Goal: Communication & Community: Answer question/provide support

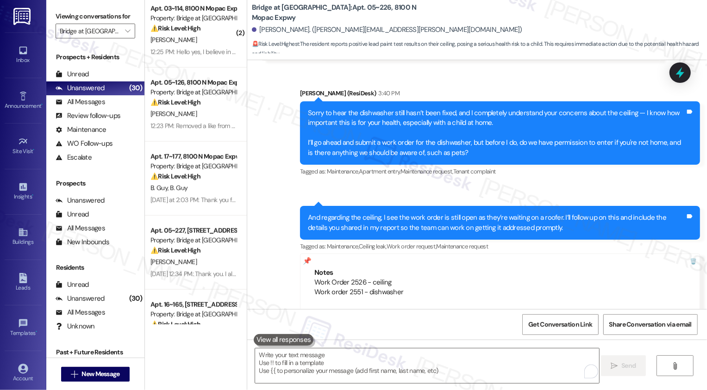
scroll to position [446, 0]
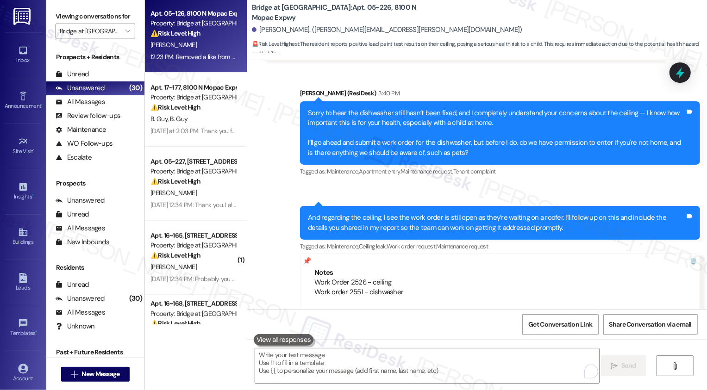
click at [188, 69] on div "Apt. 05~126, 8100 N Mopac Expwy Property: Bridge at Terracina ⚠️ Risk Level: Hi…" at bounding box center [196, 36] width 102 height 74
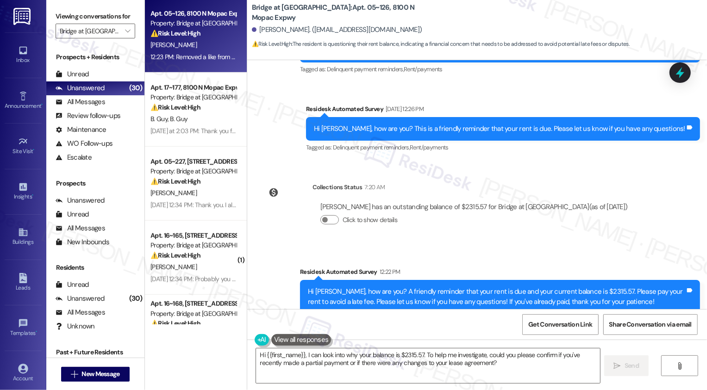
scroll to position [1479, 0]
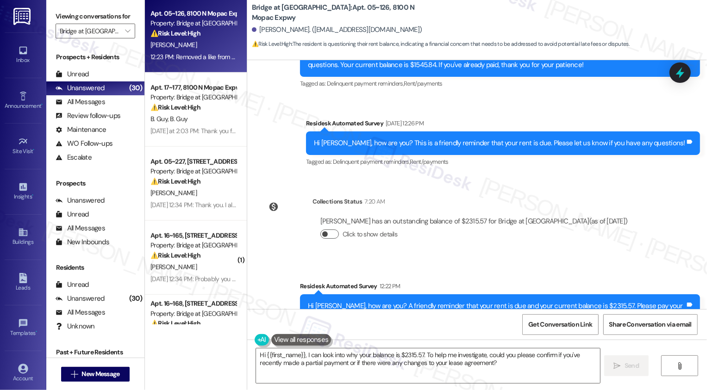
click at [322, 232] on span "button" at bounding box center [325, 235] width 6 height 6
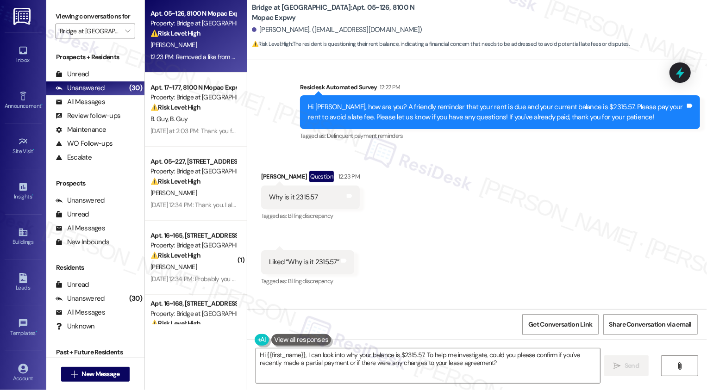
scroll to position [1819, 0]
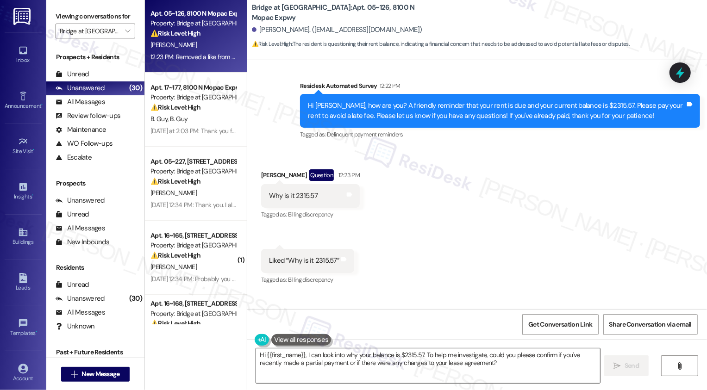
click at [330, 354] on textarea "Hi {{first_name}}, I can look into why your balance is $2315.57. To help me inv…" at bounding box center [428, 366] width 344 height 35
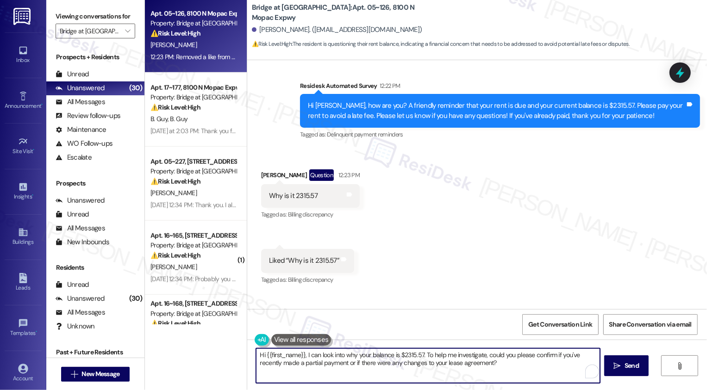
click at [338, 359] on textarea "Hi {{first_name}}, I can look into why your balance is $2315.57. To help me inv…" at bounding box center [428, 366] width 344 height 35
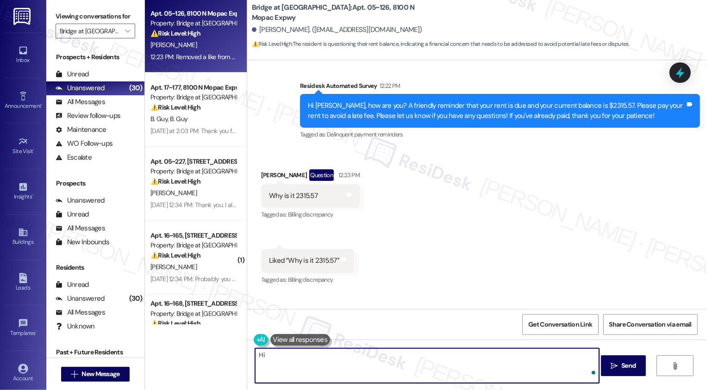
click at [263, 170] on div "Yaiko Diaz Question 12:23 PM" at bounding box center [310, 177] width 99 height 15
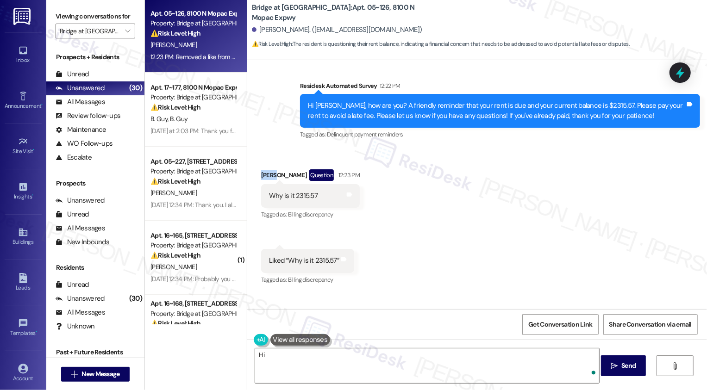
copy div "Yaiko"
click at [319, 363] on textarea "Hi" at bounding box center [427, 366] width 344 height 35
paste textarea "Yaiko"
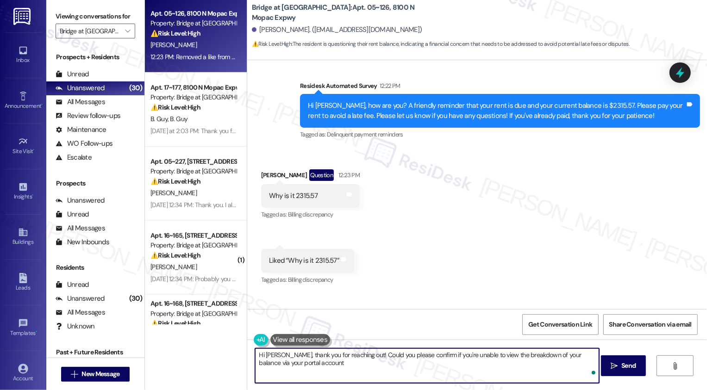
type textarea "Hi Yaiko, thank you for reaching out! Could you please confirm if you're unable…"
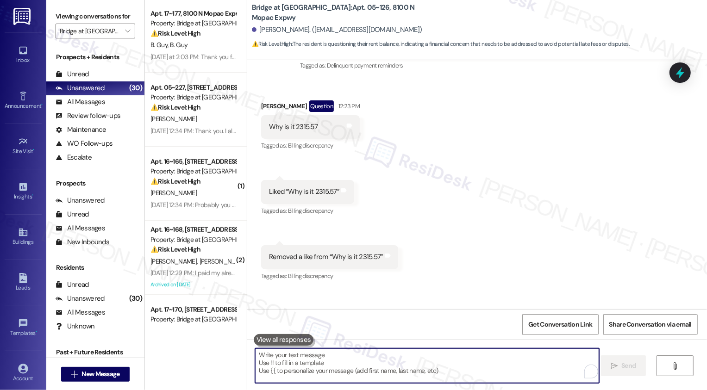
scroll to position [1893, 0]
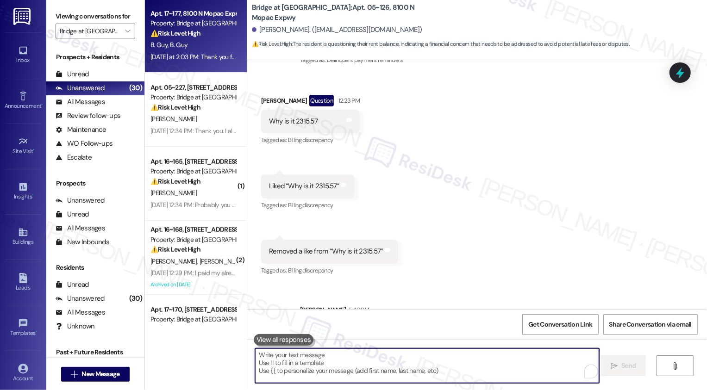
click at [161, 29] on strong "⚠️ Risk Level: High" at bounding box center [176, 33] width 50 height 8
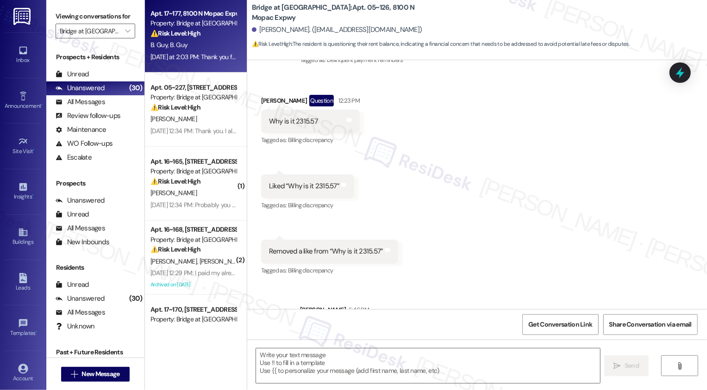
click at [161, 29] on strong "⚠️ Risk Level: High" at bounding box center [176, 33] width 50 height 8
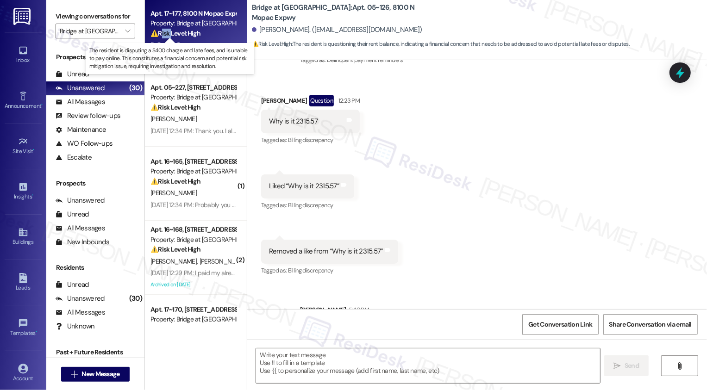
type textarea "Fetching suggested responses. Please feel free to read through the conversation…"
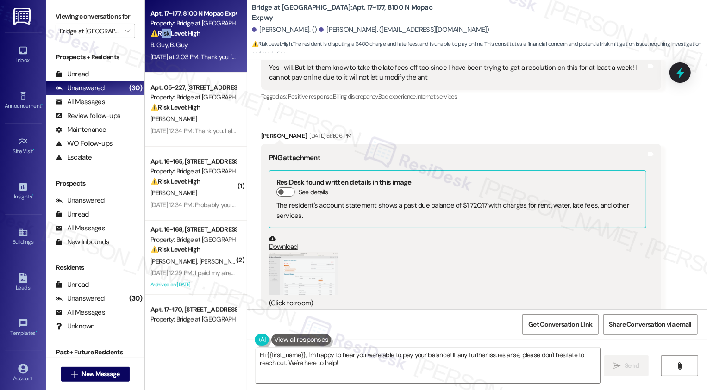
scroll to position [1095, 0]
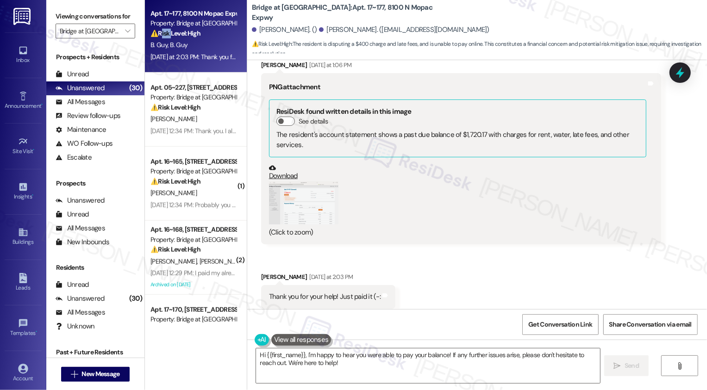
click at [314, 186] on button "Zoom image" at bounding box center [303, 204] width 69 height 44
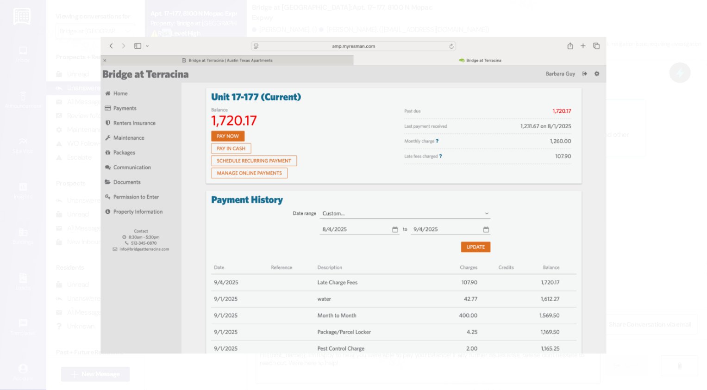
click at [659, 253] on button "Unzoom image" at bounding box center [353, 195] width 707 height 390
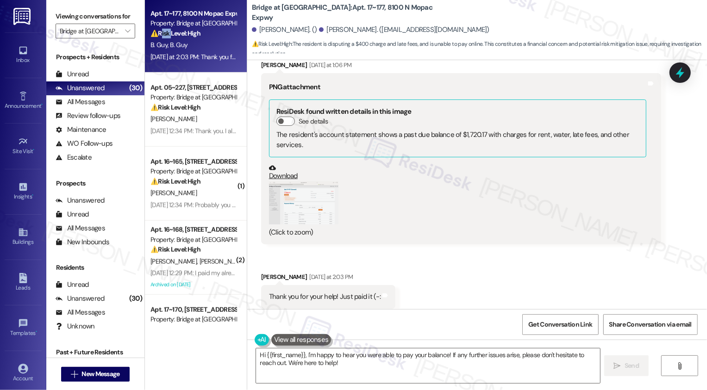
click at [319, 190] on button "Zoom image" at bounding box center [303, 204] width 69 height 44
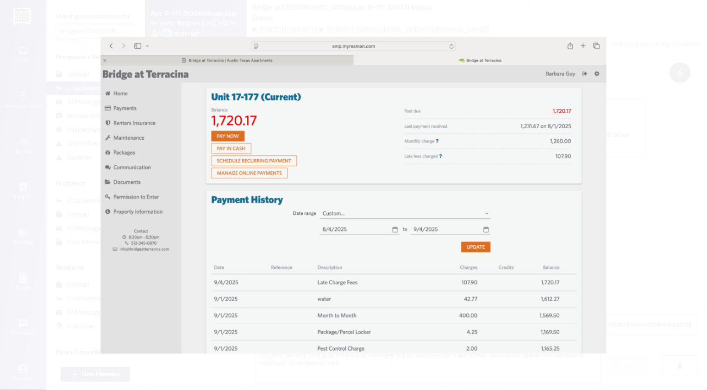
click at [655, 269] on button "Unzoom image" at bounding box center [353, 195] width 707 height 390
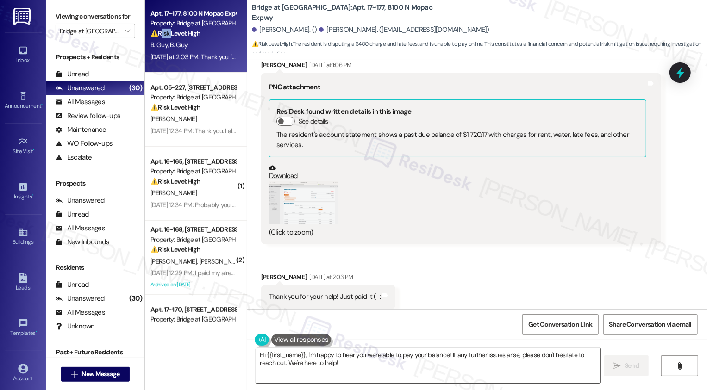
click at [362, 365] on textarea "Hi {{first_name}}, I'm happy to hear you were able to pay your balance! If any …" at bounding box center [428, 366] width 344 height 35
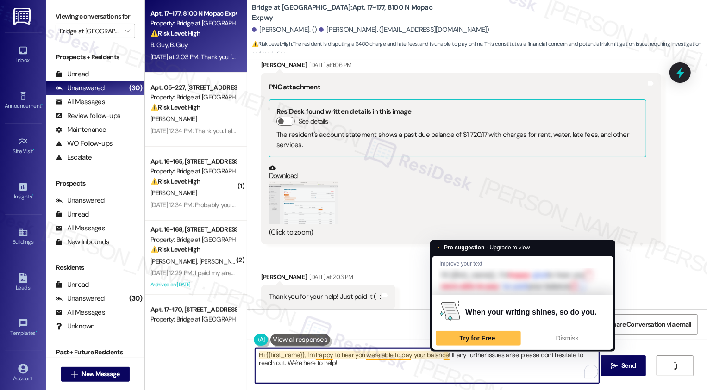
drag, startPoint x: 444, startPoint y: 354, endPoint x: 452, endPoint y: 369, distance: 17.2
click at [452, 369] on textarea "Hi {{first_name}}, I'm happy to hear you were able to pay your balance! If any …" at bounding box center [427, 366] width 344 height 35
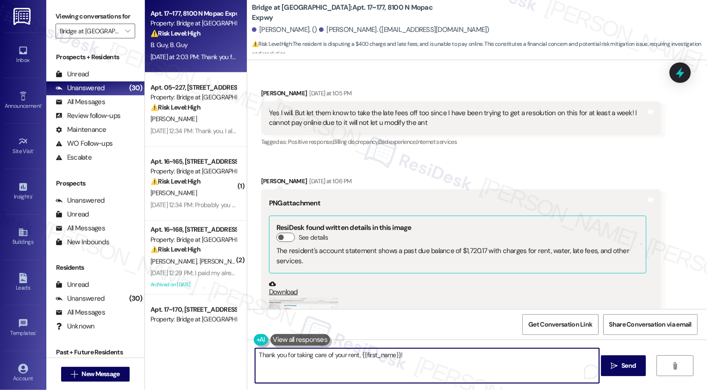
scroll to position [979, 0]
click at [264, 176] on div "Brittany Guy Yesterday at 1:06 PM" at bounding box center [461, 182] width 400 height 13
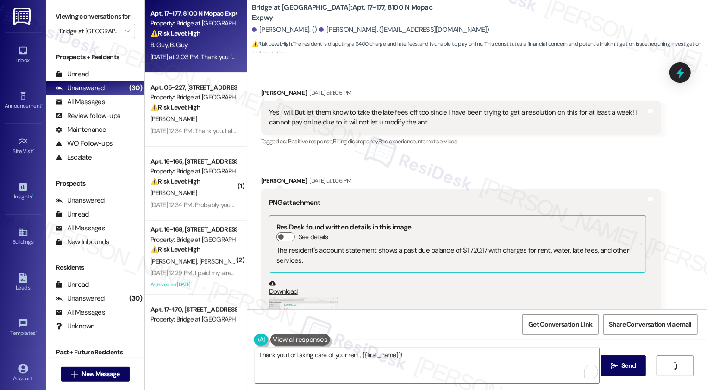
click at [264, 176] on div "Brittany Guy Yesterday at 1:06 PM" at bounding box center [461, 182] width 400 height 13
copy div "Brittany"
click at [382, 356] on textarea "Thank you for taking care of your rent, {{first_name}}!" at bounding box center [427, 366] width 344 height 35
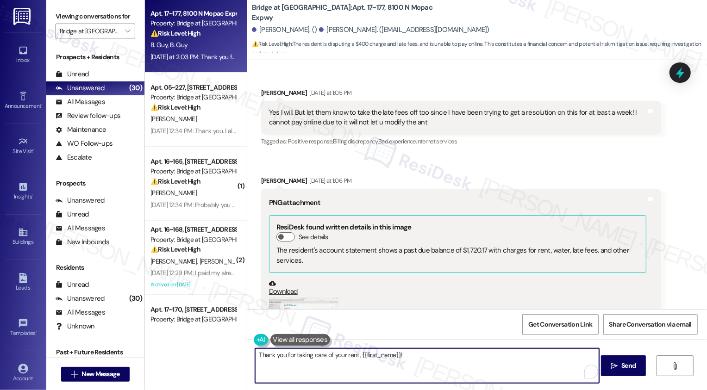
click at [382, 356] on textarea "Thank you for taking care of your rent, {{first_name}}!" at bounding box center [427, 366] width 344 height 35
paste textarea "Brittany"
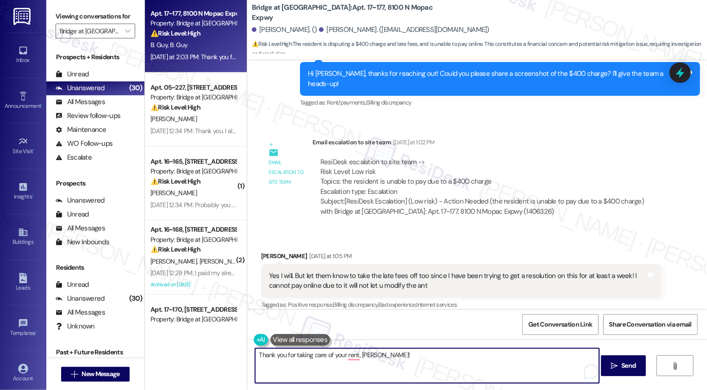
scroll to position [1095, 0]
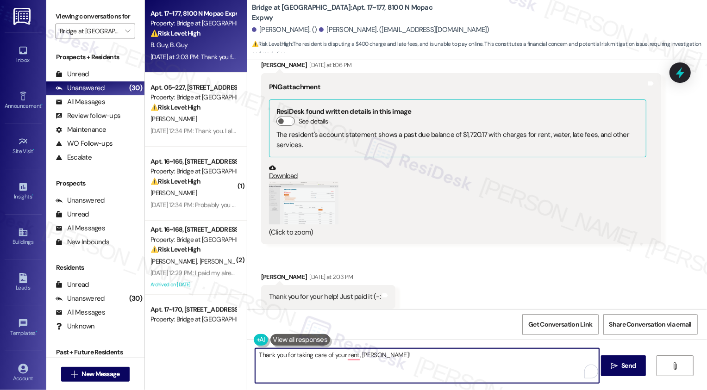
click at [416, 355] on textarea "Thank you for taking care of your rent, Brittany!" at bounding box center [427, 366] width 344 height 35
type textarea "Thank you for taking care of your rent, Brittany! I'll follow up on the charges…"
click at [609, 368] on span " Send" at bounding box center [623, 366] width 29 height 10
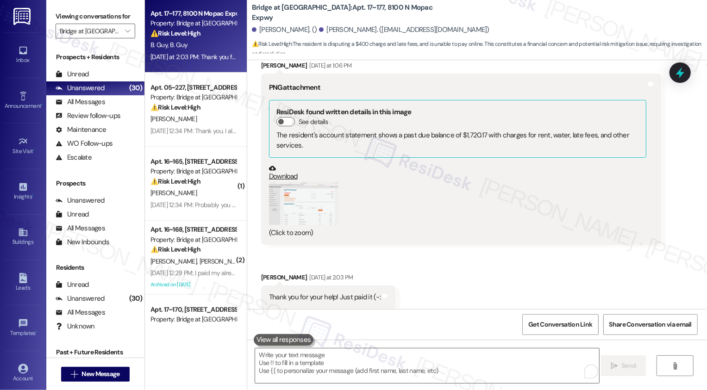
scroll to position [1159, 0]
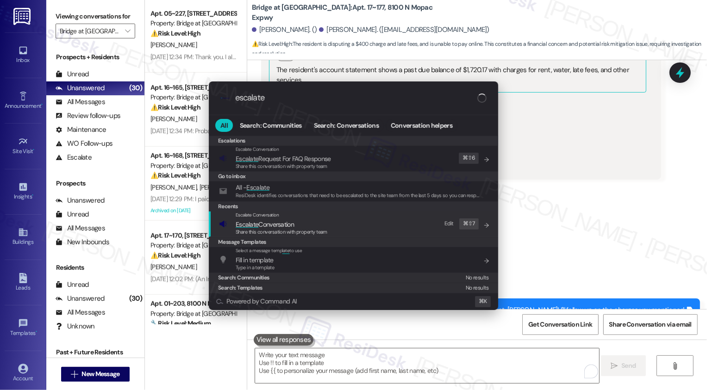
type input "escalate"
click at [293, 223] on span "Escalate Conversation" at bounding box center [265, 224] width 58 height 8
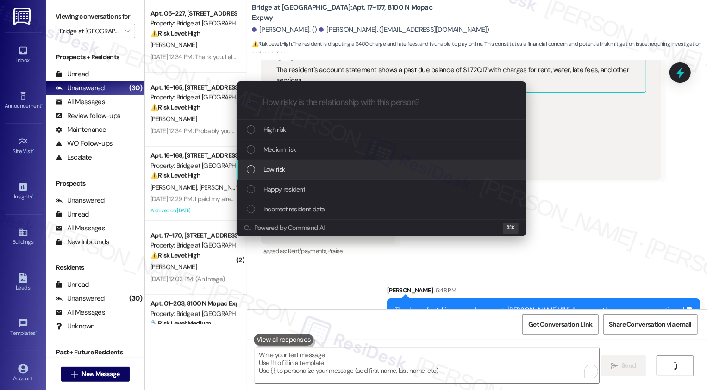
click at [282, 168] on span "Low risk" at bounding box center [274, 169] width 21 height 10
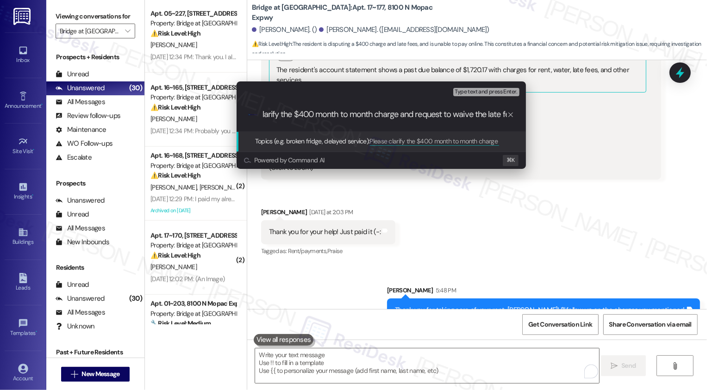
type input "Please clarify the $400 month to month charge and request to waive the late fee"
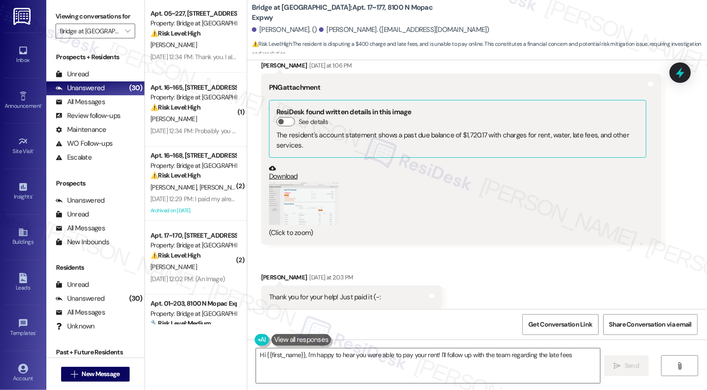
scroll to position [1173, 0]
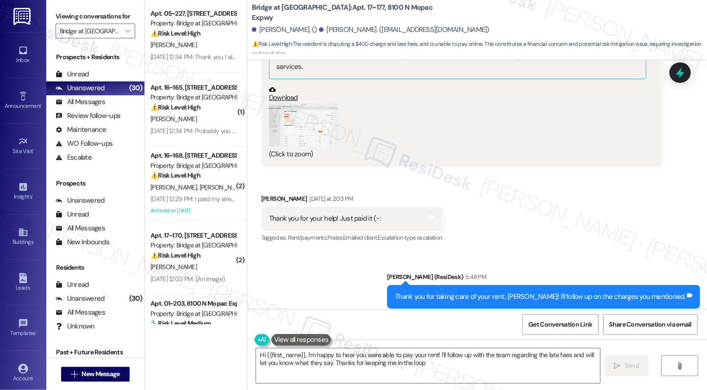
type textarea "Hi {{first_name}}, I'm happy to hear you were able to pay your rent! I'll follo…"
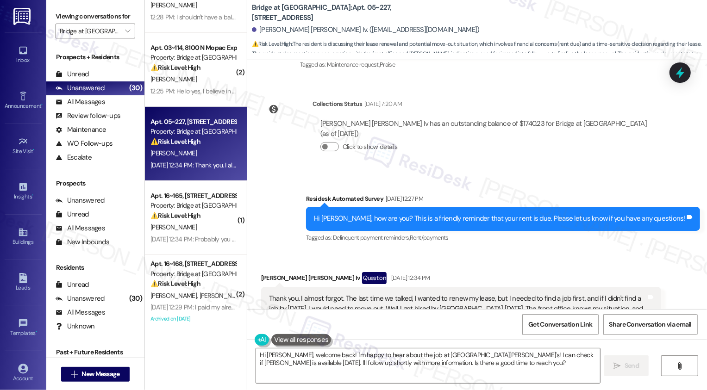
scroll to position [953, 0]
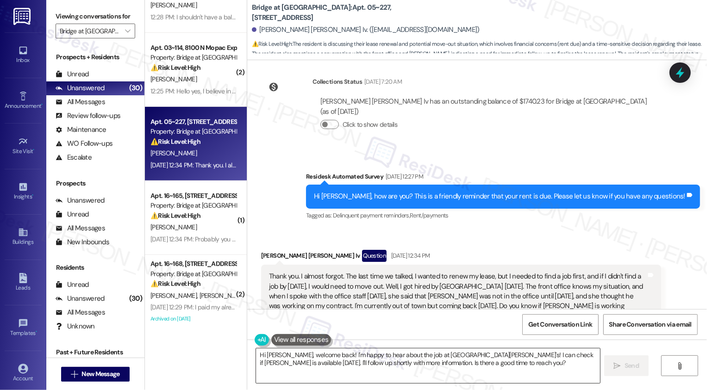
click at [306, 354] on textarea "Hi Nixon, welcome back! I'm happy to hear about the job at St. David's! I can c…" at bounding box center [428, 366] width 344 height 35
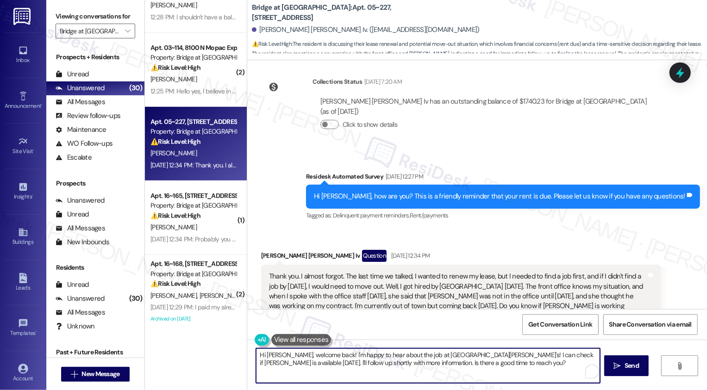
click at [329, 359] on textarea "Hi Nixon, welcome back! I'm happy to hear about the job at St. David's! I can c…" at bounding box center [428, 366] width 344 height 35
click at [349, 359] on textarea "Hi Nixon, welcome back! I'm happy to hear about the job at St. David's! I can c…" at bounding box center [428, 366] width 344 height 35
click at [349, 359] on textarea "Hi Nixon, welcome back! I'm happy to hear about the job at St. David's! I can c…" at bounding box center [427, 366] width 344 height 35
drag, startPoint x: 320, startPoint y: 356, endPoint x: 279, endPoint y: 356, distance: 40.3
click at [279, 356] on textarea "Hi Nixon, welcome back! I'm happy to hear about the job at St. David's! I can c…" at bounding box center [427, 366] width 344 height 35
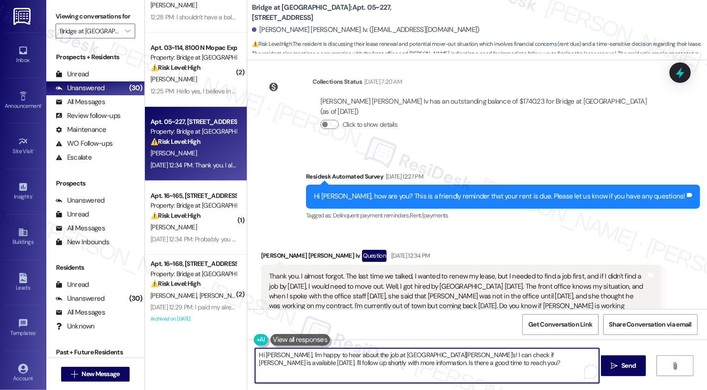
click at [403, 355] on textarea "Hi Nixon, I'm happy to hear about the job at St. David's! I can check if Adrian…" at bounding box center [427, 366] width 344 height 35
drag, startPoint x: 399, startPoint y: 355, endPoint x: 408, endPoint y: 365, distance: 13.1
click at [408, 365] on textarea "Hi Nixon, I'm happy to hear about the job at St. David's! I can check if Adrian…" at bounding box center [427, 366] width 344 height 35
click at [525, 342] on div "Hi Nixon, I'm happy to hear about the job at St. David's! I'm so sorry if I mis…" at bounding box center [477, 374] width 460 height 69
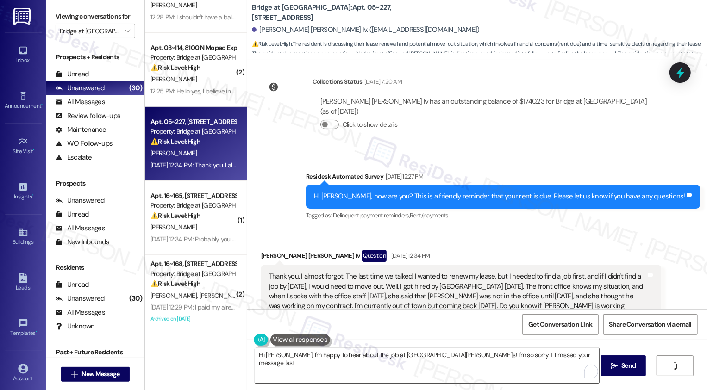
click at [524, 362] on textarea "Hi Nixon, I'm happy to hear about the job at St. David's! I'm so sorry if I mis…" at bounding box center [427, 366] width 344 height 35
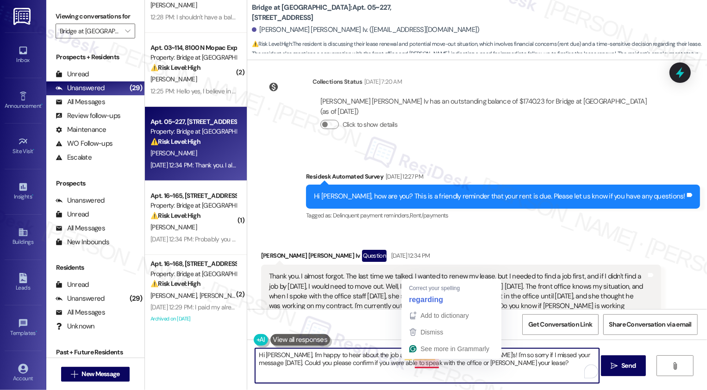
click at [417, 365] on textarea "Hi Nixon, I'm happy to hear about the job at St. David's! I'm so sorry if I mis…" at bounding box center [427, 366] width 344 height 35
type textarea "Hi Nixon, I'm happy to hear about the job at St. David's! I'm so sorry if I mis…"
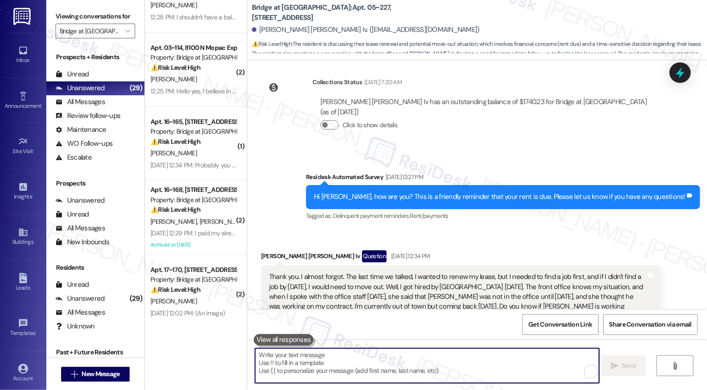
scroll to position [1028, 0]
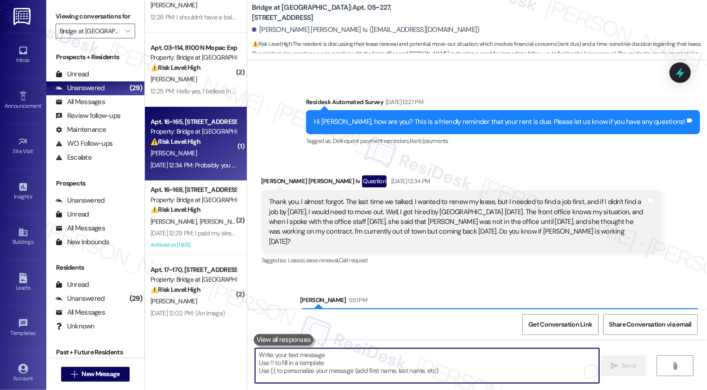
click at [210, 173] on div "Apt. 16~165, 8100 N Mopac Expwy Property: Bridge at Terracina ⚠️ Risk Level: Hi…" at bounding box center [196, 144] width 102 height 74
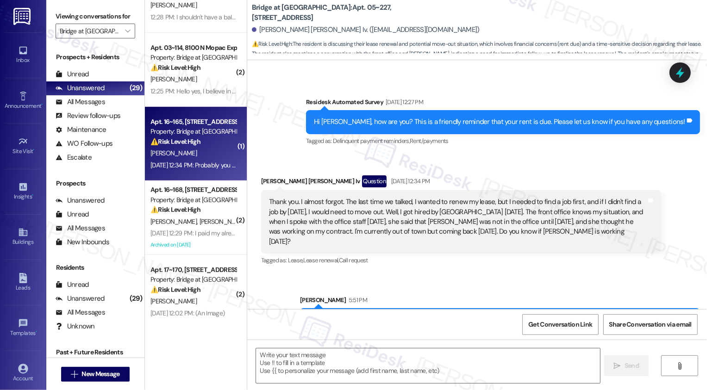
click at [210, 173] on div "Apt. 16~165, 8100 N Mopac Expwy Property: Bridge at Terracina ⚠️ Risk Level: Hi…" at bounding box center [196, 144] width 102 height 74
type textarea "Fetching suggested responses. Please feel free to read through the conversation…"
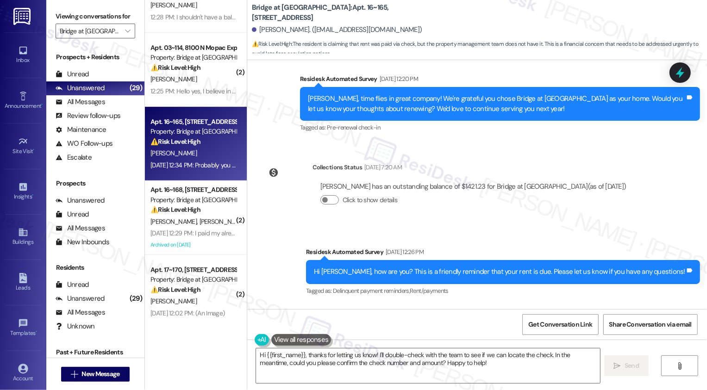
scroll to position [416, 0]
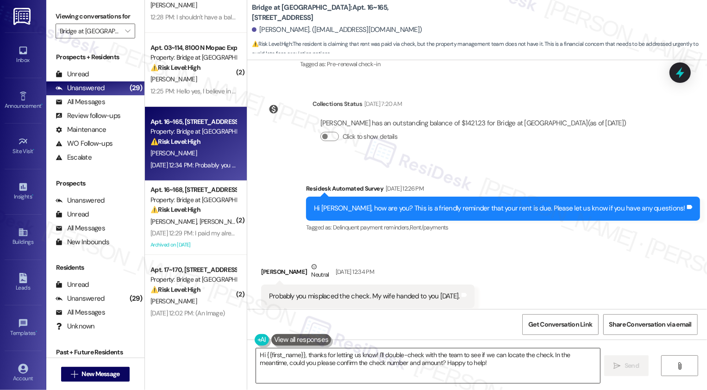
click at [329, 357] on textarea "Hi {{first_name}}, thanks for letting us know! I'll double-check with the team …" at bounding box center [428, 366] width 344 height 35
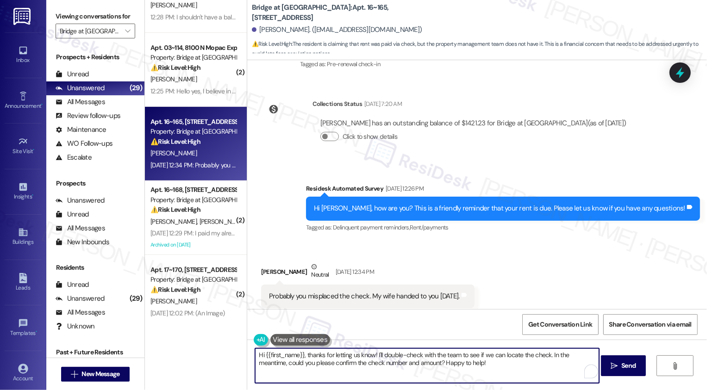
click at [351, 358] on textarea "Hi {{first_name}}, thanks for letting us know! I'll double-check with the team …" at bounding box center [427, 366] width 344 height 35
click at [378, 359] on textarea "Hi {{first_name}}, thanks for letting us know! I'll double-check with the team …" at bounding box center [427, 366] width 344 height 35
click at [371, 359] on textarea "Hi {{first_name}}, thanks for letting us know! I'll double-check with the team …" at bounding box center [427, 366] width 344 height 35
click at [264, 262] on div "Antelmo Vasquez Neutral Sep 03, 2025 at 12:34 PM" at bounding box center [368, 273] width 214 height 23
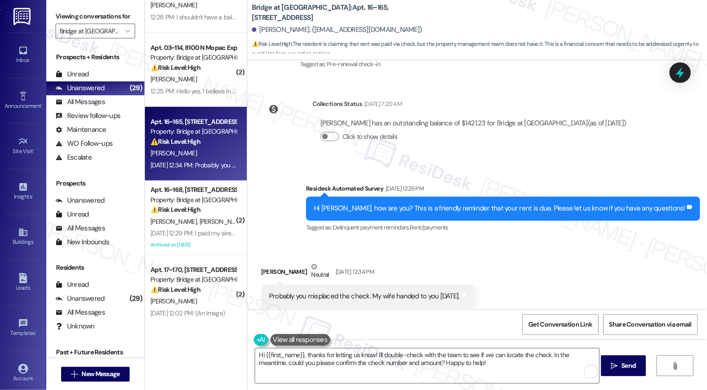
click at [264, 262] on div "Antelmo Vasquez Neutral Sep 03, 2025 at 12:34 PM" at bounding box center [368, 273] width 214 height 23
copy div "Antelmo"
click at [281, 354] on textarea "Hi {{first_name}}, thanks for letting us know! I'll double-check with the team …" at bounding box center [427, 366] width 344 height 35
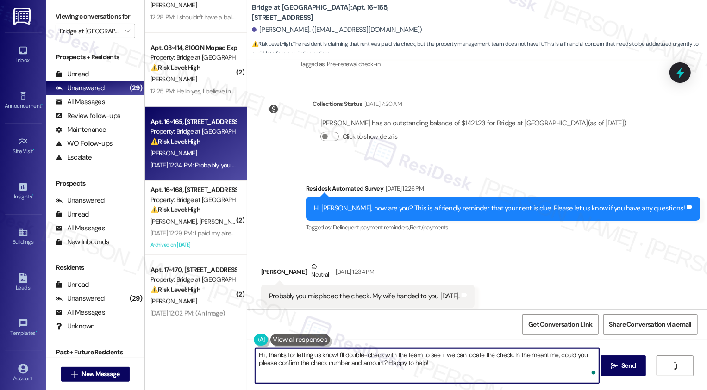
paste textarea "Antelmo"
drag, startPoint x: 286, startPoint y: 353, endPoint x: 476, endPoint y: 387, distance: 192.8
click at [476, 387] on div "Hi Antelmo, thanks for letting us know! I'll double-check with the team to see …" at bounding box center [477, 374] width 460 height 69
type textarea "Hi Antelmo, thanks for letting me know that your wife handed over the check pay…"
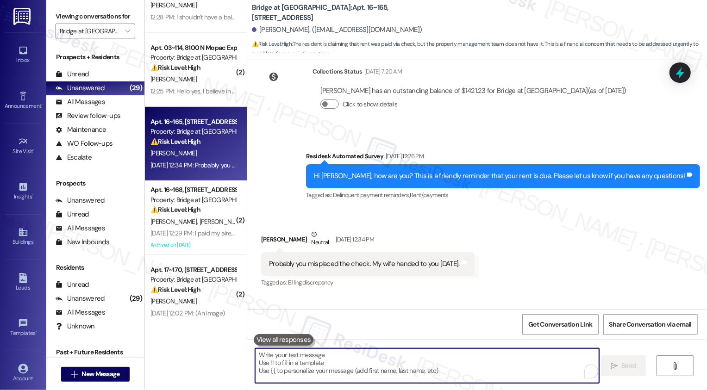
scroll to position [481, 0]
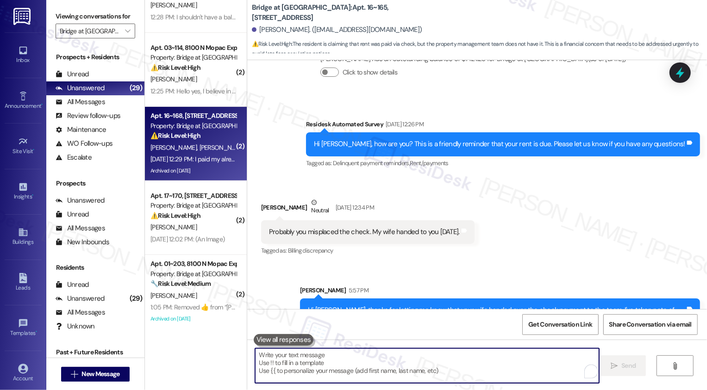
click at [203, 141] on div "Apt. 16~168, 8100 N Mopac Expwy Property: Bridge at Terracina ⚠️ Risk Level: Hi…" at bounding box center [194, 125] width 88 height 31
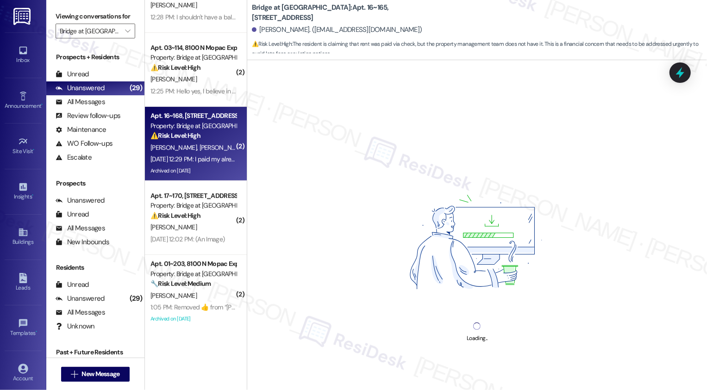
click at [203, 141] on div "Apt. 16~168, 8100 N Mopac Expwy Property: Bridge at Terracina ⚠️ Risk Level: Hi…" at bounding box center [194, 125] width 88 height 31
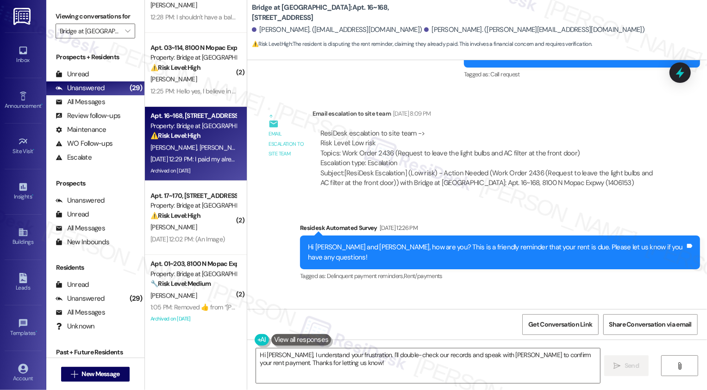
scroll to position [2682, 0]
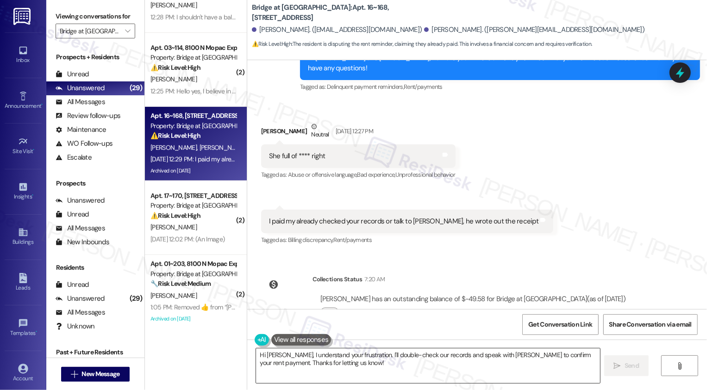
click at [341, 364] on textarea "Hi Robert, I understand your frustration. I'll double-check our records and spe…" at bounding box center [428, 366] width 344 height 35
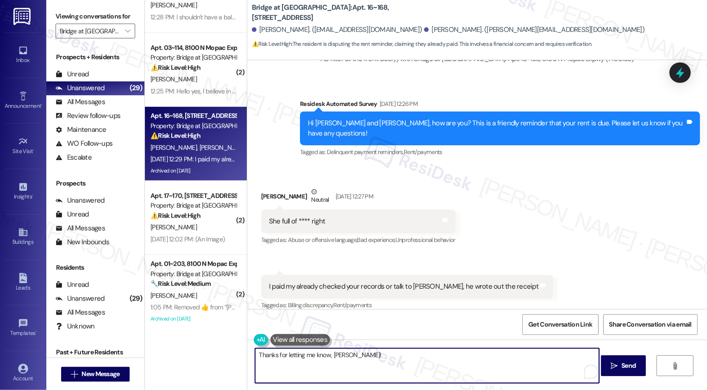
scroll to position [2612, 0]
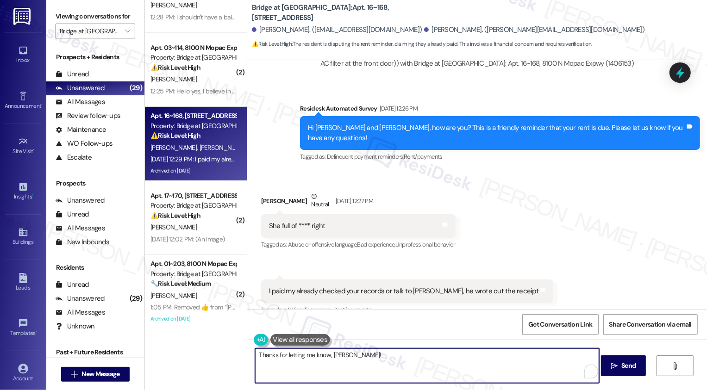
type textarea "Thanks for letting me know, Adrian!"
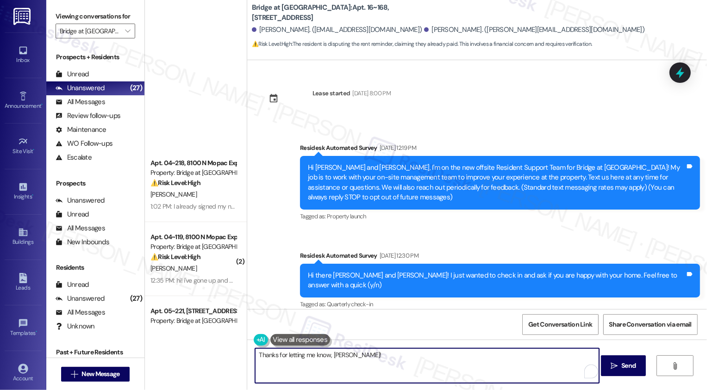
scroll to position [2612, 0]
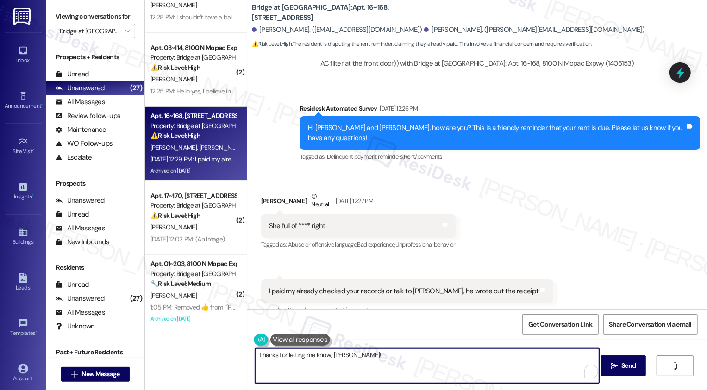
paste textarea "Thanks for the heads-up, {{first_name}}! Sometimes it just takes a little time …"
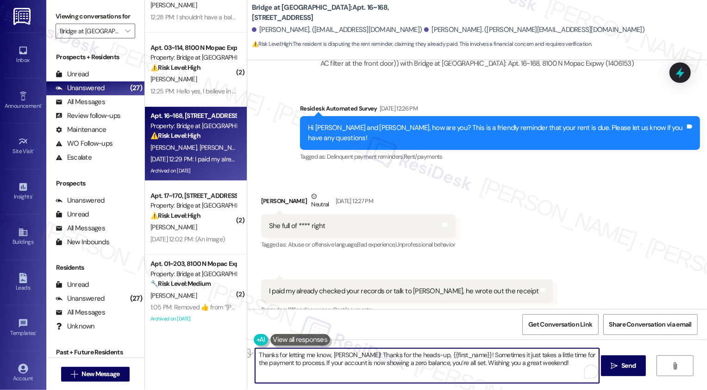
drag, startPoint x: 348, startPoint y: 354, endPoint x: 457, endPoint y: 353, distance: 108.9
click at [457, 353] on textarea "Thanks for letting me know, Adrian! Thanks for the heads-up, {{first_name}}! So…" at bounding box center [427, 366] width 344 height 35
click at [509, 366] on textarea "Thanks for letting me know, Adrian! Sometimes it just takes a little time for t…" at bounding box center [427, 366] width 344 height 35
drag, startPoint x: 518, startPoint y: 353, endPoint x: 353, endPoint y: 362, distance: 165.6
click at [353, 362] on textarea "Thanks for letting me know, Adrian! Sometimes it just takes a little time for t…" at bounding box center [427, 366] width 344 height 35
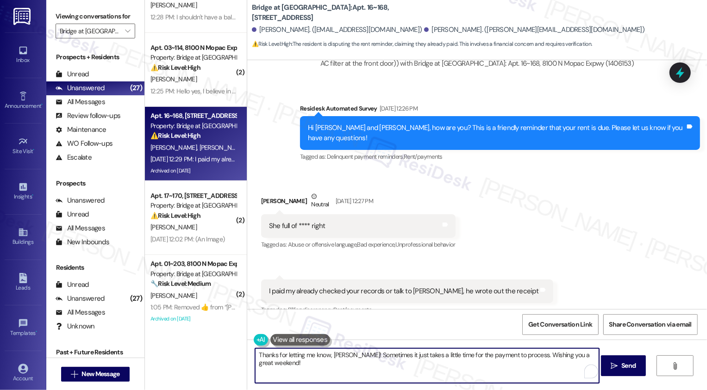
scroll to position [2682, 0]
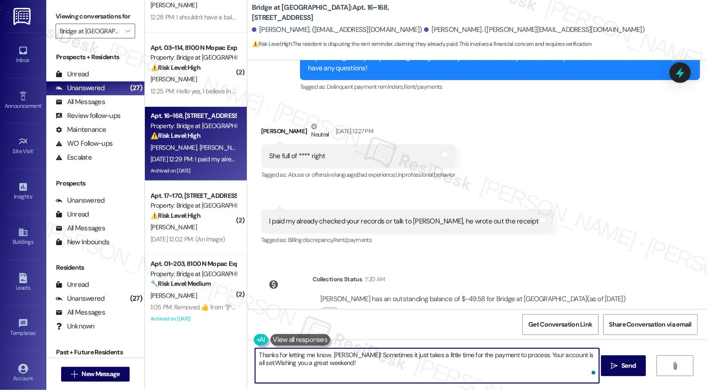
type textarea "Thanks for letting me know, Adrian! Sometimes it just takes a little time for t…"
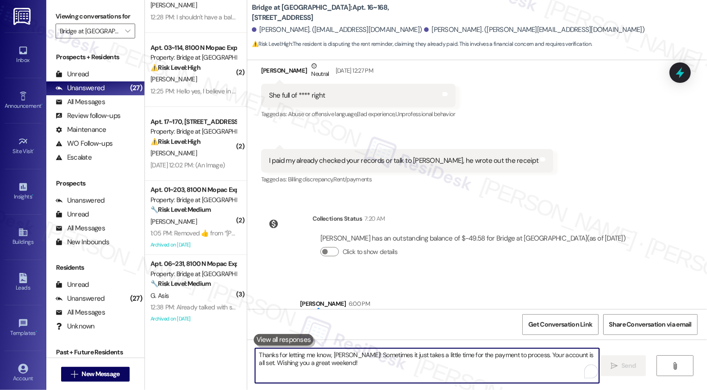
scroll to position [2756, 0]
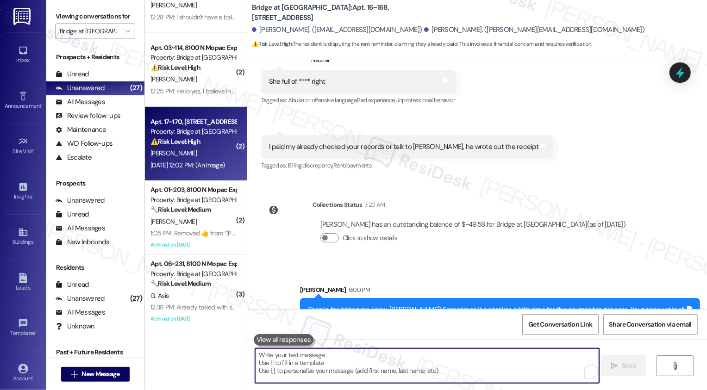
click at [204, 150] on div "[PERSON_NAME]" at bounding box center [194, 154] width 88 height 12
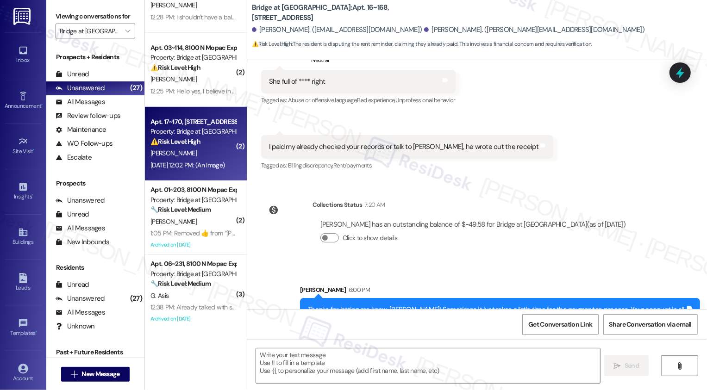
click at [204, 150] on div "[PERSON_NAME]" at bounding box center [194, 154] width 88 height 12
type textarea "Fetching suggested responses. Please feel free to read through the conversation…"
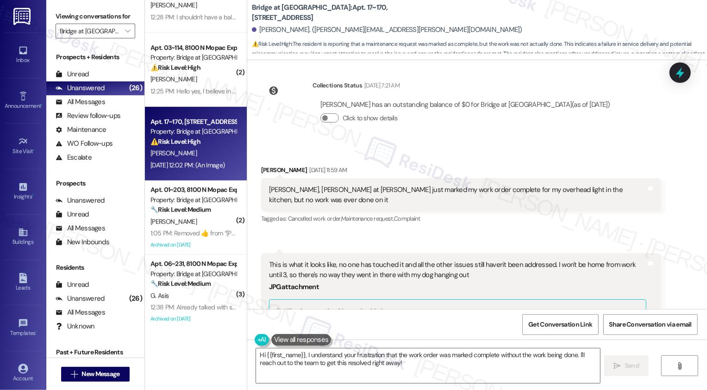
scroll to position [5139, 0]
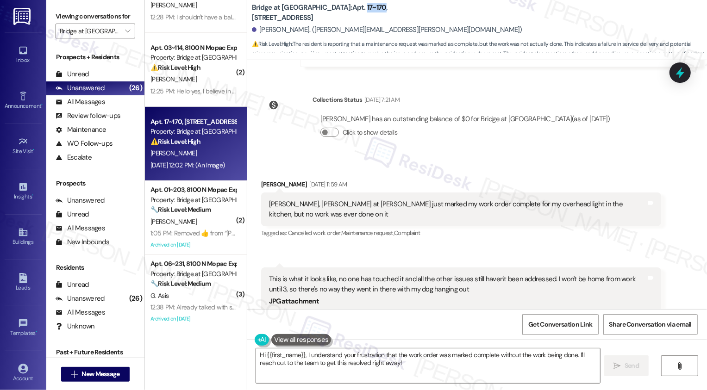
drag, startPoint x: 320, startPoint y: 11, endPoint x: 339, endPoint y: 13, distance: 19.5
click at [339, 13] on b "Bridge at Terracina: Apt. 17~170, 8100 N Mopac Expwy" at bounding box center [344, 13] width 185 height 20
copy b "17~170"
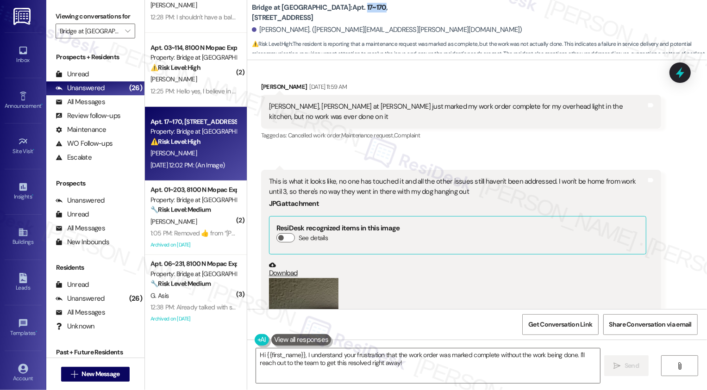
scroll to position [5242, 0]
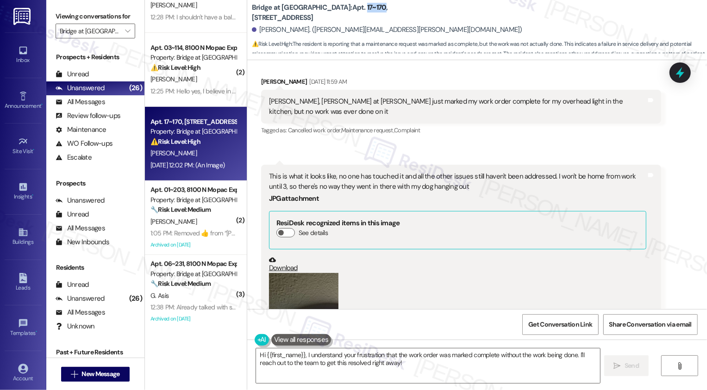
click at [330, 273] on button "Zoom image" at bounding box center [303, 319] width 69 height 93
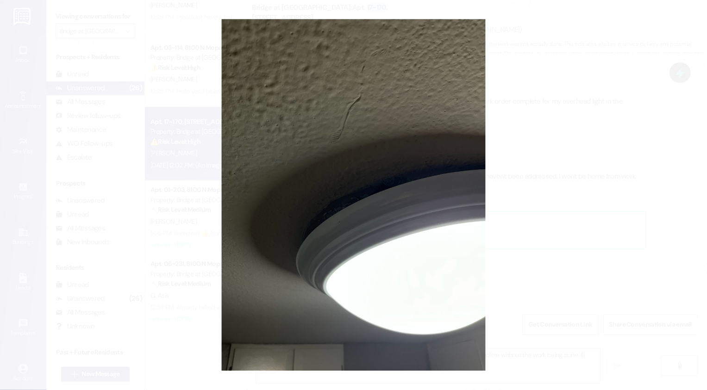
click at [517, 224] on button "Unzoom image" at bounding box center [353, 195] width 707 height 390
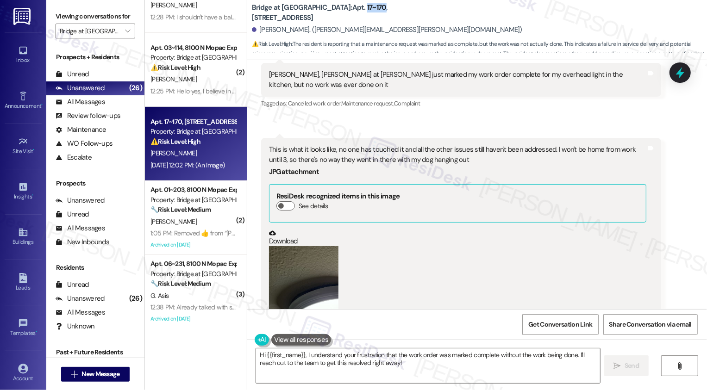
scroll to position [5269, 0]
click at [294, 246] on button "Zoom image" at bounding box center [303, 292] width 69 height 93
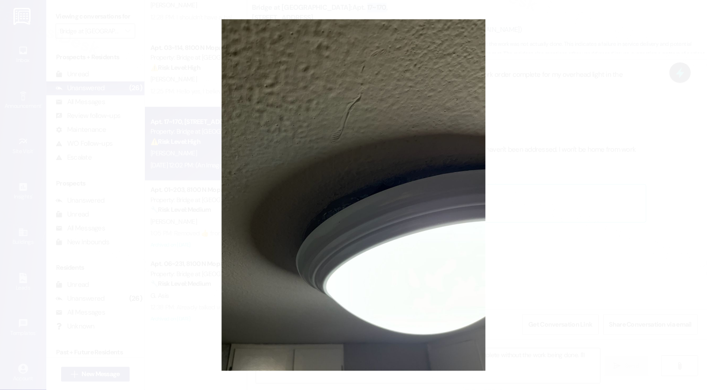
click at [538, 263] on button "Unzoom image" at bounding box center [353, 195] width 707 height 390
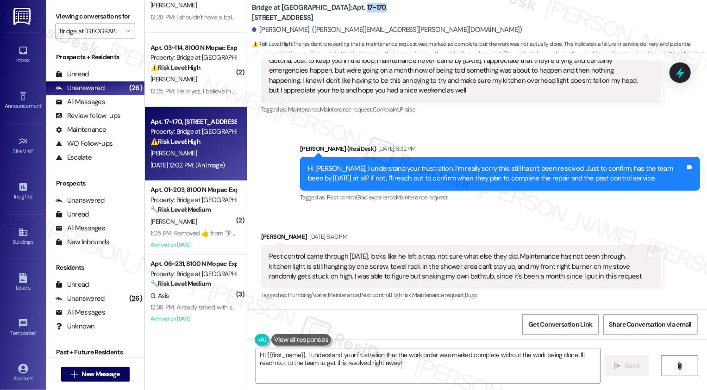
scroll to position [4753, 0]
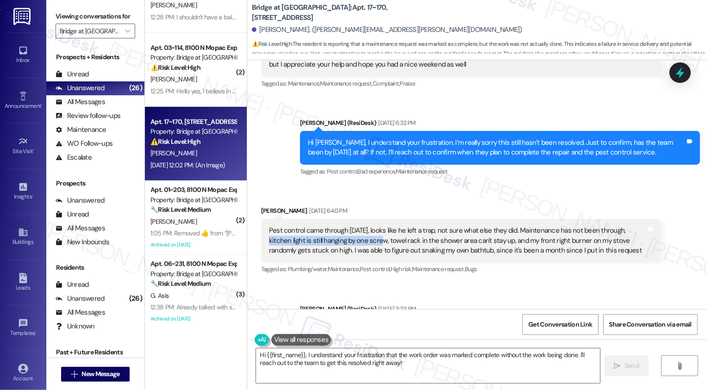
drag, startPoint x: 611, startPoint y: 160, endPoint x: 356, endPoint y: 170, distance: 255.4
click at [356, 226] on div "Pest control came through [DATE], looks like he left a trap, not sure what else…" at bounding box center [458, 241] width 378 height 30
copy div "kitchen light is still hanging by one screw"
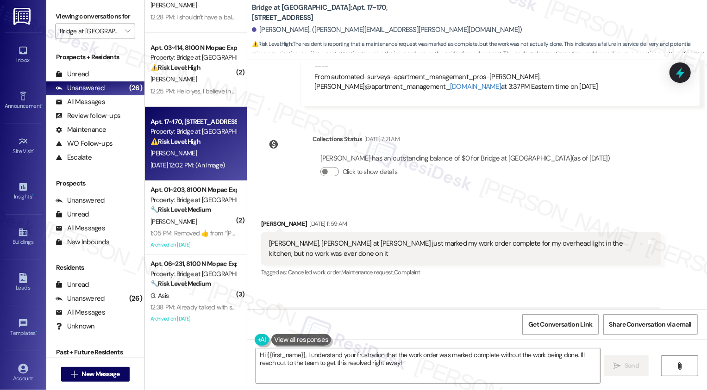
scroll to position [5269, 0]
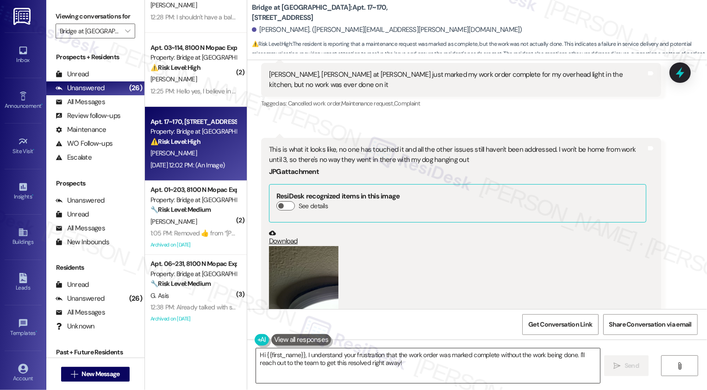
click at [348, 364] on textarea "Hi {{first_name}}, I understand your frustration that the work order was marked…" at bounding box center [428, 366] width 344 height 35
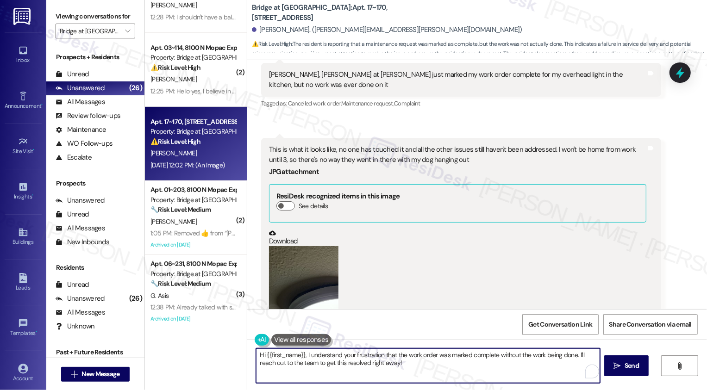
click at [399, 364] on textarea "Hi {{first_name}}, I understand your frustration that the work order was marked…" at bounding box center [428, 366] width 344 height 35
drag, startPoint x: 303, startPoint y: 355, endPoint x: 431, endPoint y: 377, distance: 130.1
click at [431, 377] on textarea "Hi {{first_name}}, I understand your frustration that the work order was marked…" at bounding box center [427, 366] width 344 height 35
paste textarea "kitchen light is still hanging by one screw"
drag, startPoint x: 436, startPoint y: 361, endPoint x: 483, endPoint y: 361, distance: 46.3
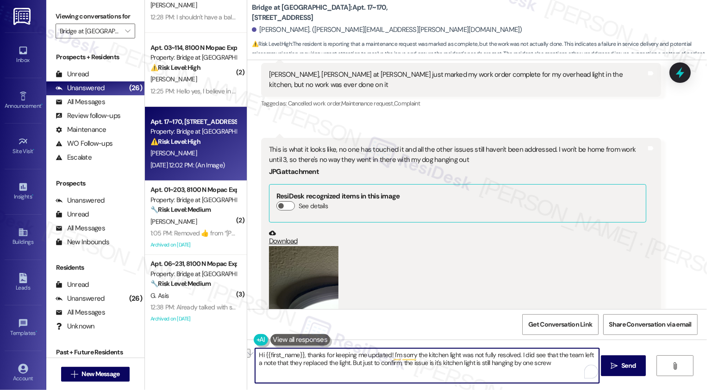
click at [483, 362] on textarea "Hi {{first_name}}, thanks for keeping me updated! I'm sorry the kitchen light w…" at bounding box center [427, 366] width 344 height 35
click at [500, 366] on textarea "Hi {{first_name}}, thanks for keeping me updated! I'm sorry the kitchen light w…" at bounding box center [427, 366] width 344 height 35
click at [335, 363] on textarea "Hi {{first_name}}, thanks for keeping me updated! I'm sorry the kitchen light w…" at bounding box center [427, 366] width 344 height 35
paste textarea "’m sorry to hear the kitchen light wasn’t fully resolved. I saw the team noted …"
type textarea "Hi {{first_name}}, thanks for keeping me updated! I’m sorry to hear the kitchen…"
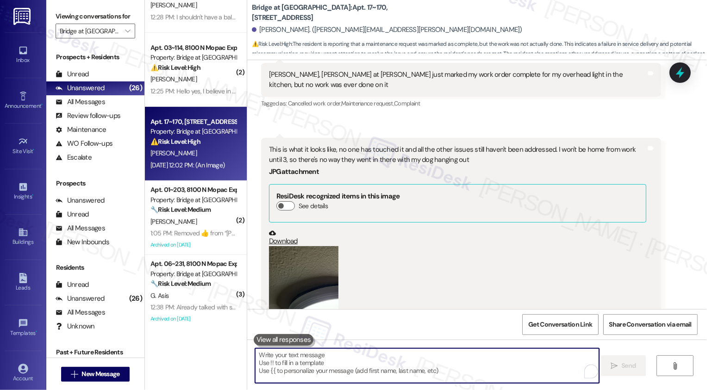
scroll to position [5343, 0]
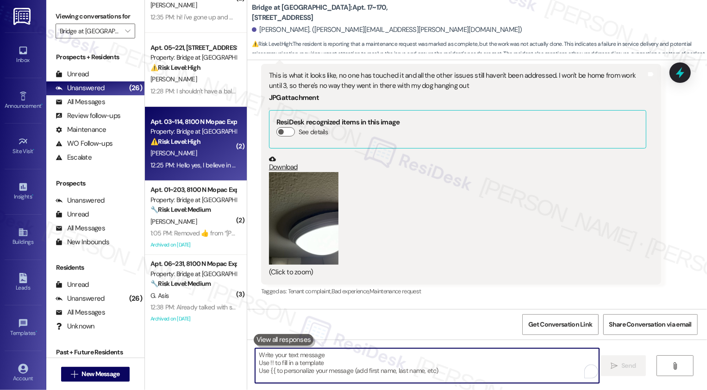
click at [180, 144] on strong "⚠️ Risk Level: High" at bounding box center [176, 142] width 50 height 8
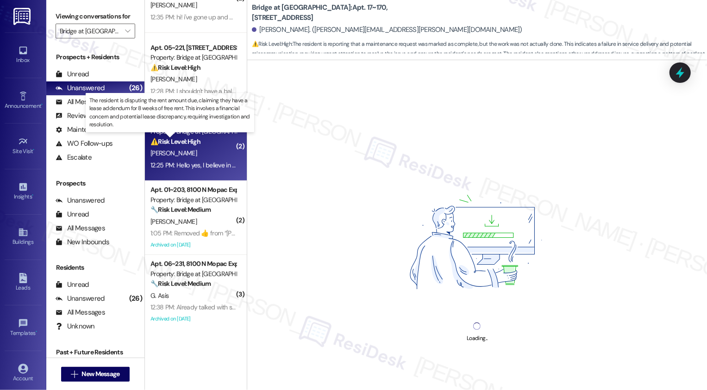
scroll to position [380, 0]
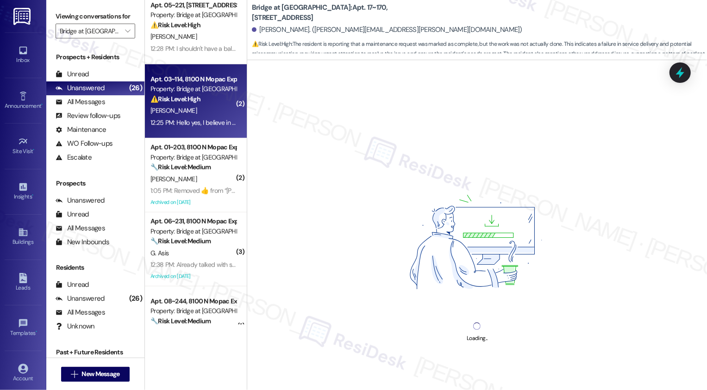
click at [186, 164] on strong "🔧 Risk Level: Medium" at bounding box center [181, 167] width 60 height 8
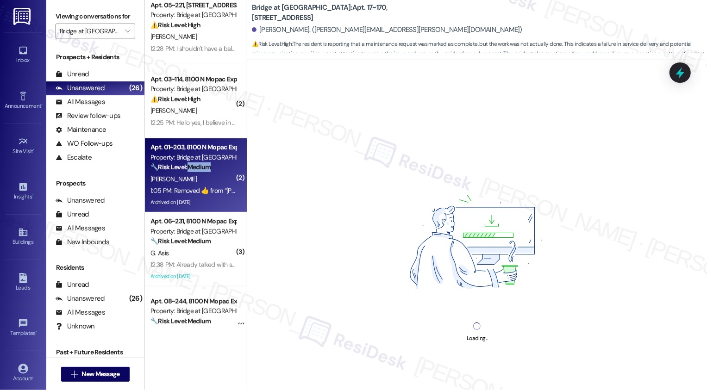
click at [186, 164] on strong "🔧 Risk Level: Medium" at bounding box center [181, 167] width 60 height 8
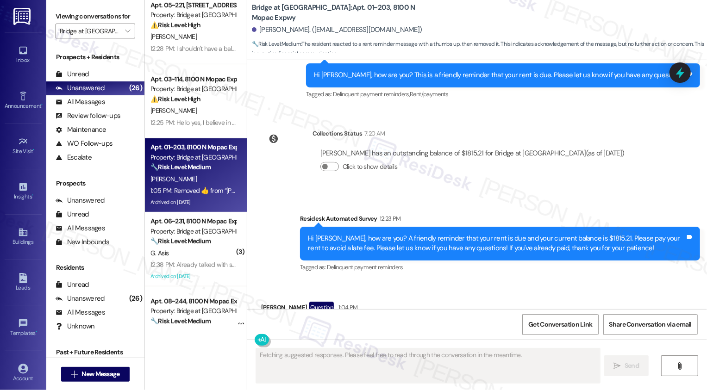
scroll to position [943, 0]
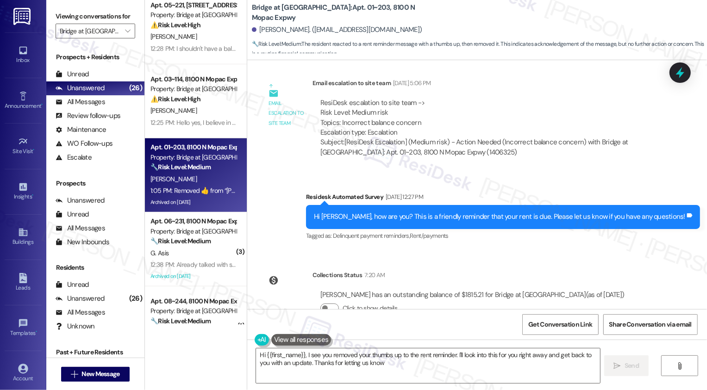
type textarea "Hi {{first_name}}, I see you removed your thumbs up to the rent reminder. I'll …"
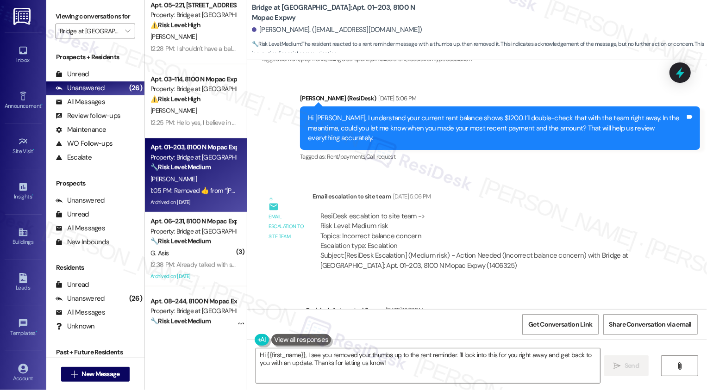
scroll to position [1221, 0]
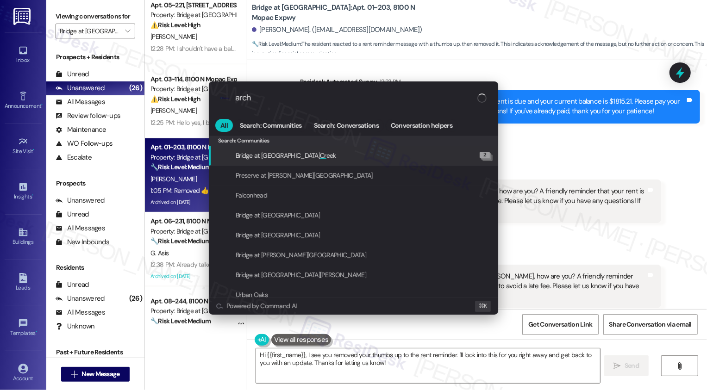
type input "archi"
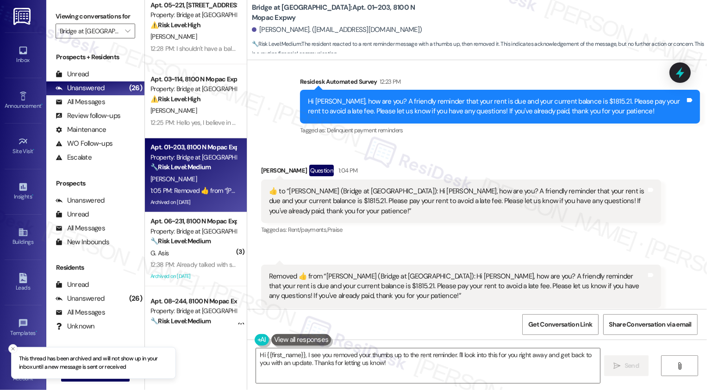
scroll to position [442, 0]
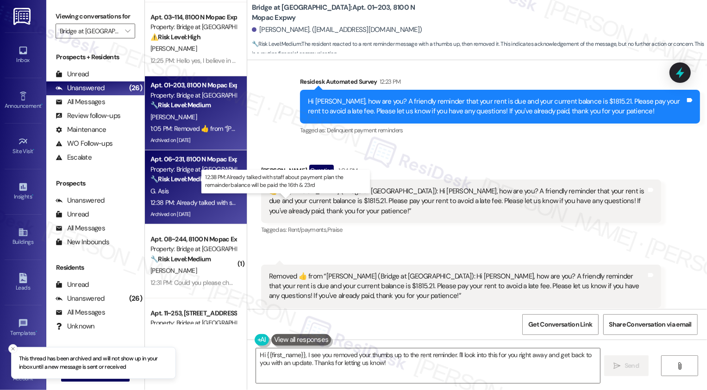
click at [189, 203] on div "12:38 PM: Already talked with staff about payment plan the remainder balance wi…" at bounding box center [293, 203] width 285 height 8
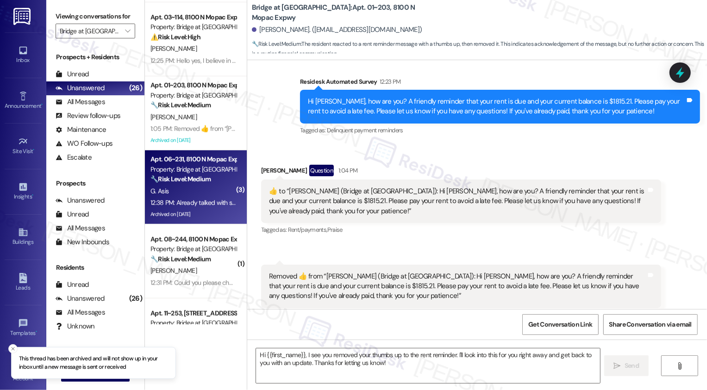
click at [189, 203] on div "12:38 PM: Already talked with staff about payment plan the remainder balance wi…" at bounding box center [293, 203] width 285 height 8
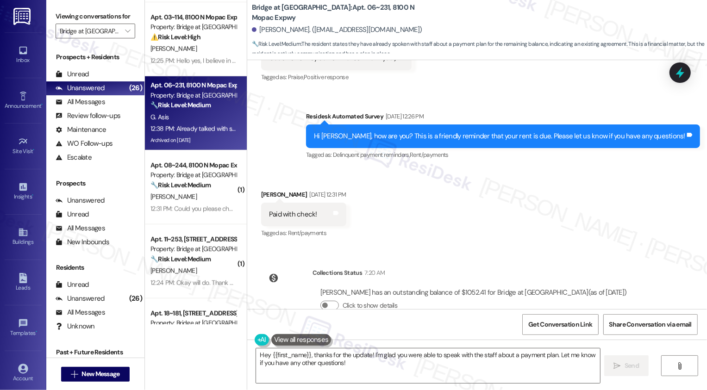
scroll to position [2467, 0]
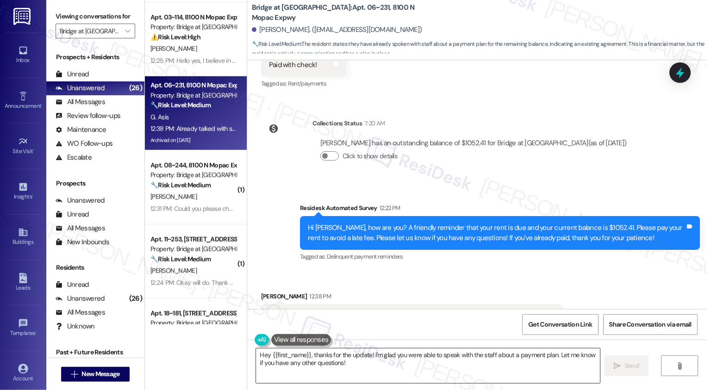
click at [277, 362] on textarea "Hey {{first_name}}, thanks for the update! I'm glad you were able to speak with…" at bounding box center [428, 366] width 344 height 35
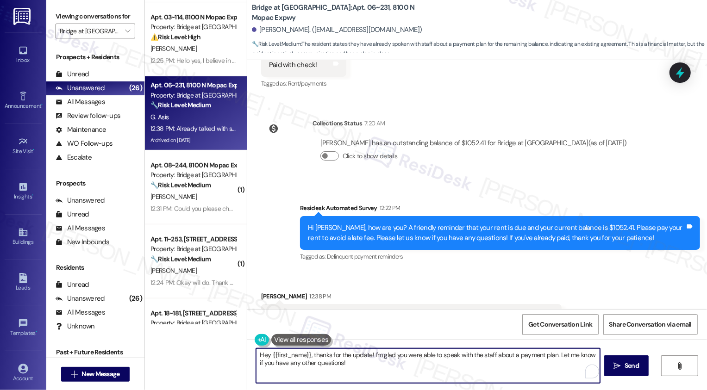
click at [367, 376] on textarea "Hey {{first_name}}, thanks for the update! I'm glad you were able to speak with…" at bounding box center [428, 366] width 344 height 35
click at [476, 354] on textarea "Hey {{first_name}}, thanks for the update! I'm glad you were able to speak with…" at bounding box center [427, 366] width 344 height 35
click at [478, 354] on textarea "Hey {{first_name}}, thanks for the update! I'm glad you were able to speak with…" at bounding box center [427, 366] width 344 height 35
click at [521, 368] on textarea "Hey {{first_name}}, thanks for the update! I'm glad you were able to speak with…" at bounding box center [427, 366] width 344 height 35
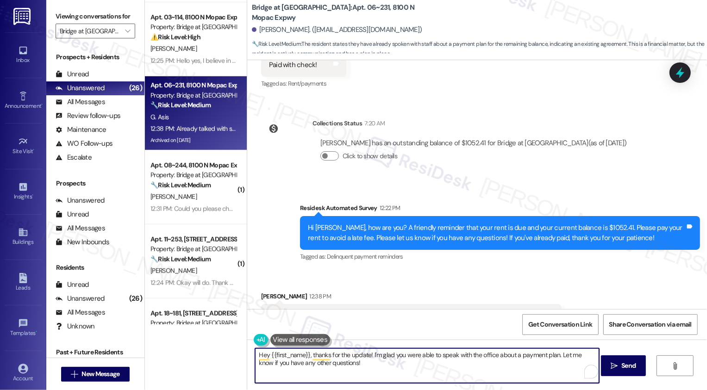
click at [442, 374] on textarea "Hey {{first_name}}, thanks for the update! I'm glad you were able to speak with…" at bounding box center [427, 366] width 344 height 35
type textarea "Hey {{first_name}}, thanks for the update! I'm glad you were able to speak with…"
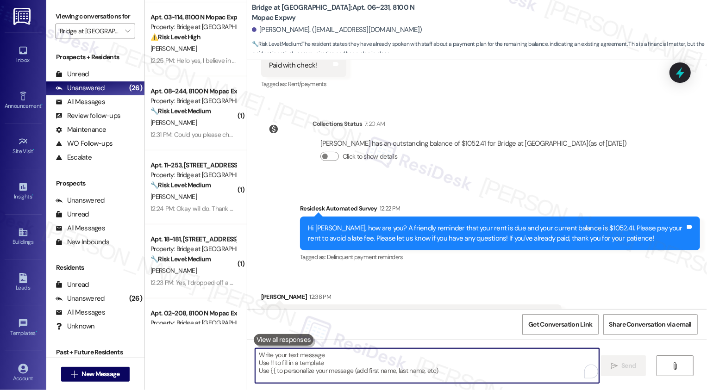
scroll to position [2542, 0]
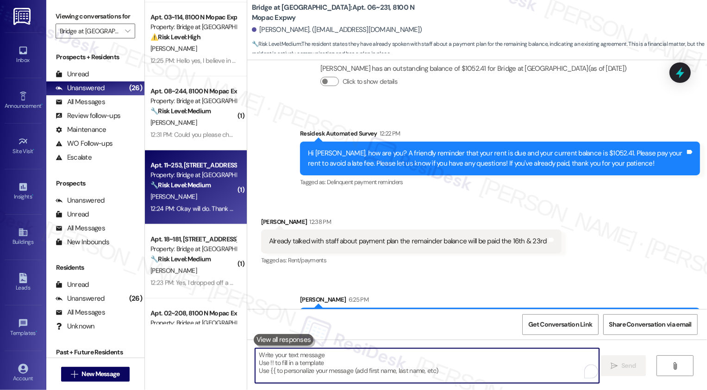
click at [214, 203] on div "12:24 PM: Okay will do. Thank you 12:24 PM: Okay will do. Thank you" at bounding box center [194, 209] width 88 height 12
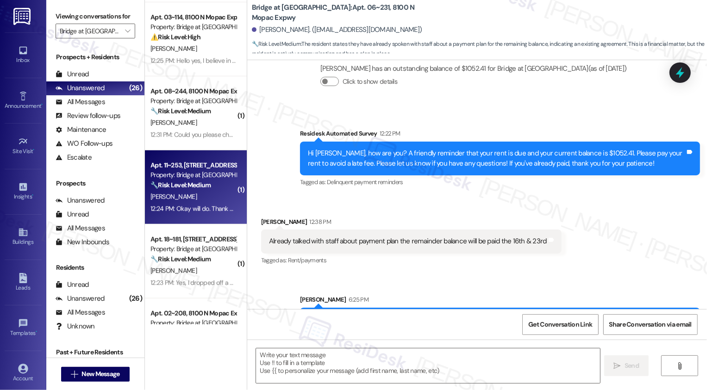
click at [214, 203] on div "12:24 PM: Okay will do. Thank you 12:24 PM: Okay will do. Thank you" at bounding box center [194, 209] width 88 height 12
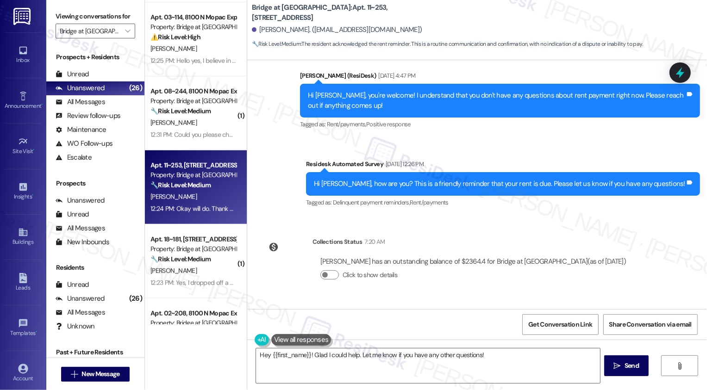
scroll to position [915, 0]
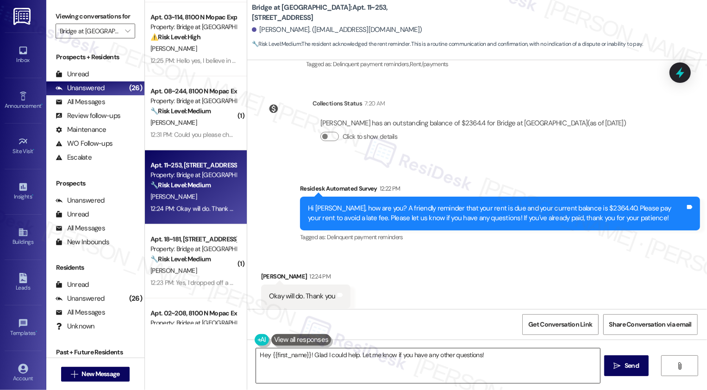
click at [336, 369] on textarea "Hey {{first_name}}! Glad I could help. Let me know if you have any other questi…" at bounding box center [428, 366] width 344 height 35
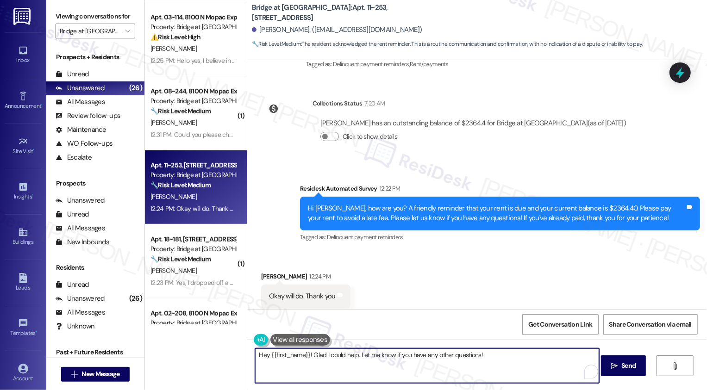
drag, startPoint x: 356, startPoint y: 356, endPoint x: 253, endPoint y: 354, distance: 103.3
click at [255, 355] on textarea "Hey {{first_name}}! Glad I could help. Let me know if you have any other questi…" at bounding box center [427, 366] width 344 height 35
drag, startPoint x: 353, startPoint y: 357, endPoint x: 232, endPoint y: 344, distance: 121.5
click at [232, 346] on div "Apt. 04~218, 8100 N Mopac Expwy Property: Bridge at Terracina ⚠️ Risk Level: Hi…" at bounding box center [426, 195] width 562 height 390
type textarea "You're welcome! Let me know if you have any other questions!"
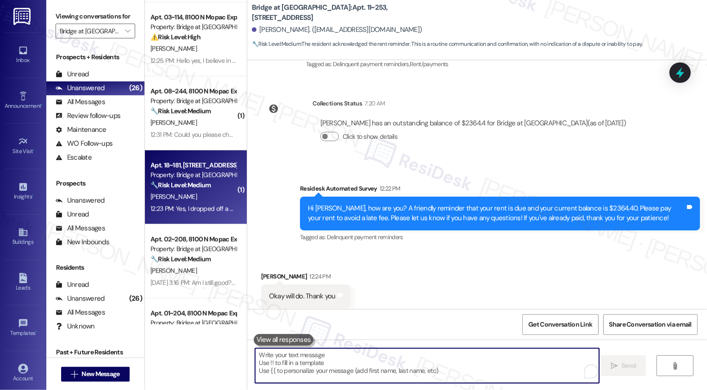
click at [203, 203] on div "12:23 PM: Yes, I dropped off a check at the office on the 3rd. 12:23 PM: Yes, I…" at bounding box center [194, 209] width 88 height 12
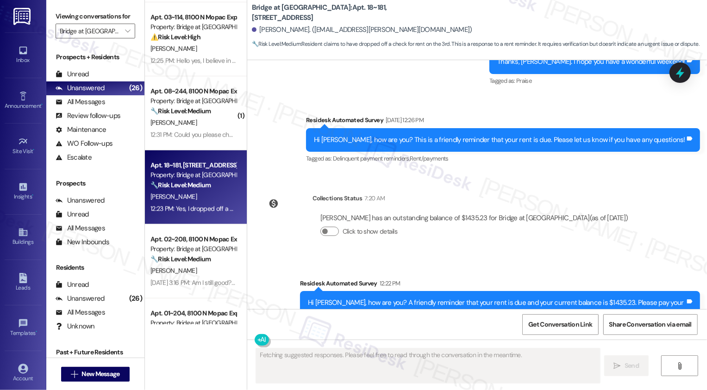
scroll to position [1209, 0]
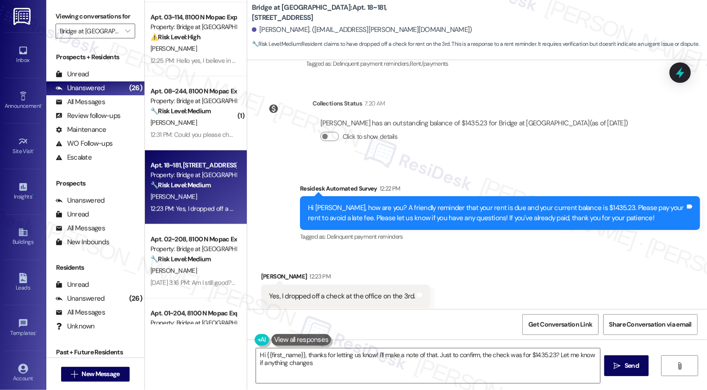
type textarea "Hi {{first_name}}, thanks for letting us know! I'll make a note of that. Just t…"
click at [320, 367] on textarea "Hi {{first_name}}, thanks for letting us know! I'll make a note of that. Just t…" at bounding box center [428, 366] width 344 height 35
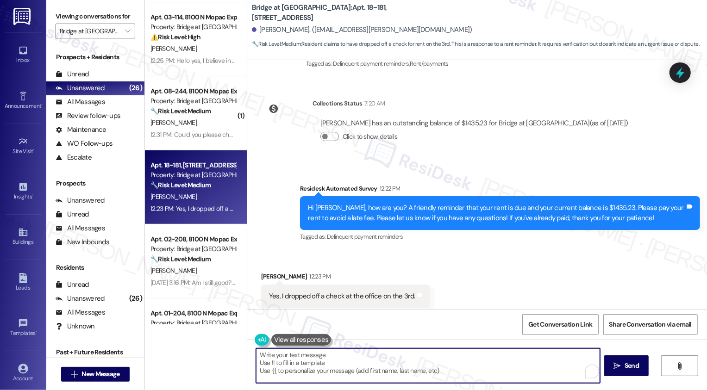
paste textarea "Thanks for the heads-up, {{first_name}}! Sometimes, it just takes time for the …"
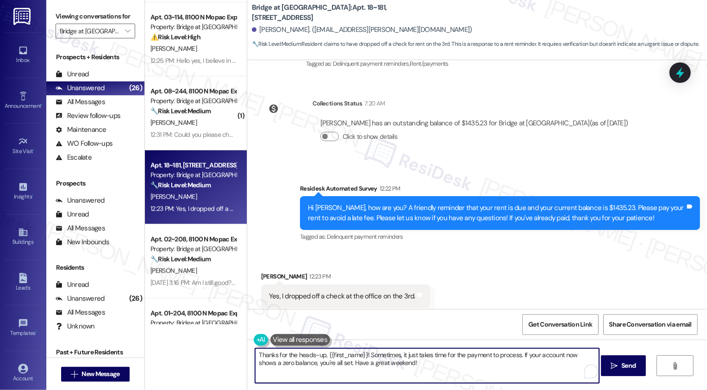
click at [424, 369] on textarea "Thanks for the heads-up, {{first_name}}! Sometimes, it just takes time for the …" at bounding box center [427, 366] width 344 height 35
type textarea "Thanks for the heads-up, {{first_name}}! Sometimes, it just takes time for the …"
click at [635, 369] on span "Send" at bounding box center [629, 366] width 14 height 10
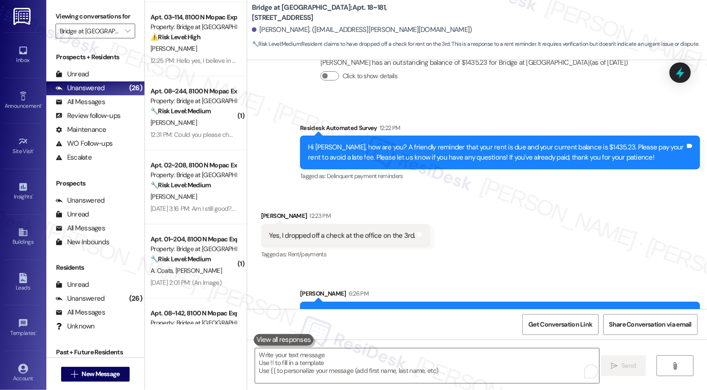
scroll to position [1283, 0]
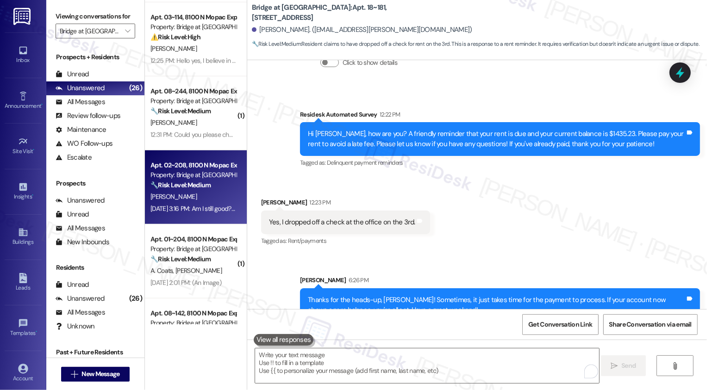
click at [179, 169] on div "Apt. 02~208, 8100 N Mopac Expwy" at bounding box center [194, 166] width 86 height 10
type textarea "Fetching suggested responses. Please feel free to read through the conversation…"
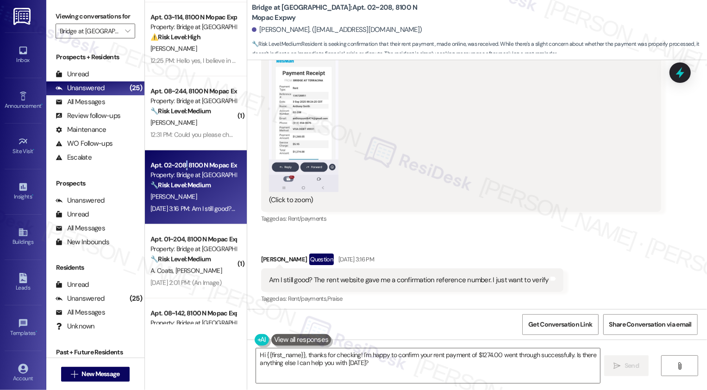
scroll to position [1857, 0]
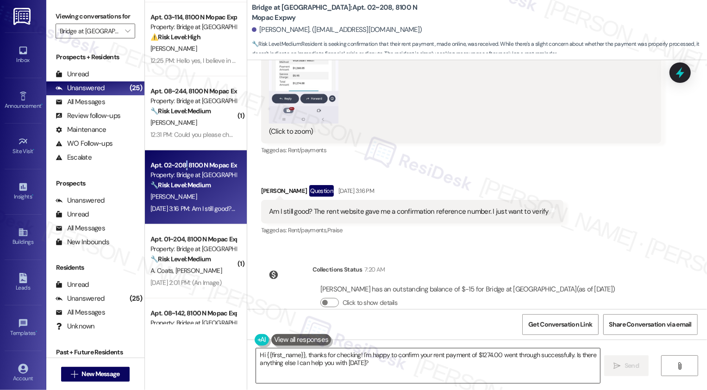
click at [363, 373] on textarea "Hi {{first_name}}, thanks for checking! I'm happy to confirm your rent payment …" at bounding box center [428, 366] width 344 height 35
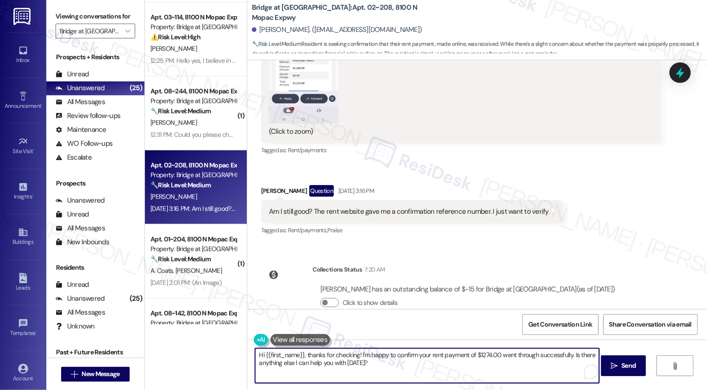
drag, startPoint x: 302, startPoint y: 353, endPoint x: 404, endPoint y: 382, distance: 106.3
click at [404, 382] on textarea "Hi {{first_name}}, thanks for checking! I'm happy to confirm your rent payment …" at bounding box center [427, 366] width 344 height 35
paste textarea "Thanks for the heads-up, {{first_name}}! Sometimes, it just takes time for the …"
drag, startPoint x: 393, startPoint y: 353, endPoint x: 505, endPoint y: 355, distance: 111.6
click at [505, 355] on textarea "Hi {{first_name}}, thanks for taking care of your rent! Thanks for the heads-up…" at bounding box center [427, 366] width 344 height 35
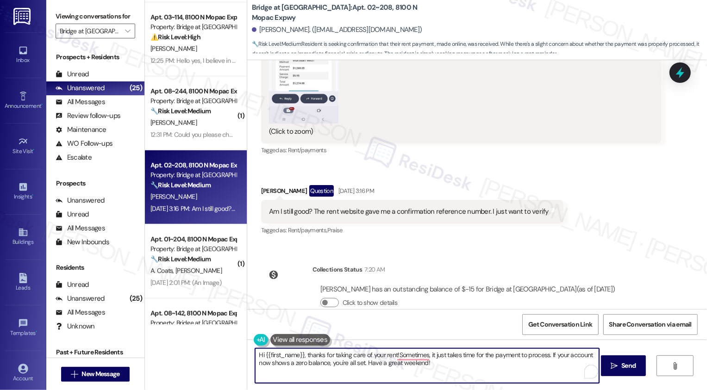
click at [424, 369] on textarea "Hi {{first_name}}, thanks for taking care of your rent!Sometimes, it just takes…" at bounding box center [427, 366] width 344 height 35
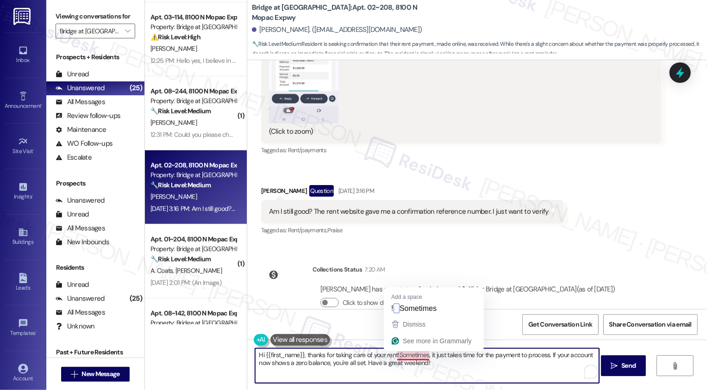
click at [393, 354] on textarea "Hi {{first_name}}, thanks for taking care of your rent!Sometimes, it just takes…" at bounding box center [427, 366] width 344 height 35
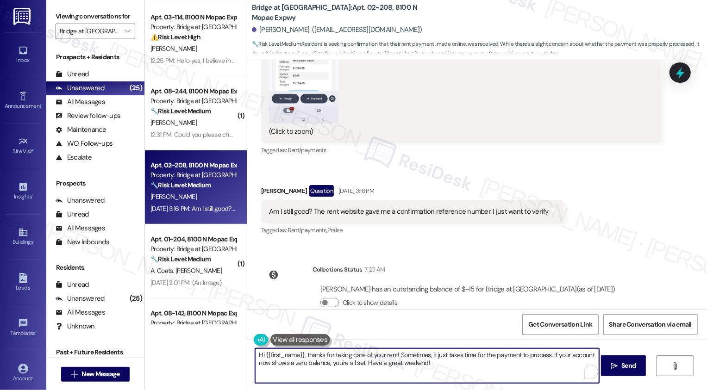
click at [442, 368] on textarea "Hi {{first_name}}, thanks for taking care of your rent! Sometimes, it just take…" at bounding box center [427, 366] width 344 height 35
click at [258, 366] on textarea "Hi {{first_name}}, thanks for taking care of your rent! Sometimes, it just take…" at bounding box center [427, 366] width 344 height 35
click at [495, 366] on textarea "Hi {{first_name}}, thanks for taking care of your rent! Sometimes, it just take…" at bounding box center [427, 366] width 344 height 35
type textarea "Hi {{first_name}}, thanks for taking care of your rent! Sometimes, it just take…"
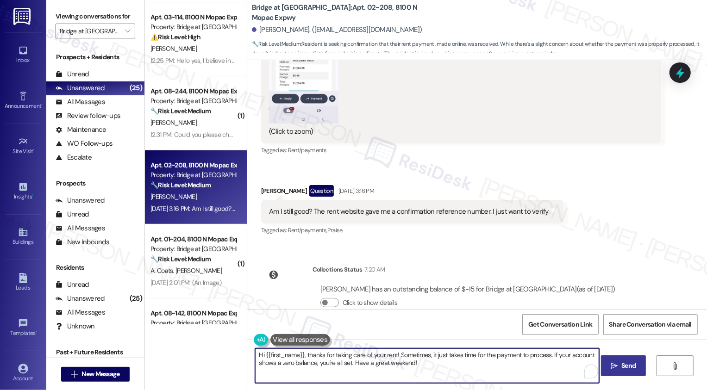
click at [630, 365] on span "Send" at bounding box center [629, 366] width 14 height 10
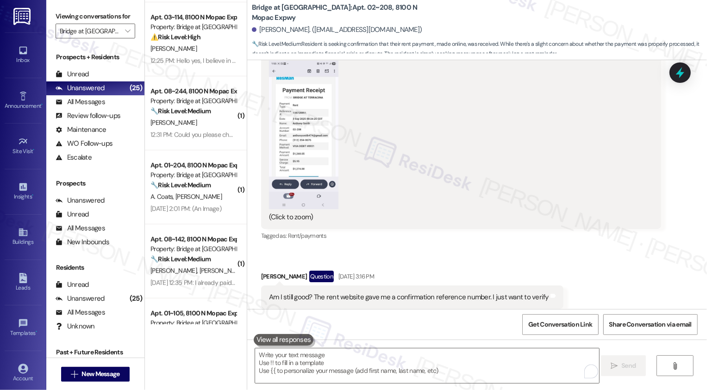
scroll to position [1932, 0]
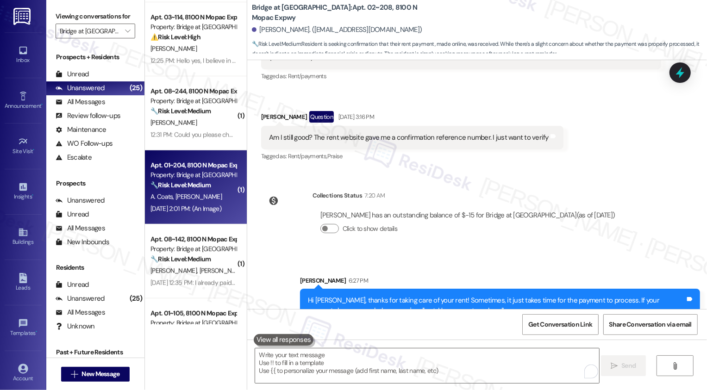
click at [198, 201] on div "A. Coats D. Darr" at bounding box center [194, 197] width 88 height 12
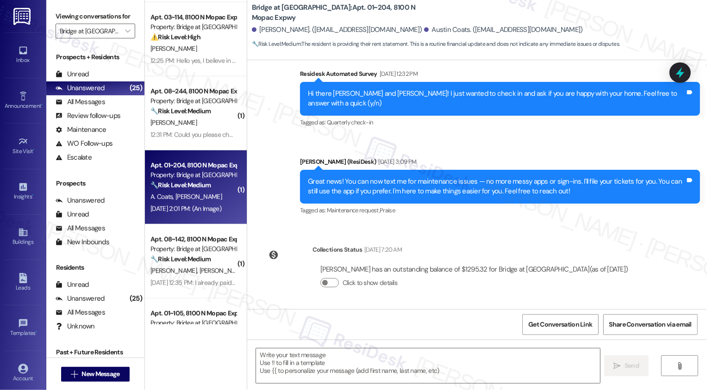
type textarea "Fetching suggested responses. Please feel free to read through the conversation…"
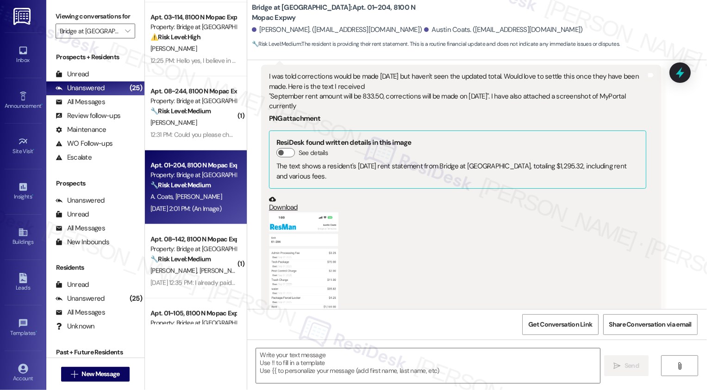
scroll to position [576, 0]
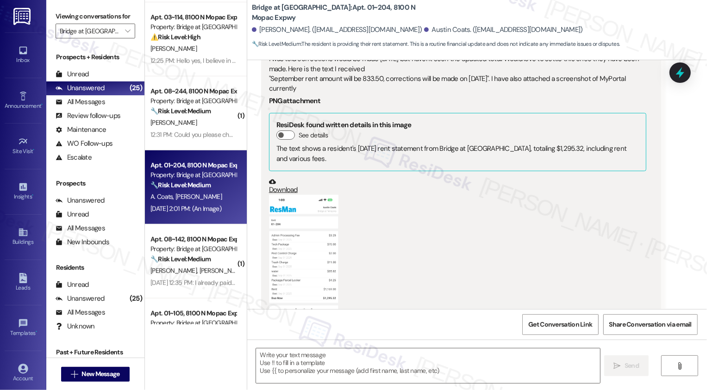
click at [312, 225] on button "Zoom image" at bounding box center [303, 270] width 69 height 151
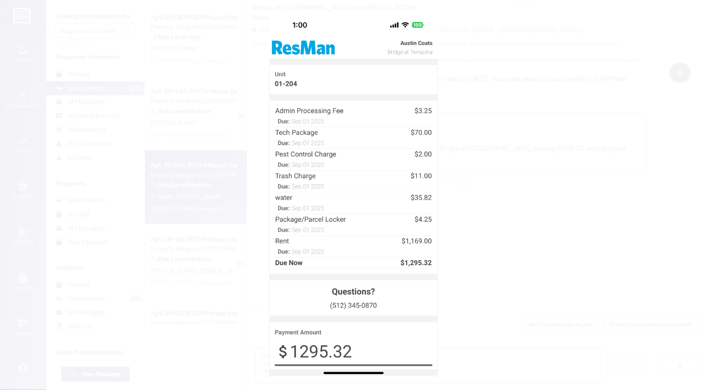
click at [518, 238] on button "Unzoom image" at bounding box center [353, 195] width 707 height 390
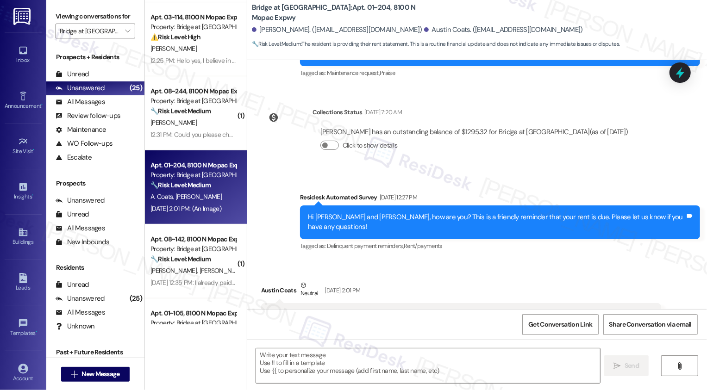
scroll to position [319, 0]
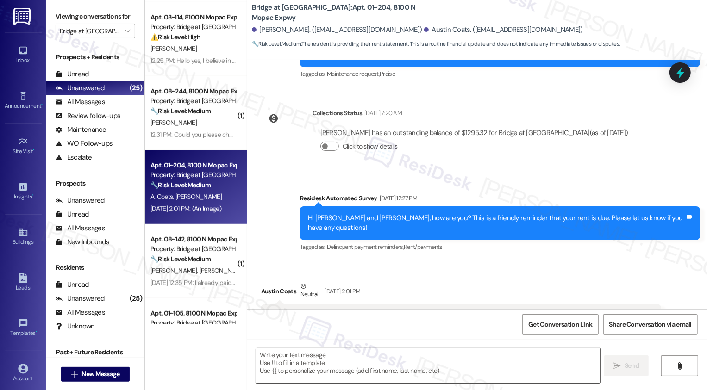
click at [396, 362] on textarea at bounding box center [428, 366] width 344 height 35
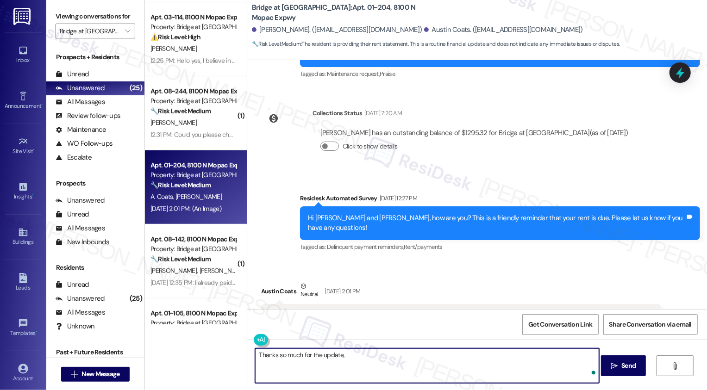
click at [267, 282] on div "Austin Coats Neutral Sep 03, 2025 at 2:01 PM" at bounding box center [461, 293] width 400 height 23
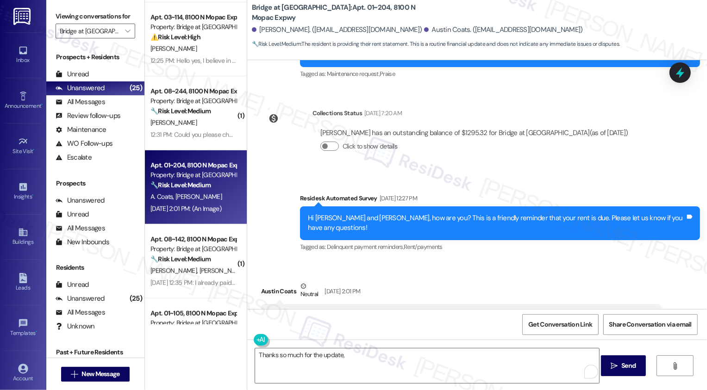
click at [267, 282] on div "Austin Coats Neutral Sep 03, 2025 at 2:01 PM" at bounding box center [461, 293] width 400 height 23
copy div "Austin"
click at [368, 359] on textarea "Thanks so much for the update," at bounding box center [427, 366] width 344 height 35
paste textarea "Austin"
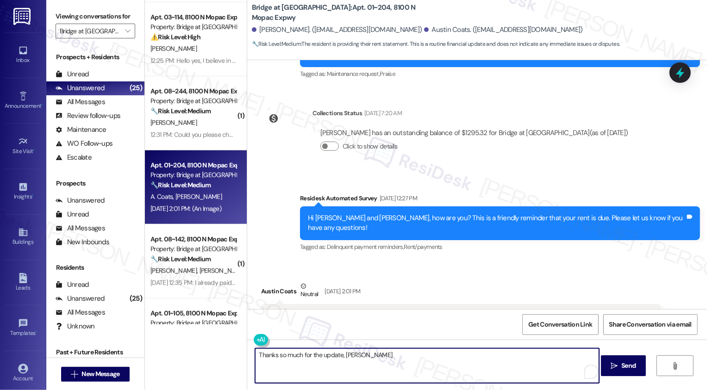
type textarea "Thanks so much for the update, Austin!"
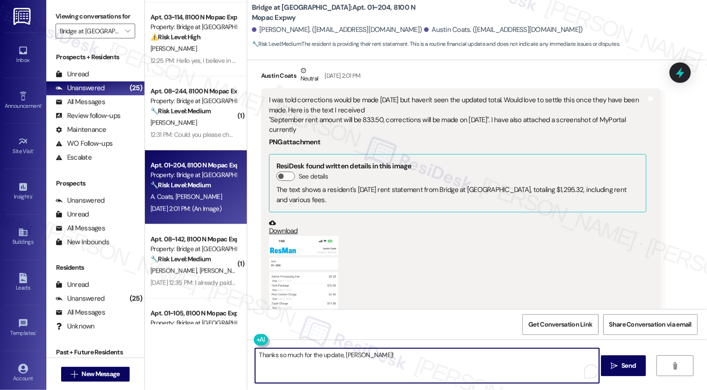
scroll to position [623, 0]
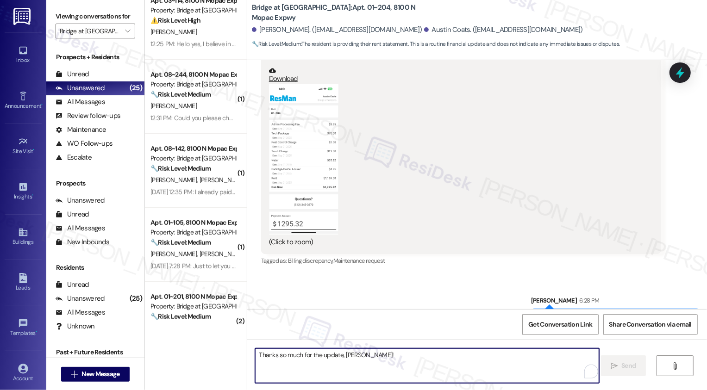
scroll to position [467, 0]
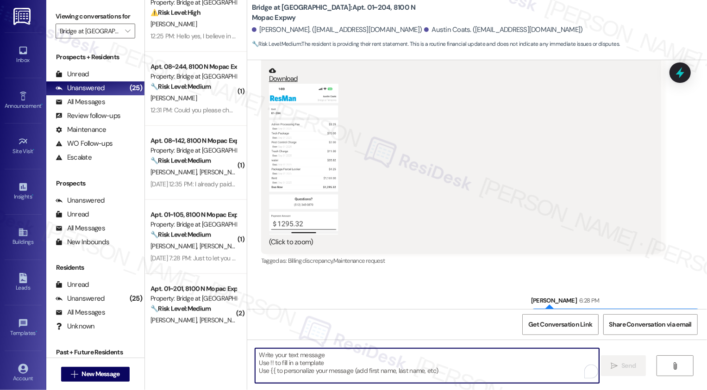
click at [206, 164] on div "🔧 Risk Level: Medium The resident states they already paid rent. This is likely…" at bounding box center [194, 161] width 86 height 10
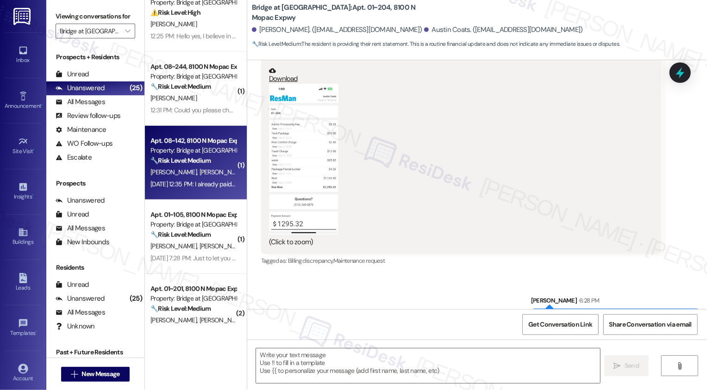
click at [206, 164] on div "🔧 Risk Level: Medium The resident states they already paid rent. This is likely…" at bounding box center [194, 161] width 86 height 10
type textarea "Fetching suggested responses. Please feel free to read through the conversation…"
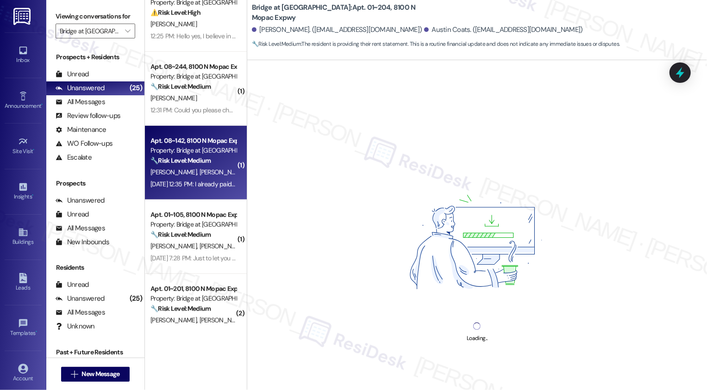
click at [206, 164] on div "🔧 Risk Level: Medium The resident states they already paid rent. This is likely…" at bounding box center [194, 161] width 86 height 10
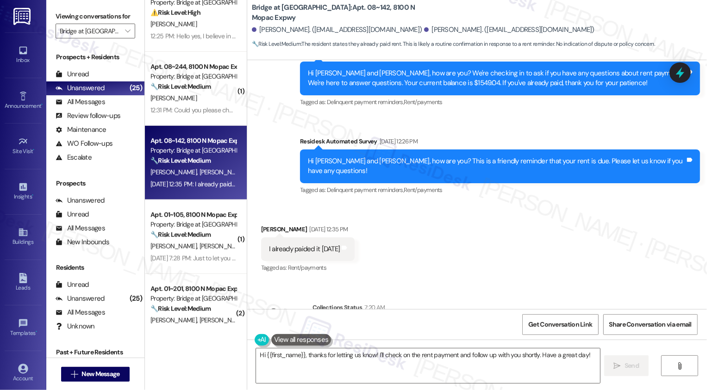
scroll to position [2450, 0]
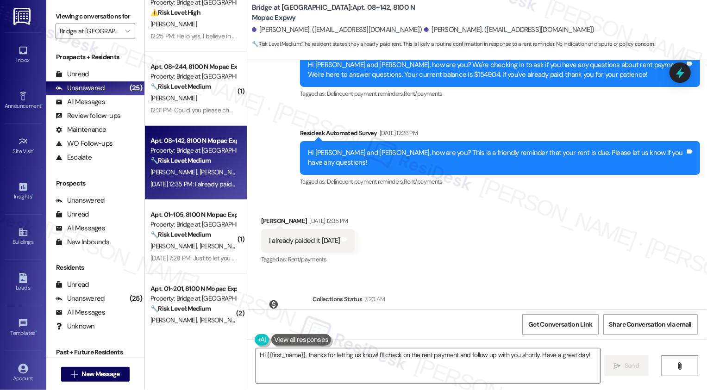
click at [380, 369] on textarea "Hi {{first_name}}, thanks for letting us know! I'll check on the rent payment a…" at bounding box center [428, 366] width 344 height 35
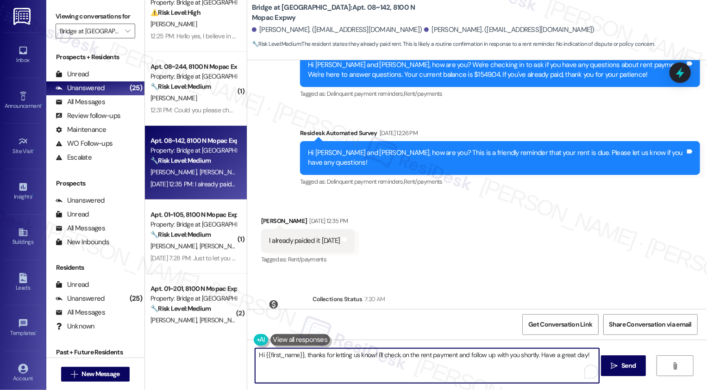
paste textarea "Austin"
type textarea "A"
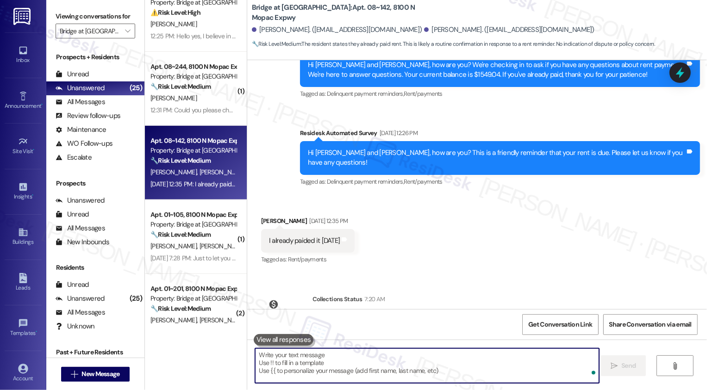
paste textarea "Thanks for the heads-up, {{first_name}}! Sometimes, it just takes time for the …"
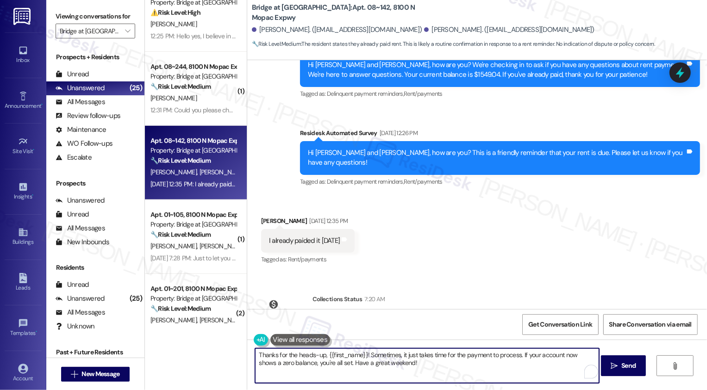
click at [336, 360] on textarea "Thanks for the heads-up, {{first_name}}! Sometimes, it just takes time for the …" at bounding box center [427, 366] width 344 height 35
click at [393, 364] on textarea "Thanks for the heads-up, [PERSON_NAME]! Sometimes, it just takes time for the p…" at bounding box center [427, 366] width 344 height 35
click at [587, 354] on textarea "Thanks for the heads-up, [PERSON_NAME]! Sometimes, it just takes time for the p…" at bounding box center [427, 366] width 344 height 35
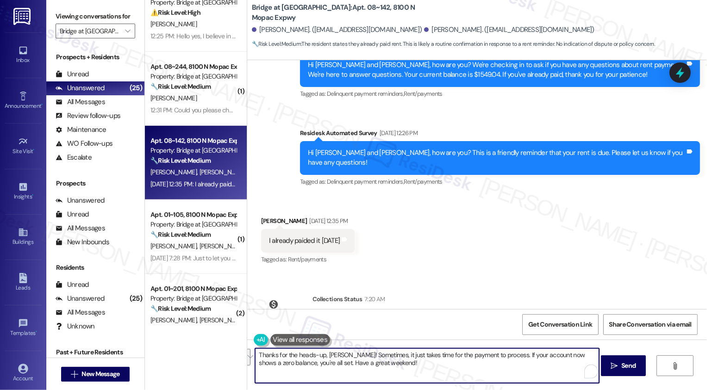
drag, startPoint x: 504, startPoint y: 354, endPoint x: 280, endPoint y: 364, distance: 223.9
click at [280, 364] on textarea "Thanks for the heads-up, [PERSON_NAME]! Sometimes, it just takes time for the p…" at bounding box center [427, 366] width 344 height 35
type textarea "Thanks for the heads-up, [PERSON_NAME]! Sometimes, it just takes time for the p…"
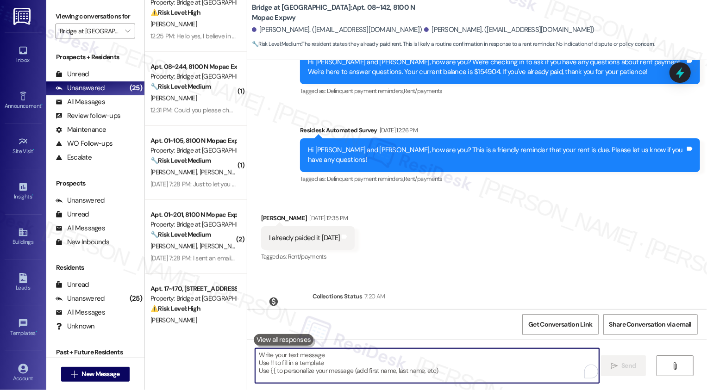
scroll to position [2514, 0]
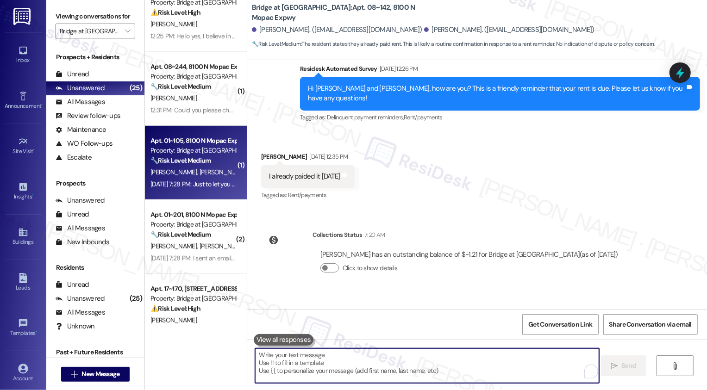
click at [170, 152] on div "Property: Bridge at [GEOGRAPHIC_DATA]" at bounding box center [194, 151] width 86 height 10
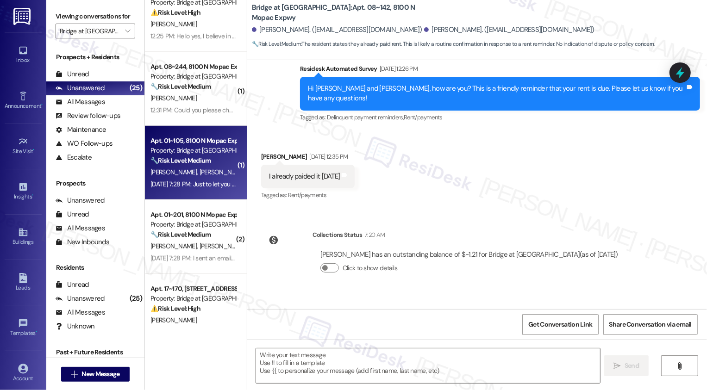
click at [170, 152] on div "Property: Bridge at [GEOGRAPHIC_DATA]" at bounding box center [194, 151] width 86 height 10
type textarea "Fetching suggested responses. Please feel free to read through the conversation…"
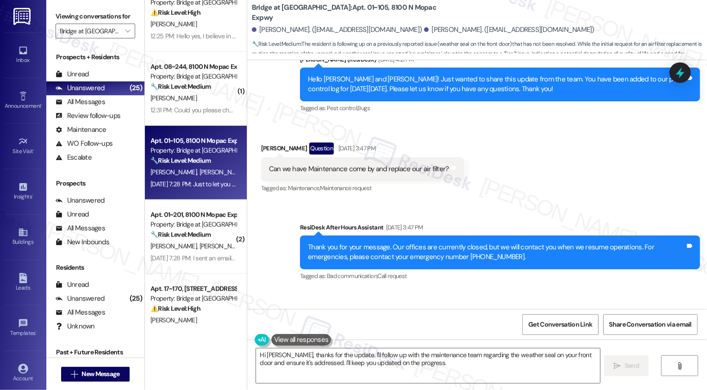
scroll to position [5341, 0]
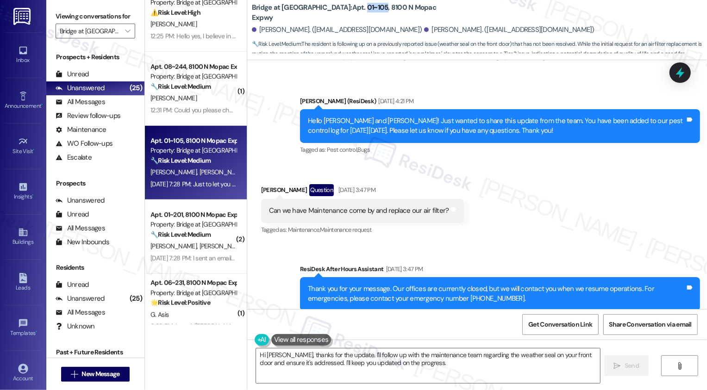
drag, startPoint x: 320, startPoint y: 13, endPoint x: 341, endPoint y: 14, distance: 21.3
click at [341, 14] on b "Bridge at [GEOGRAPHIC_DATA]: Apt. 01~105, [STREET_ADDRESS]" at bounding box center [344, 13] width 185 height 20
copy b "01~105"
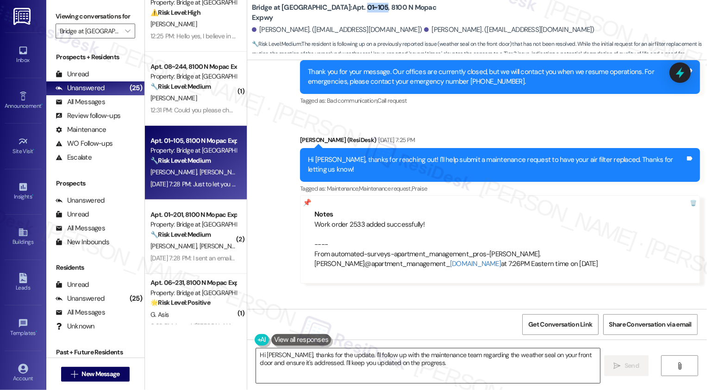
click at [274, 353] on textarea "Hi [PERSON_NAME], thanks for the update. I'll follow up with the maintenance te…" at bounding box center [428, 366] width 344 height 35
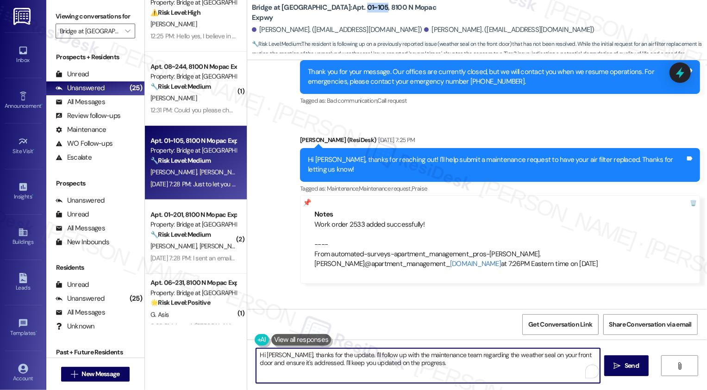
click at [274, 353] on textarea "Hi [PERSON_NAME], thanks for the update. I'll follow up with the maintenance te…" at bounding box center [428, 366] width 344 height 35
drag, startPoint x: 337, startPoint y: 354, endPoint x: 414, endPoint y: 366, distance: 77.8
click at [414, 366] on textarea "Hi [PERSON_NAME], thanks for the update. I'll follow up with the maintenance te…" at bounding box center [427, 366] width 344 height 35
type textarea "Hi [PERSON_NAME], thanks for the update regarding the front door. Did they ment…"
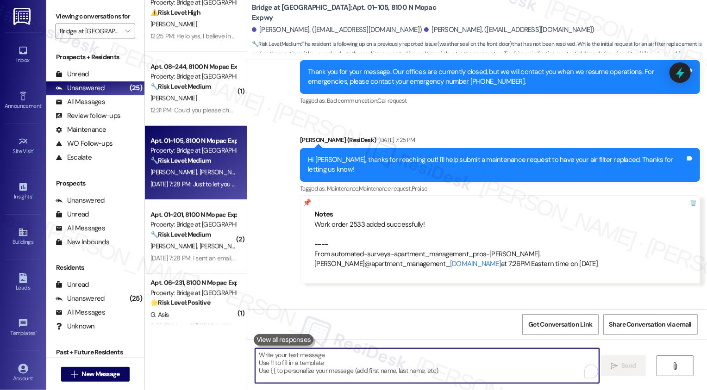
scroll to position [5623, 0]
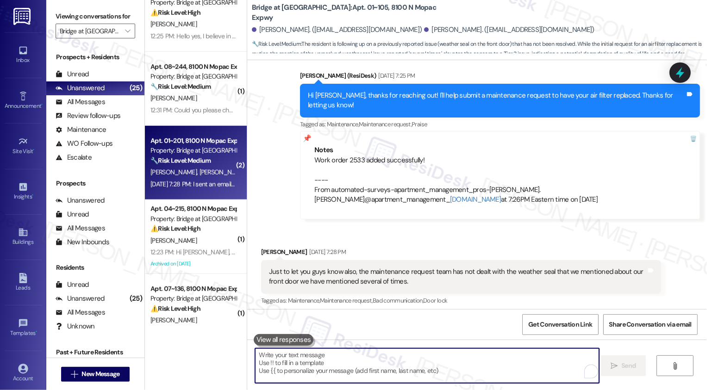
click at [210, 176] on div "[PERSON_NAME] [PERSON_NAME]" at bounding box center [194, 173] width 88 height 12
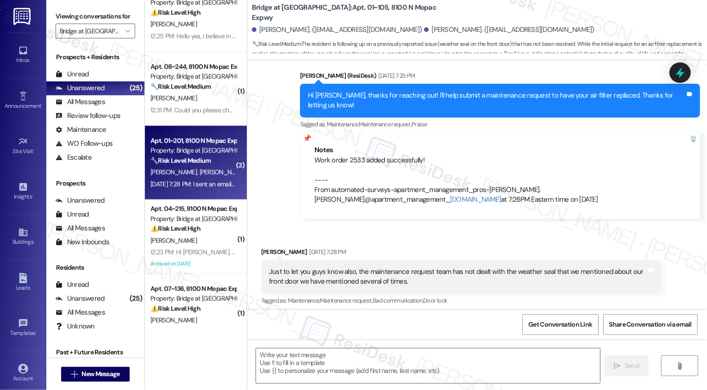
type textarea "Fetching suggested responses. Please feel free to read through the conversation…"
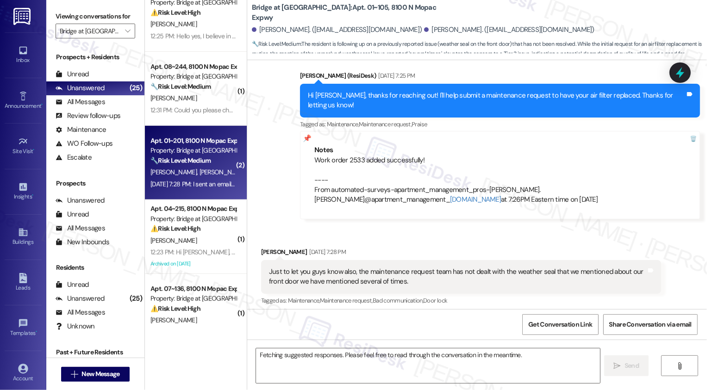
click at [210, 176] on div "[PERSON_NAME] [PERSON_NAME]" at bounding box center [194, 173] width 88 height 12
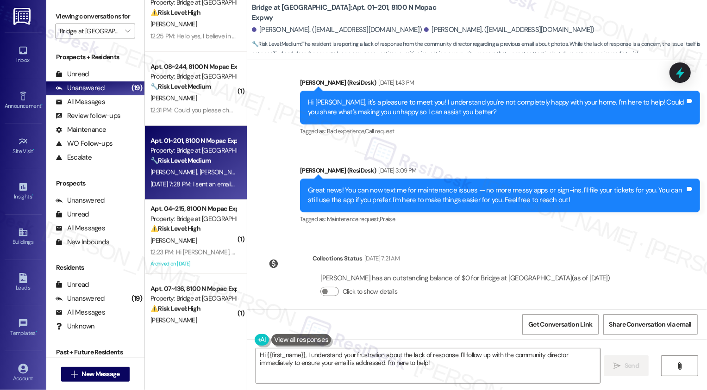
scroll to position [756, 0]
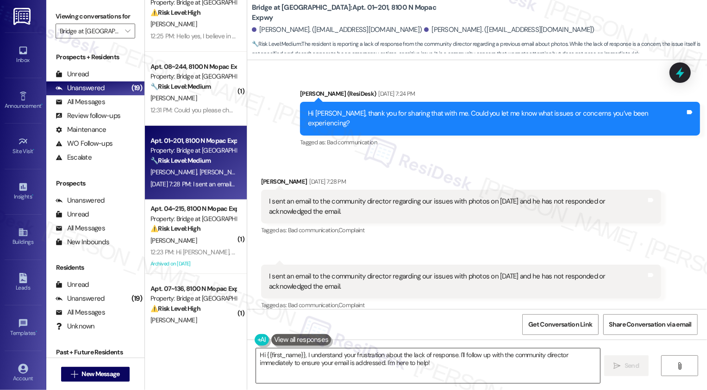
click at [338, 368] on textarea "Hi {{first_name}}, I understand your frustration about the lack of response. I'…" at bounding box center [428, 366] width 344 height 35
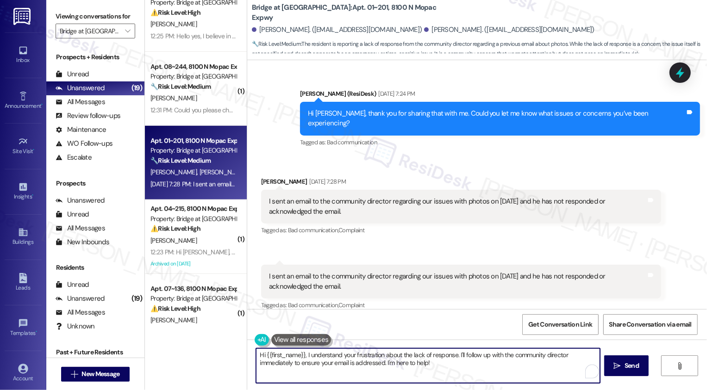
click at [372, 360] on textarea "Hi {{first_name}}, I understand your frustration about the lack of response. I'…" at bounding box center [428, 366] width 344 height 35
click at [328, 352] on textarea "Hi {{first_name}}, I understand your frustration about the lack of response. I'…" at bounding box center [427, 366] width 344 height 35
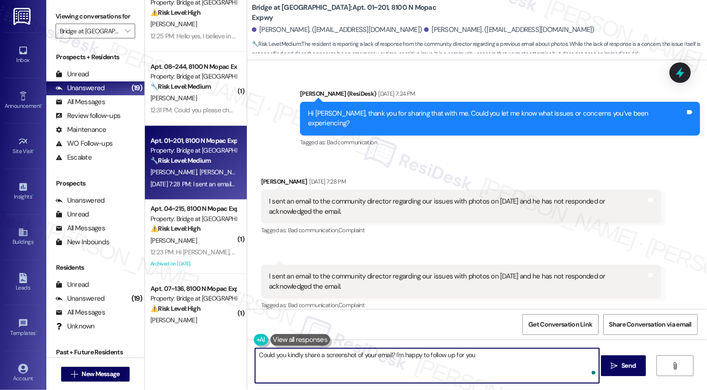
type textarea "Could you kindly share a screenshot of your email? I'm happy to follow up for y…"
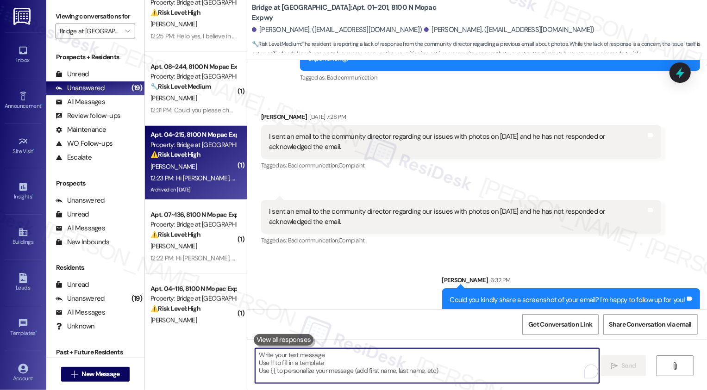
scroll to position [485, 0]
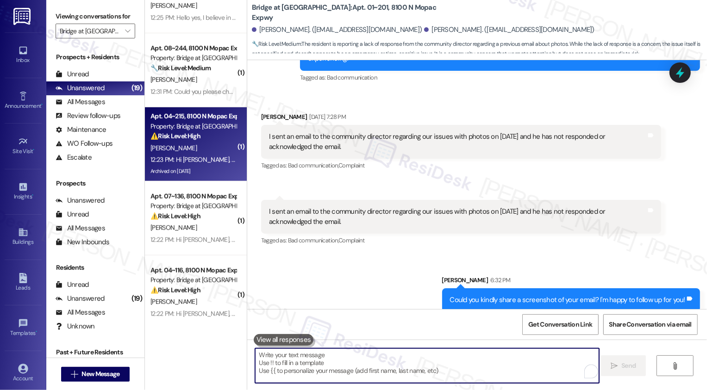
click at [208, 160] on div "12:23 PM: Hi Kimberly, how are you? A friendly reminder that your rent is due a…" at bounding box center [495, 160] width 689 height 8
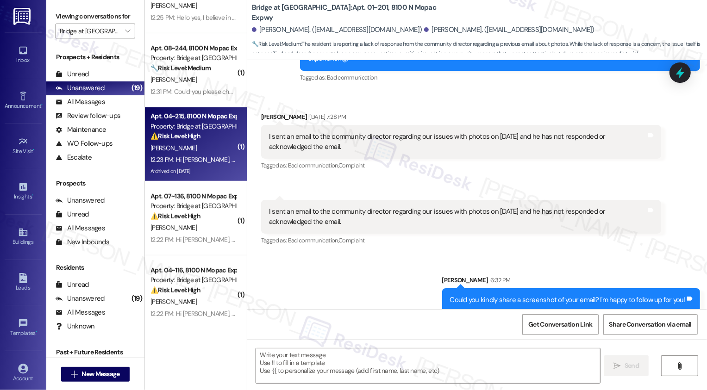
click at [208, 160] on div "12:23 PM: Hi Kimberly, how are you? A friendly reminder that your rent is due a…" at bounding box center [495, 160] width 689 height 8
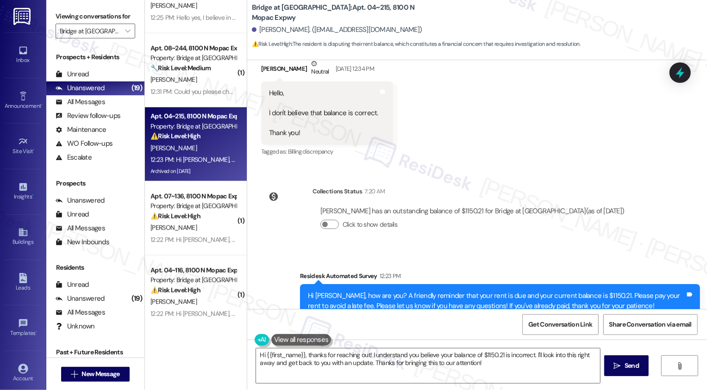
scroll to position [2159, 0]
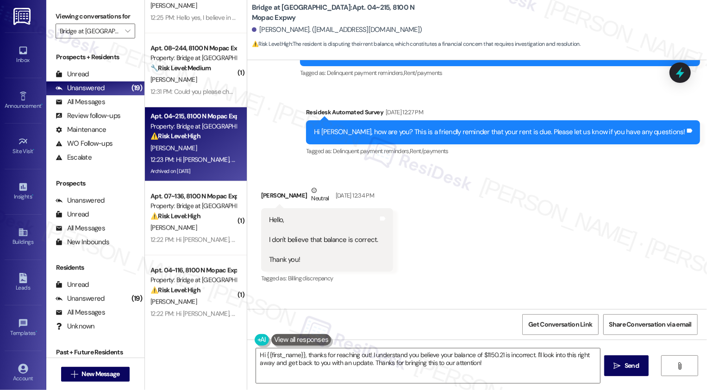
click at [271, 186] on div "Kimberly Timbrook Neutral Sep 03, 2025 at 12:34 PM" at bounding box center [327, 197] width 132 height 23
copy div "Kimberly"
click at [288, 355] on textarea "Hi {{first_name}}, thanks for reaching out! I understand you believe your balan…" at bounding box center [428, 366] width 344 height 35
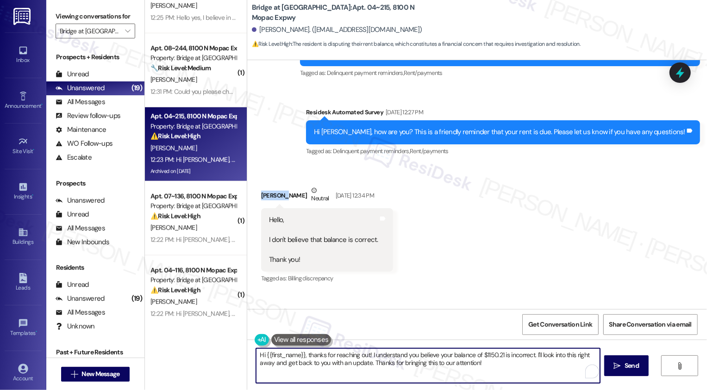
click at [288, 355] on textarea "Hi {{first_name}}, thanks for reaching out! I understand you believe your balan…" at bounding box center [428, 366] width 344 height 35
paste textarea "Kimberly"
click at [302, 358] on textarea "Hi Kimberly, thanks for reaching out! I understand you believe your balance of …" at bounding box center [427, 366] width 344 height 35
click at [374, 358] on textarea "Hi Kimberly, thanks for reaching out! I understand you believe your balance of …" at bounding box center [427, 366] width 344 height 35
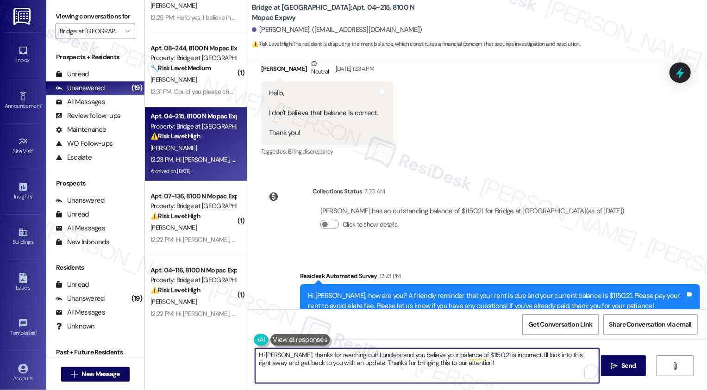
drag, startPoint x: 515, startPoint y: 354, endPoint x: 520, endPoint y: 363, distance: 9.8
click at [520, 363] on textarea "Hi Kimberly, thanks for reaching out! I understand you believe your balance of …" at bounding box center [427, 366] width 344 height 35
paste textarea ",150.21 may be incorrect. Could you share a screenshot of your balance along wi…"
drag, startPoint x: 456, startPoint y: 363, endPoint x: 491, endPoint y: 365, distance: 34.8
click at [491, 365] on textarea "Hi Kimberly, thanks for reaching out! I understand you believe your balance of …" at bounding box center [427, 366] width 344 height 35
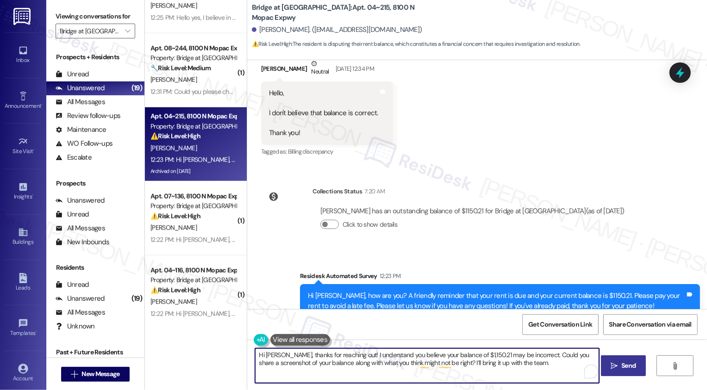
type textarea "Hi Kimberly, thanks for reaching out! I understand you believe your balance of …"
click at [611, 371] on span " Send" at bounding box center [623, 366] width 29 height 10
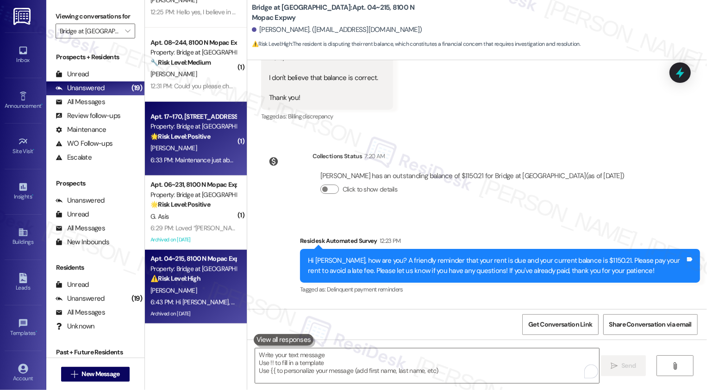
scroll to position [516, 0]
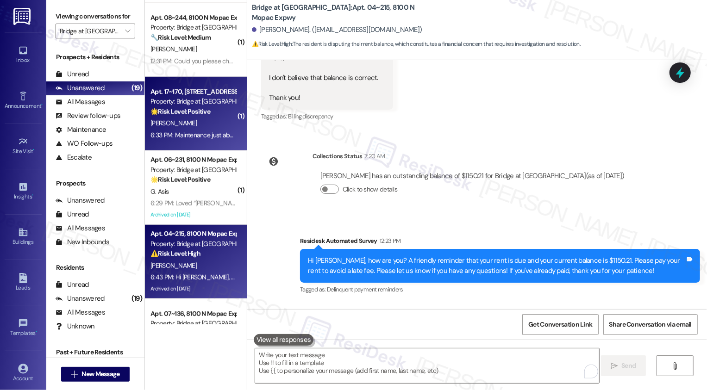
click at [195, 139] on div "6:33 PM: Maintenance just about an hour ago came through and fixed all my issue…" at bounding box center [695, 135] width 1088 height 8
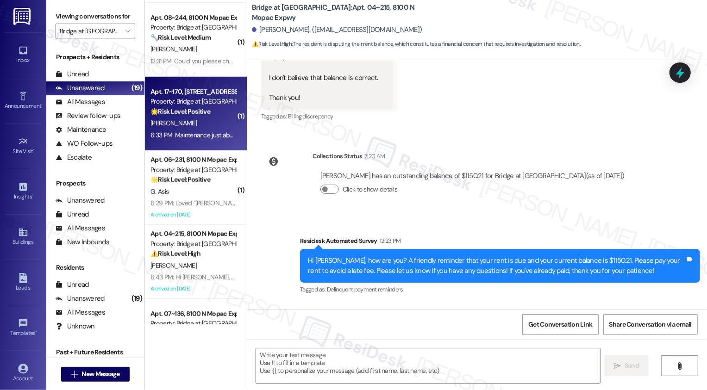
click at [195, 139] on div "6:33 PM: Maintenance just about an hour ago came through and fixed all my issue…" at bounding box center [695, 135] width 1088 height 8
type textarea "Fetching suggested responses. Please feel free to read through the conversation…"
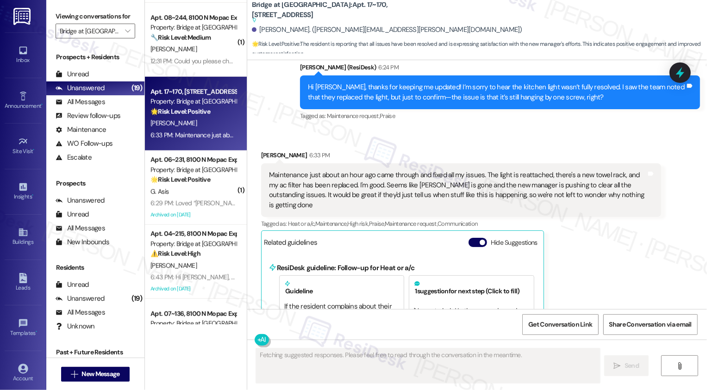
scroll to position [5512, 0]
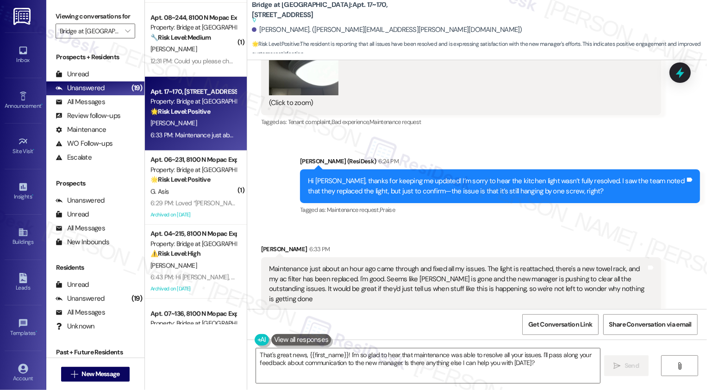
click at [456, 245] on div "Jocelyn Becker 6:33 PM" at bounding box center [461, 251] width 400 height 13
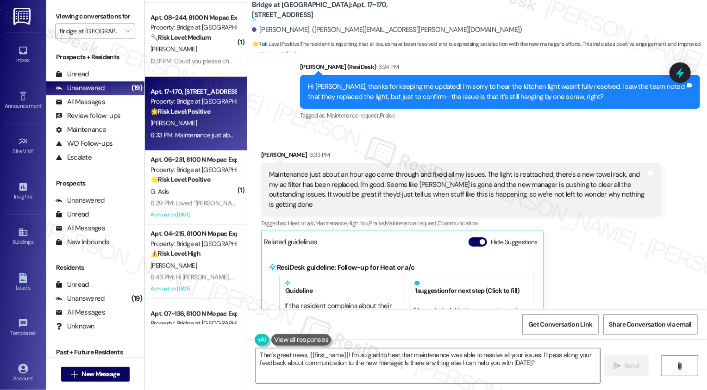
click at [387, 359] on textarea "That's great news, {{first_name}}! I'm so glad to hear that maintenance was abl…" at bounding box center [428, 366] width 344 height 35
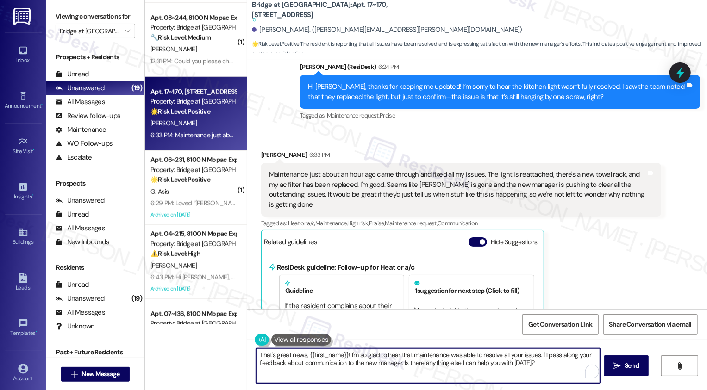
click at [513, 364] on textarea "That's great news, {{first_name}}! I'm so glad to hear that maintenance was abl…" at bounding box center [428, 366] width 344 height 35
click at [384, 368] on textarea "That's great news, {{first_name}}! I'm so glad to hear that maintenance was abl…" at bounding box center [428, 366] width 344 height 35
drag, startPoint x: 536, startPoint y: 356, endPoint x: 540, endPoint y: 371, distance: 15.3
click at [540, 371] on textarea "That's great news, {{first_name}}! I'm so glad to hear that maintenance was abl…" at bounding box center [427, 366] width 344 height 35
type textarea "That's great news, {{first_name}}! I'm so glad to hear that maintenance was abl…"
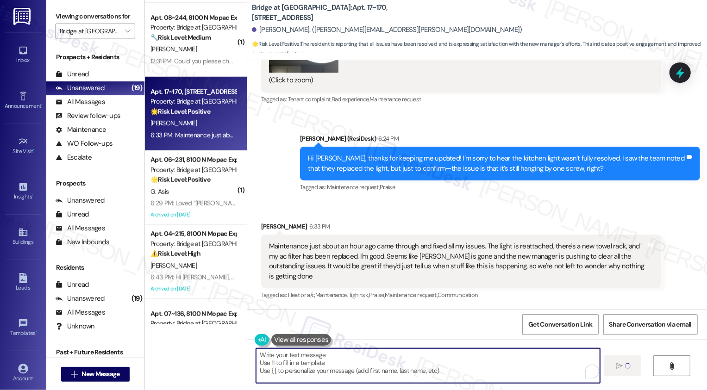
scroll to position [5528, 0]
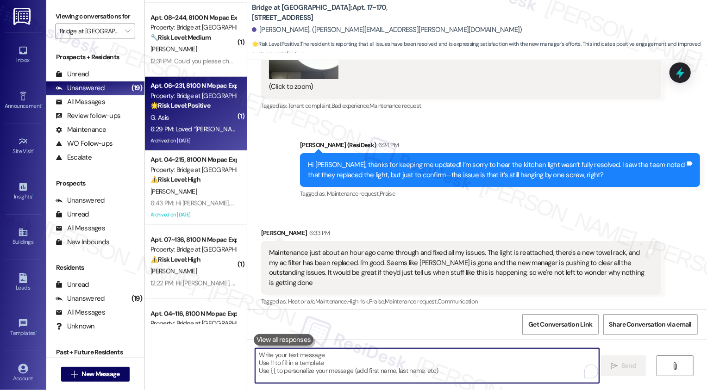
click at [193, 134] on div "6:29 PM: Loved “Sarah (Bridge at Terracina): Hey Garrett, thanks for the update…" at bounding box center [194, 130] width 88 height 12
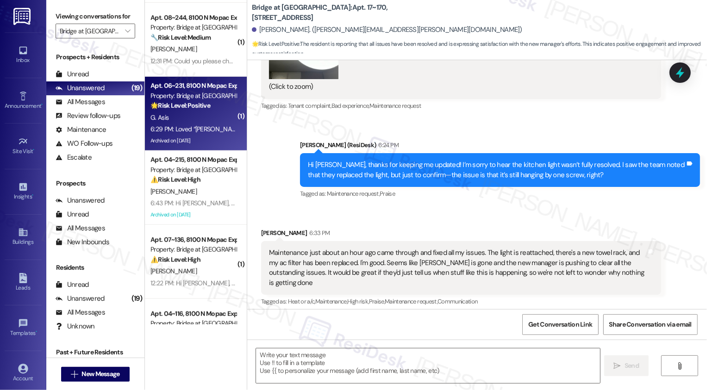
click at [193, 134] on div "6:29 PM: Loved “Sarah (Bridge at Terracina): Hey Garrett, thanks for the update…" at bounding box center [194, 130] width 88 height 12
type textarea "Fetching suggested responses. Please feel free to read through the conversation…"
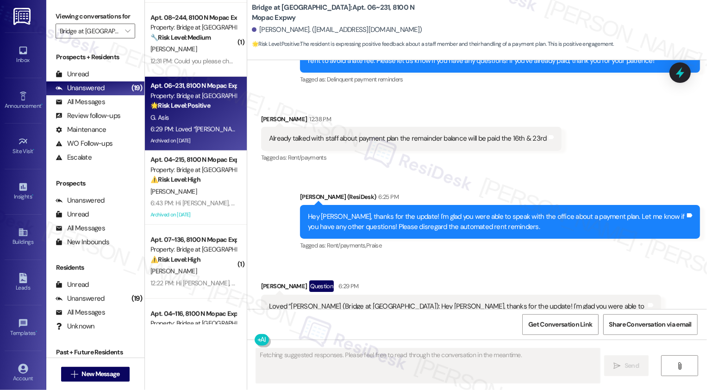
scroll to position [2645, 0]
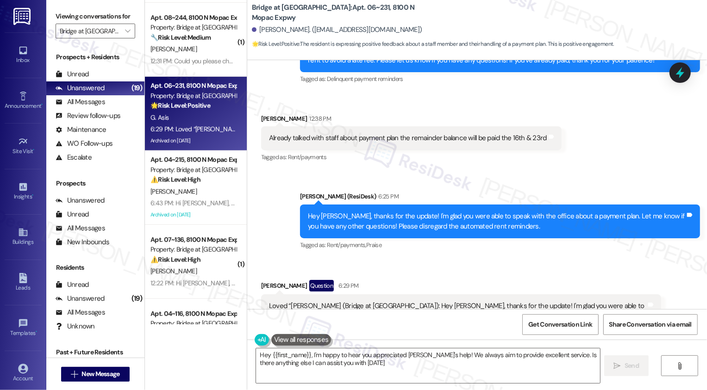
type textarea "Hey {{first_name}}, I'm happy to hear you appreciated Sarah's help! We always a…"
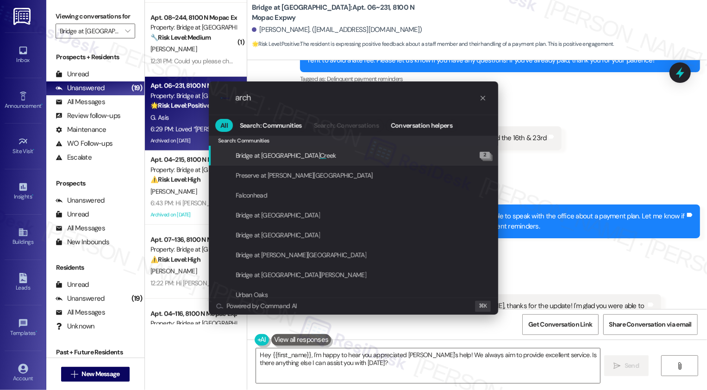
type input "archi"
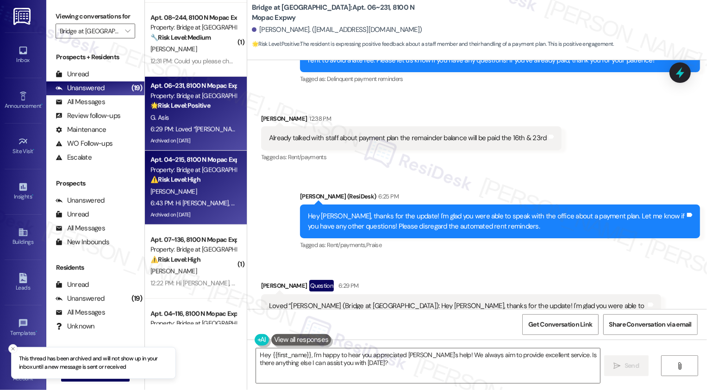
scroll to position [558, 0]
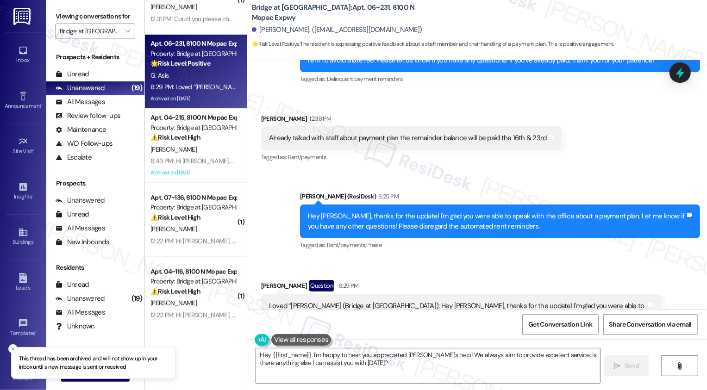
click at [190, 209] on div "Property: Bridge at [GEOGRAPHIC_DATA]" at bounding box center [194, 208] width 86 height 10
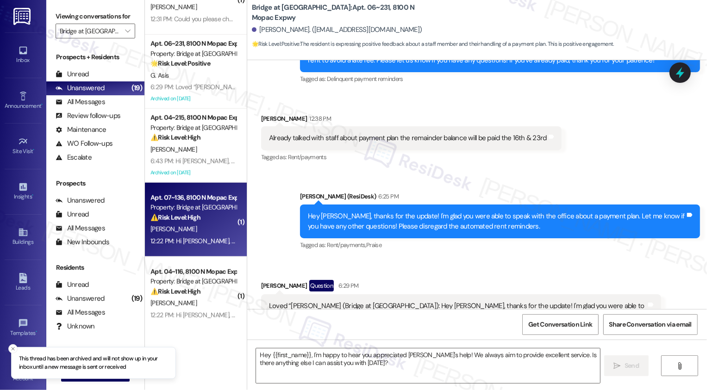
click at [190, 209] on div "Property: Bridge at [GEOGRAPHIC_DATA]" at bounding box center [194, 208] width 86 height 10
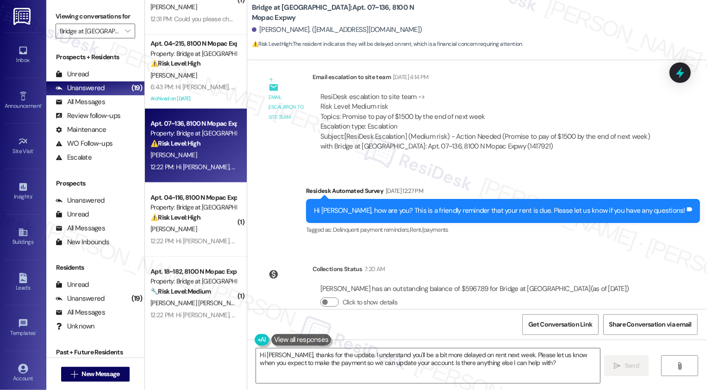
scroll to position [1741, 0]
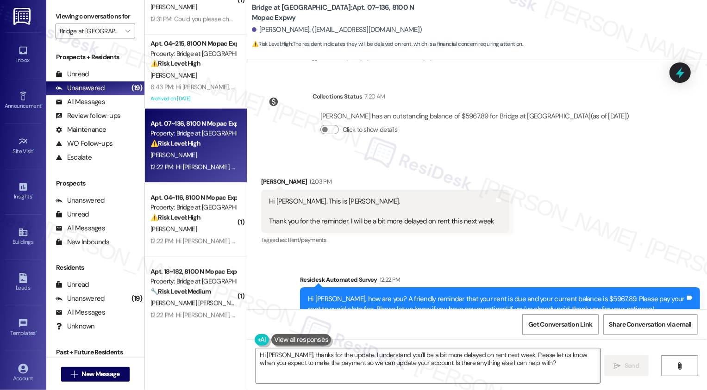
click at [422, 364] on textarea "Hi Jason, thanks for the update. I understand you'll be a bit more delayed on r…" at bounding box center [428, 366] width 344 height 35
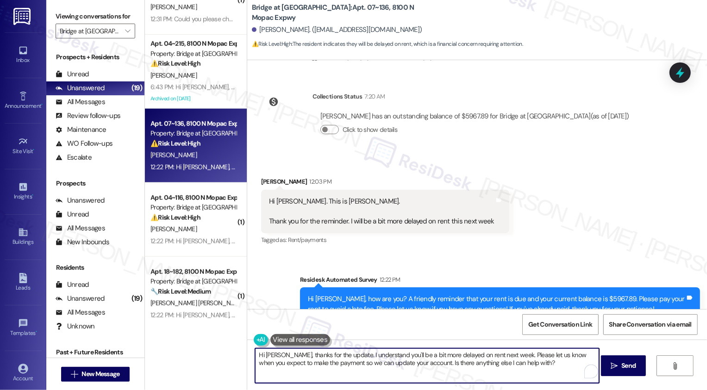
drag, startPoint x: 419, startPoint y: 363, endPoint x: 529, endPoint y: 372, distance: 109.7
click at [529, 373] on textarea "Hi Jason, thanks for the update. I understand you'll be a bit more delayed on r…" at bounding box center [427, 366] width 344 height 35
click at [529, 355] on textarea "Hi Jason, thanks for the update. I understand you'll be a bit more delayed on r…" at bounding box center [427, 366] width 344 height 35
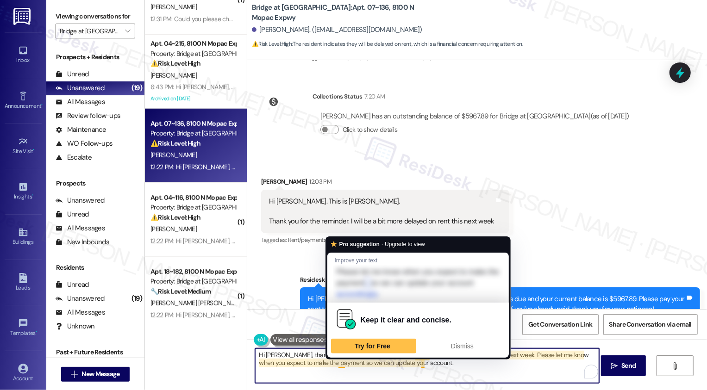
click at [344, 365] on textarea "Hi Jason, thanks for the update. I understand you'll be a bit more delayed on r…" at bounding box center [427, 366] width 344 height 35
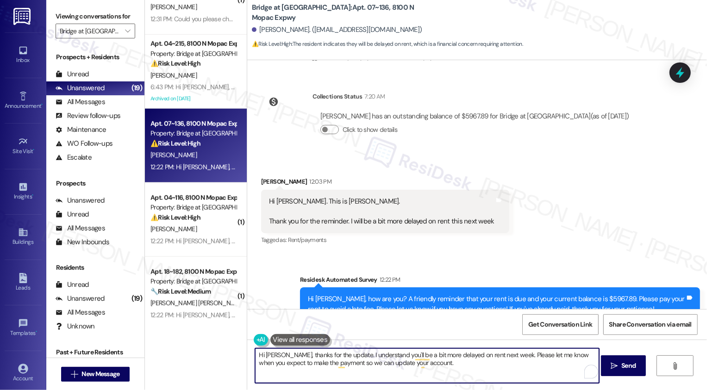
click at [344, 365] on textarea "Hi Jason, thanks for the update. I understand you'll be a bit more delayed on r…" at bounding box center [427, 366] width 344 height 35
click at [382, 365] on textarea "Hi Jason, thanks for the update. I understand you'll be a bit more delayed on r…" at bounding box center [427, 366] width 344 height 35
click at [363, 368] on textarea "Hi Jason, thanks for the update. I understand you'll be a bit more delayed on r…" at bounding box center [427, 366] width 344 height 35
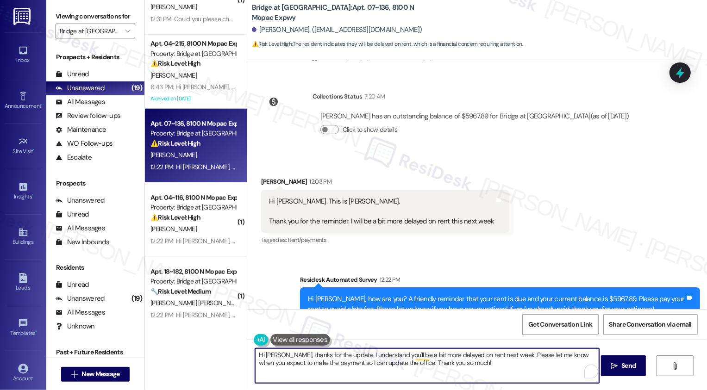
click at [363, 364] on textarea "Hi Jason, thanks for the update. I understand you'll be a bit more delayed on r…" at bounding box center [427, 366] width 344 height 35
type textarea "Hi Jason, thanks for the update. I understand you'll be a bit more delayed on r…"
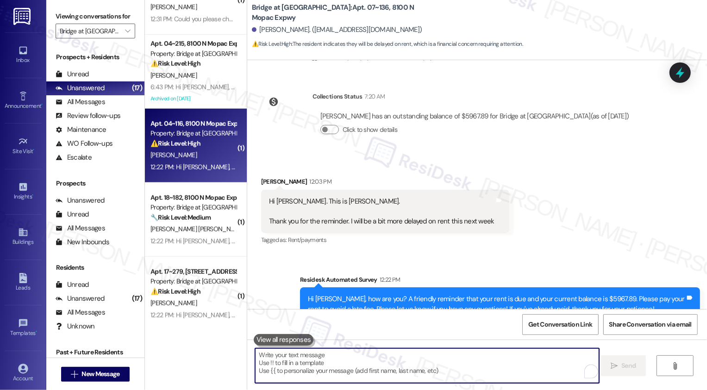
click at [202, 176] on div "Apt. 04~116, 8100 N Mopac Expwy Property: Bridge at Terracina ⚠️ Risk Level: Hi…" at bounding box center [196, 146] width 102 height 74
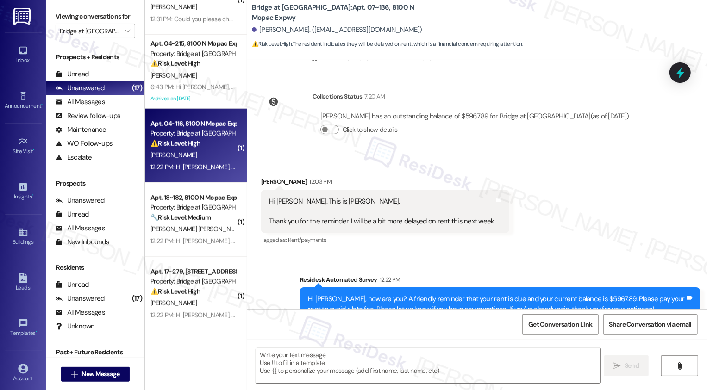
click at [202, 176] on div "Apt. 04~116, 8100 N Mopac Expwy Property: Bridge at Terracina ⚠️ Risk Level: Hi…" at bounding box center [196, 146] width 102 height 74
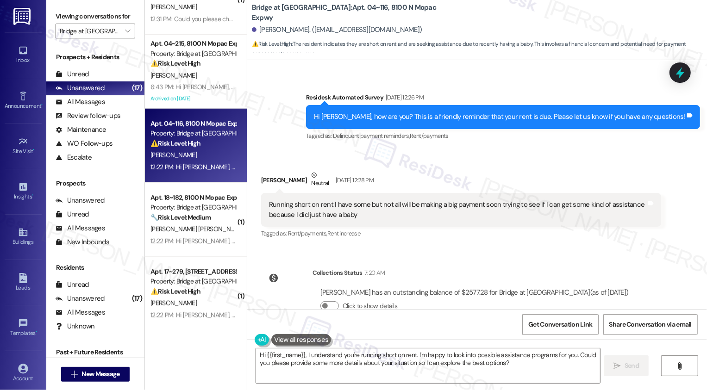
scroll to position [1640, 0]
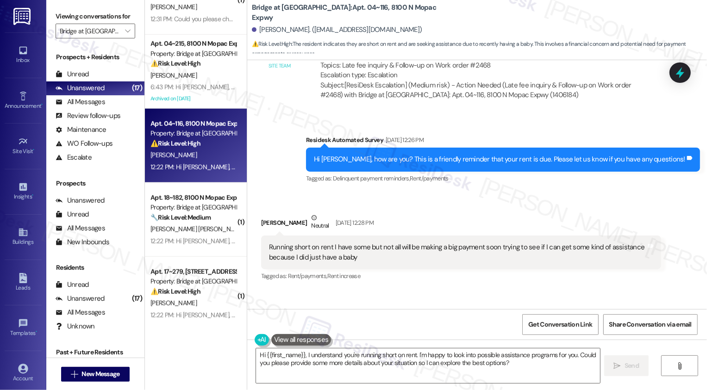
click at [262, 213] on div "Ellianah Arriaga Neutral Sep 03, 2025 at 12:28 PM" at bounding box center [461, 224] width 400 height 23
copy div "Ellianah"
click at [283, 358] on textarea "Hi {{first_name}}, I understand you're running short on rent. I'm happy to look…" at bounding box center [428, 366] width 344 height 35
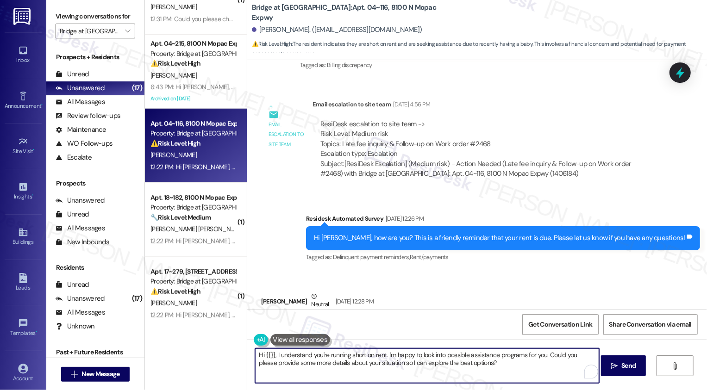
scroll to position [1764, 0]
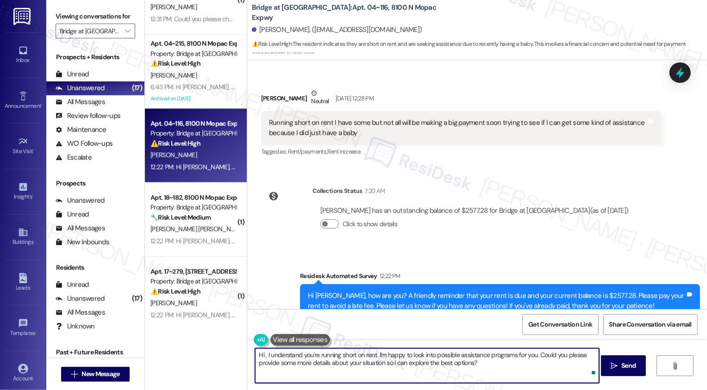
paste textarea "Ellianah"
type textarea "Hi Ellianah, I understand you're running short on rent. I'm happy to look into …"
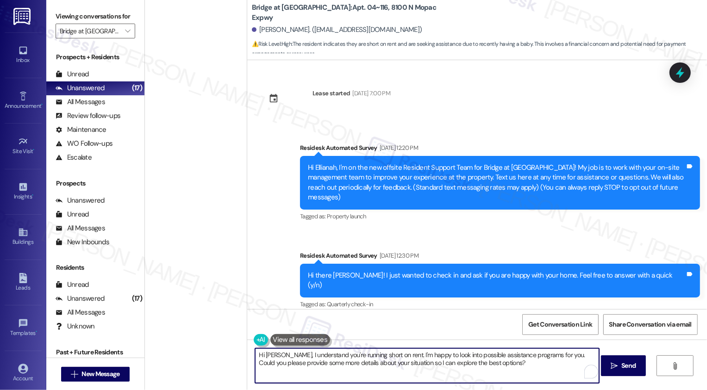
scroll to position [1764, 0]
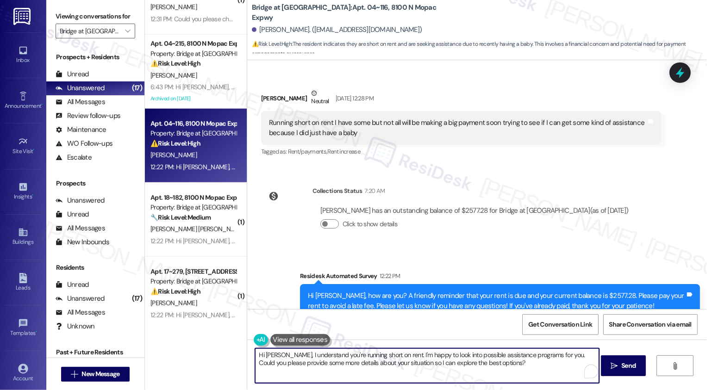
drag, startPoint x: 395, startPoint y: 353, endPoint x: 503, endPoint y: 389, distance: 113.2
click at [503, 389] on div "Hi Ellianah, I understand you're running short on rent. I'm happy to look into …" at bounding box center [477, 374] width 460 height 69
click at [373, 366] on textarea "Hi Ellianah, I understand you're running short on rent. Thank you for sharing t…" at bounding box center [427, 366] width 344 height 35
click at [298, 364] on textarea "Hi Ellianah, I understand you're running short on rent. Thank you for sharing t…" at bounding box center [427, 366] width 344 height 35
paste textarea "Hi Ellianah, I understand you’re running short on rent—thank you for sharing th…"
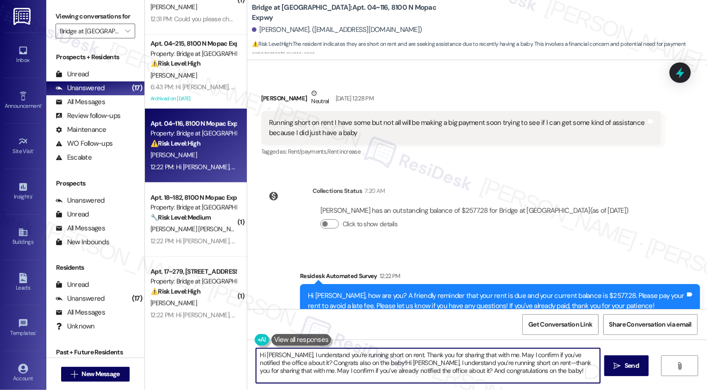
paste textarea "To enrich screen reader interactions, please activate Accessibility in Grammarl…"
click at [396, 354] on textarea "Hi Ellianah, I understand you’re running short on rent—thank you for sharing th…" at bounding box center [428, 366] width 344 height 35
click at [525, 363] on textarea "Hi Ellianah, I understand you’re running short on rent. Thank you for sharing t…" at bounding box center [428, 366] width 344 height 35
drag, startPoint x: 397, startPoint y: 363, endPoint x: 406, endPoint y: 363, distance: 9.3
click at [404, 363] on textarea "Hi Ellianah, I understand you’re running short on rent. Thank you for sharing t…" at bounding box center [428, 366] width 344 height 35
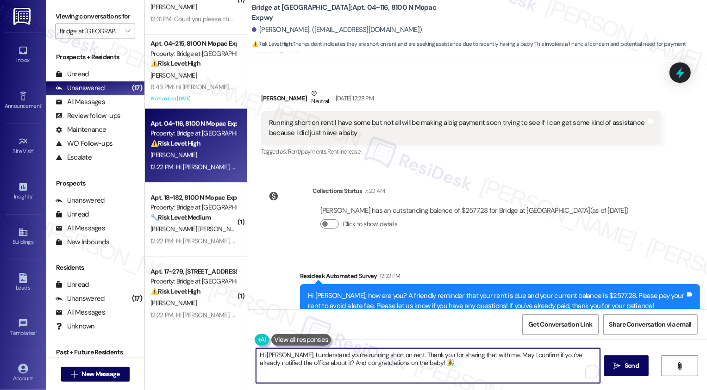
type textarea "Hi Ellianah, I understand you’re running short on rent. Thank you for sharing t…"
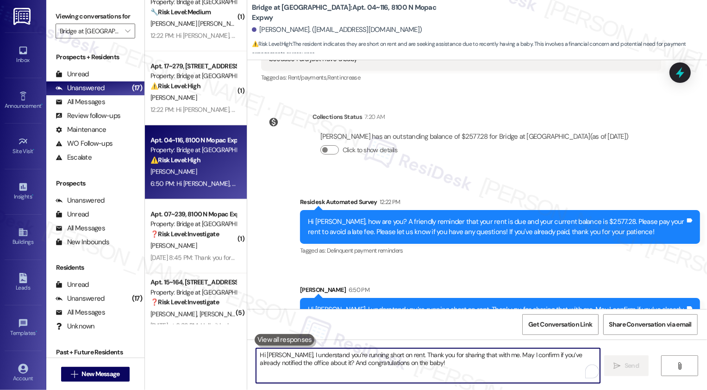
scroll to position [618, 0]
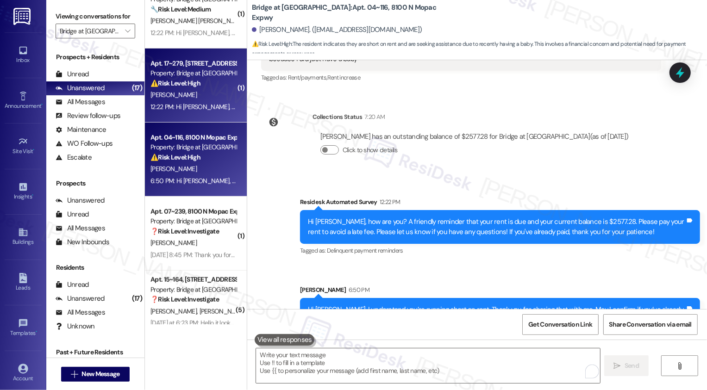
click at [202, 93] on div "[PERSON_NAME]" at bounding box center [194, 95] width 88 height 12
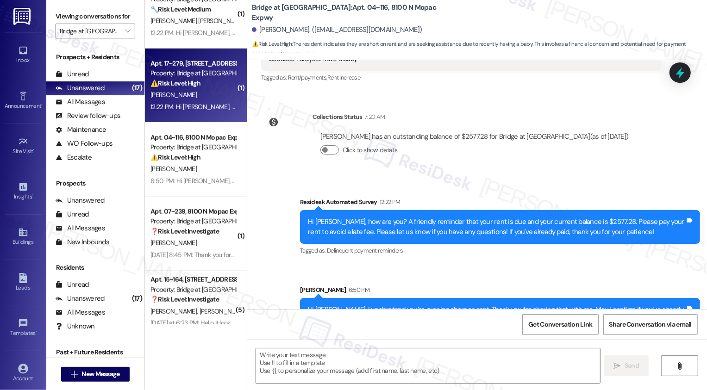
click at [202, 93] on div "[PERSON_NAME]" at bounding box center [194, 95] width 88 height 12
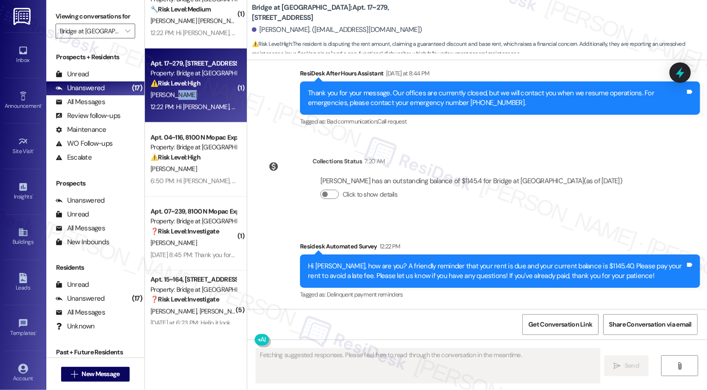
scroll to position [932, 0]
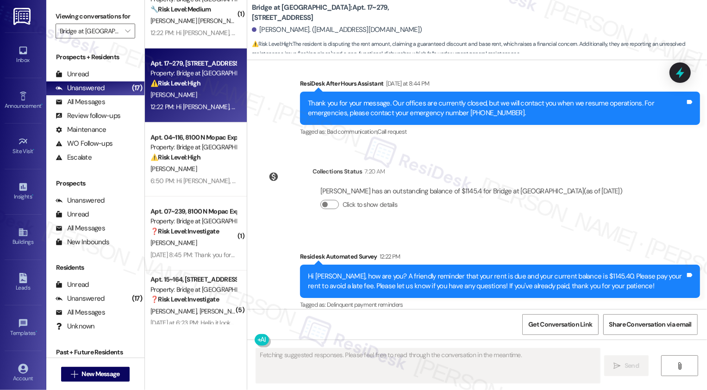
click at [200, 77] on div "Property: Bridge at [GEOGRAPHIC_DATA]" at bounding box center [194, 74] width 86 height 10
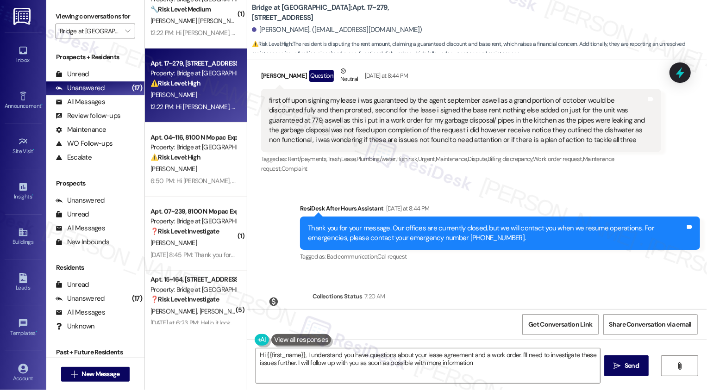
type textarea "Hi {{first_name}}, I understand you have questions about your lease agreement a…"
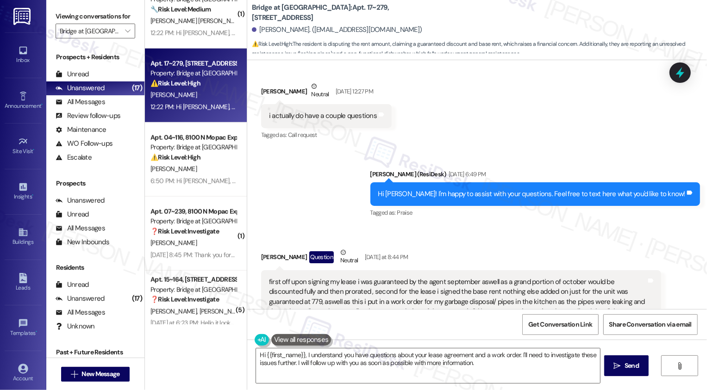
scroll to position [676, 0]
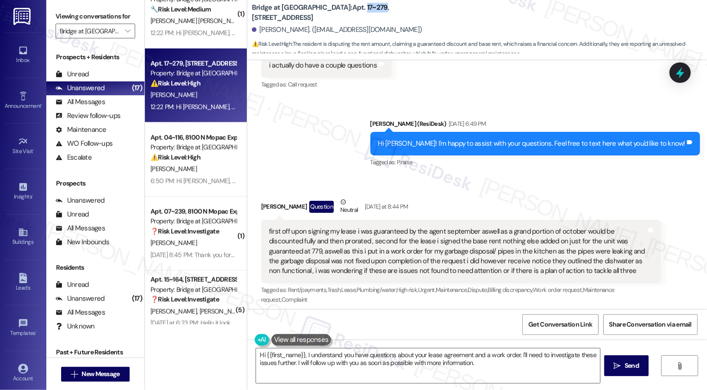
drag, startPoint x: 320, startPoint y: 12, endPoint x: 340, endPoint y: 12, distance: 19.9
click at [340, 12] on b "Bridge at Terracina: Apt. 17~279, 8100 N Mopac Expwy" at bounding box center [344, 13] width 185 height 20
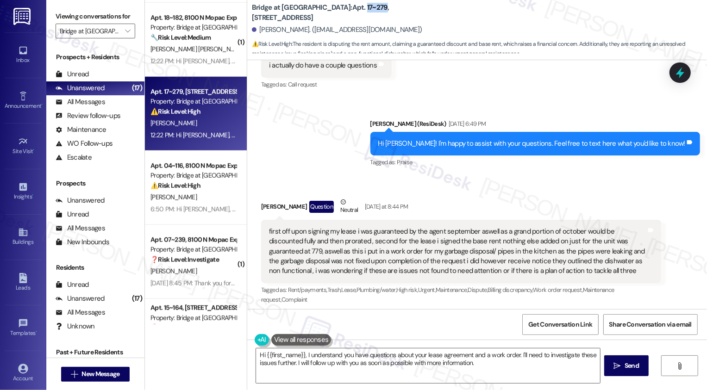
click at [189, 50] on span "[PERSON_NAME] [PERSON_NAME]" at bounding box center [198, 49] width 94 height 8
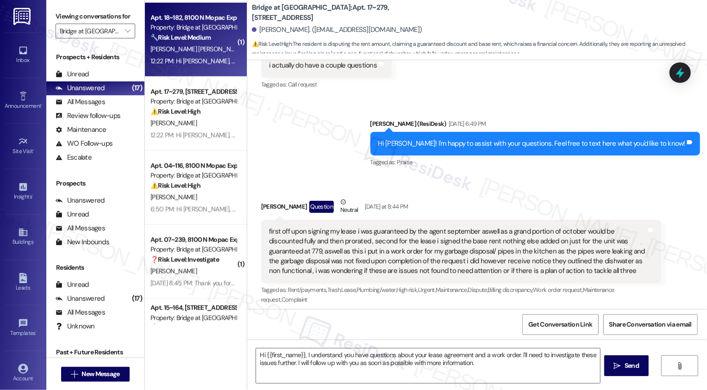
click at [189, 50] on span "[PERSON_NAME] [PERSON_NAME]" at bounding box center [198, 49] width 94 height 8
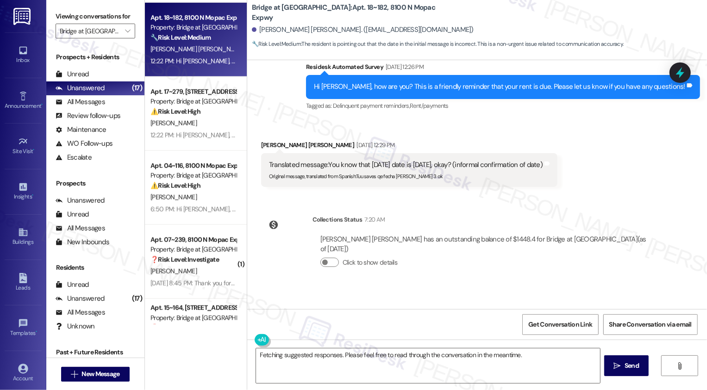
scroll to position [354, 0]
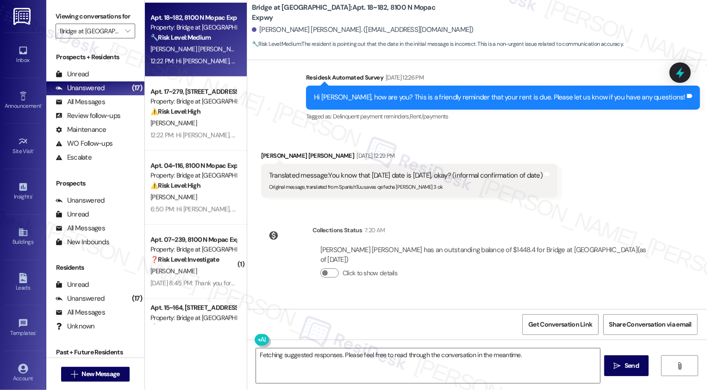
drag, startPoint x: 353, startPoint y: 168, endPoint x: 415, endPoint y: 171, distance: 62.6
click at [415, 171] on div "Translated message: You know that today's date is March 3rd, okay? (informal co…" at bounding box center [409, 181] width 296 height 34
click at [380, 184] on sub "Original message, translated from Spanish : Tuu saves qe fecha es hoy 3 ok" at bounding box center [356, 187] width 174 height 6
drag, startPoint x: 352, startPoint y: 168, endPoint x: 434, endPoint y: 165, distance: 82.0
click at [434, 181] on div "Original message, translated from Spanish : Tuu saves qe fecha es hoy 3 ok" at bounding box center [406, 186] width 274 height 10
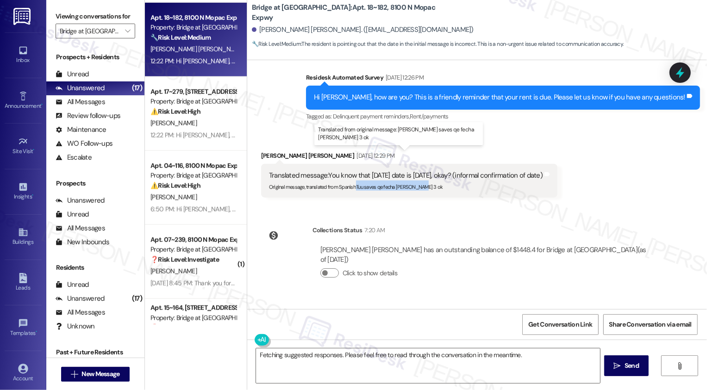
copy sub "Tuu saves qe fecha es hoy 3 ok"
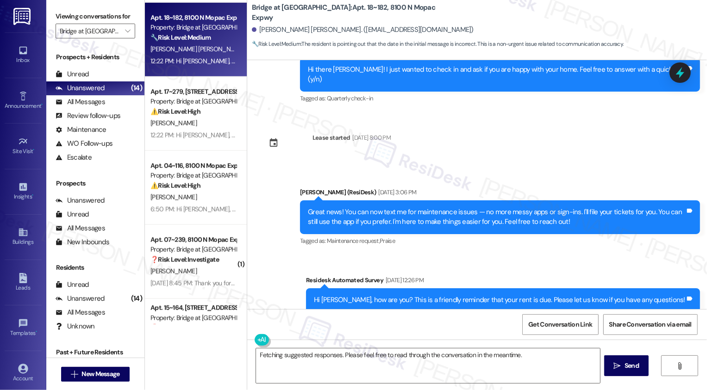
scroll to position [309, 0]
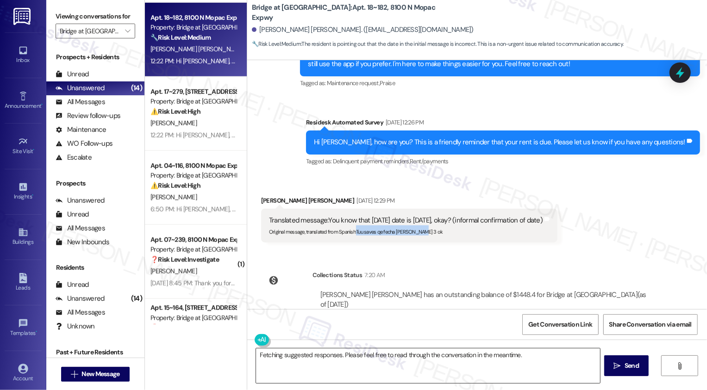
click at [308, 374] on textarea "Fetching suggested responses. Please feel free to read through the conversation…" at bounding box center [428, 366] width 344 height 35
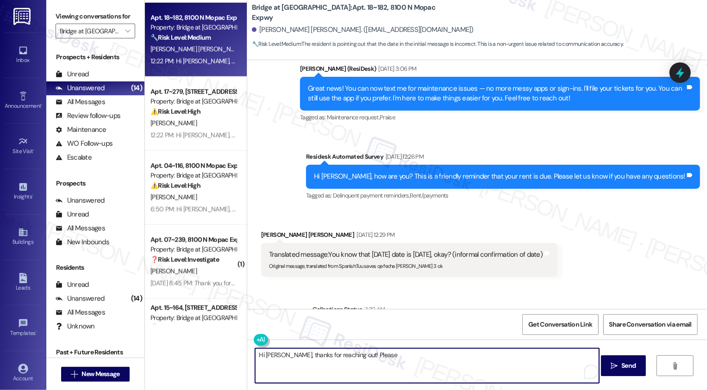
scroll to position [276, 0]
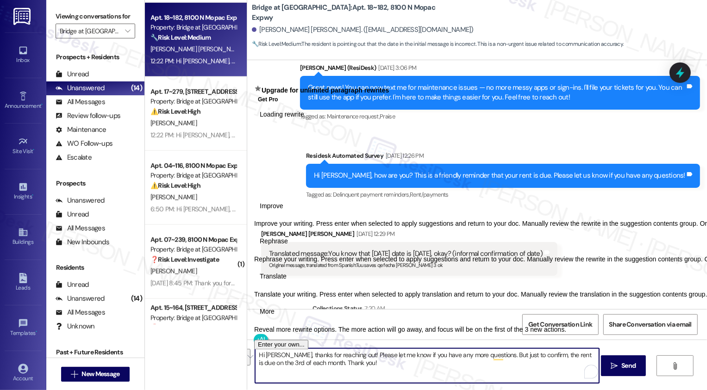
click at [281, 367] on textarea "Hi Julio, thanks for reaching out! Please let me know if you have any more ques…" at bounding box center [427, 366] width 344 height 35
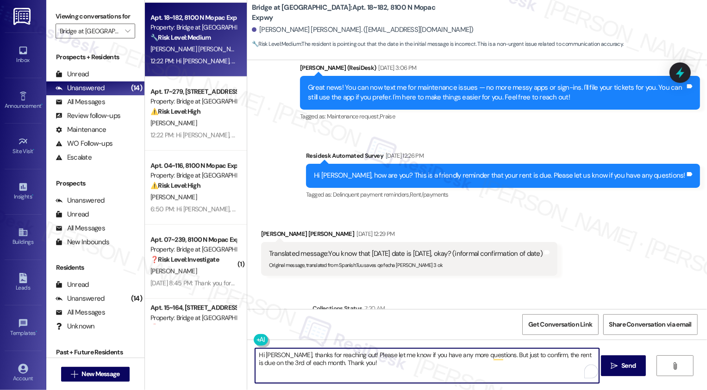
click at [263, 340] on div at bounding box center [262, 340] width 17 height 12
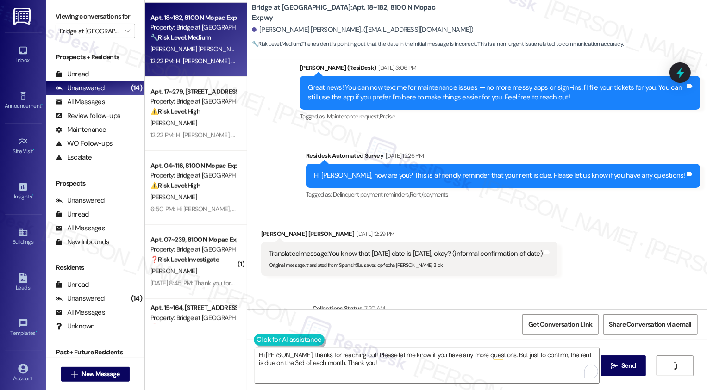
click at [254, 337] on button at bounding box center [289, 340] width 71 height 12
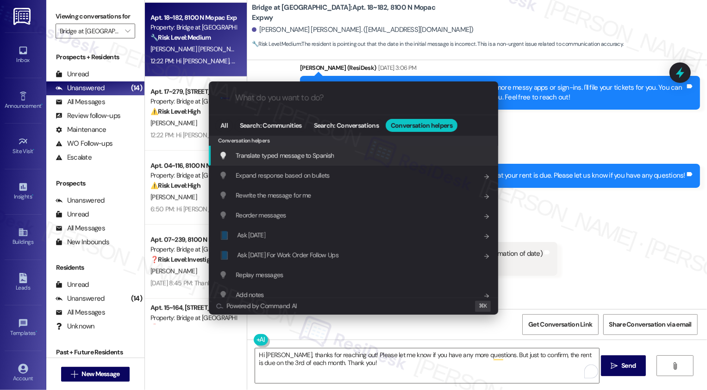
click at [309, 158] on span "Translate typed message to Spanish" at bounding box center [285, 155] width 98 height 8
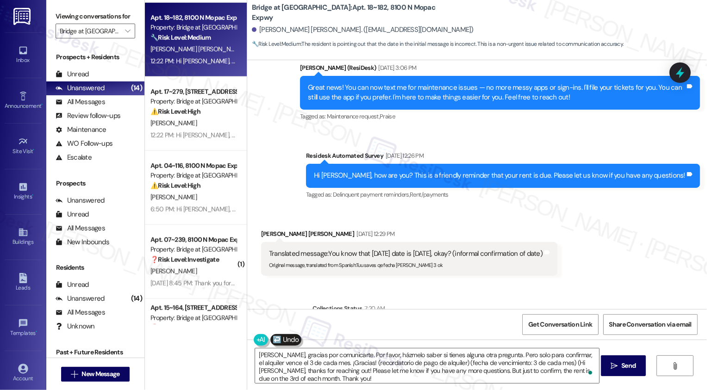
type textarea "Hola Julio, gracias por comunicarte. Por favor, házmelo saber si tienes alguna …"
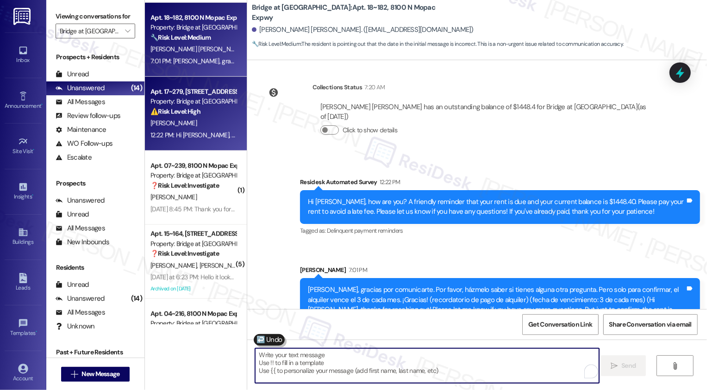
scroll to position [633, 0]
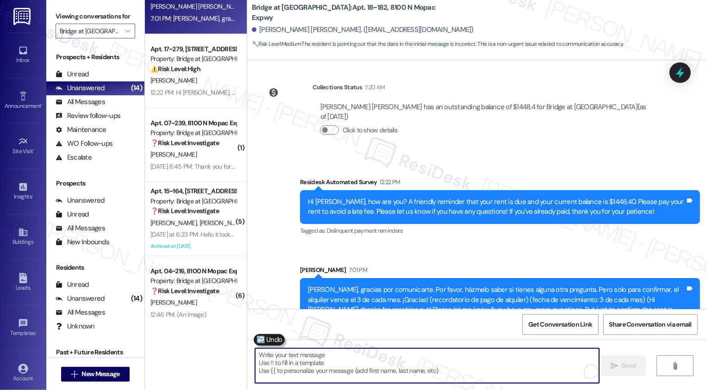
click at [193, 151] on div "M. Perdomo" at bounding box center [194, 155] width 88 height 12
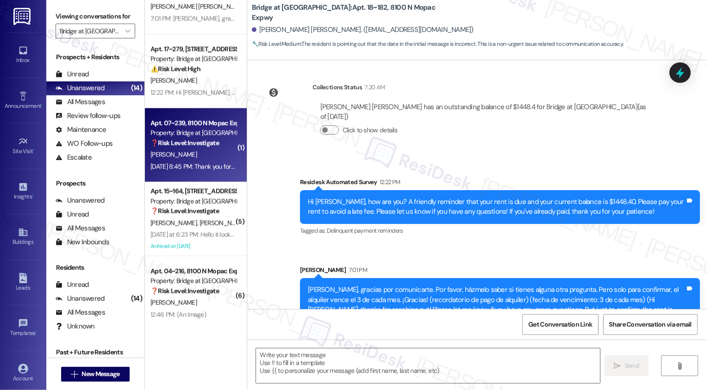
click at [193, 151] on div "M. Perdomo" at bounding box center [194, 155] width 88 height 12
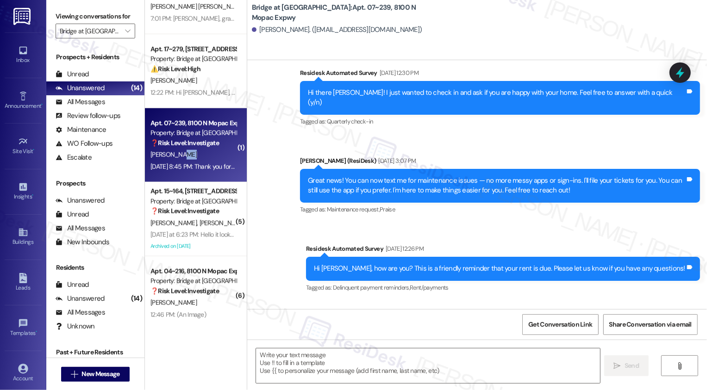
type textarea "Fetching suggested responses. Please feel free to read through the conversation…"
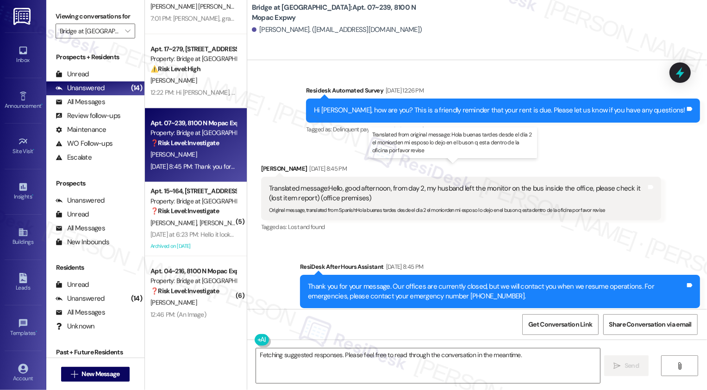
scroll to position [338, 0]
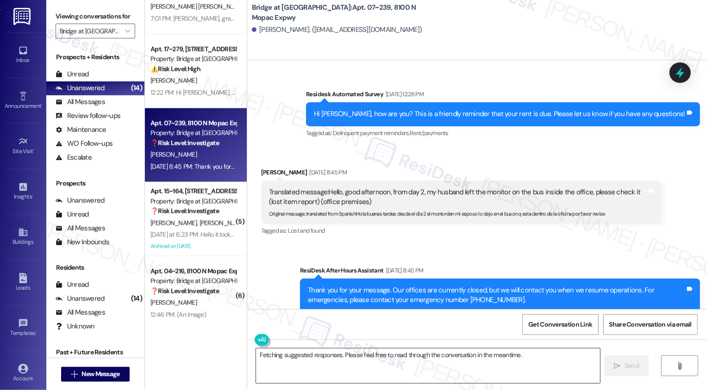
click at [347, 370] on textarea "Fetching suggested responses. Please feel free to read through the conversation…" at bounding box center [428, 366] width 344 height 35
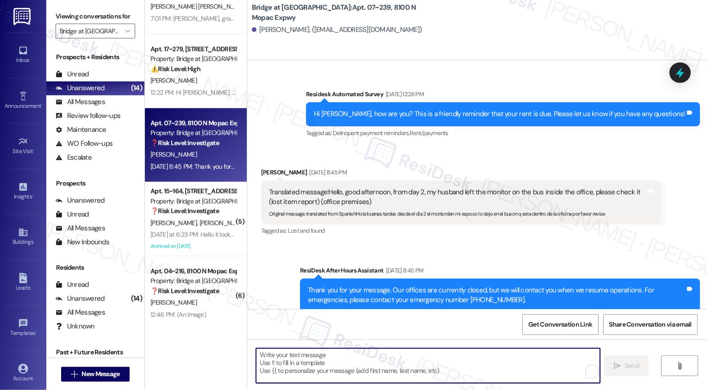
paste textarea "Thanks for the heads-up, {{first_name}}! Sometimes, it just takes time for the …"
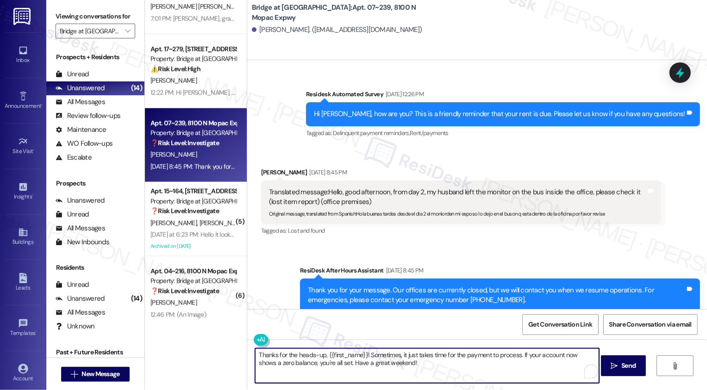
click at [392, 358] on textarea "Thanks for the heads-up, {{first_name}}! Sometimes, it just takes time for the …" at bounding box center [427, 366] width 344 height 35
click at [407, 364] on textarea "Thanks for the heads-up, {{first_name}}! Sometimes, it just takes time for the …" at bounding box center [427, 366] width 344 height 35
click at [412, 365] on textarea "Thanks for the heads-up, {{first_name}}! Sometimes, it just takes time for the …" at bounding box center [427, 366] width 344 height 35
click at [256, 340] on button at bounding box center [289, 340] width 71 height 12
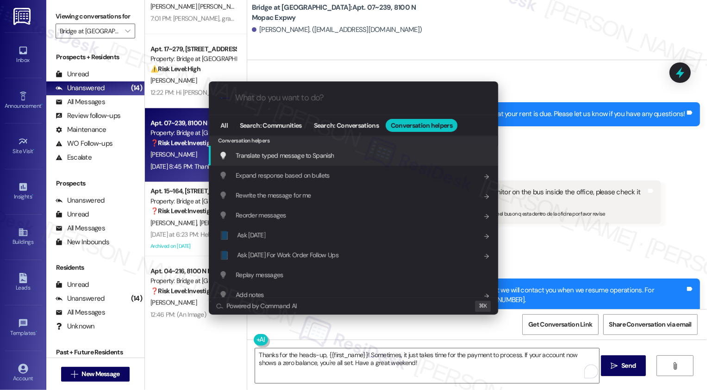
click at [325, 157] on span "Translate typed message to Spanish" at bounding box center [285, 155] width 98 height 8
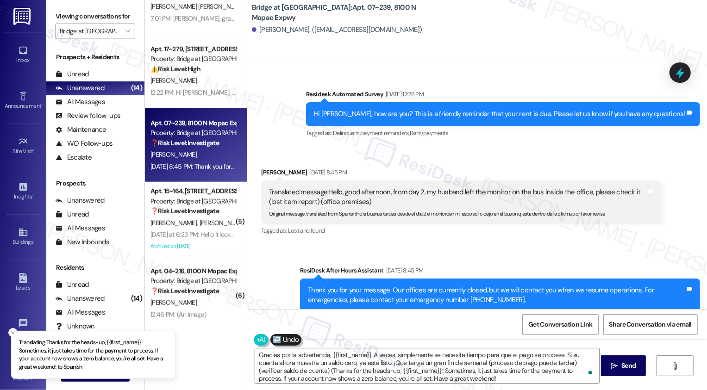
type textarea "Gracias por la advertencia, {{first_name}}. A veces, simplemente se necesita ti…"
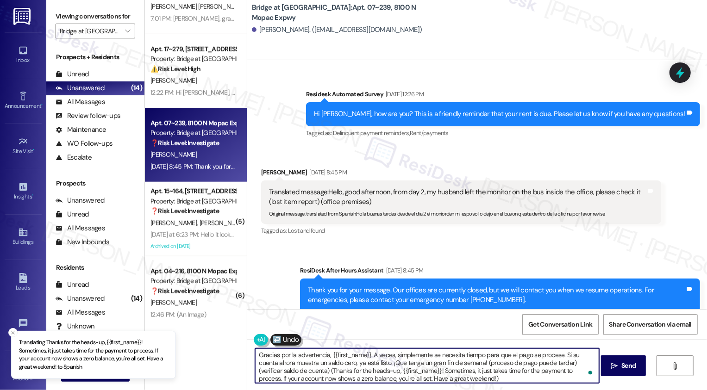
scroll to position [2, 0]
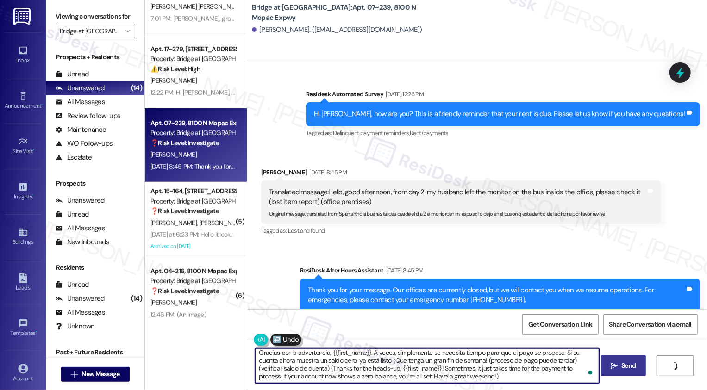
click at [611, 373] on button " Send" at bounding box center [623, 366] width 45 height 21
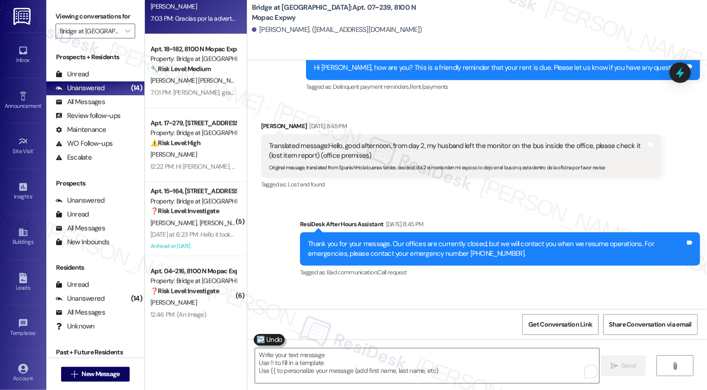
scroll to position [436, 0]
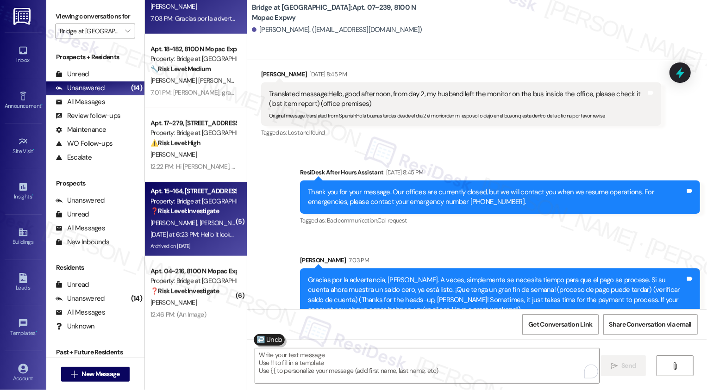
click at [169, 209] on strong "❓ Risk Level: Investigate" at bounding box center [185, 211] width 69 height 8
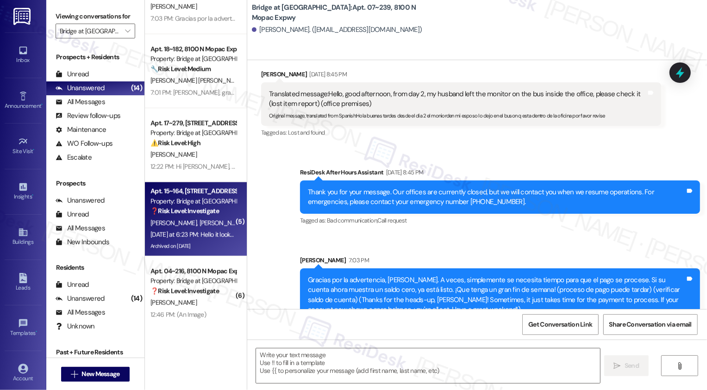
click at [169, 209] on strong "❓ Risk Level: Investigate" at bounding box center [185, 211] width 69 height 8
type textarea "Fetching suggested responses. Please feel free to read through the conversation…"
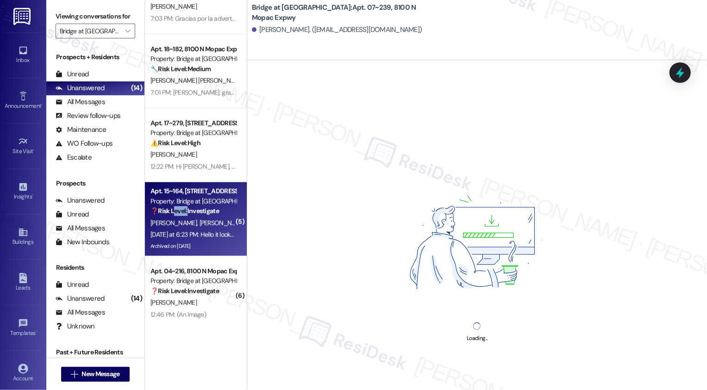
click at [169, 209] on strong "❓ Risk Level: Investigate" at bounding box center [185, 211] width 69 height 8
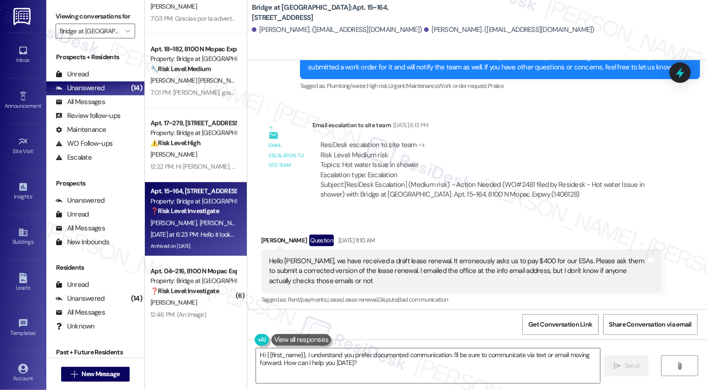
scroll to position [12943, 0]
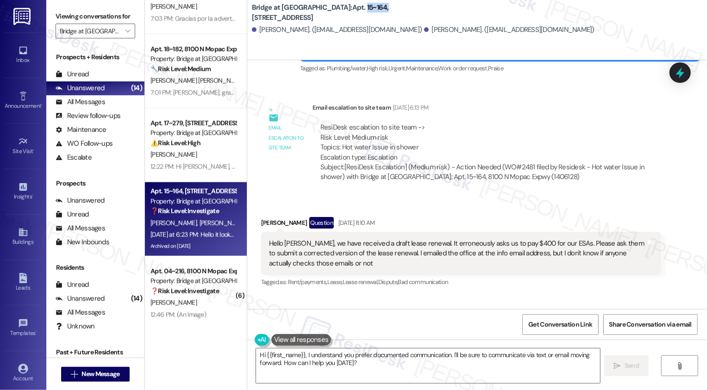
drag, startPoint x: 321, startPoint y: 13, endPoint x: 341, endPoint y: 15, distance: 20.5
click at [341, 15] on b "Bridge at Terracina: Apt. 15~164, 8100 N Mopac Expwy" at bounding box center [344, 13] width 185 height 20
copy b "15~164,"
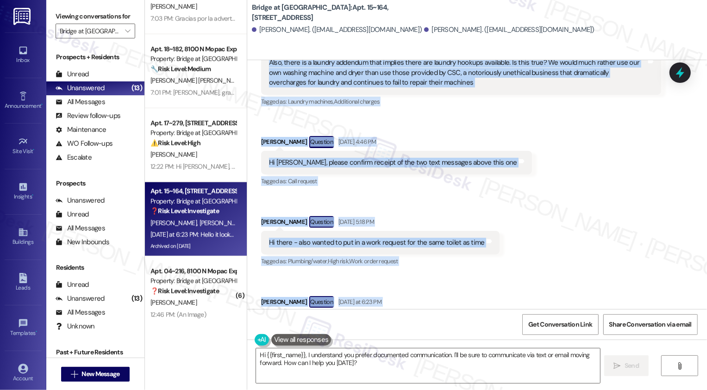
scroll to position [13237, 0]
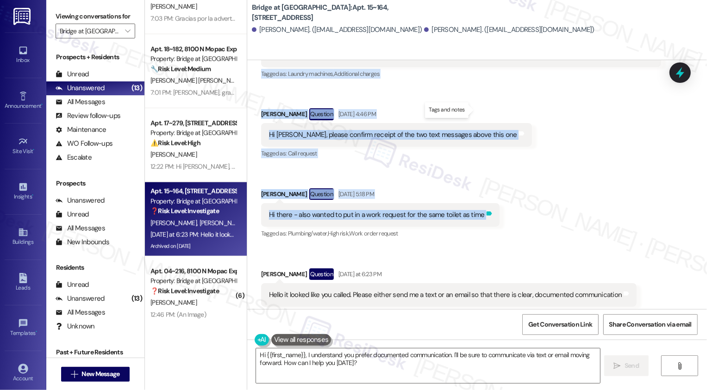
drag, startPoint x: 254, startPoint y: 128, endPoint x: 480, endPoint y: 113, distance: 226.6
click at [480, 113] on div "Received via SMS Brandon Green Question Sep 03, 2025 at 11:10 AM Hello Sarah, w…" at bounding box center [477, 115] width 460 height 425
copy div "Brandon Green Question Sep 03, 2025 at 11:10 AM Hello Sarah, we have received a…"
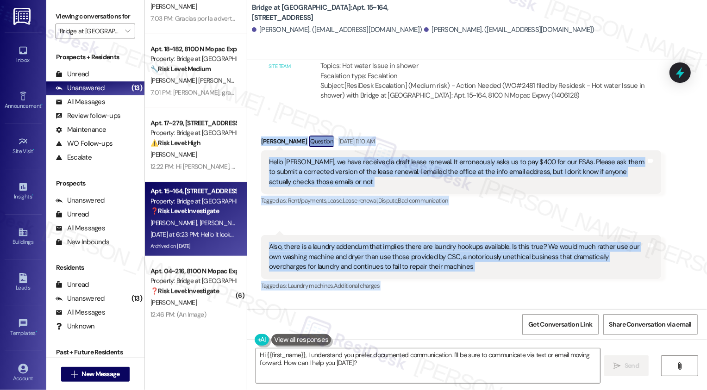
scroll to position [13042, 0]
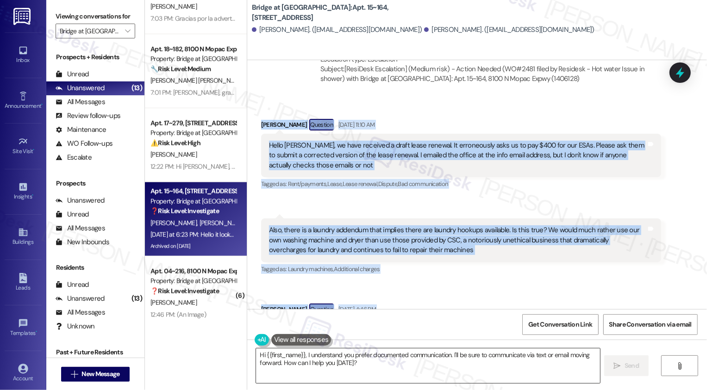
click at [359, 359] on textarea "Hi {{first_name}}, I understand you prefer documented communication. I'll be su…" at bounding box center [428, 366] width 344 height 35
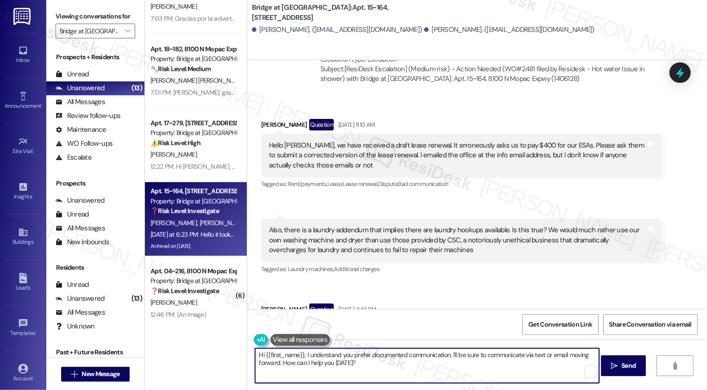
paste textarea "Brandon and Isabelle, thank you for sharing these details. I’ll go ahead and su…"
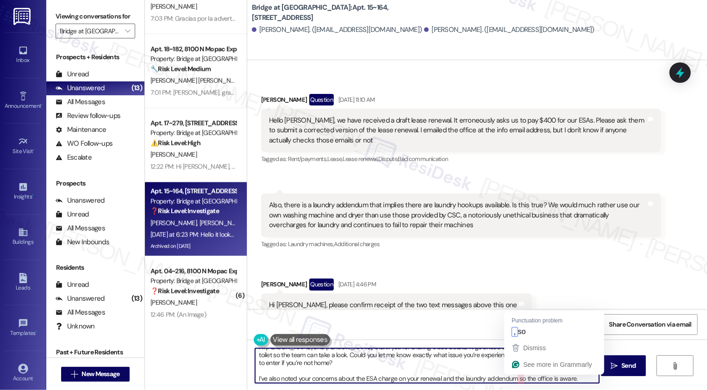
scroll to position [10, 0]
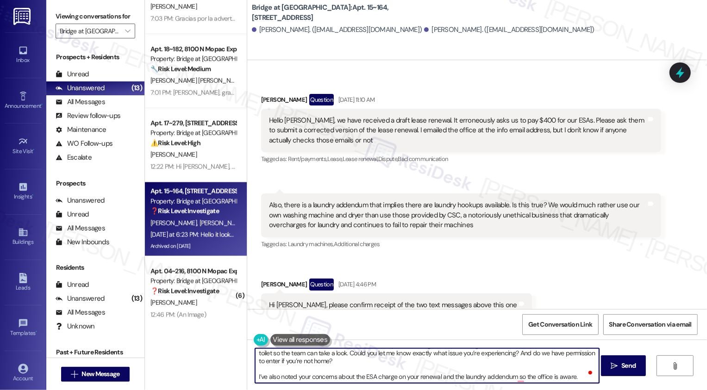
drag, startPoint x: 512, startPoint y: 378, endPoint x: 531, endPoint y: 389, distance: 21.6
click at [531, 389] on div "Hi Brandon and Isabelle, thank you for sharing these details. I’ll go ahead and…" at bounding box center [477, 374] width 460 height 69
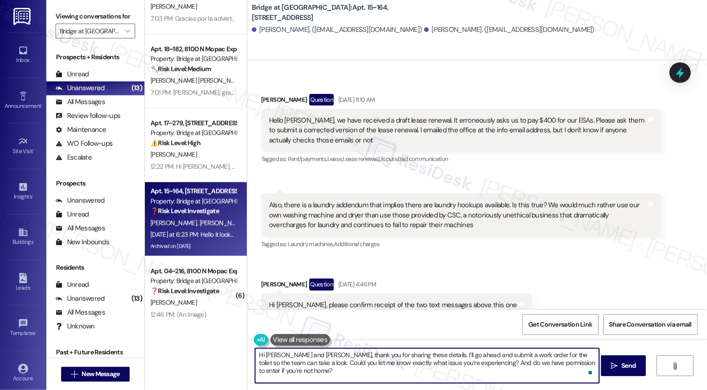
scroll to position [0, 0]
drag, startPoint x: 552, startPoint y: 362, endPoint x: 564, endPoint y: 377, distance: 19.1
click at [563, 377] on textarea "Hi Brandon and Isabelle, thank you for sharing these details. I’ll go ahead and…" at bounding box center [427, 366] width 344 height 35
click at [472, 364] on textarea "Hi Brandon and Isabelle, thank you for sharing these details. I’ll go ahead and…" at bounding box center [427, 366] width 344 height 35
click at [405, 358] on textarea "Hi Brandon and Isabelle, thank you for sharing these details. I’ll go ahead and…" at bounding box center [427, 366] width 344 height 35
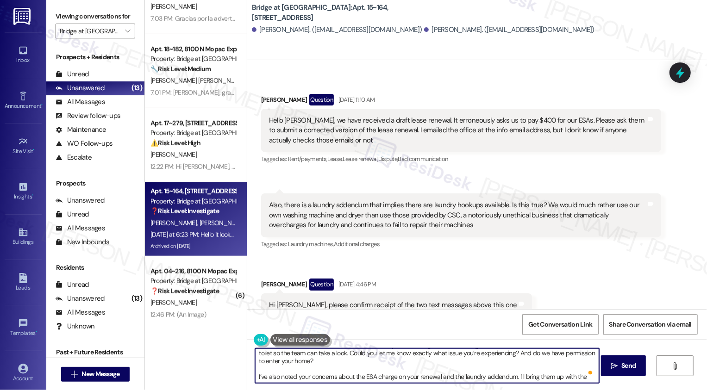
click at [416, 377] on textarea "Hi Brandon and Isabelle, thank you for sharing these details. I’ll go ahead and…" at bounding box center [427, 366] width 344 height 35
type textarea "Hi Brandon and Isabelle, thank you for sharing these details. I’ll go ahead and…"
click at [618, 372] on button " Send" at bounding box center [623, 366] width 45 height 21
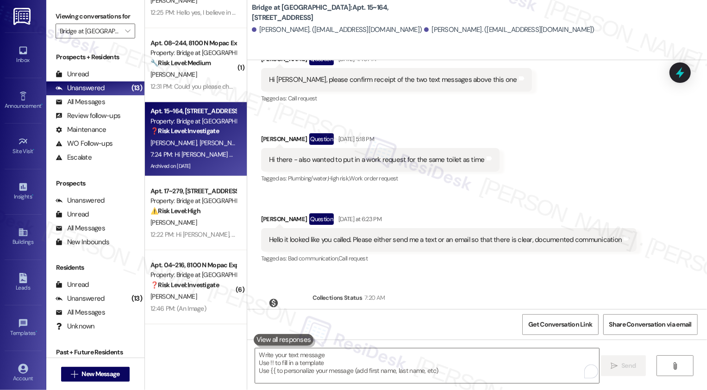
scroll to position [13332, 0]
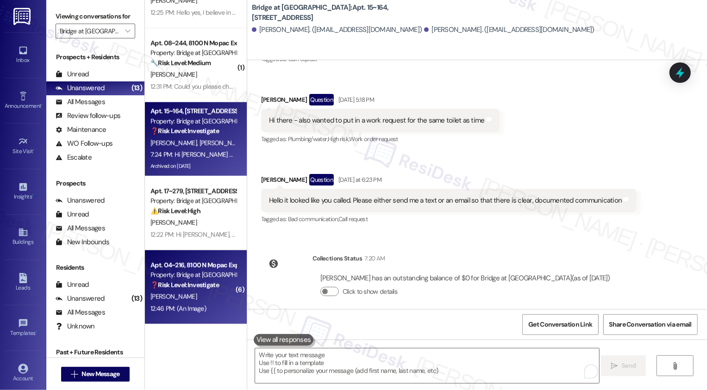
click at [203, 270] on div "Apt. 04~216, 8100 N Mopac Expwy" at bounding box center [194, 266] width 86 height 10
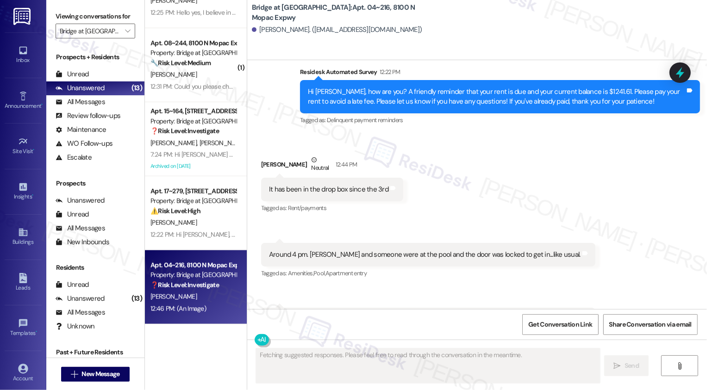
scroll to position [1146, 0]
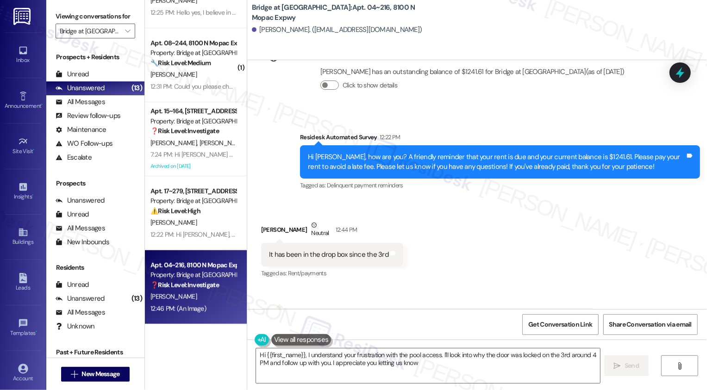
type textarea "Hi {{first_name}}, I understand your frustration with the pool access. I'll loo…"
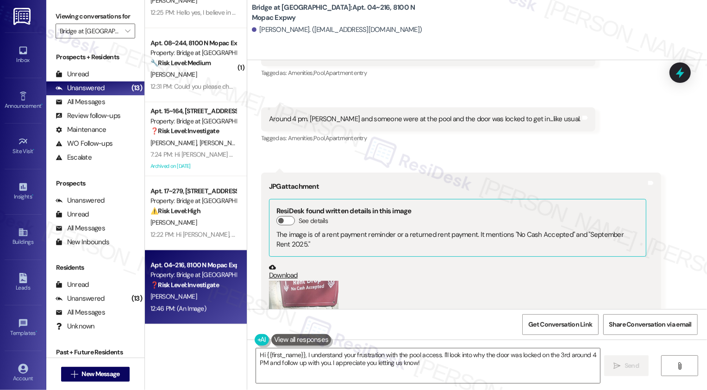
scroll to position [1473, 0]
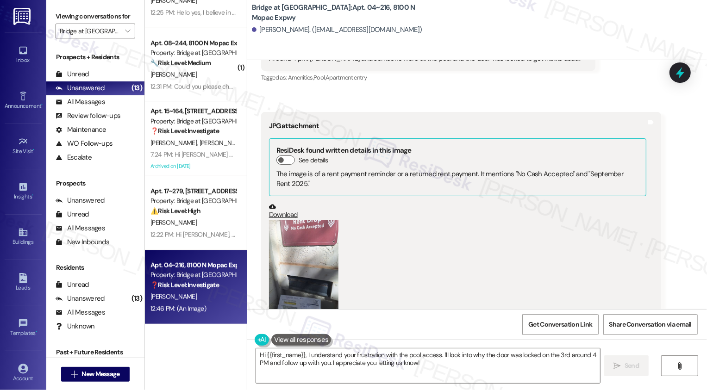
click at [296, 245] on button "Zoom image" at bounding box center [303, 266] width 69 height 93
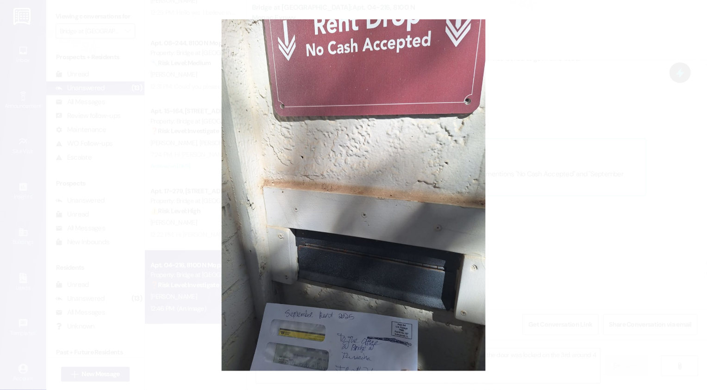
click at [500, 250] on button "Unzoom image" at bounding box center [353, 195] width 707 height 390
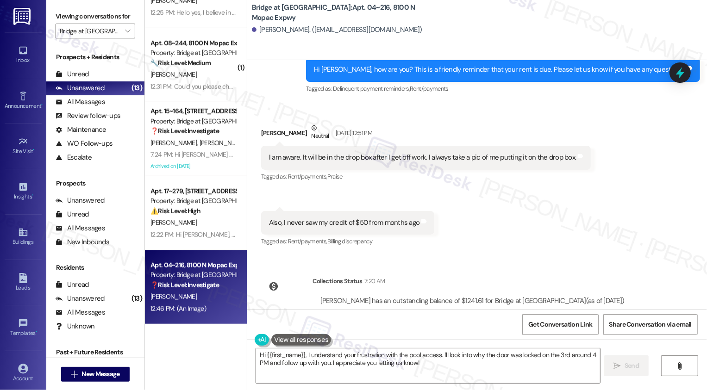
scroll to position [907, 0]
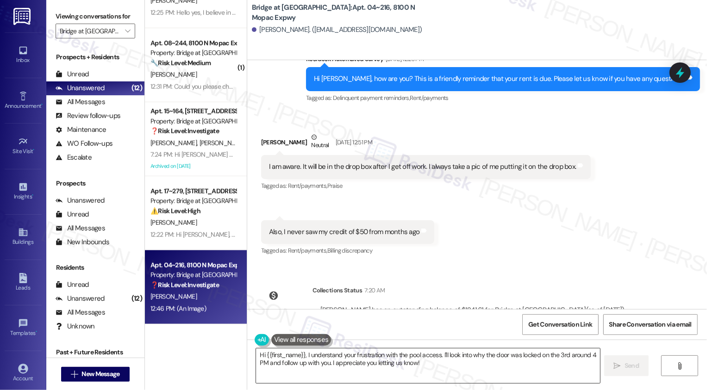
click at [311, 378] on textarea "Hi {{first_name}}, I understand your frustration with the pool access. I'll loo…" at bounding box center [428, 366] width 344 height 35
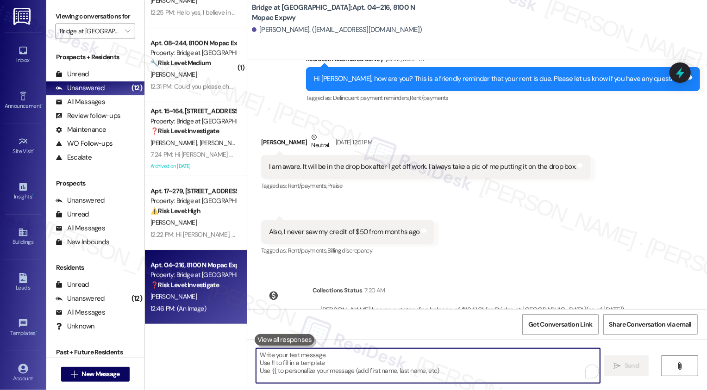
paste textarea "Thanks for the heads-up, {{first_name}}! Sometimes, it just takes time for the …"
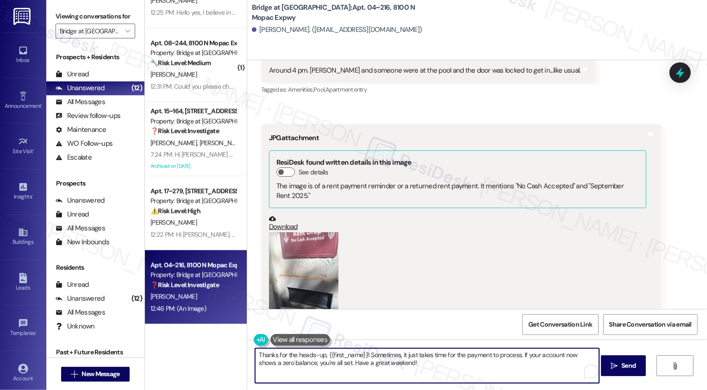
scroll to position [1473, 0]
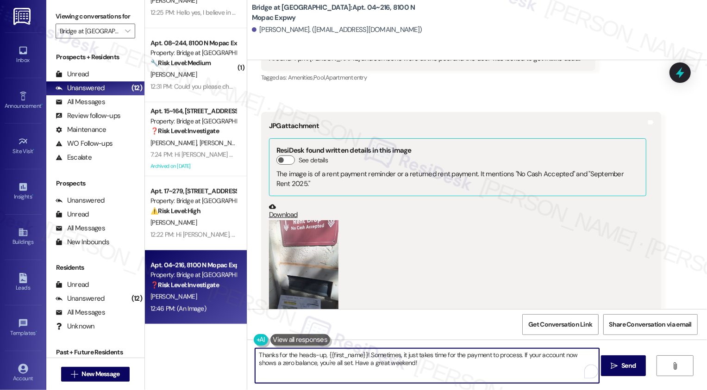
click at [415, 367] on textarea "Thanks for the heads-up, {{first_name}}! Sometimes, it just takes time for the …" at bounding box center [427, 366] width 344 height 35
click at [440, 373] on textarea "Thanks for the heads-up, {{first_name}}! Sometimes, it just takes time for the …" at bounding box center [427, 366] width 344 height 35
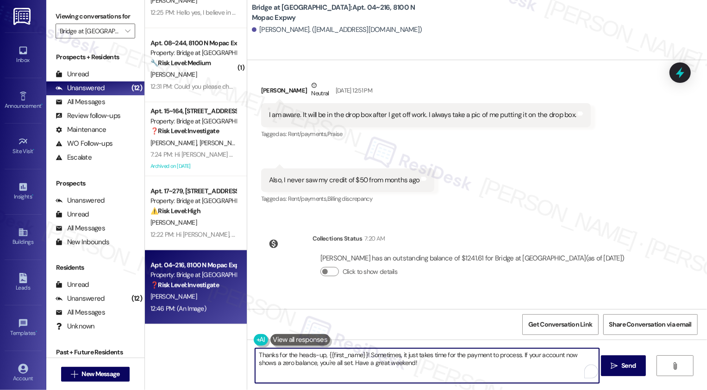
scroll to position [955, 0]
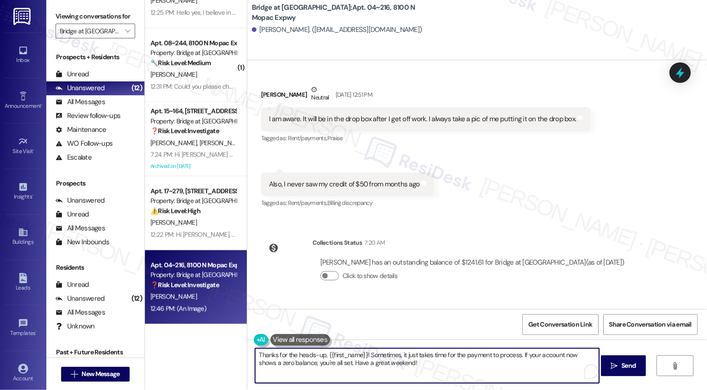
drag, startPoint x: 331, startPoint y: 362, endPoint x: 453, endPoint y: 375, distance: 123.4
click at [453, 375] on textarea "Thanks for the heads-up, {{first_name}}! Sometimes, it just takes time for the …" at bounding box center [427, 366] width 344 height 35
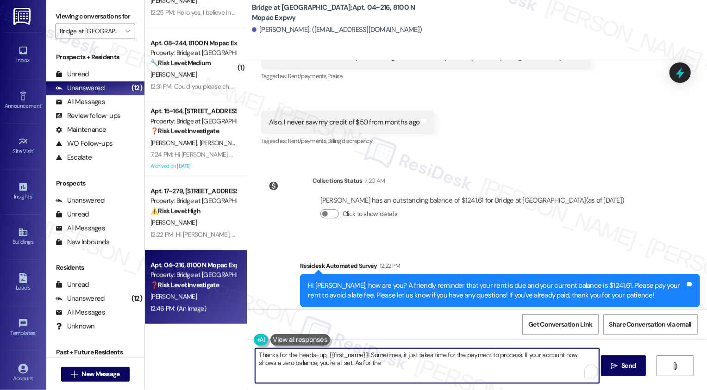
scroll to position [1020, 0]
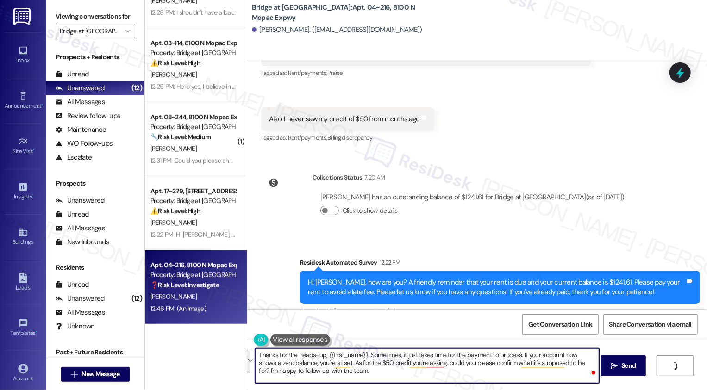
paste textarea "it just takes a little time for the payment to process. If your account now sho…"
type textarea "Thanks for the heads-up, {{first_name}}! Sometimes it just takes a little time …"
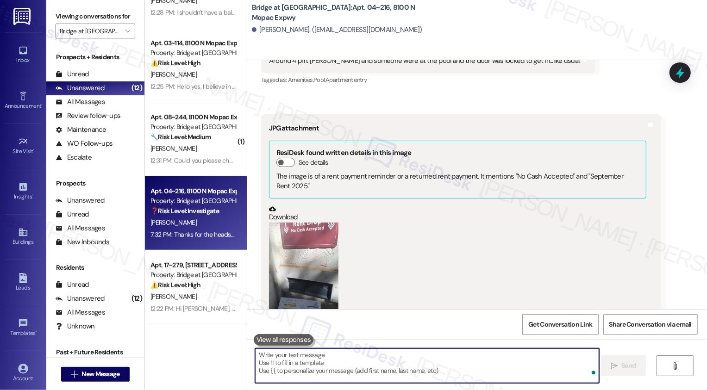
scroll to position [1567, 0]
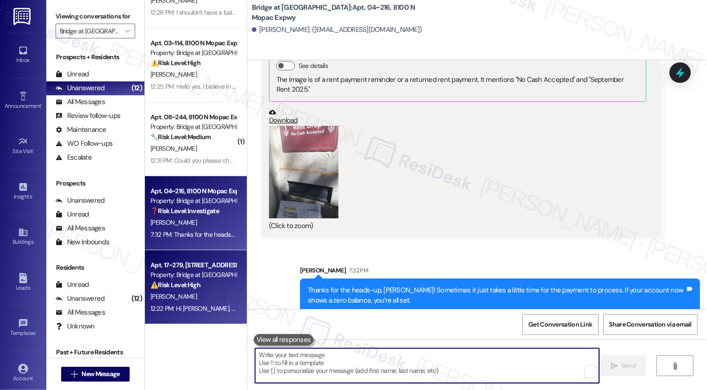
click at [185, 283] on strong "⚠️ Risk Level: High" at bounding box center [176, 285] width 50 height 8
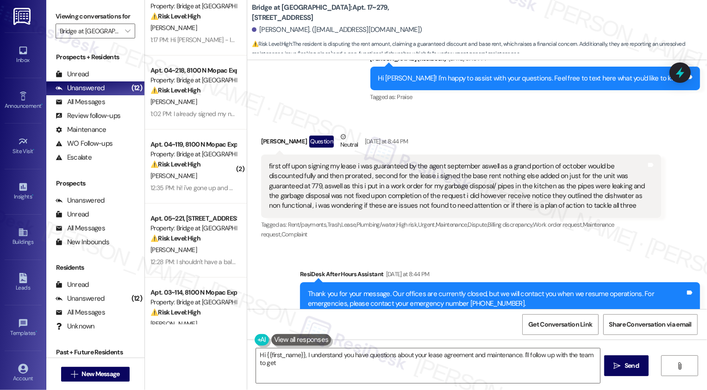
scroll to position [179, 0]
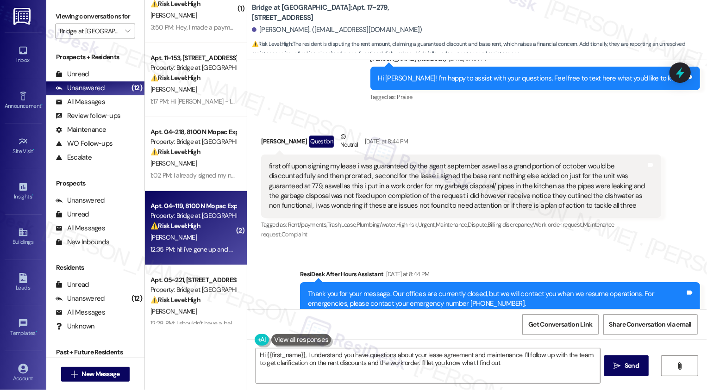
type textarea "Hi {{first_name}}, I understand you have questions about your lease agreement a…"
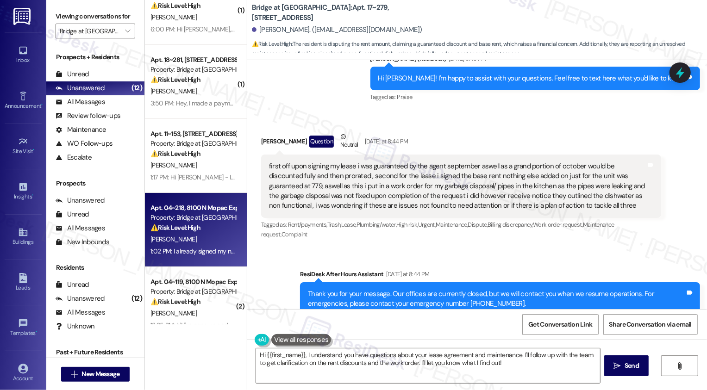
scroll to position [125, 0]
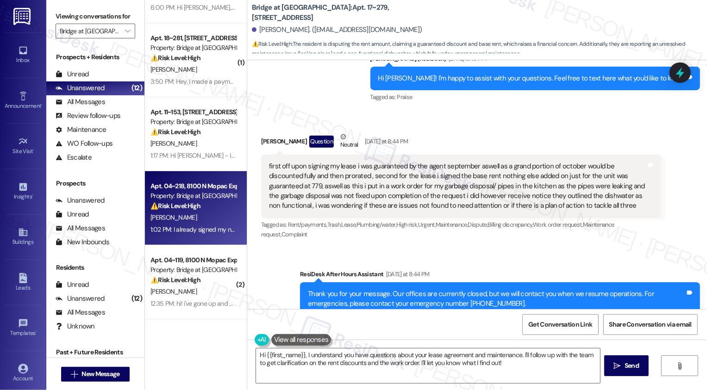
click at [197, 220] on div "[PERSON_NAME]" at bounding box center [194, 218] width 88 height 12
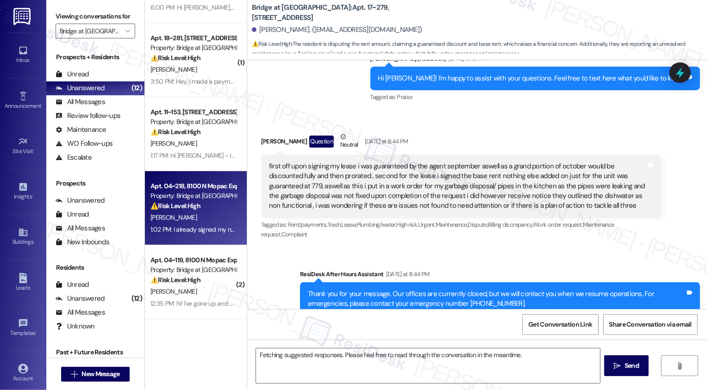
click at [197, 220] on div "[PERSON_NAME]" at bounding box center [194, 218] width 88 height 12
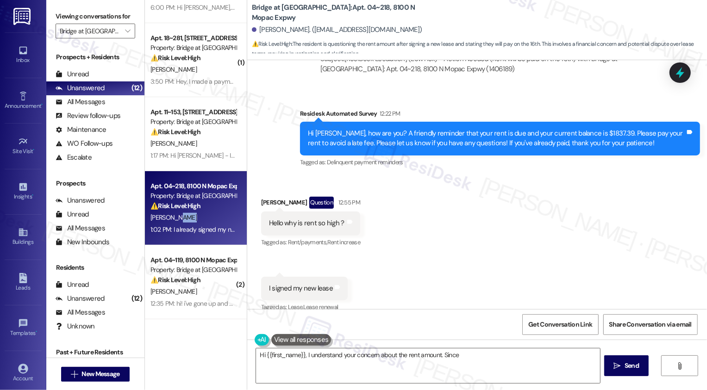
scroll to position [1624, 0]
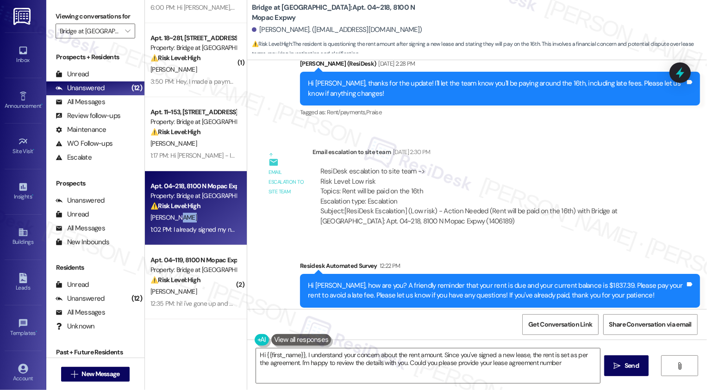
type textarea "Hi {{first_name}}, I understand your concern about the rent amount. Since you'v…"
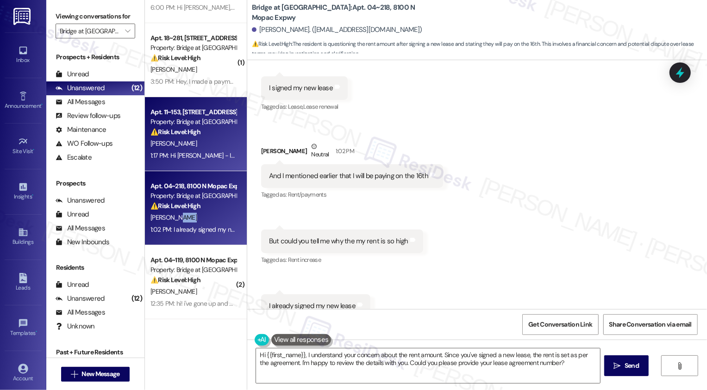
scroll to position [0, 0]
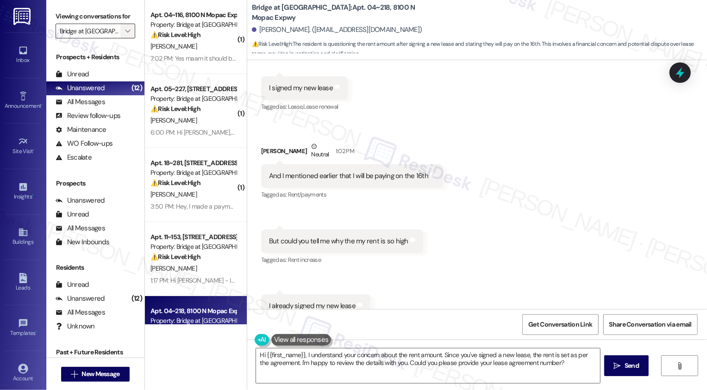
click at [125, 35] on icon "" at bounding box center [127, 30] width 5 height 7
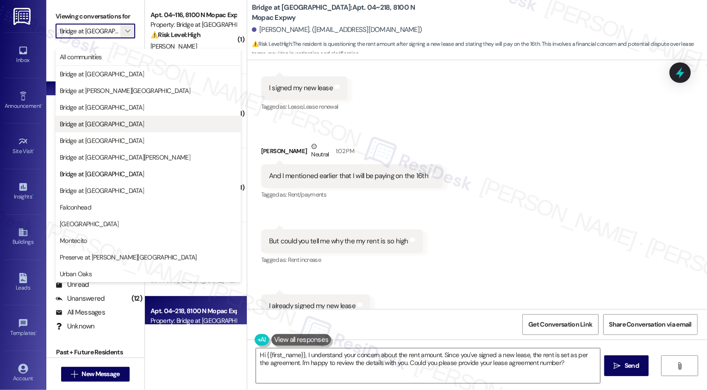
click at [107, 118] on button "Bridge at [GEOGRAPHIC_DATA]" at bounding box center [148, 124] width 185 height 17
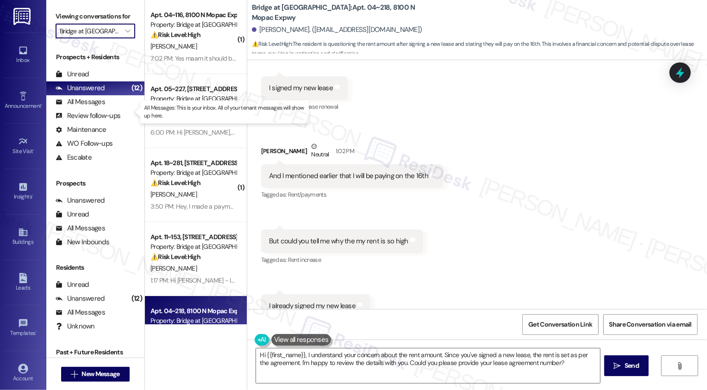
type input "Bridge at [GEOGRAPHIC_DATA]"
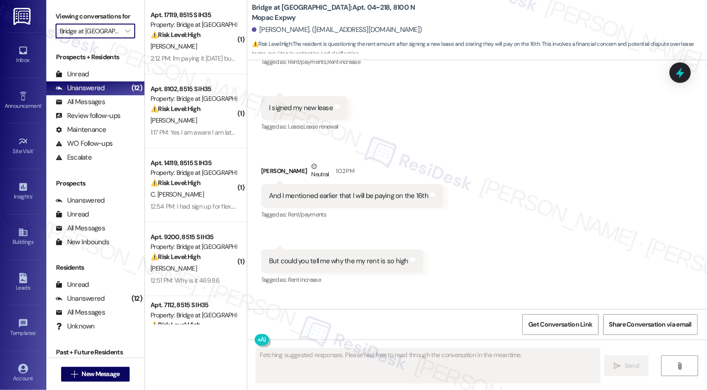
scroll to position [1976, 0]
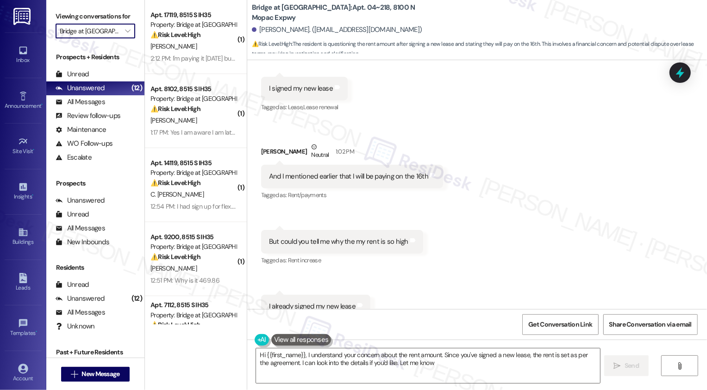
type textarea "Hi {{first_name}}, I understand your concern about the rent amount. Since you'v…"
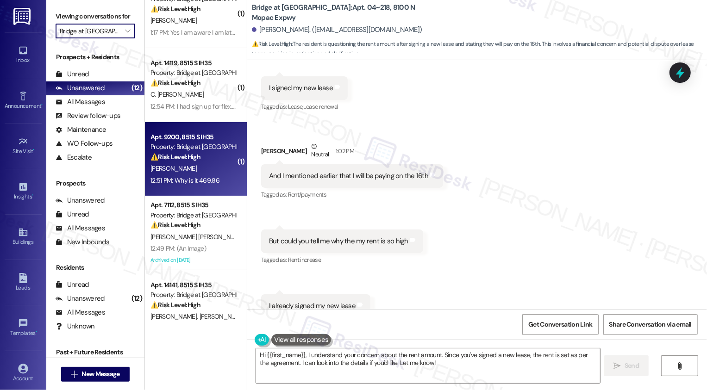
scroll to position [115, 0]
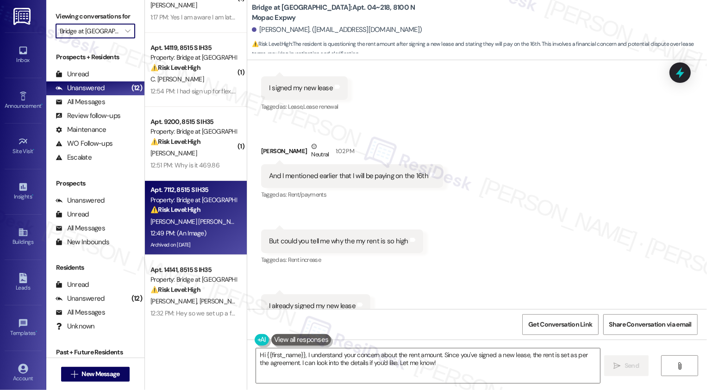
click at [247, 222] on span "Y. Berrio" at bounding box center [299, 222] width 105 height 8
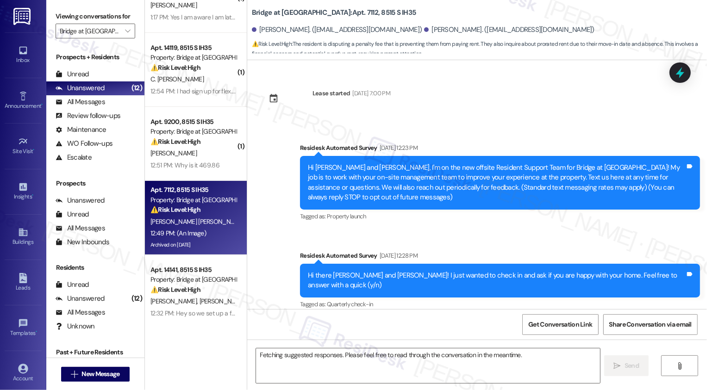
scroll to position [8437, 0]
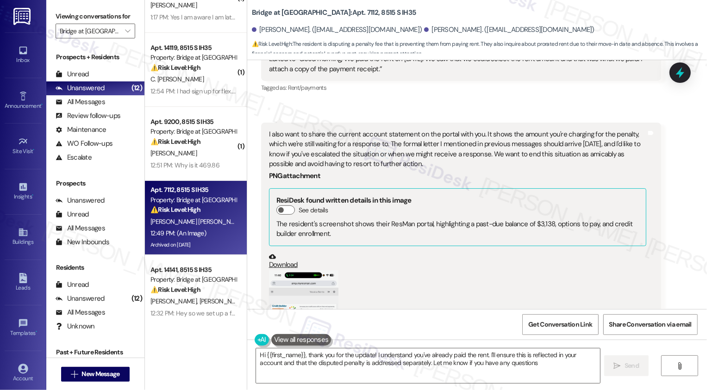
type textarea "Hi {{first_name}}, thank you for the update! I understand you've already paid t…"
click at [318, 271] on button "Zoom image" at bounding box center [303, 346] width 69 height 151
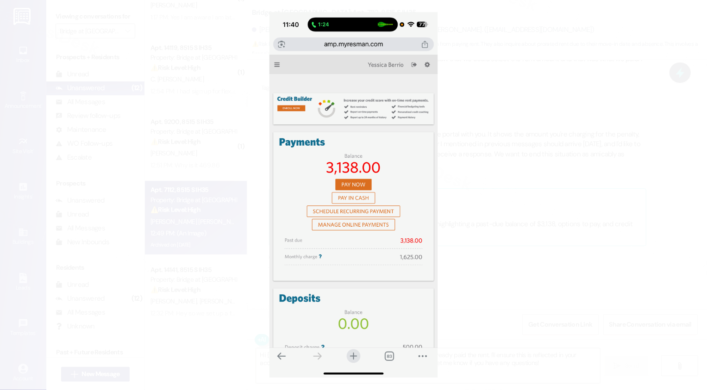
click at [499, 199] on button "Unzoom image" at bounding box center [353, 195] width 707 height 390
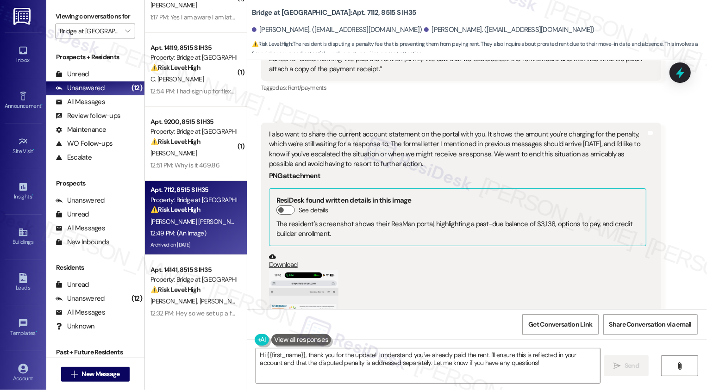
click at [275, 271] on button "Zoom image" at bounding box center [303, 346] width 69 height 151
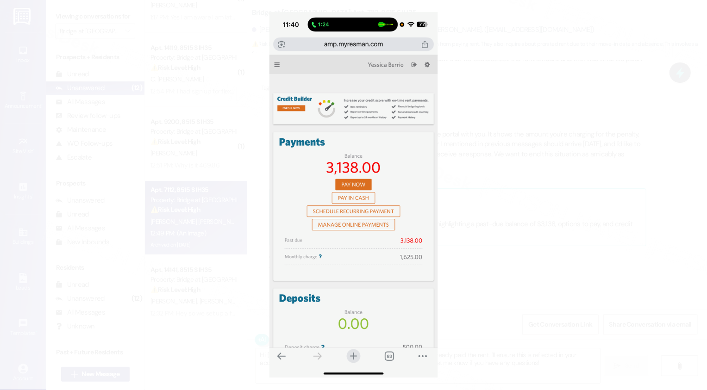
click at [516, 178] on button "Unzoom image" at bounding box center [353, 195] width 707 height 390
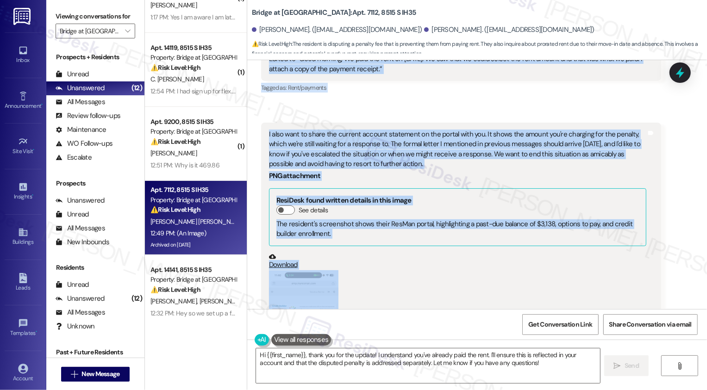
drag, startPoint x: 296, startPoint y: 130, endPoint x: 378, endPoint y: 191, distance: 103.0
click at [379, 194] on div "Lease started Feb 19, 2025 at 7:00 PM Survey, sent via SMS Residesk Automated S…" at bounding box center [477, 184] width 460 height 249
copy div "Sarah (ResiDesk) Sep 02, 2025 at 6:55 PM Hi Wilmer, thank you for sharing these…"
click at [468, 271] on div "(Click to zoom)" at bounding box center [458, 353] width 378 height 164
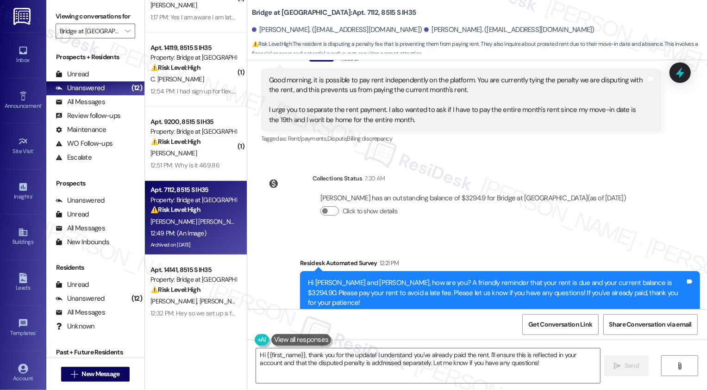
scroll to position [7754, 0]
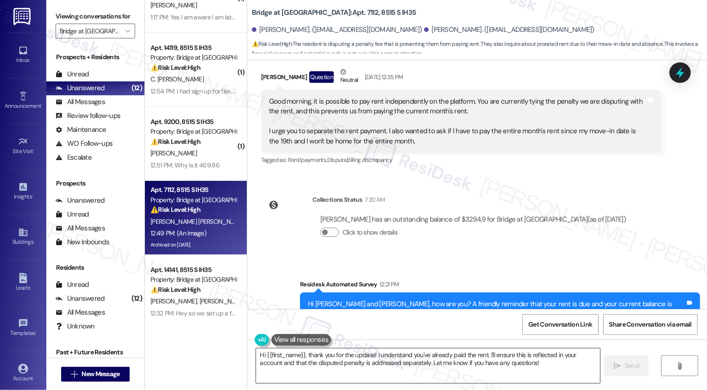
click at [315, 368] on textarea "Hi {{first_name}}, thank you for the update! I understand you've already paid t…" at bounding box center [428, 366] width 344 height 35
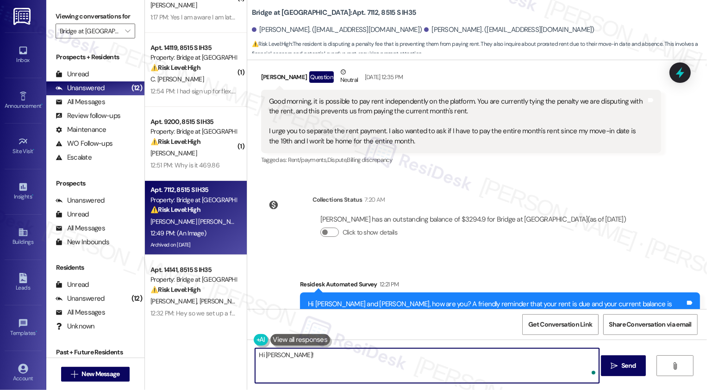
paste textarea "Hi [PERSON_NAME], thank you for keeping me updated and for sharing the payment …"
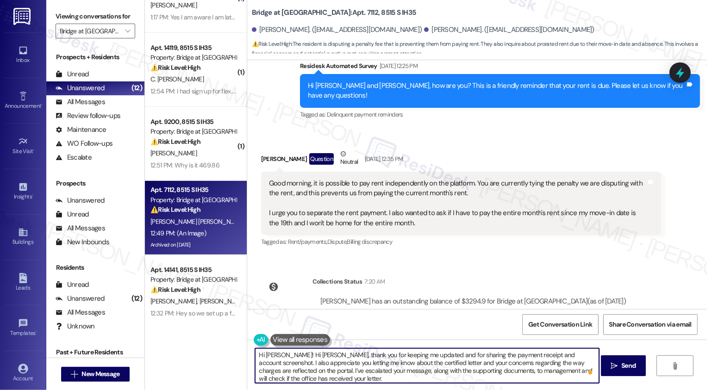
scroll to position [7664, 0]
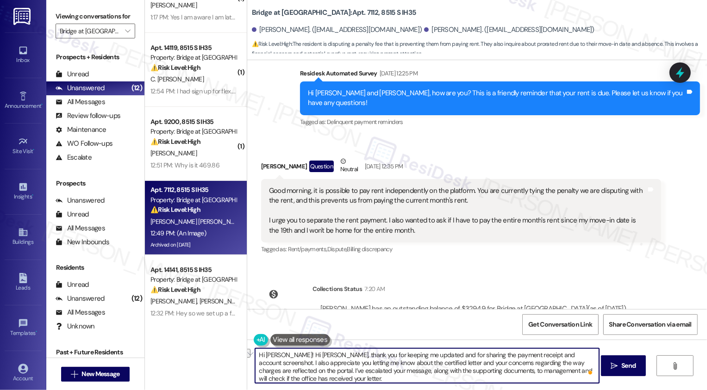
drag, startPoint x: 282, startPoint y: 356, endPoint x: 309, endPoint y: 358, distance: 27.9
click at [309, 358] on textarea "Hi Wilmer! Hi Wilmer, thank you for keeping me updated and for sharing the paym…" at bounding box center [427, 366] width 344 height 35
type textarea "Hi [PERSON_NAME], thank you for keeping me updated and for sharing the payment …"
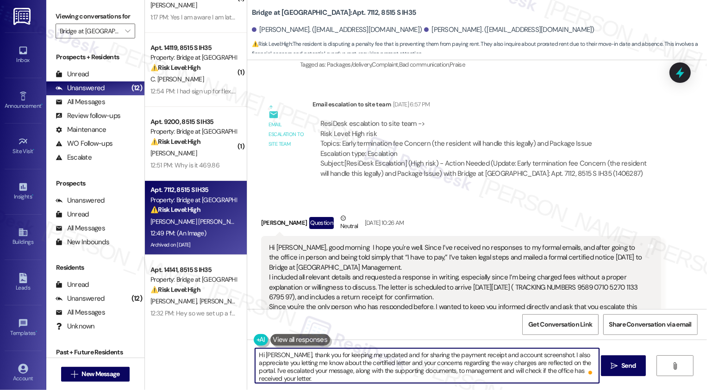
scroll to position [7349, 0]
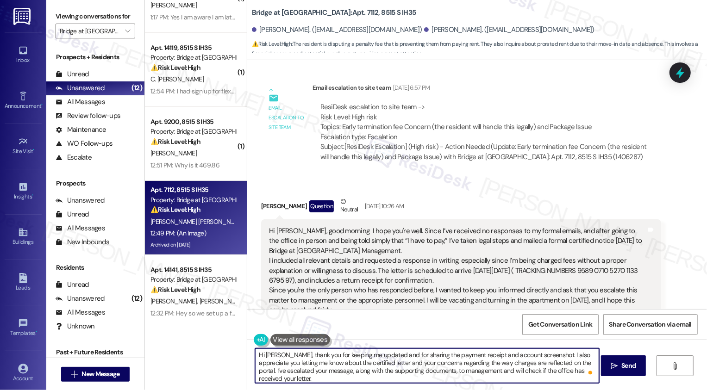
click at [397, 355] on textarea "Hi [PERSON_NAME], thank you for keeping me updated and for sharing the payment …" at bounding box center [427, 366] width 344 height 35
click at [436, 357] on textarea "Hi [PERSON_NAME], thank you for keeping me updated and for sharing the payment …" at bounding box center [427, 366] width 344 height 35
click at [457, 353] on textarea "Hi [PERSON_NAME], thank you for keeping me updated and for sharing the payment …" at bounding box center [427, 366] width 344 height 35
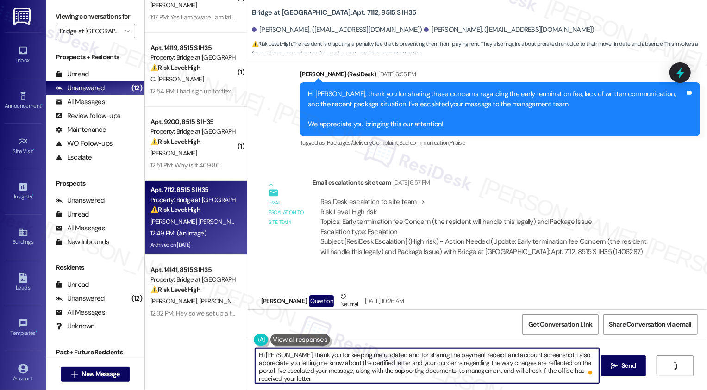
scroll to position [7273, 0]
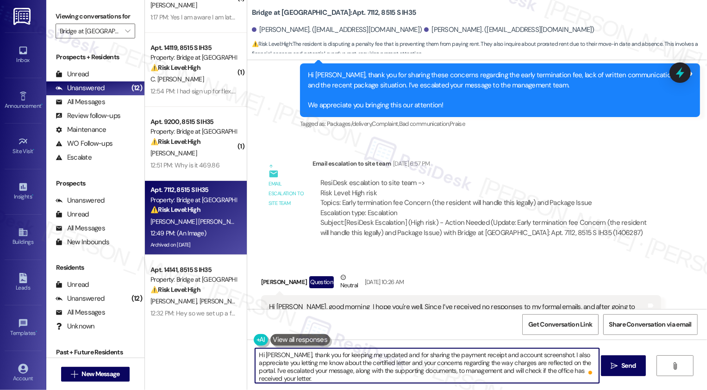
click at [351, 365] on textarea "Hi [PERSON_NAME], thank you for keeping me updated and for sharing the payment …" at bounding box center [427, 366] width 344 height 35
drag, startPoint x: 353, startPoint y: 362, endPoint x: 450, endPoint y: 372, distance: 98.2
click at [450, 372] on textarea "Hi [PERSON_NAME], thank you for keeping me updated and for sharing the payment …" at bounding box center [427, 366] width 344 height 35
click at [504, 370] on textarea "Hi [PERSON_NAME], thank you for keeping me updated and for sharing the payment …" at bounding box center [427, 366] width 344 height 35
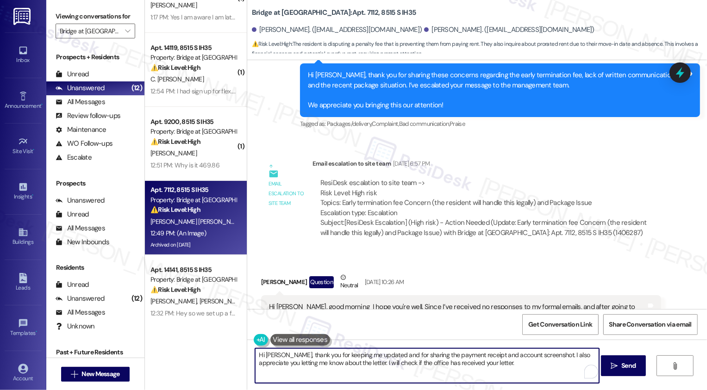
click at [471, 363] on textarea "Hi [PERSON_NAME], thank you for keeping me updated and for sharing the payment …" at bounding box center [427, 366] width 344 height 35
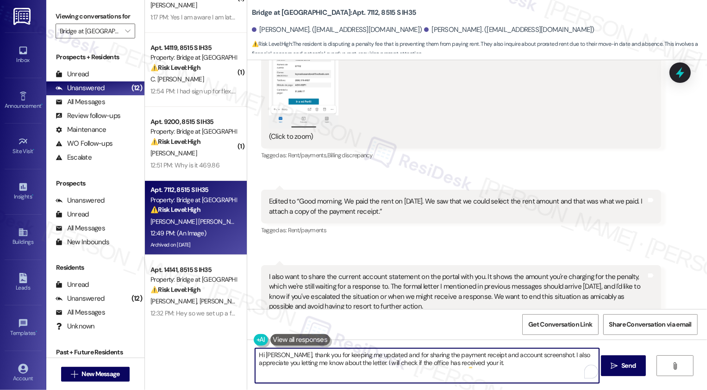
scroll to position [8437, 0]
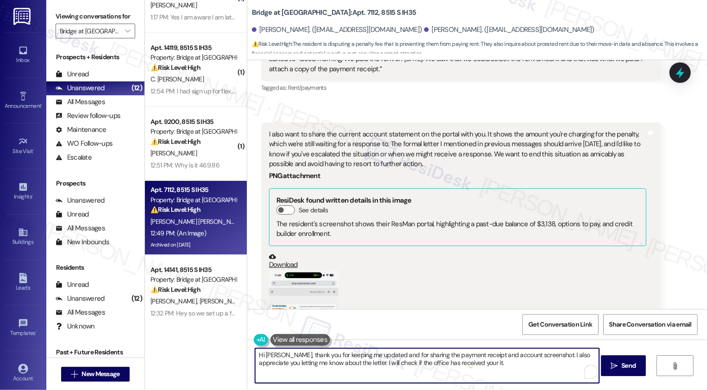
click at [484, 363] on textarea "Hi [PERSON_NAME], thank you for keeping me updated and for sharing the payment …" at bounding box center [427, 366] width 344 height 35
click at [485, 371] on textarea "Hi [PERSON_NAME], thank you for keeping me updated and for sharing the payment …" at bounding box center [427, 366] width 344 height 35
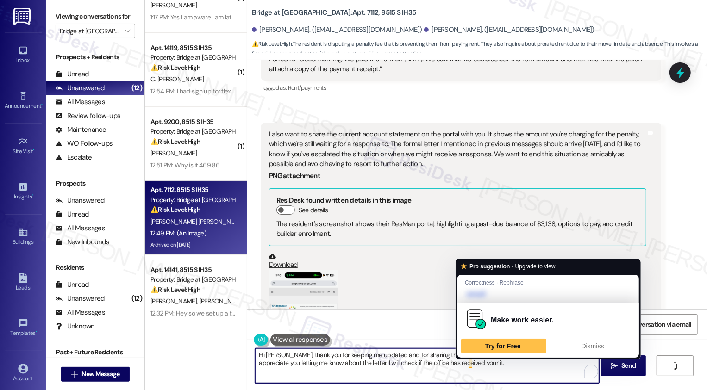
click at [434, 366] on textarea "Hi [PERSON_NAME], thank you for keeping me updated and for sharing the payment …" at bounding box center [427, 366] width 344 height 35
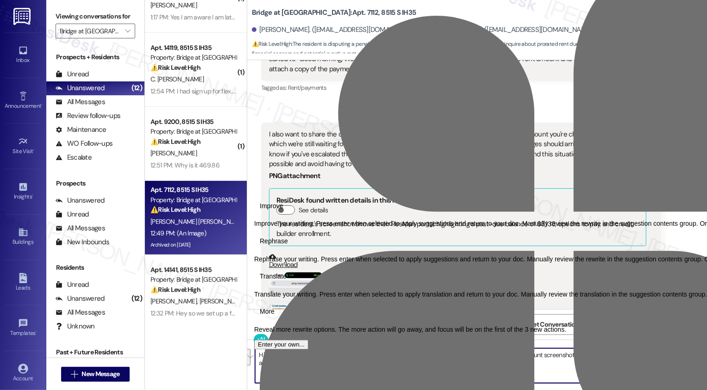
click at [422, 271] on div "(Click to zoom)" at bounding box center [458, 353] width 378 height 164
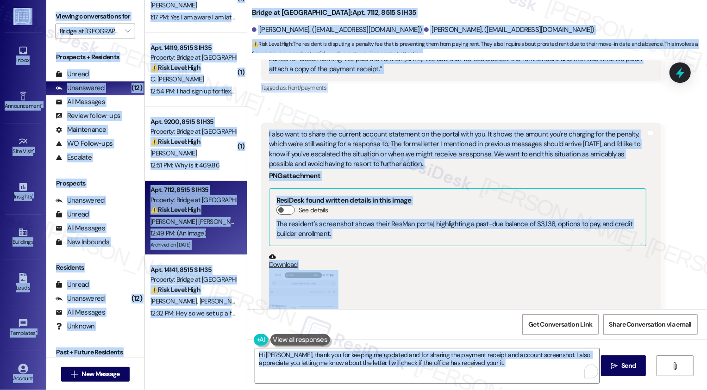
click at [456, 375] on textarea "Hi [PERSON_NAME], thank you for keeping me updated and for sharing the payment …" at bounding box center [427, 366] width 344 height 35
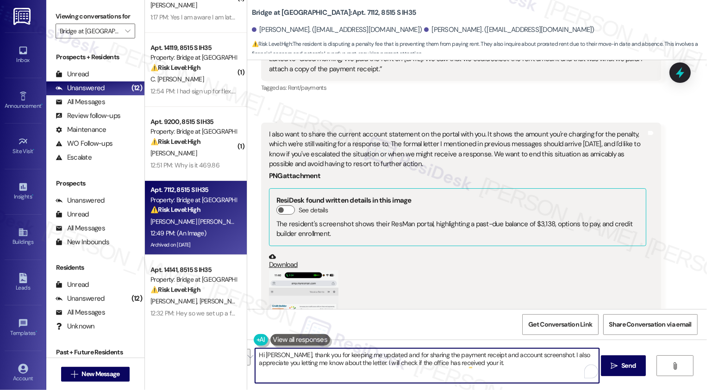
paste textarea "’ll check to see if the office has received"
click at [418, 374] on textarea "Hi [PERSON_NAME], thank you for keeping me updated and for sharing the payment …" at bounding box center [427, 366] width 344 height 35
click at [368, 362] on textarea "Hi [PERSON_NAME], thank you for keeping me updated and for sharing the payment …" at bounding box center [427, 366] width 344 height 35
click at [413, 369] on textarea "Hi [PERSON_NAME], thank you for keeping me updated and for sharing the payment …" at bounding box center [427, 366] width 344 height 35
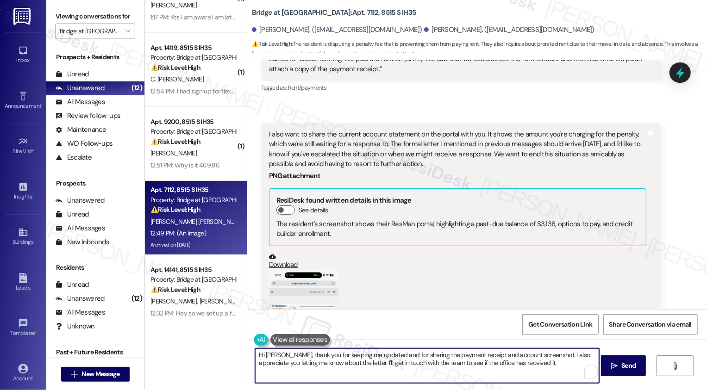
click at [413, 369] on textarea "Hi [PERSON_NAME], thank you for keeping me updated and for sharing the payment …" at bounding box center [427, 366] width 344 height 35
click at [486, 369] on textarea "Hi [PERSON_NAME], thank you for keeping me updated and for sharing the payment …" at bounding box center [427, 366] width 344 height 35
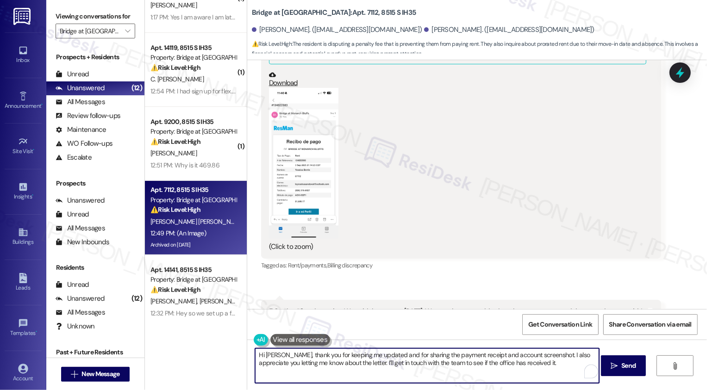
scroll to position [8398, 0]
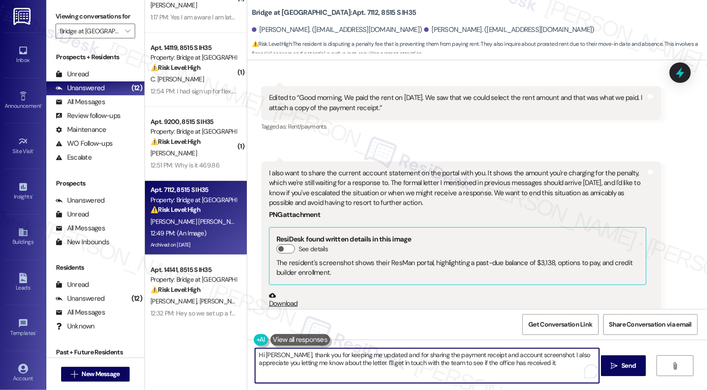
click at [532, 375] on textarea "Hi [PERSON_NAME], thank you for keeping me updated and for sharing the payment …" at bounding box center [427, 366] width 344 height 35
type textarea "Hi [PERSON_NAME], thank you for keeping me updated and for sharing the payment …"
click at [629, 372] on button " Send" at bounding box center [623, 366] width 45 height 21
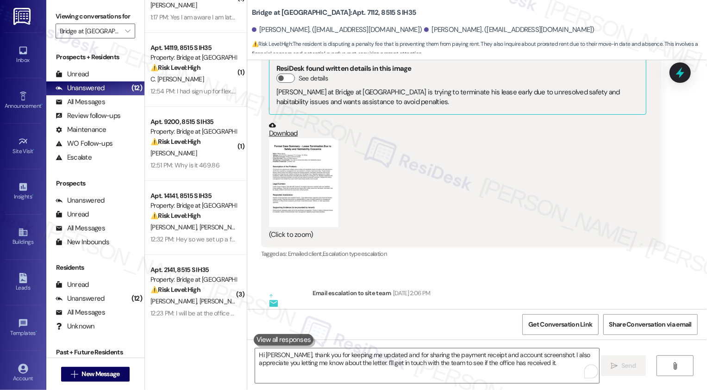
scroll to position [6355, 0]
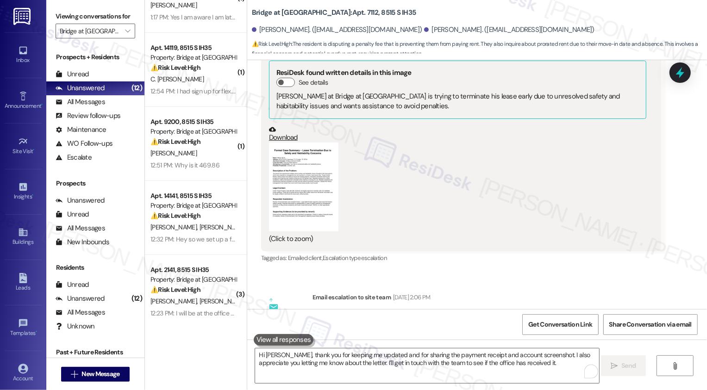
drag, startPoint x: 482, startPoint y: 225, endPoint x: 346, endPoint y: 233, distance: 136.0
click at [346, 353] on div "Subject: [ResiDesk Escalation] (High risk) - Action Needed (Early termination f…" at bounding box center [487, 363] width 333 height 20
copy div "(Early termination fee Concern (the resident will handle this legally)"
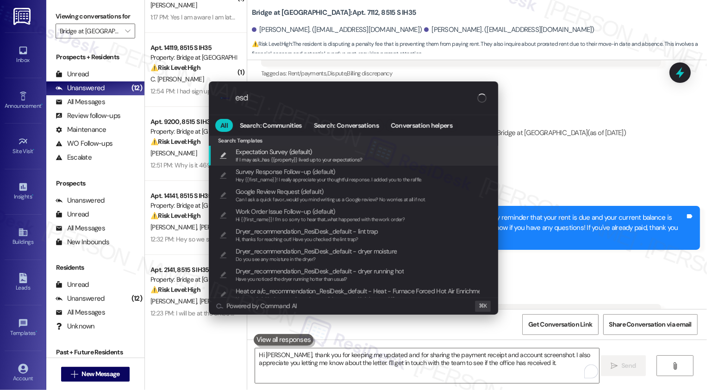
scroll to position [7844, 0]
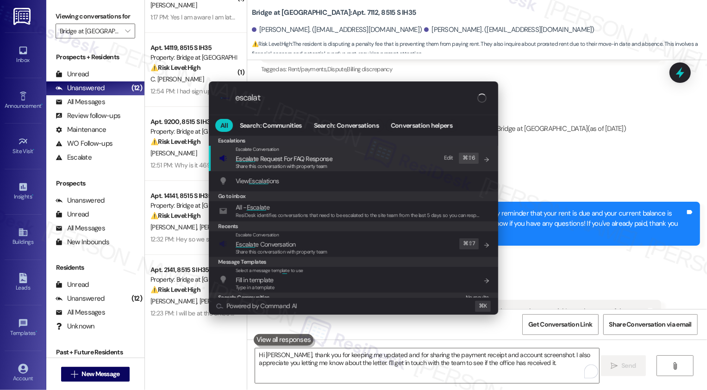
type input "escalate"
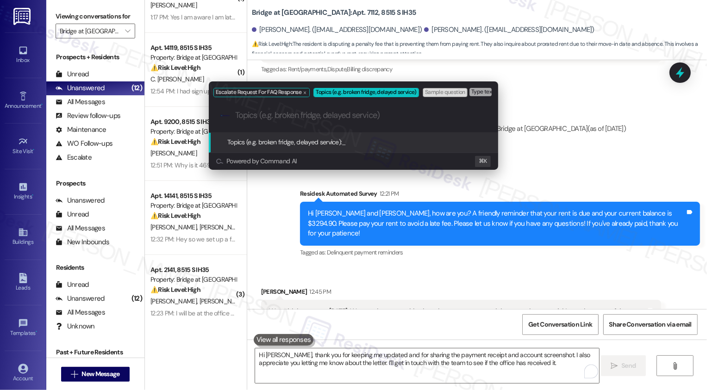
click at [524, 288] on div "Escalate Request For FAQ Response Topics (e.g. broken fridge, delayed service) …" at bounding box center [353, 195] width 707 height 390
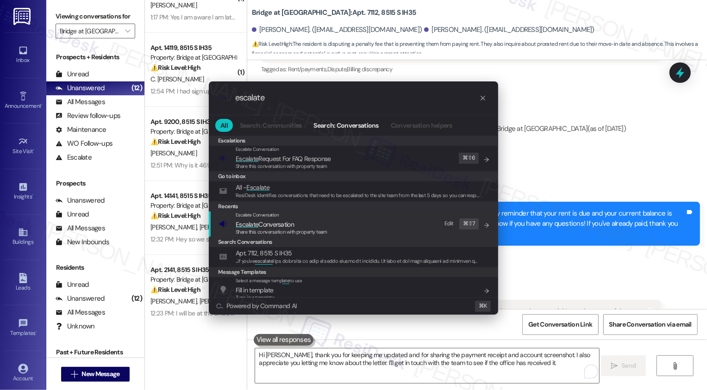
type input "escalate"
click at [266, 230] on span "Share this conversation with property team" at bounding box center [282, 232] width 92 height 6
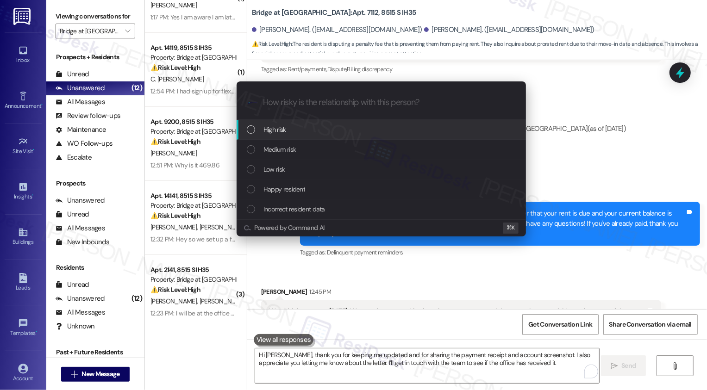
click at [257, 126] on div "High risk" at bounding box center [382, 130] width 271 height 10
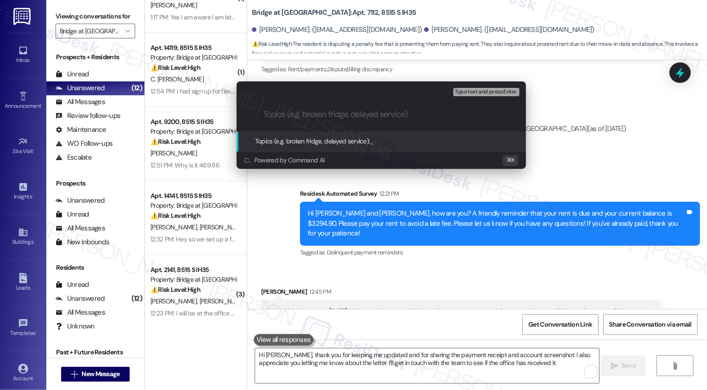
paste input "(Early termination fee Concern (the resident will handle this legally)"
click at [266, 114] on input "(Early termination fee Concern (the resident will handle this legally)" at bounding box center [385, 115] width 244 height 10
click at [324, 117] on input "UPDATE: Re Early termination fee Concern (the resident will handle this legally)" at bounding box center [385, 115] width 244 height 10
click at [369, 118] on input "UPDATE: Re Early termination fee Concern (the resident will handle this legally)" at bounding box center [385, 115] width 244 height 10
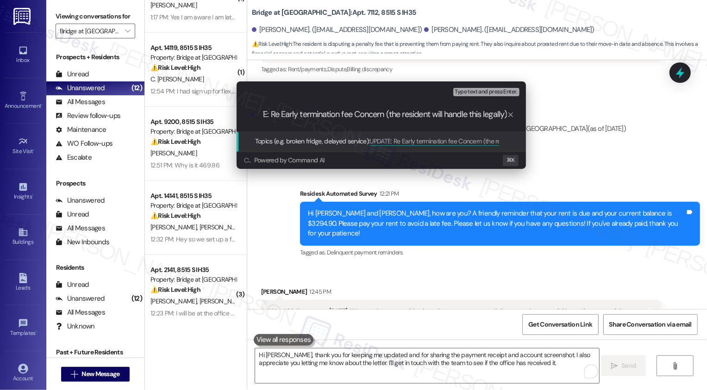
drag, startPoint x: 411, startPoint y: 113, endPoint x: 564, endPoint y: 121, distance: 152.6
click at [564, 121] on div "Escalate Conversation High risk Topics (e.g. broken fridge, delayed service) An…" at bounding box center [353, 195] width 707 height 390
click at [501, 116] on input "UPDATE: Re Early termination fee Concern (the resident will handle this legally)" at bounding box center [385, 115] width 244 height 10
click at [505, 113] on input "UPDATE: Re Early termination fee Concern (the resident will handle this legally)" at bounding box center [385, 115] width 244 height 10
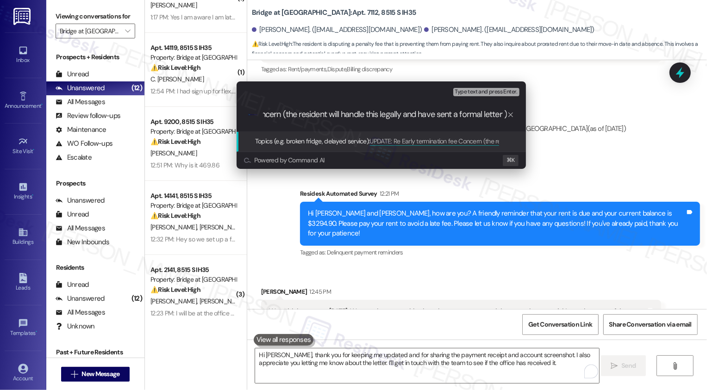
type input "UPDATE: Re Early termination fee Concern (the resident will handle this legally…"
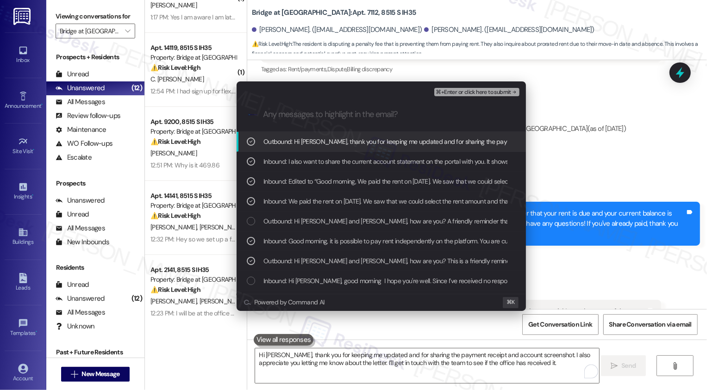
scroll to position [973, 0]
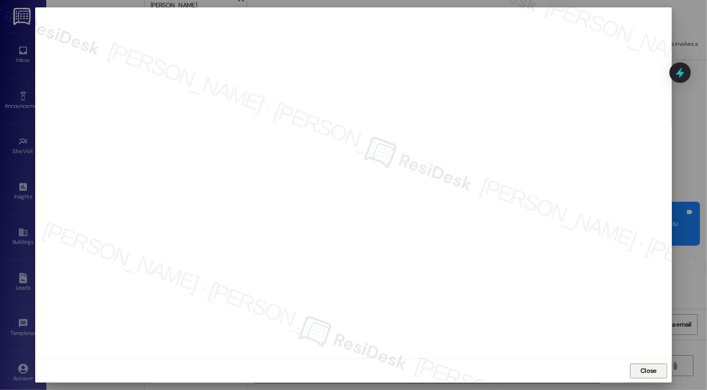
click at [646, 376] on button "Close" at bounding box center [648, 371] width 37 height 15
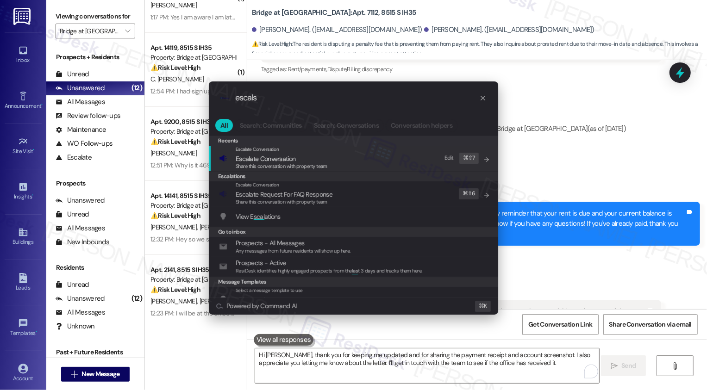
type input "escals"
click at [277, 164] on span "Share this conversation with property team" at bounding box center [282, 166] width 92 height 6
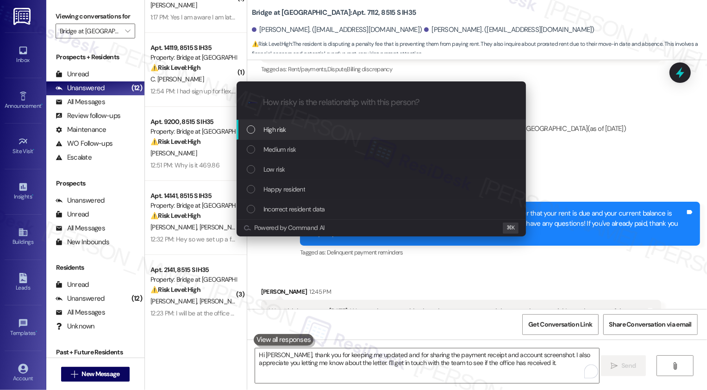
click at [280, 134] on span "High risk" at bounding box center [275, 130] width 23 height 10
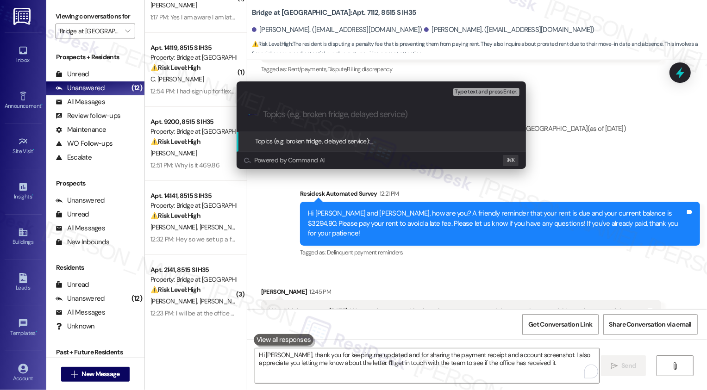
paste input "UPDATE: Re Early termination fee Concern (the resident will handle this legally…"
type input "UPDATE: Re Early termination fee Concern (the resident will handle this legally…"
drag, startPoint x: 327, startPoint y: 118, endPoint x: 234, endPoint y: 116, distance: 92.2
click at [234, 117] on div "Escalate Conversation High risk Topics (e.g. broken fridge, delayed service) An…" at bounding box center [381, 125] width 294 height 87
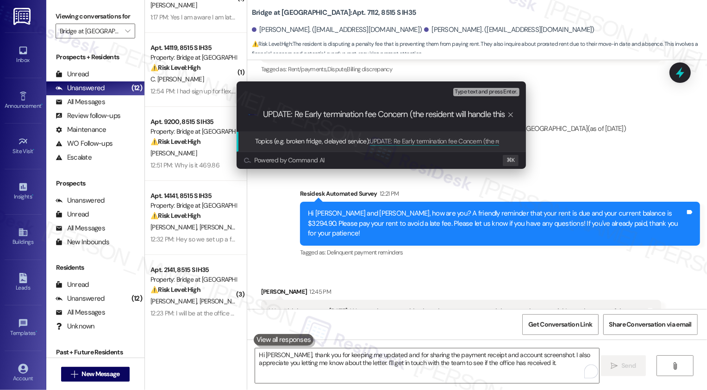
click at [327, 116] on input "UPDATE: Re Early termination fee Concern (the resident will handle this legally…" at bounding box center [385, 115] width 244 height 10
click at [387, 117] on input "UPDATE: Re Early termination fee Concern (the resident will handle this legally…" at bounding box center [385, 115] width 244 height 10
drag, startPoint x: 387, startPoint y: 117, endPoint x: 634, endPoint y: 118, distance: 246.9
click at [634, 118] on div "Escalate Conversation High risk Topics (e.g. broken fridge, delayed service) An…" at bounding box center [353, 195] width 707 height 390
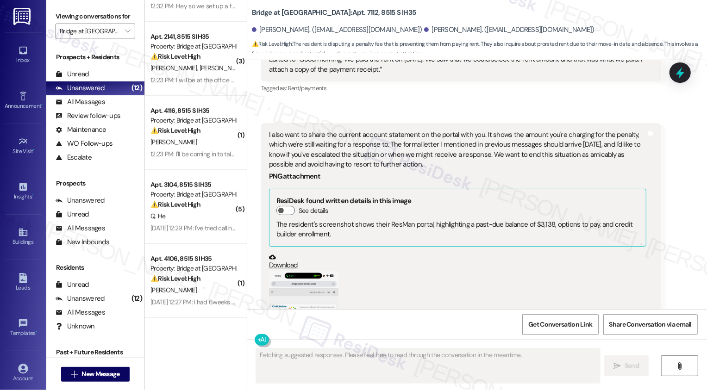
scroll to position [439, 0]
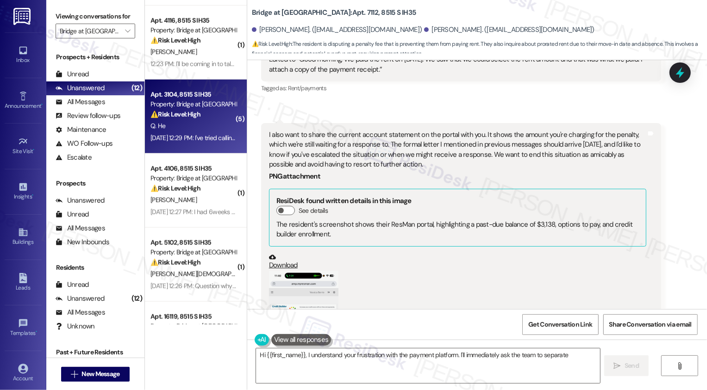
type textarea "Hi {{first_name}}, I understand your frustration with the payment platform. I'l…"
click at [183, 117] on strong "⚠️ Risk Level: High" at bounding box center [176, 114] width 50 height 8
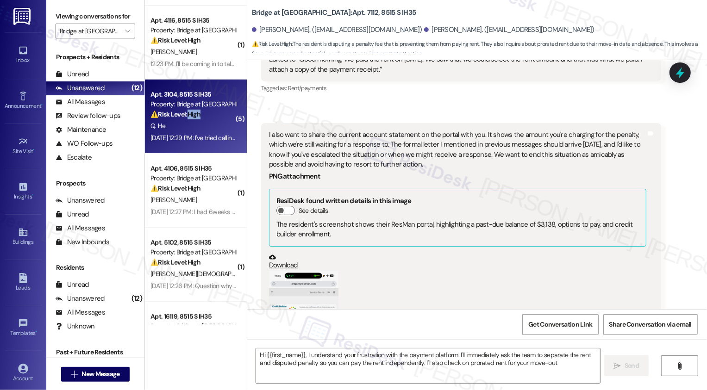
click at [183, 117] on strong "⚠️ Risk Level: High" at bounding box center [176, 114] width 50 height 8
type textarea "Fetching suggested responses. Please feel free to read through the conversation…"
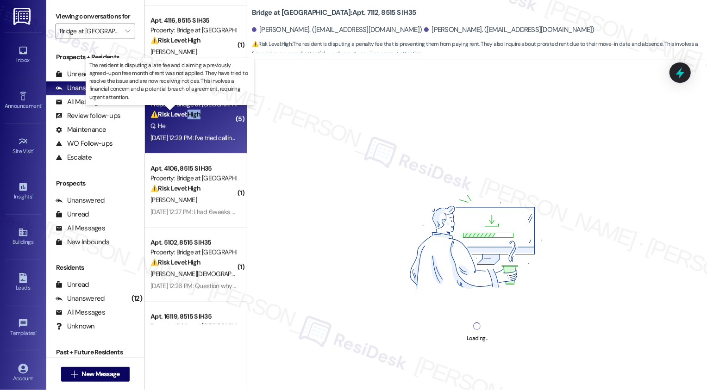
click at [183, 117] on strong "⚠️ Risk Level: High" at bounding box center [176, 114] width 50 height 8
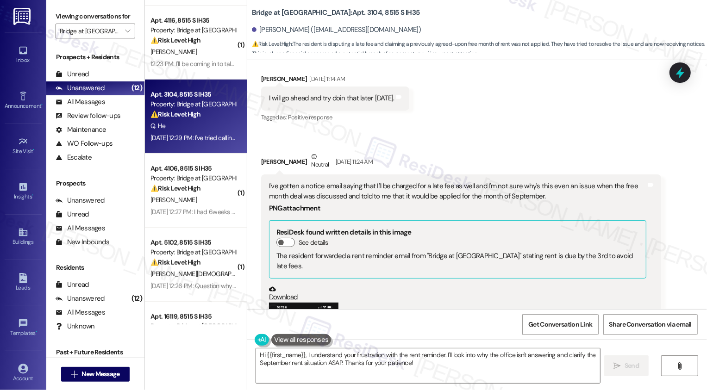
scroll to position [6529, 0]
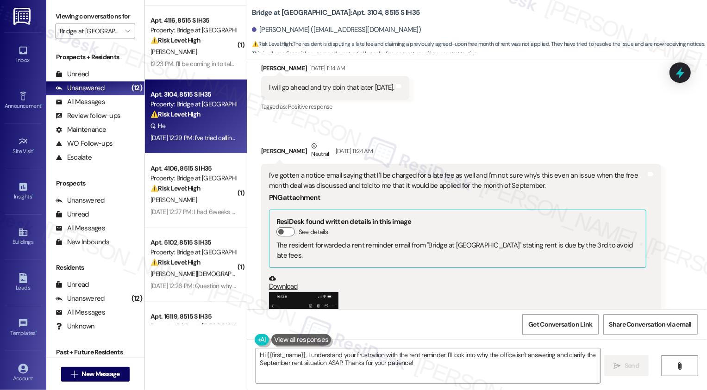
click at [302, 292] on button "Zoom image" at bounding box center [303, 367] width 69 height 151
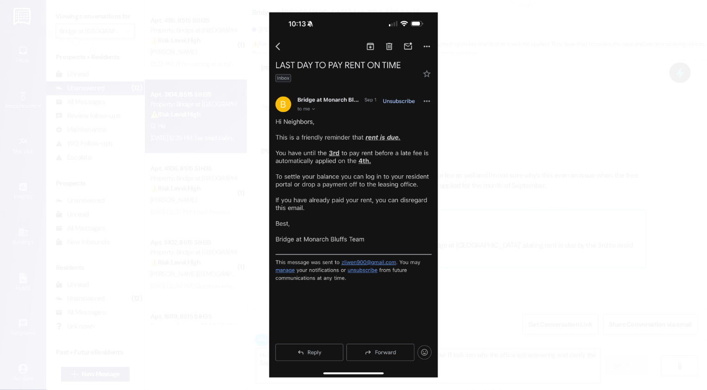
click at [464, 240] on button "Unzoom image" at bounding box center [353, 195] width 707 height 390
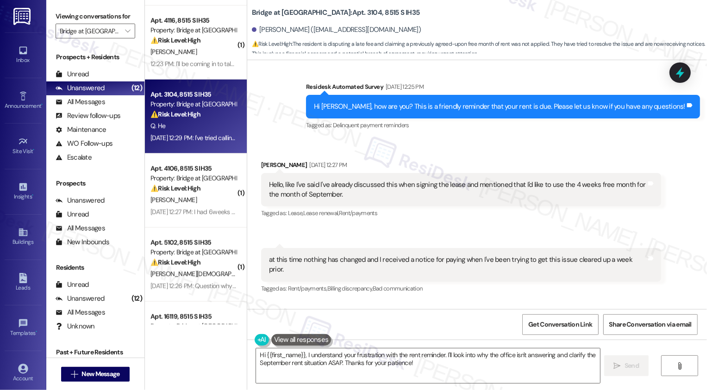
scroll to position [7032, 0]
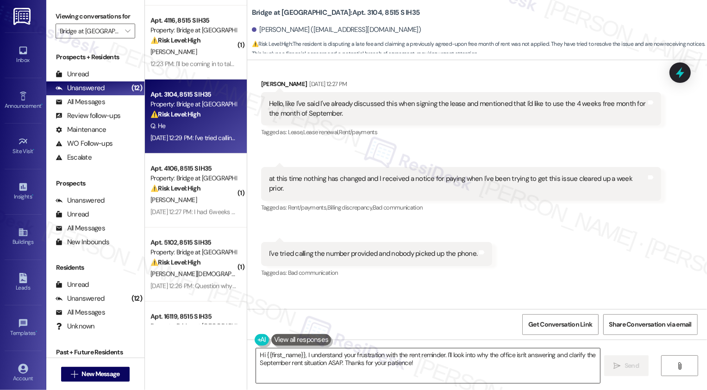
click at [394, 356] on textarea "Hi {{first_name}}, I understand your frustration with the rent reminder. I'll l…" at bounding box center [428, 366] width 344 height 35
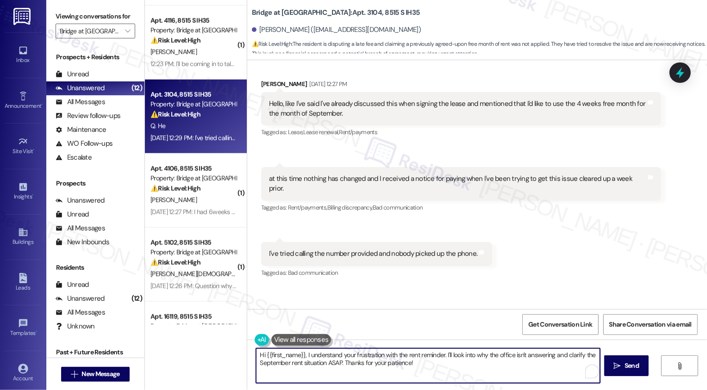
drag, startPoint x: 380, startPoint y: 354, endPoint x: 431, endPoint y: 376, distance: 55.4
click at [431, 376] on textarea "Hi {{first_name}}, I understand your frustration with the rent reminder. I'll l…" at bounding box center [428, 366] width 344 height 35
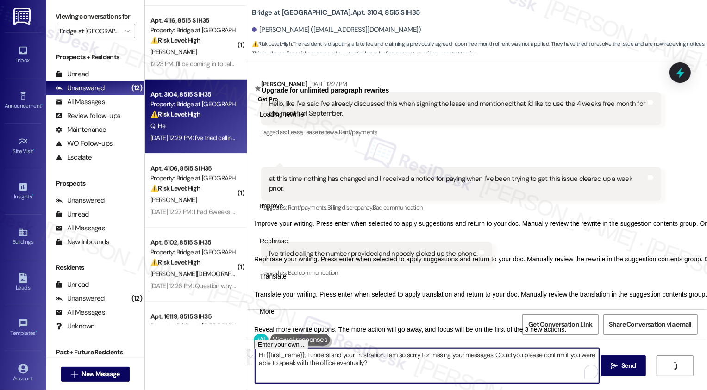
click at [288, 246] on span "Rephrase" at bounding box center [274, 242] width 28 height 10
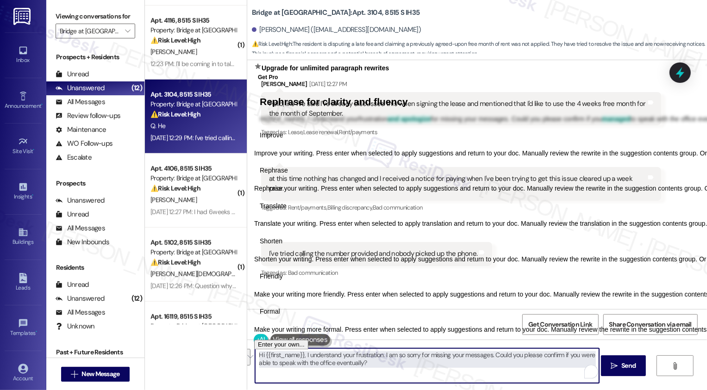
click at [308, 355] on textarea "Hi {{first_name}}, I understand your frustration. I am so sorry for missing you…" at bounding box center [427, 366] width 344 height 35
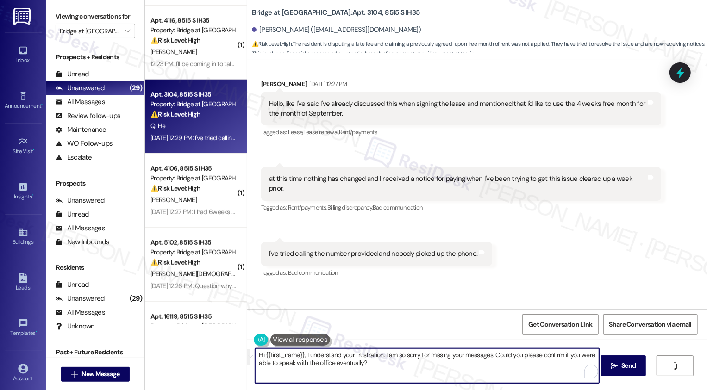
click at [404, 364] on textarea "Hi {{first_name}}, I understand your frustration. I am so sorry for missing you…" at bounding box center [427, 366] width 344 height 35
drag, startPoint x: 300, startPoint y: 354, endPoint x: 403, endPoint y: 370, distance: 104.5
click at [403, 370] on textarea "Hi {{first_name}}, I understand your frustration. I am so sorry for missing you…" at bounding box center [427, 366] width 344 height 35
paste textarea "I completely understand your frustration, and I’m so sorry for missing your mes…"
click at [308, 355] on textarea "Hi {{first_name}},I completely understand your frustration, and I’m so sorry fo…" at bounding box center [427, 366] width 344 height 35
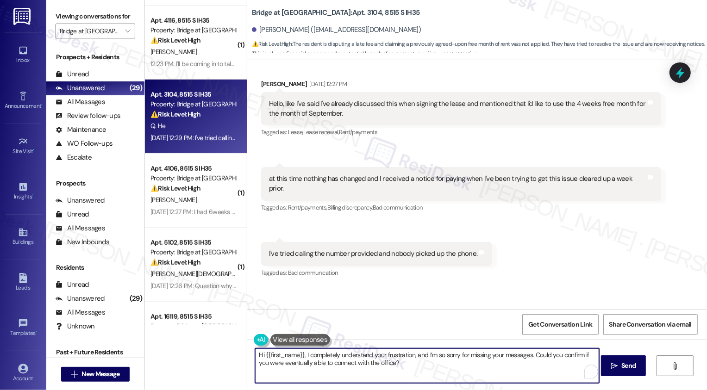
click at [410, 366] on textarea "Hi {{first_name}}, I completely understand your frustration, and I’m so sorry f…" at bounding box center [427, 366] width 344 height 35
click at [445, 364] on textarea "Hi {{first_name}}, I completely understand your frustration, and I’m so sorry f…" at bounding box center [427, 366] width 344 height 35
click at [518, 363] on textarea "Hi {{first_name}}, I completely understand your frustration, and I’m so sorry f…" at bounding box center [427, 366] width 344 height 35
type textarea "Hi {{first_name}}, I completely understand your frustration, and I’m so sorry f…"
click at [613, 365] on icon "" at bounding box center [614, 366] width 7 height 7
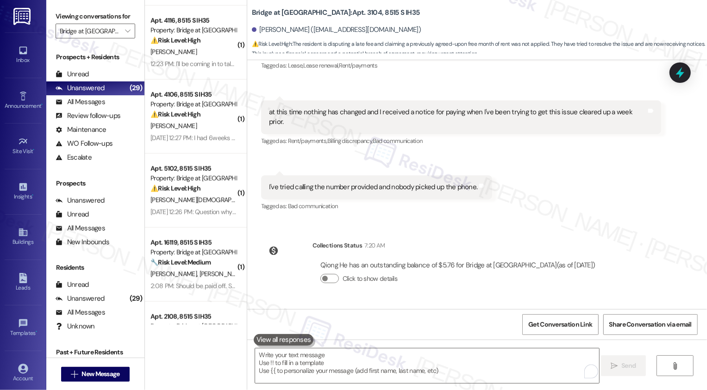
scroll to position [7107, 0]
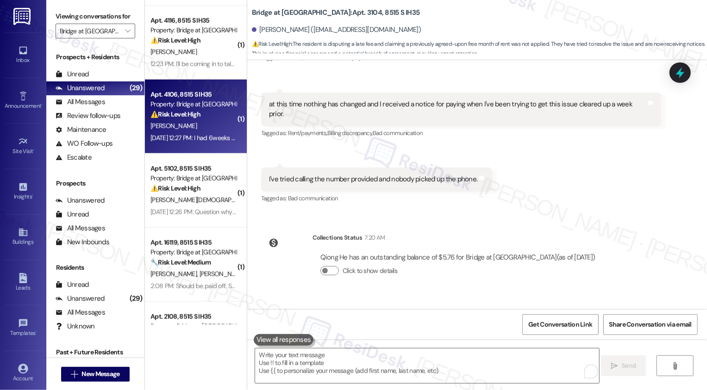
click at [208, 115] on div "⚠️ Risk Level: High The resident is disputing the rent due based on a prior agr…" at bounding box center [194, 115] width 86 height 10
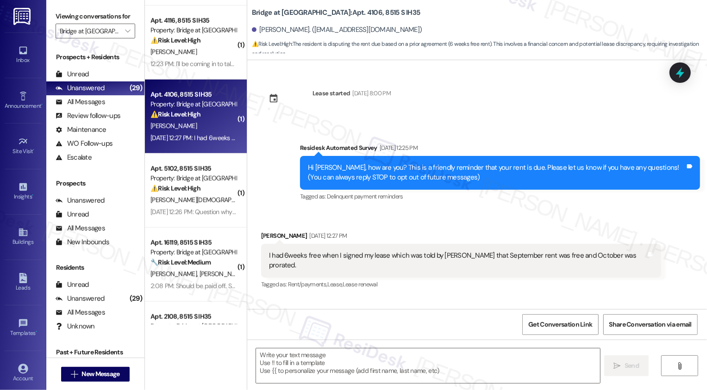
click at [208, 115] on div "⚠️ Risk Level: High The resident is disputing the rent due based on a prior agr…" at bounding box center [194, 115] width 86 height 10
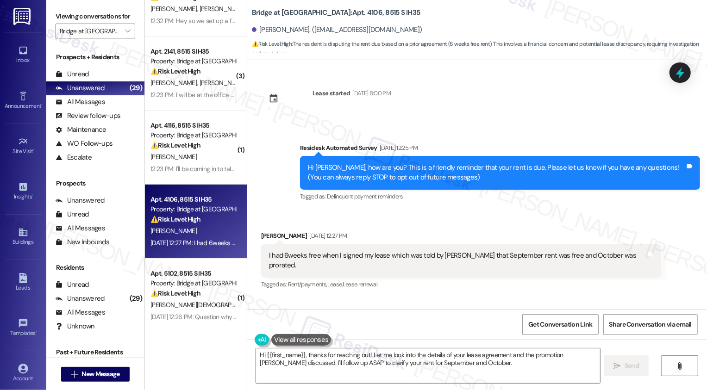
scroll to position [358, 0]
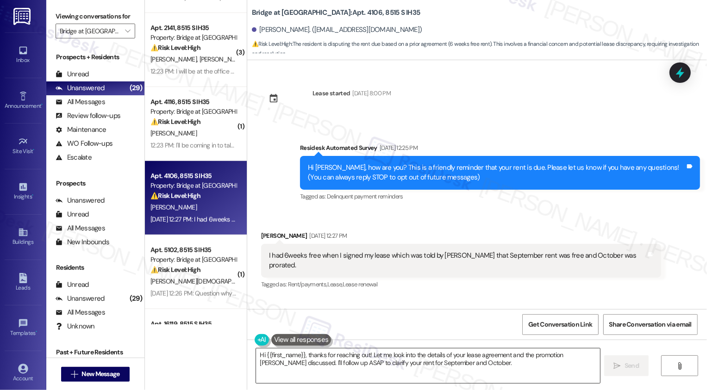
click at [307, 357] on textarea "Hi {{first_name}}, thanks for reaching out! Let me look into the details of you…" at bounding box center [428, 366] width 344 height 35
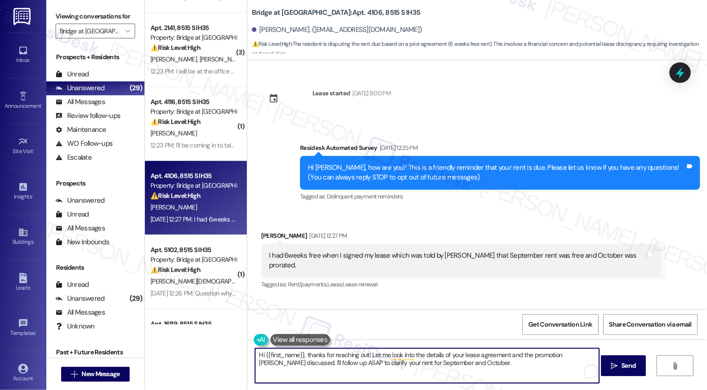
click at [515, 256] on div "I had 6weeks free when I signed my lease which was told by Stephane that Septem…" at bounding box center [458, 261] width 378 height 20
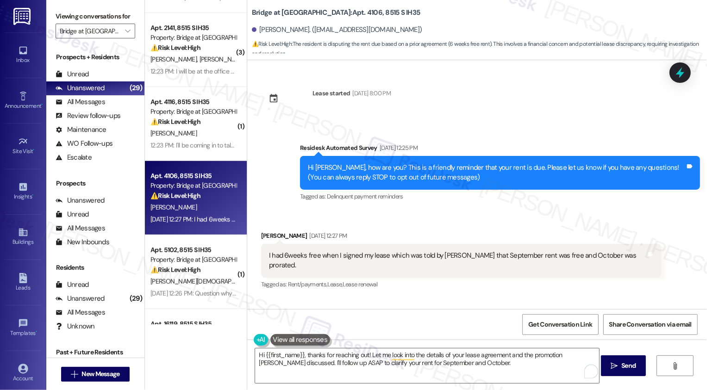
click at [545, 256] on div "I had 6weeks free when I signed my lease which was told by Stephane that Septem…" at bounding box center [458, 261] width 378 height 20
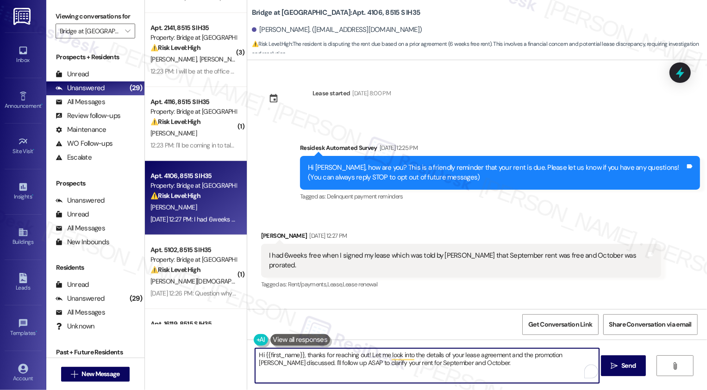
click at [428, 366] on textarea "Hi {{first_name}}, thanks for reaching out! Let me look into the details of you…" at bounding box center [427, 366] width 344 height 35
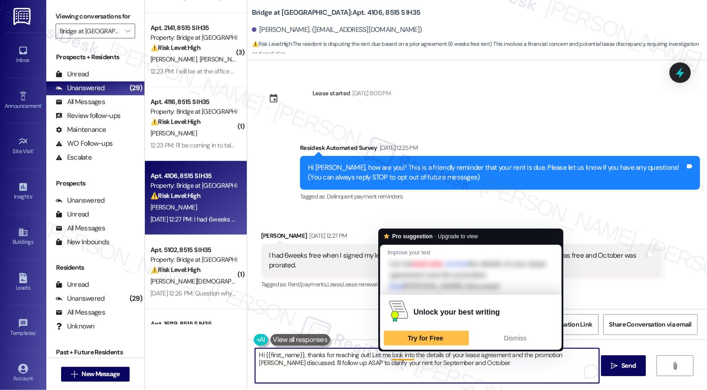
click at [406, 359] on textarea "Hi {{first_name}}, thanks for reaching out! Let me look into the details of you…" at bounding box center [427, 366] width 344 height 35
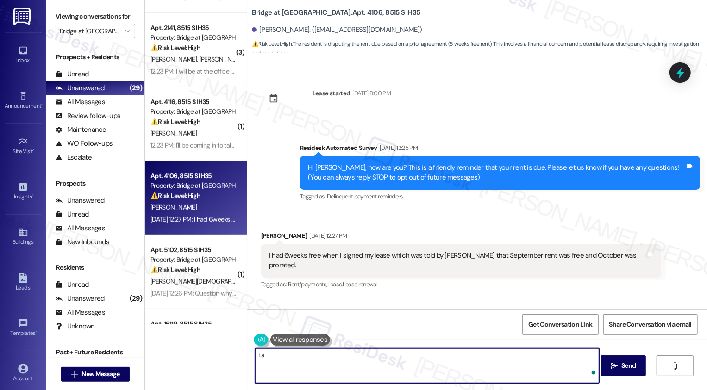
type textarea "t"
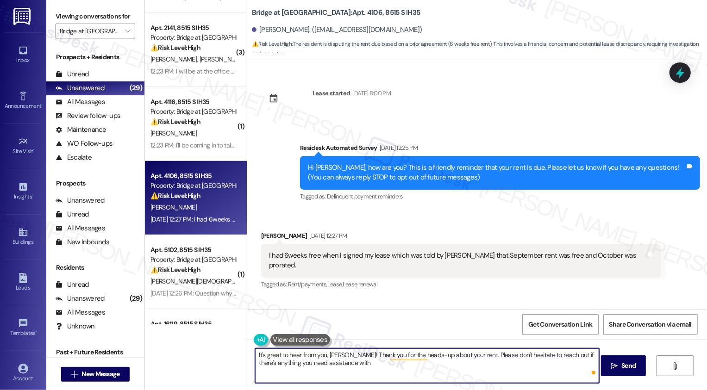
type textarea "It's great to hear from you, Desiree! Thank you for the heads-up about your ren…"
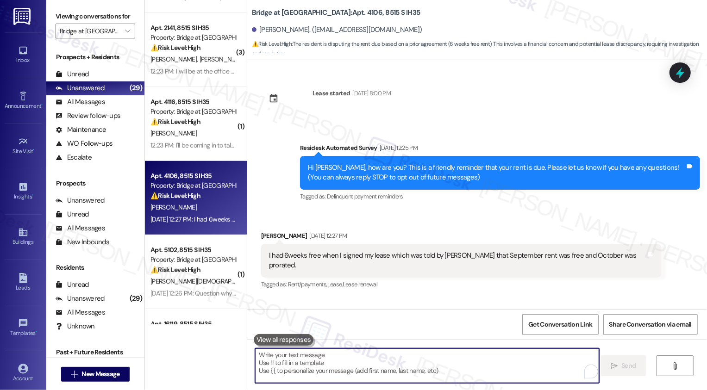
scroll to position [53, 0]
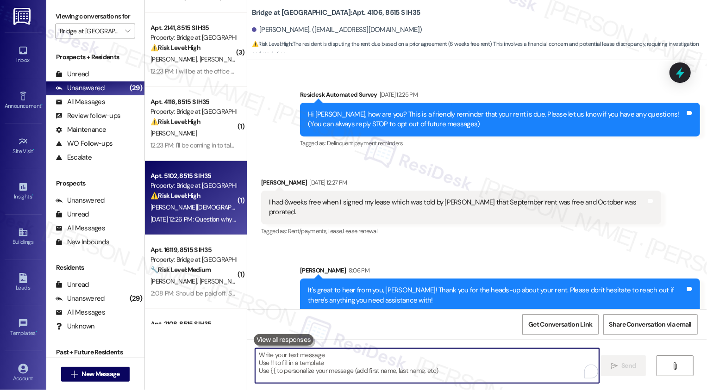
click at [214, 211] on div "A. Mosqueda" at bounding box center [194, 208] width 88 height 12
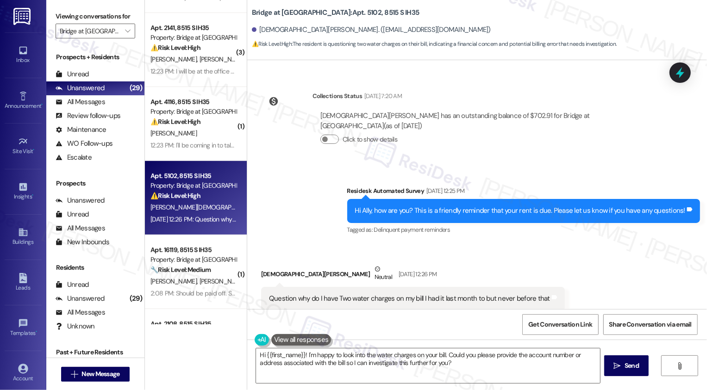
scroll to position [504, 0]
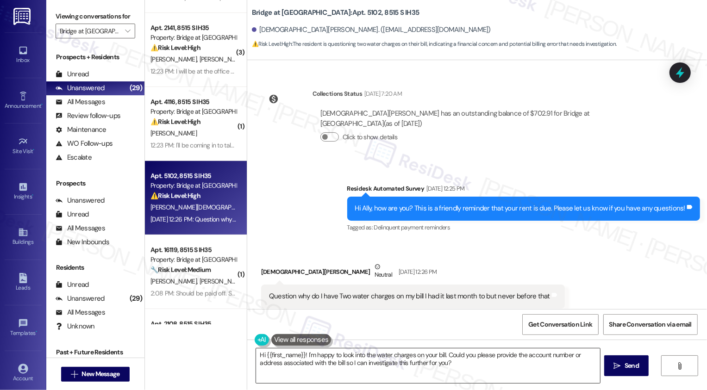
click at [296, 365] on textarea "Hi {{first_name}}! I'm happy to look into the water charges on your bill. Could…" at bounding box center [428, 366] width 344 height 35
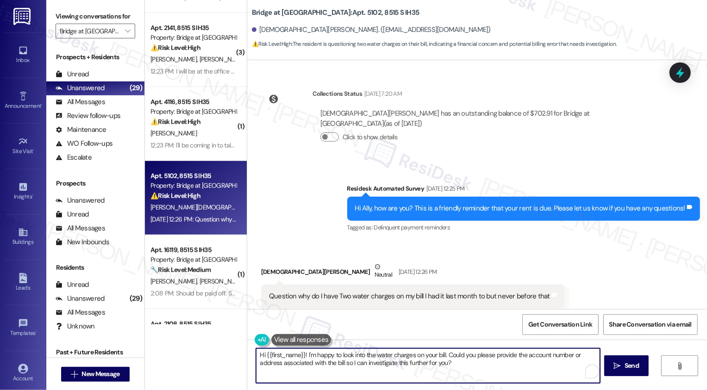
click at [363, 365] on textarea "Hi {{first_name}}! I'm happy to look into the water charges on your bill. Could…" at bounding box center [428, 366] width 344 height 35
drag, startPoint x: 512, startPoint y: 354, endPoint x: 516, endPoint y: 366, distance: 12.9
click at [516, 366] on textarea "Hi {{first_name}}! I'm happy to look into the water charges on your bill. Could…" at bounding box center [427, 366] width 344 height 35
type textarea "Hi {{first_name}}! I'm happy to look into the water charges on your bill. Could…"
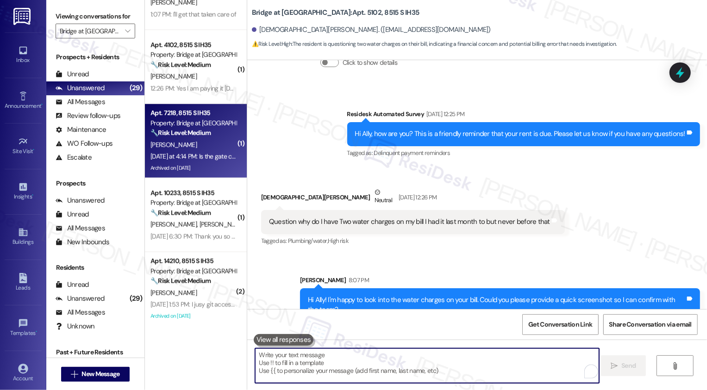
scroll to position [659, 0]
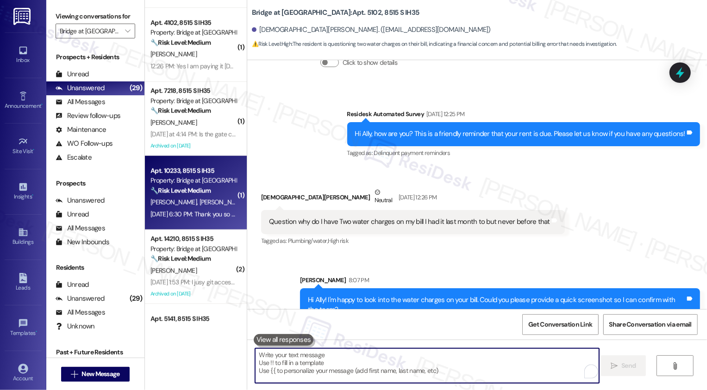
click at [199, 200] on span "[PERSON_NAME] [PERSON_NAME]" at bounding box center [246, 202] width 94 height 8
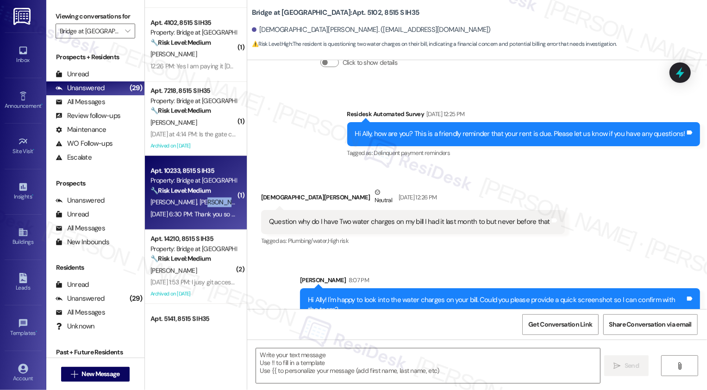
click at [199, 200] on span "[PERSON_NAME] [PERSON_NAME]" at bounding box center [246, 202] width 94 height 8
type textarea "Fetching suggested responses. Please feel free to read through the conversation…"
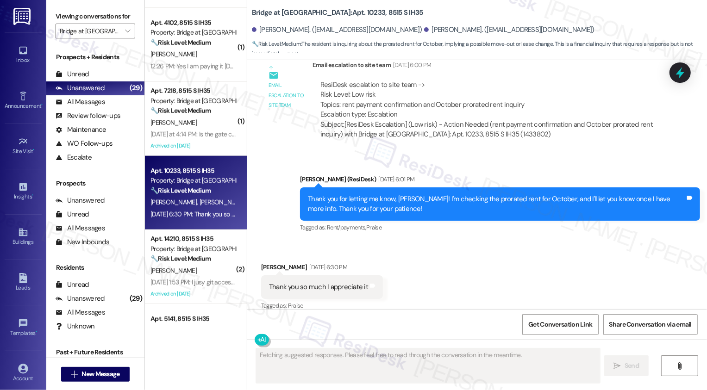
scroll to position [1032, 0]
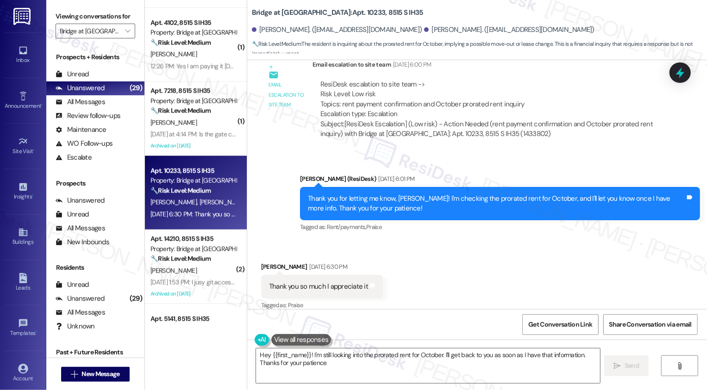
type textarea "Hey {{first_name}}! I'm still looking into the prorated rent for October. I'll …"
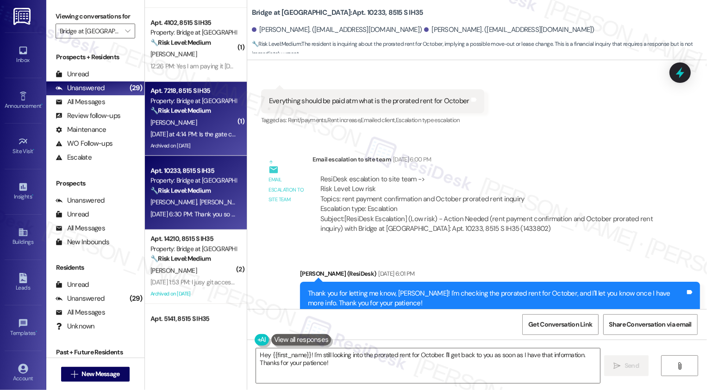
click at [202, 144] on div "Archived on [DATE]" at bounding box center [194, 146] width 88 height 12
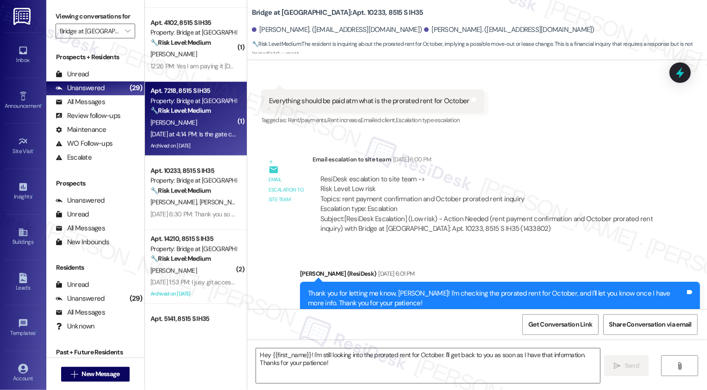
click at [202, 144] on div "Archived on [DATE]" at bounding box center [194, 146] width 88 height 12
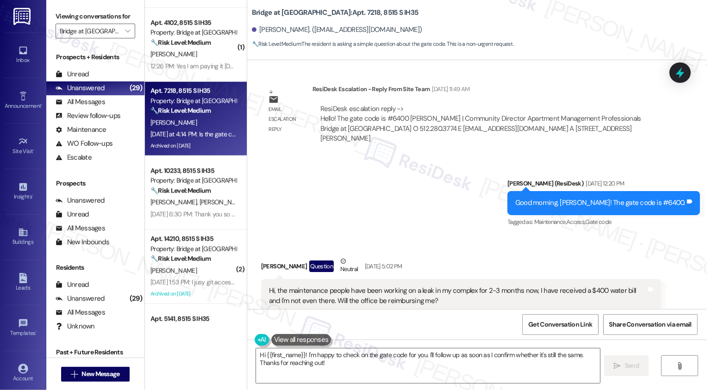
scroll to position [745, 0]
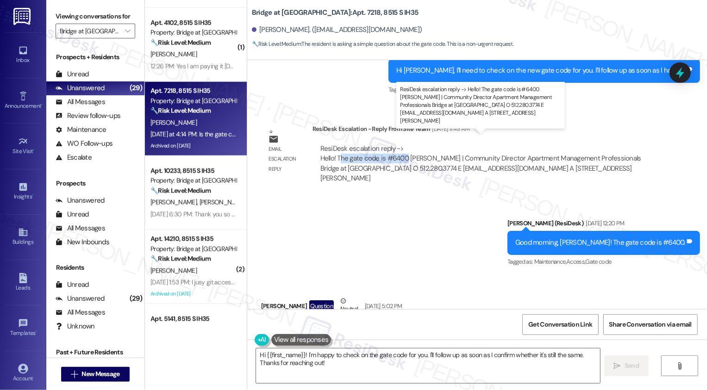
drag, startPoint x: 334, startPoint y: 148, endPoint x: 401, endPoint y: 149, distance: 66.7
click at [401, 150] on div "ResiDesk escalation reply -> Hello! The gate code is #6400 Ashley McKee | Commu…" at bounding box center [481, 163] width 321 height 39
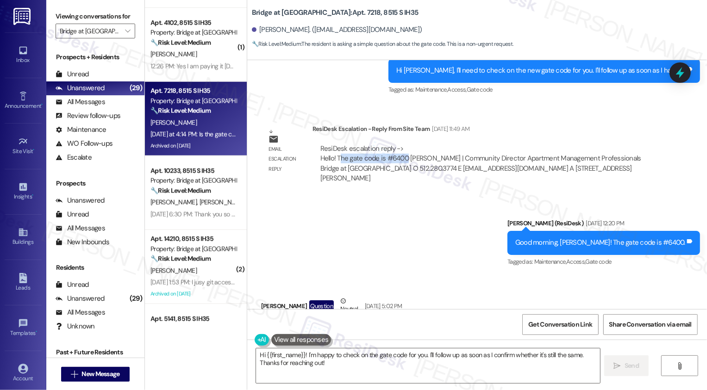
click at [403, 198] on div "Sent via SMS Sarah (ResiDesk) Jun 20, 2025 at 12:20 PM Good morning, Brianna! T…" at bounding box center [477, 237] width 460 height 78
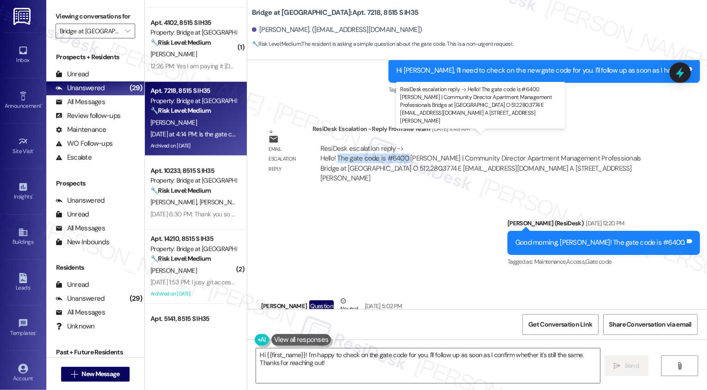
drag, startPoint x: 332, startPoint y: 148, endPoint x: 403, endPoint y: 146, distance: 71.8
click at [403, 146] on div "ResiDesk escalation reply -> Hello! The gate code is #6400 Ashley McKee | Commu…" at bounding box center [481, 163] width 321 height 39
copy div "The gate code is #6400"
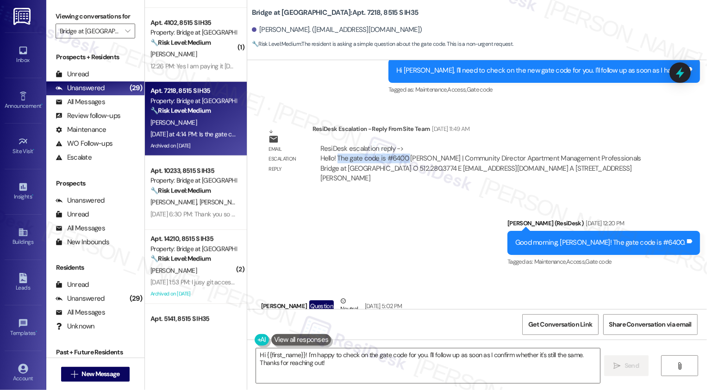
click at [397, 236] on div "Sent via SMS Sarah (ResiDesk) Jun 20, 2025 at 12:20 PM Good morning, Brianna! T…" at bounding box center [477, 237] width 460 height 78
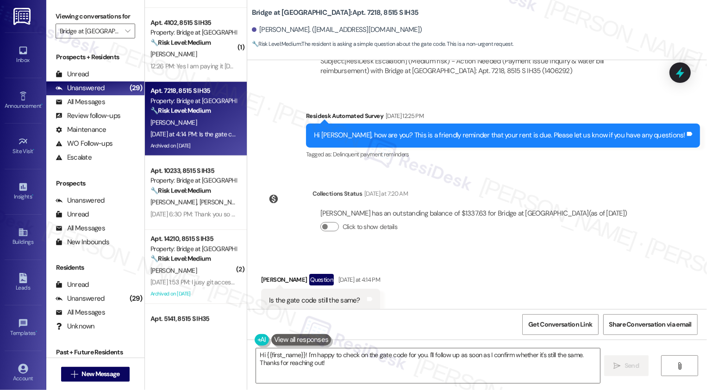
scroll to position [1413, 0]
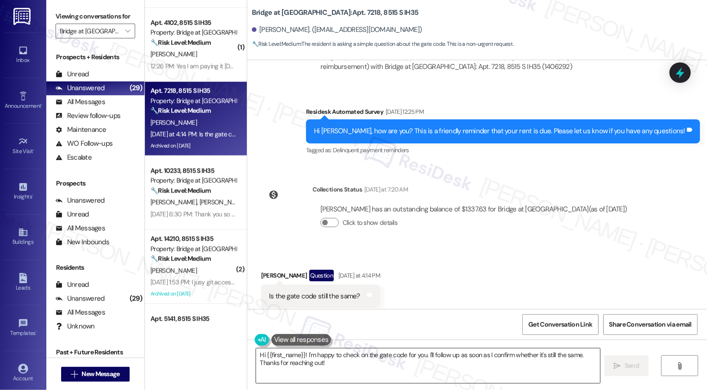
click at [348, 366] on textarea "Hi {{first_name}}! I'm happy to check on the gate code for you. I'll follow up …" at bounding box center [428, 366] width 344 height 35
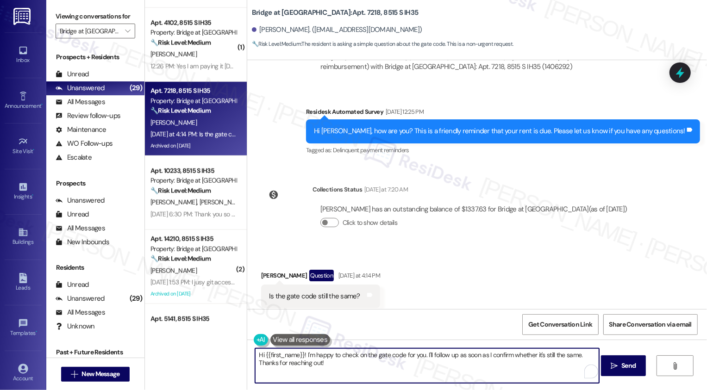
drag, startPoint x: 307, startPoint y: 357, endPoint x: 369, endPoint y: 381, distance: 66.3
click at [368, 381] on textarea "Hi {{first_name}}! I'm happy to check on the gate code for you. I'll follow up …" at bounding box center [427, 366] width 344 height 35
paste textarea "The gate code is #6400"
drag, startPoint x: 445, startPoint y: 355, endPoint x: 465, endPoint y: 359, distance: 20.8
click at [465, 359] on textarea "Hi {{first_name}}! I can check with the team for you. Just to clarify, did The …" at bounding box center [427, 366] width 344 height 35
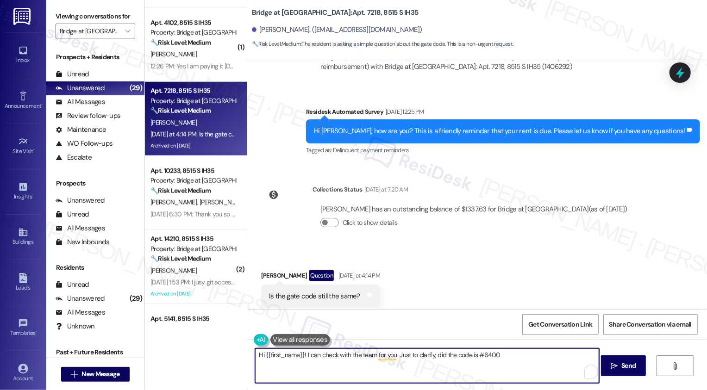
drag, startPoint x: 468, startPoint y: 356, endPoint x: 473, endPoint y: 357, distance: 4.7
click at [473, 357] on textarea "Hi {{first_name}}! I can check with the team for you. Just to clarify, did the …" at bounding box center [427, 366] width 344 height 35
click at [501, 354] on textarea "Hi {{first_name}}! I can check with the team for you. Just to clarify, did the …" at bounding box center [427, 366] width 344 height 35
type textarea "Hi {{first_name}}! I can check with the team for you. Just to clarify, did the …"
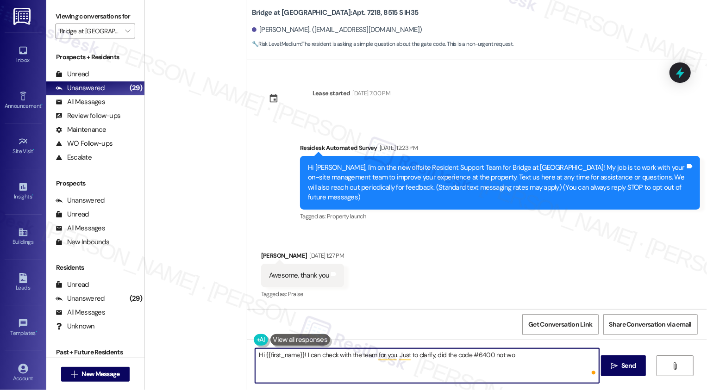
scroll to position [1413, 0]
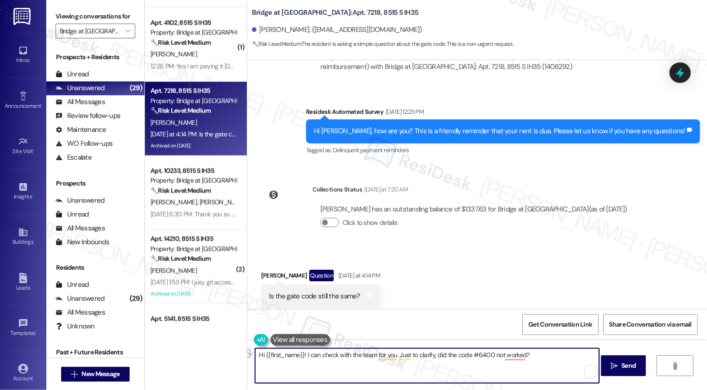
paste textarea "—did code #6400 not work"
type textarea "Hi {{first_name}}! I can check with the team for you. Just to clarify—did code …"
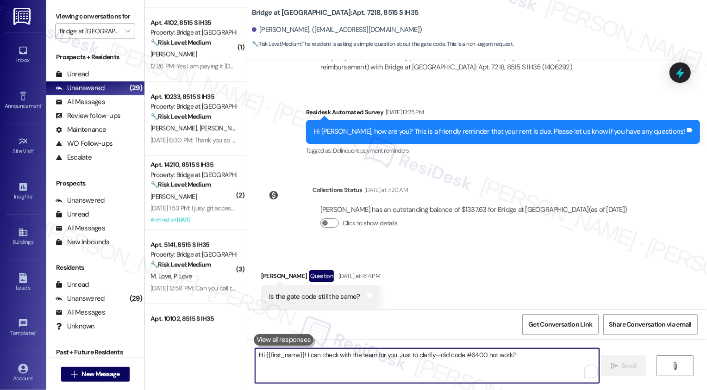
scroll to position [1478, 0]
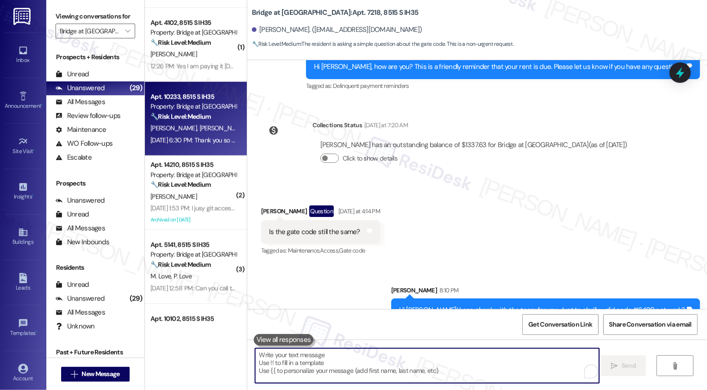
click at [195, 114] on strong "🔧 Risk Level: Medium" at bounding box center [181, 117] width 60 height 8
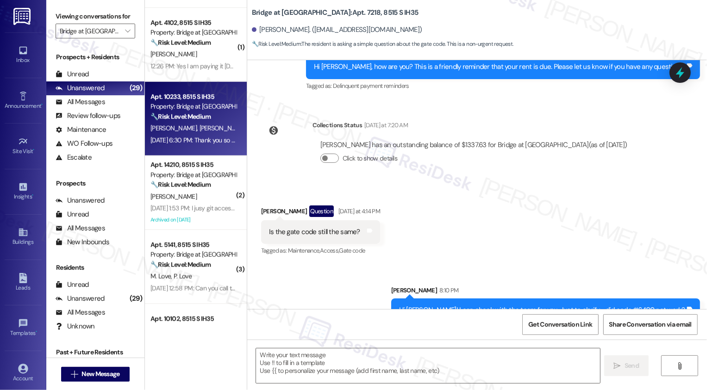
click at [195, 114] on strong "🔧 Risk Level: Medium" at bounding box center [181, 117] width 60 height 8
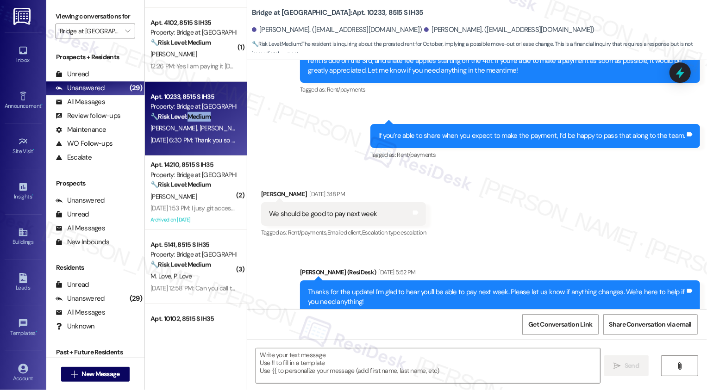
type textarea "Fetching suggested responses. Please feel free to read through the conversation…"
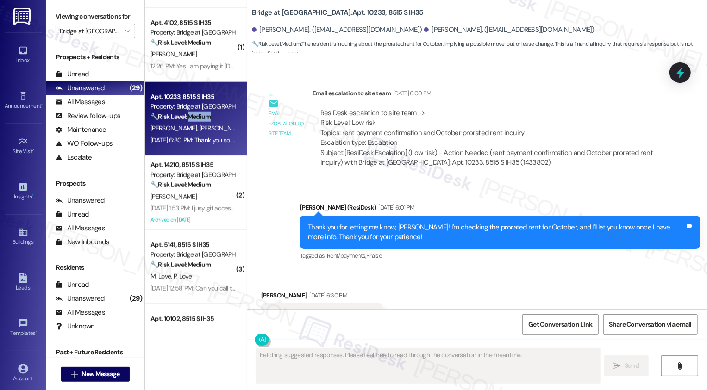
scroll to position [975, 0]
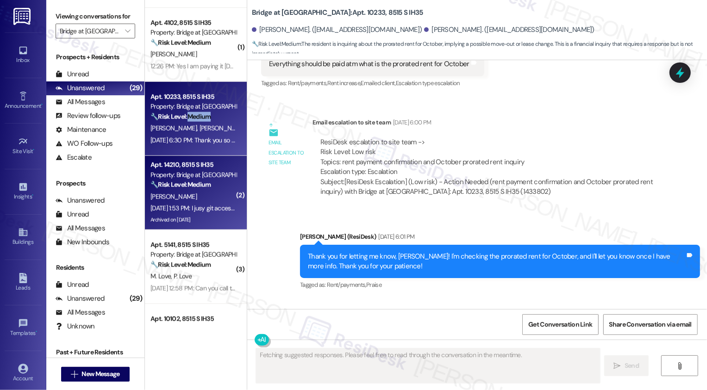
click at [172, 183] on strong "🔧 Risk Level: Medium" at bounding box center [181, 185] width 60 height 8
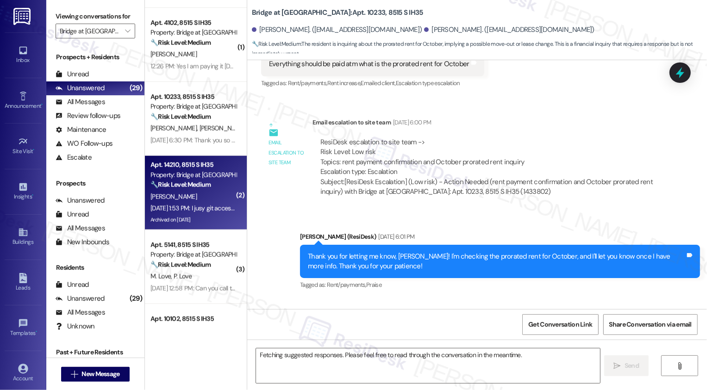
click at [172, 183] on strong "🔧 Risk Level: Medium" at bounding box center [181, 185] width 60 height 8
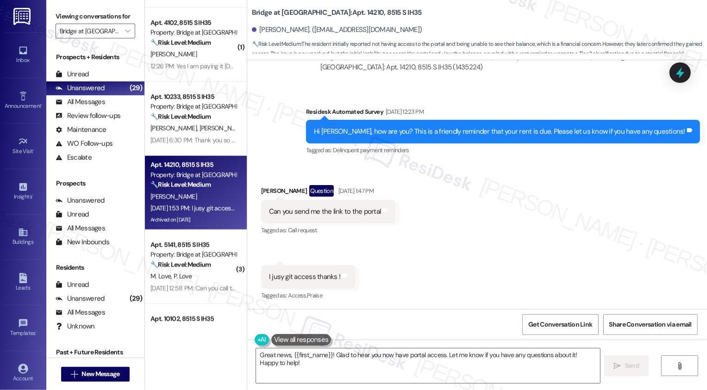
scroll to position [1312, 0]
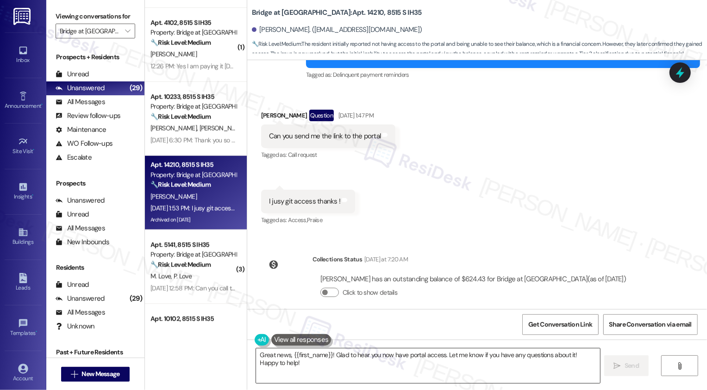
click at [338, 363] on textarea "Great news, {{first_name}}! Glad to hear you now have portal access. Let me kno…" at bounding box center [428, 366] width 344 height 35
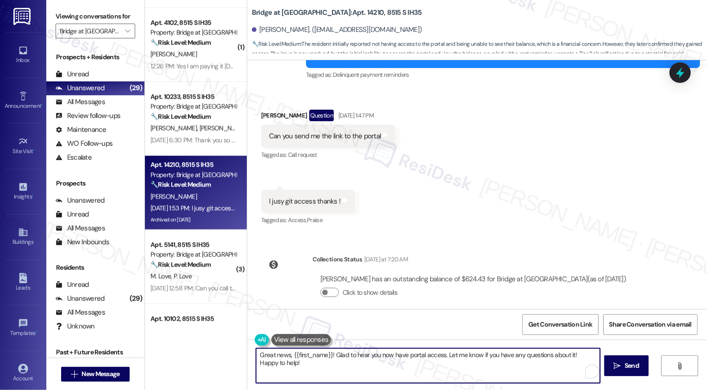
click at [324, 359] on textarea "Great news, {{first_name}}! Glad to hear you now have portal access. Let me kno…" at bounding box center [428, 366] width 344 height 35
click at [310, 373] on textarea "Great news, {{first_name}}! Glad to hear you now have portal access. Let me kno…" at bounding box center [427, 366] width 344 height 35
drag, startPoint x: 328, startPoint y: 357, endPoint x: 233, endPoint y: 356, distance: 94.5
click at [233, 356] on div "( 1 ) Apt. 4116, 8515 S IH35 Property: Bridge at [GEOGRAPHIC_DATA] ⚠️ Risk Leve…" at bounding box center [426, 195] width 562 height 390
click at [286, 359] on textarea "Great news, {{first_name}}! Glad to hear you now have portal access. Let me kno…" at bounding box center [427, 366] width 344 height 35
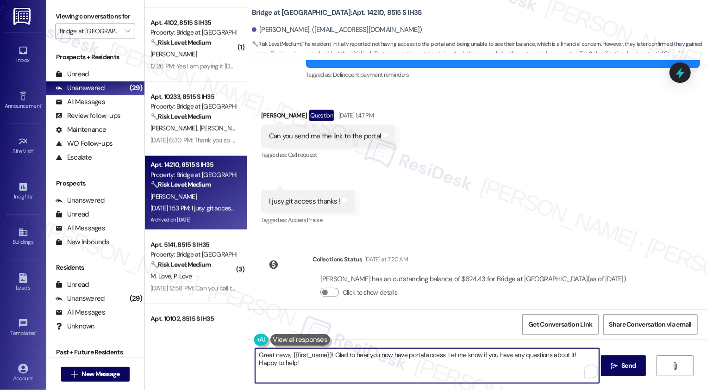
click at [277, 355] on textarea "Great news, {{first_name}}! Glad to hear you now have portal access. Let me kno…" at bounding box center [427, 366] width 344 height 35
click at [426, 353] on textarea "Hey {{first_name}}! Glad to hear you now have portal access. Let me know if you…" at bounding box center [427, 366] width 344 height 35
click at [455, 356] on textarea "Hey {{first_name}}! Glad to hear you now have portal access. Let me know if you…" at bounding box center [427, 366] width 344 height 35
click at [497, 353] on textarea "Hey {{first_name}}! Glad to hear you now have portal access. Let me know if you…" at bounding box center [427, 366] width 344 height 35
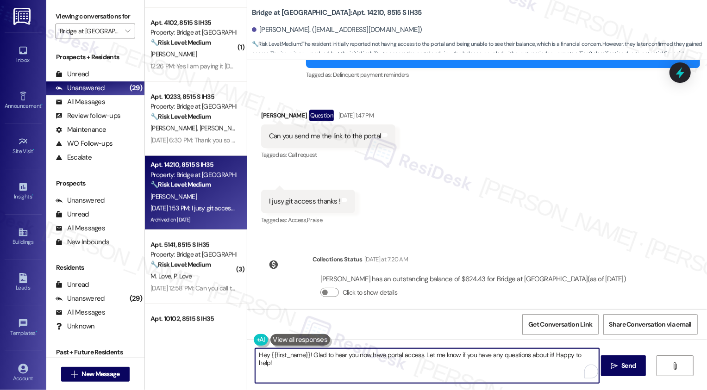
drag, startPoint x: 547, startPoint y: 354, endPoint x: 597, endPoint y: 354, distance: 50.0
click at [597, 354] on textarea "Hey {{first_name}}! Glad to hear you now have portal access. Let me know if you…" at bounding box center [427, 366] width 344 height 35
type textarea "Hey {{first_name}}! Glad to hear you now have portal access. Let me know if you…"
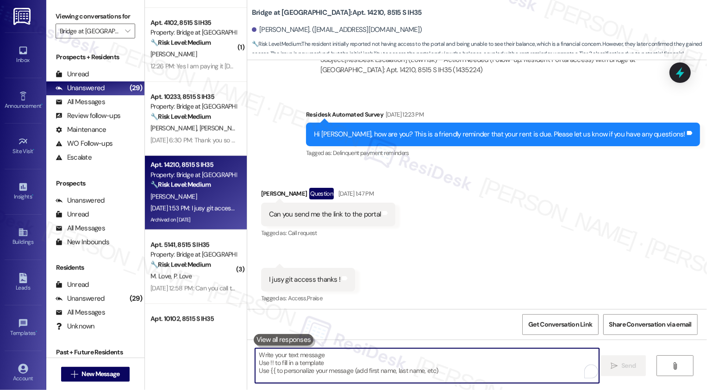
scroll to position [1376, 0]
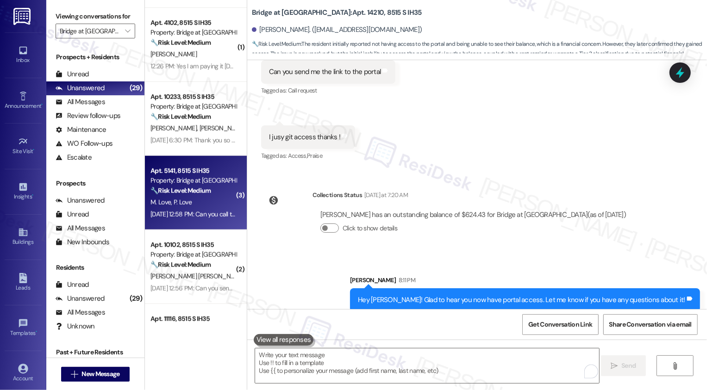
click at [181, 203] on span "P. Love" at bounding box center [183, 202] width 18 height 8
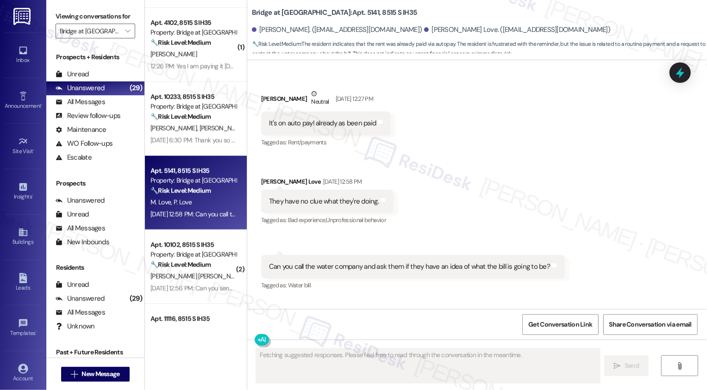
scroll to position [316, 0]
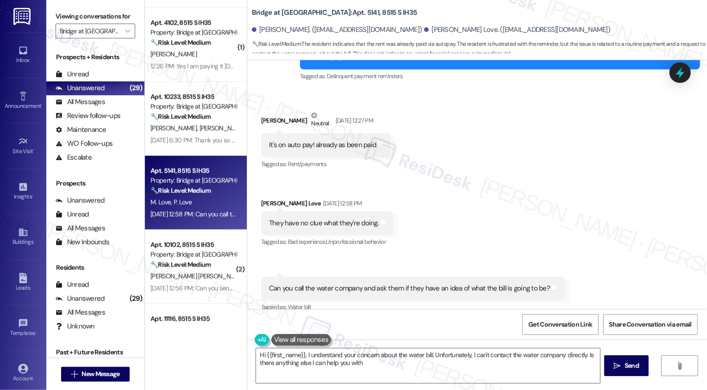
type textarea "Hi {{first_name}}, I understand your concern about the water bill. Unfortunatel…"
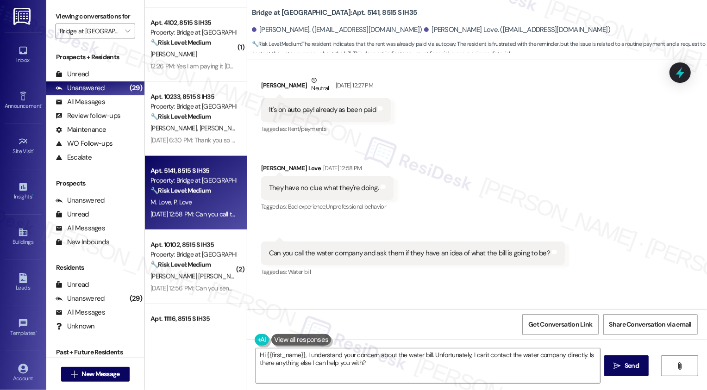
scroll to position [394, 0]
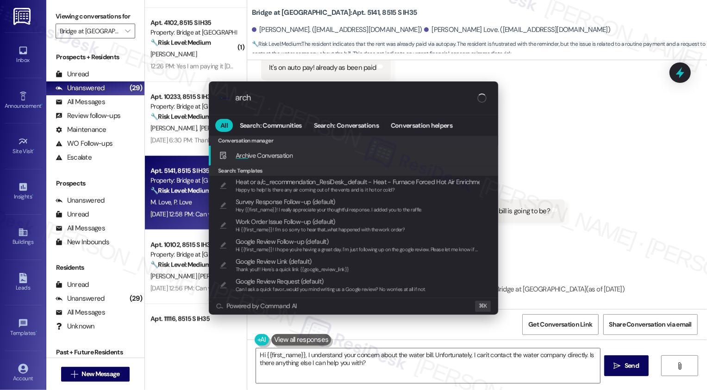
type input "archi"
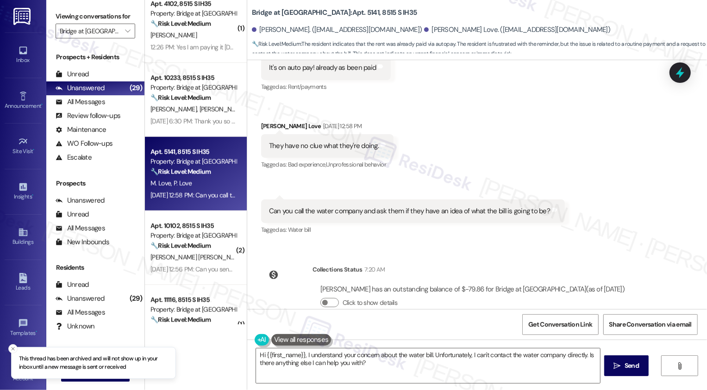
scroll to position [689, 0]
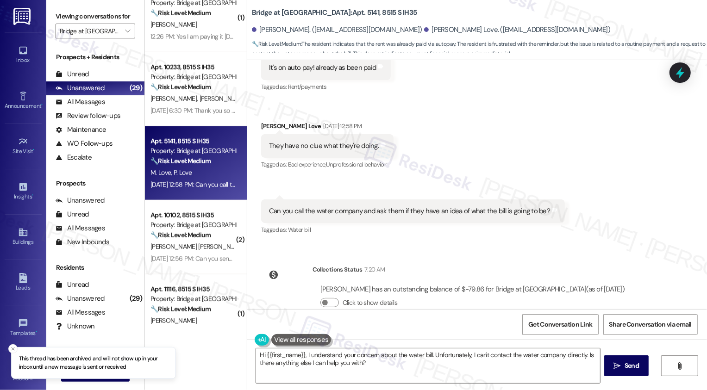
click at [199, 240] on div "Apt. 10102, 8515 S IH35 Property: Bridge at [GEOGRAPHIC_DATA] 🔧 Risk Level: Med…" at bounding box center [194, 225] width 88 height 31
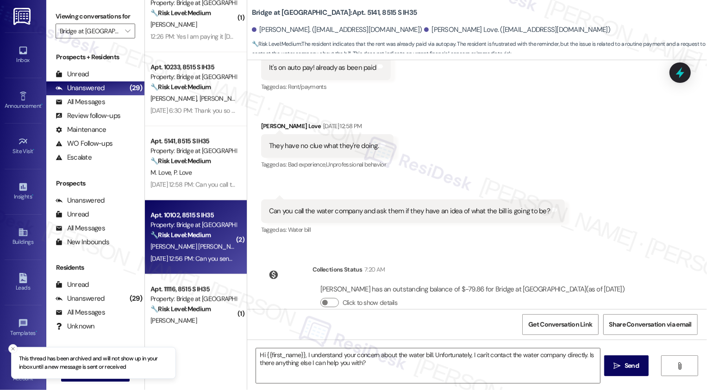
click at [199, 240] on div "Apt. 10102, 8515 S IH35 Property: Bridge at [GEOGRAPHIC_DATA] 🔧 Risk Level: Med…" at bounding box center [194, 225] width 88 height 31
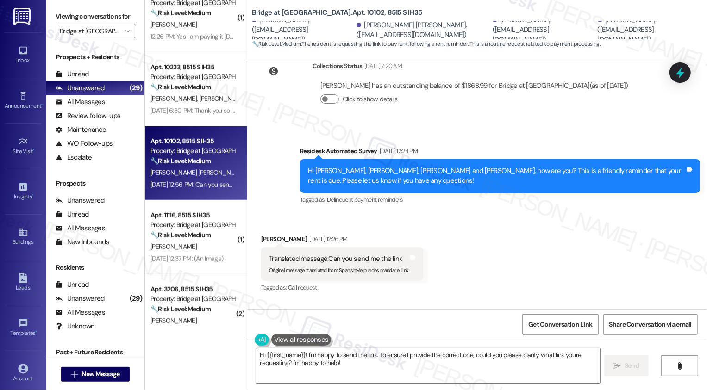
scroll to position [350, 0]
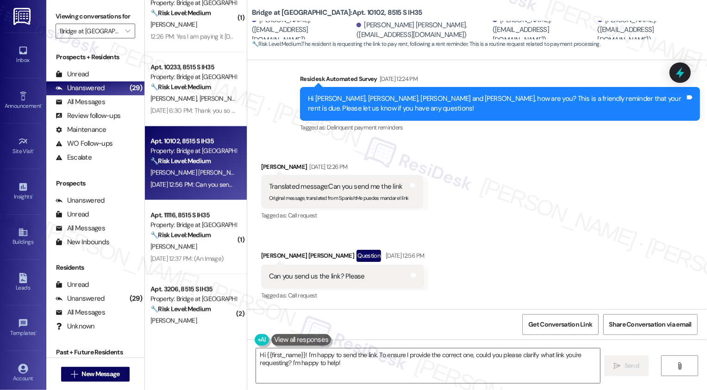
click at [261, 168] on div "[PERSON_NAME] [DATE] 12:26 PM" at bounding box center [342, 168] width 163 height 13
copy div "[PERSON_NAME]"
click at [281, 359] on textarea "Hi {{first_name}}! I'm happy to send the link. To ensure I provide the correct …" at bounding box center [428, 366] width 344 height 35
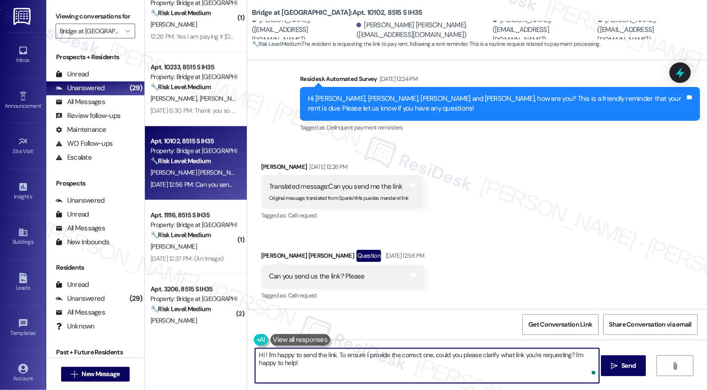
paste textarea "[PERSON_NAME]"
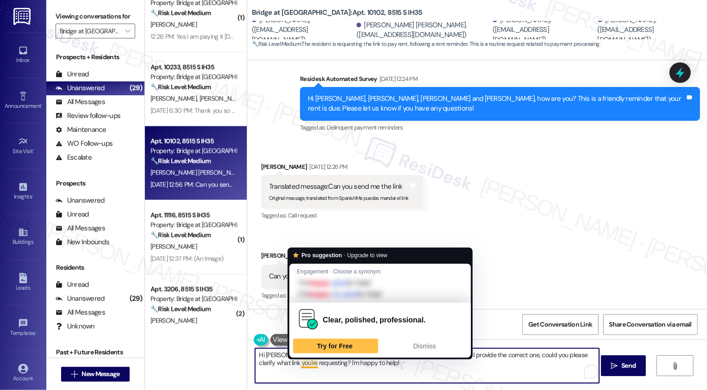
click at [318, 360] on textarea "Hi [PERSON_NAME] and [PERSON_NAME]! I'm happy to send the link. To ensure I pro…" at bounding box center [427, 366] width 344 height 35
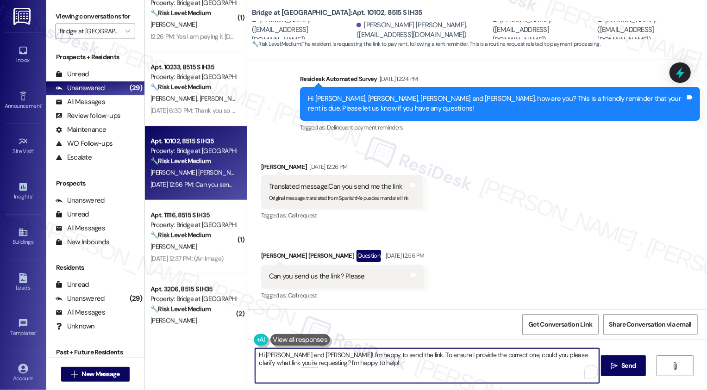
click at [336, 365] on textarea "Hi [PERSON_NAME] and [PERSON_NAME]! I'm happy to send the link. To ensure I pro…" at bounding box center [427, 366] width 344 height 35
drag, startPoint x: 303, startPoint y: 355, endPoint x: 351, endPoint y: 365, distance: 49.1
click at [351, 365] on textarea "Hi [PERSON_NAME] and [PERSON_NAME]! I'm happy to send the link. To ensure I pro…" at bounding box center [427, 366] width 344 height 35
paste textarea "’m so sorry I missed your messages! Please let me know if you still need any as…"
click at [540, 355] on textarea "Hi Alba and Daniel, I’m so sorry I missed your messages! Please let me know if …" at bounding box center [427, 366] width 344 height 35
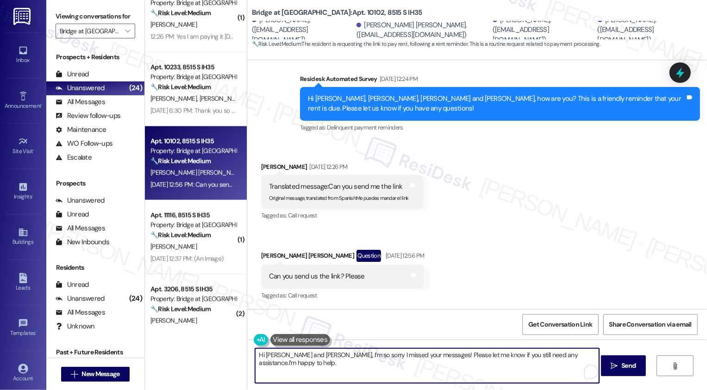
type textarea "Hi Alba and Daniel, I’m so sorry I missed your messages! Please let me know if …"
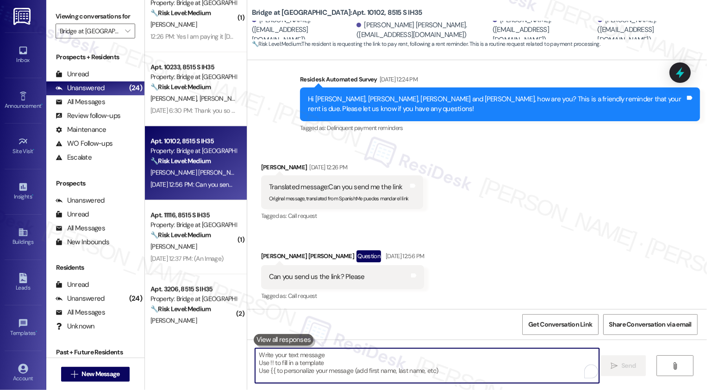
scroll to position [415, 0]
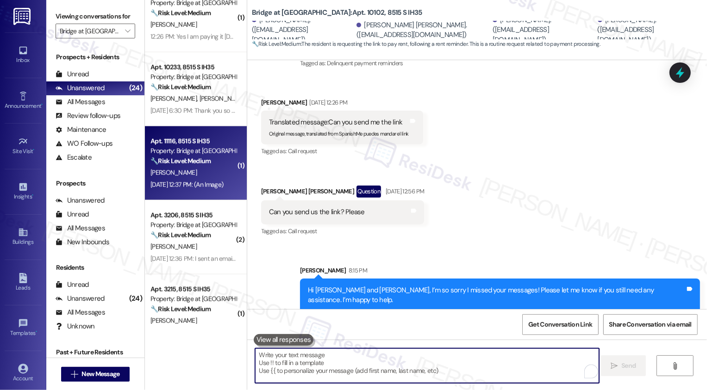
click at [199, 162] on strong "🔧 Risk Level: Medium" at bounding box center [181, 161] width 60 height 8
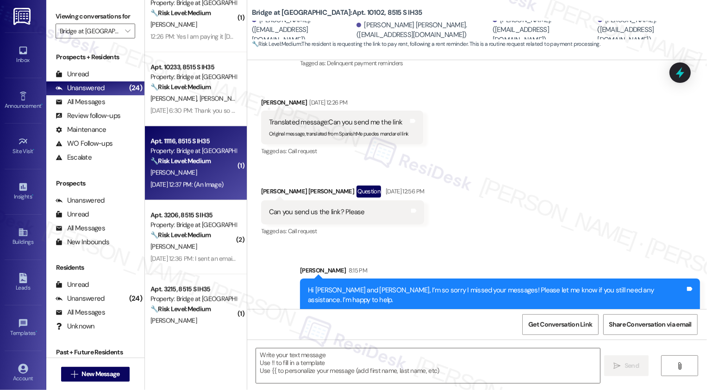
click at [199, 162] on strong "🔧 Risk Level: Medium" at bounding box center [181, 161] width 60 height 8
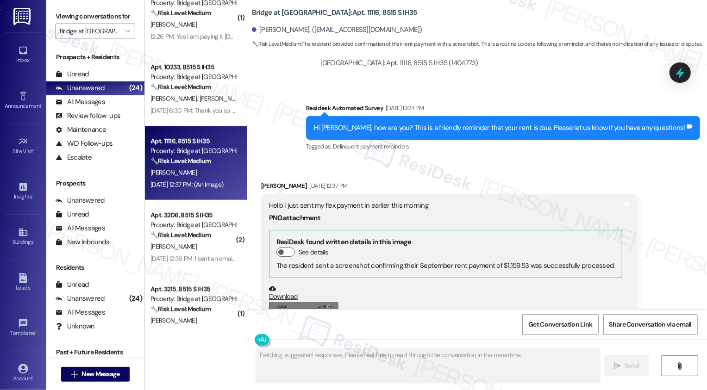
scroll to position [3275, 0]
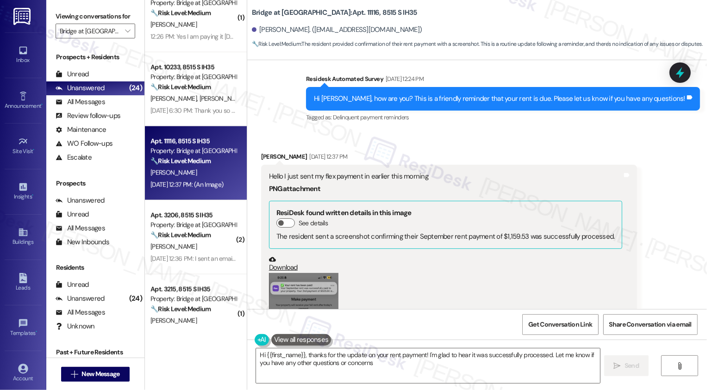
type textarea "Hi {{first_name}}, thanks for the update on your rent payment! I'm glad to hear…"
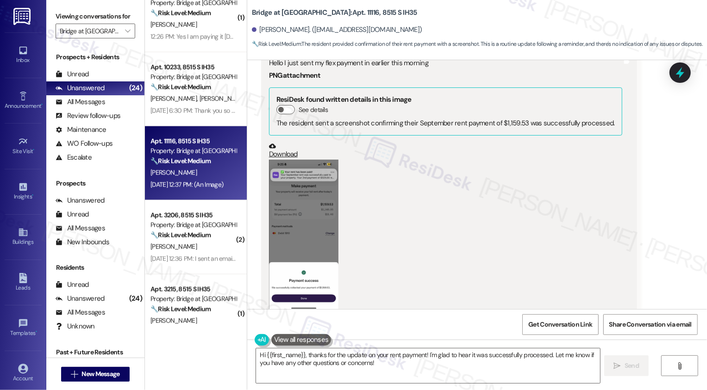
click at [273, 227] on button "Zoom image" at bounding box center [303, 235] width 69 height 151
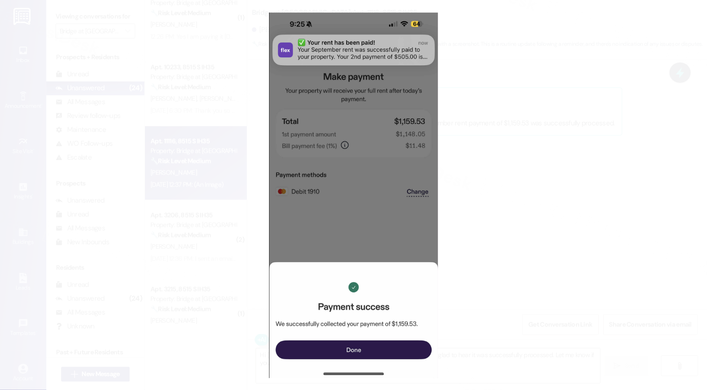
click at [533, 226] on button "Unzoom image" at bounding box center [353, 195] width 707 height 390
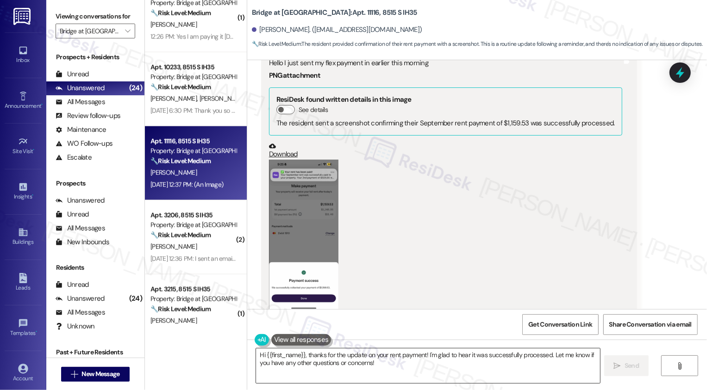
click at [400, 364] on textarea "Hi {{first_name}}, thanks for the update on your rent payment! I'm glad to hear…" at bounding box center [428, 366] width 344 height 35
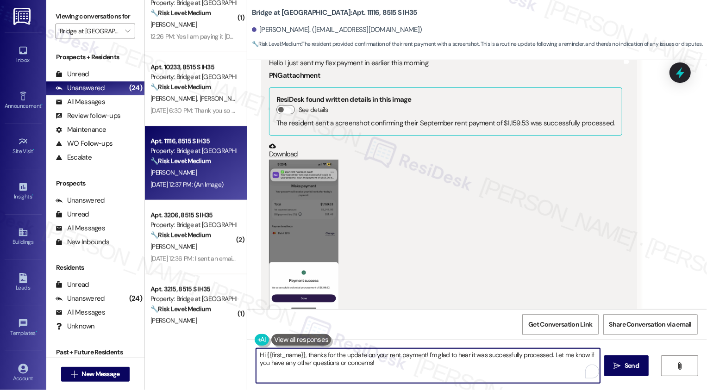
click at [443, 360] on textarea "Hi {{first_name}}, thanks for the update on your rent payment! I'm glad to hear…" at bounding box center [428, 366] width 344 height 35
click at [423, 368] on textarea "Hi {{first_name}}, thanks for the update on your rent payment! I'm glad to hear…" at bounding box center [428, 366] width 344 height 35
click at [612, 365] on span " Send" at bounding box center [626, 366] width 29 height 10
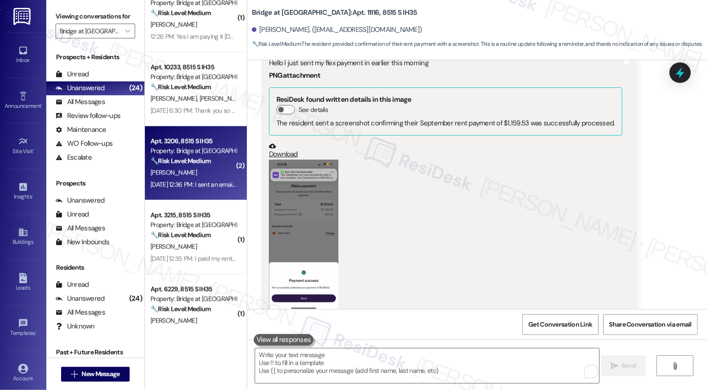
click at [205, 170] on div "P. Smitherman" at bounding box center [194, 173] width 88 height 12
type textarea "Fetching suggested responses. Please feel free to read through the conversation…"
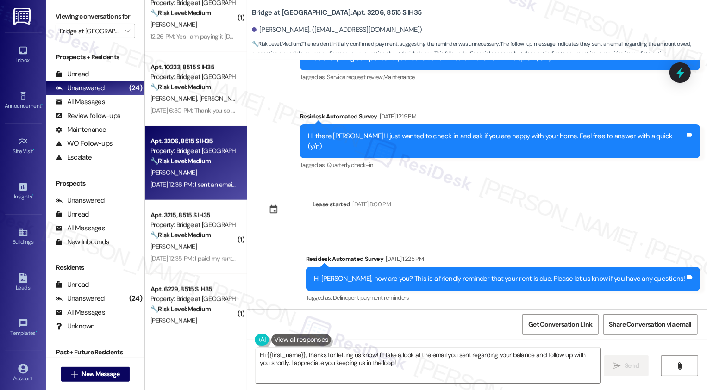
scroll to position [321, 0]
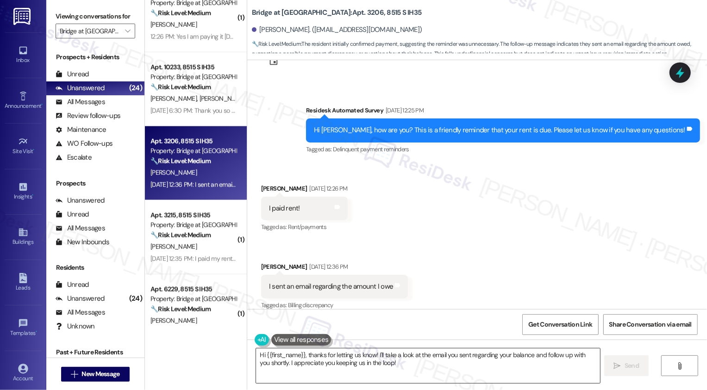
click at [390, 362] on textarea "Hi {{first_name}}, thanks for letting us know! I'll take a look at the email yo…" at bounding box center [428, 366] width 344 height 35
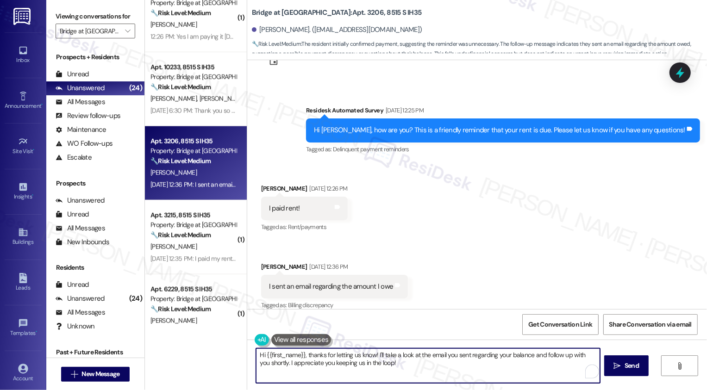
click at [404, 367] on textarea "Hi {{first_name}}, thanks for letting us know! I'll take a look at the email yo…" at bounding box center [428, 366] width 344 height 35
drag, startPoint x: 371, startPoint y: 352, endPoint x: 388, endPoint y: 365, distance: 21.5
click at [388, 365] on textarea "Hi {{first_name}}, thanks for letting us know! I'll take a look at the email yo…" at bounding box center [428, 366] width 344 height 35
type textarea "Hi {{first_name}}, thanks for letting us know! Please feel free to reach out if…"
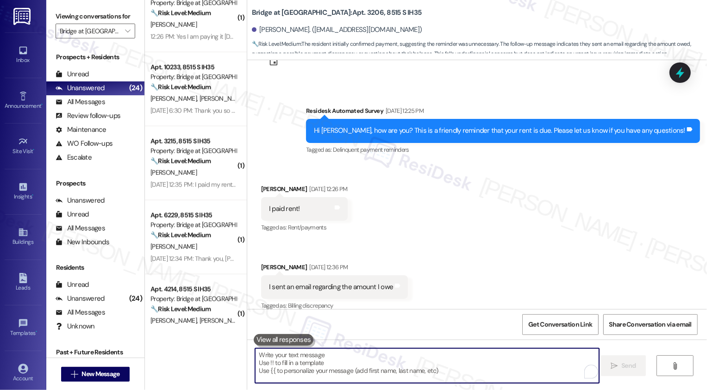
scroll to position [386, 0]
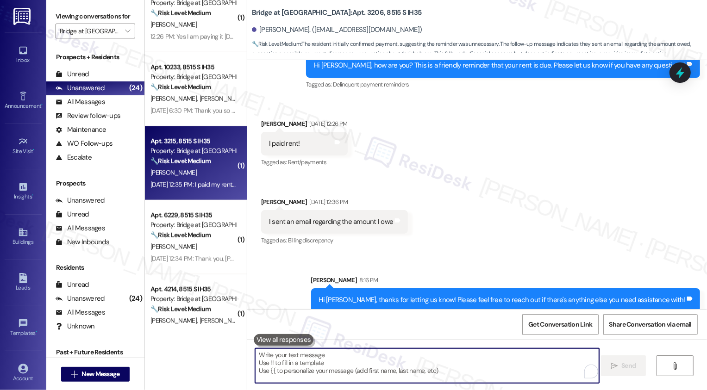
click at [198, 166] on div "🔧 Risk Level: Medium The resident is confirming that they paid their rent with …" at bounding box center [194, 162] width 86 height 10
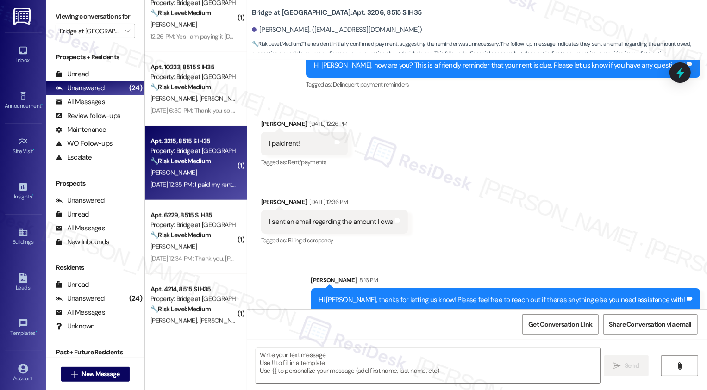
click at [198, 166] on div "🔧 Risk Level: Medium The resident is confirming that they paid their rent with …" at bounding box center [194, 162] width 86 height 10
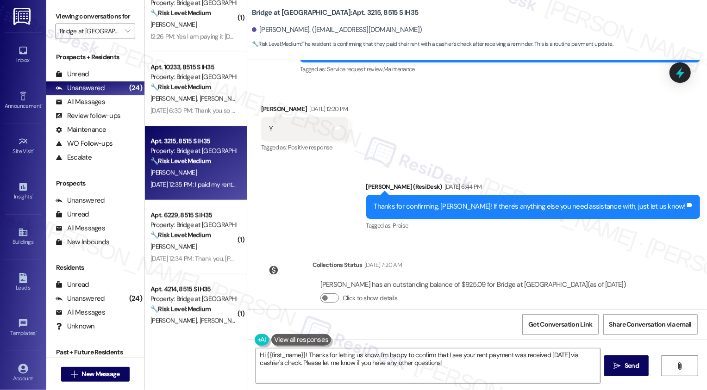
scroll to position [397, 0]
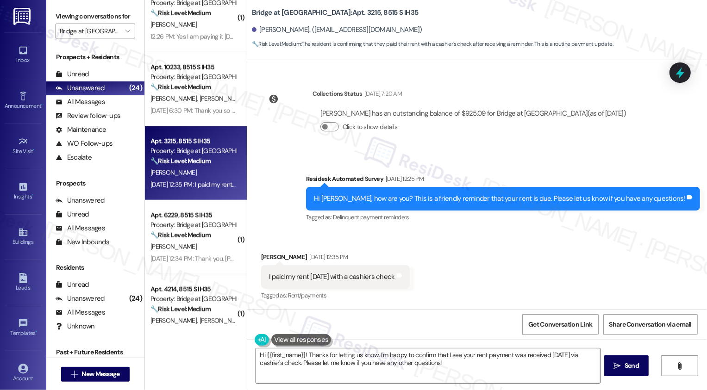
click at [347, 361] on textarea "Hi {{first_name}}! Thanks for letting us know. I'm happy to confirm that I see …" at bounding box center [428, 366] width 344 height 35
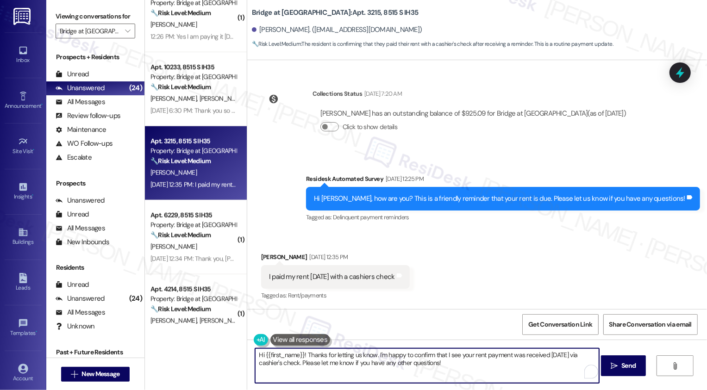
paste textarea "hanks for the heads-up, {{first_name}}! Sometimes it just takes a little time f…"
click at [255, 354] on textarea "hanks for the heads-up, {{first_name}}! Sometimes it just takes a little time f…" at bounding box center [427, 366] width 344 height 35
click at [423, 357] on textarea "Thanks for the heads-up, {{first_name}}! Sometimes it just takes a little time …" at bounding box center [427, 366] width 344 height 35
click at [474, 368] on textarea "Thanks for the heads-up, {{first_name}}! Sometimes it just takes a little time …" at bounding box center [427, 366] width 344 height 35
drag, startPoint x: 536, startPoint y: 354, endPoint x: 354, endPoint y: 365, distance: 182.4
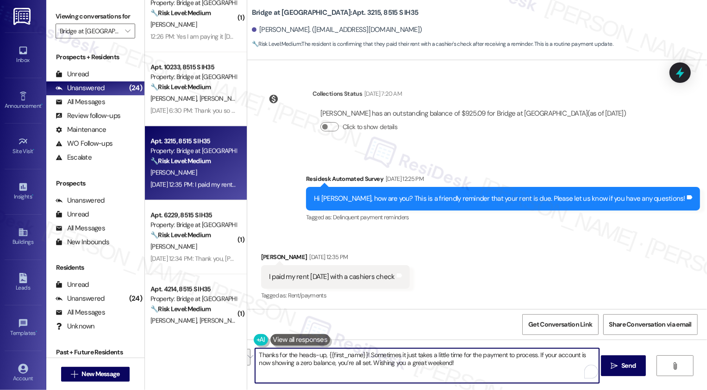
click at [354, 365] on textarea "Thanks for the heads-up, {{first_name}}! Sometimes it just takes a little time …" at bounding box center [427, 366] width 344 height 35
type textarea "Thanks for the heads-up, {{first_name}}! Sometimes it just takes a little time …"
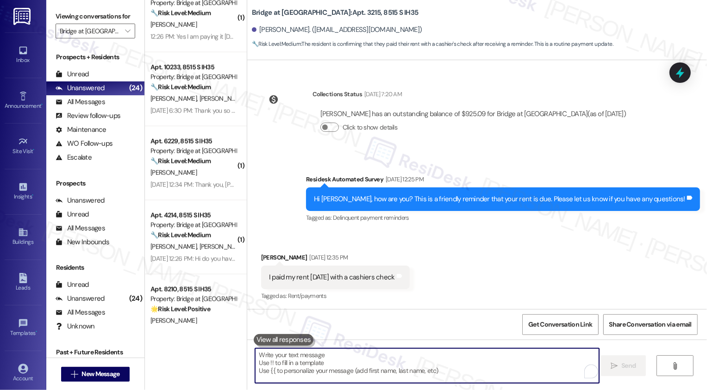
scroll to position [461, 0]
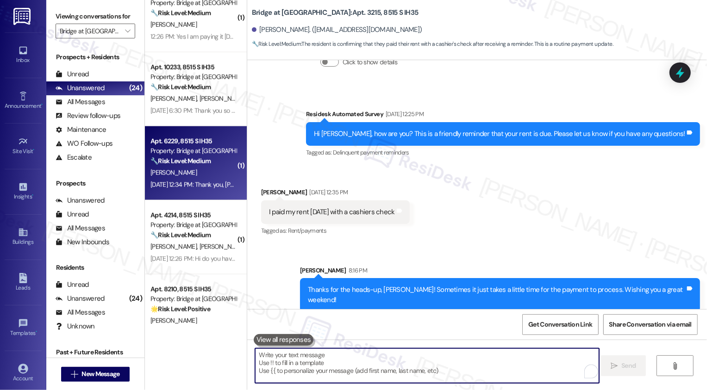
click at [203, 172] on div "H. Ochoa" at bounding box center [194, 173] width 88 height 12
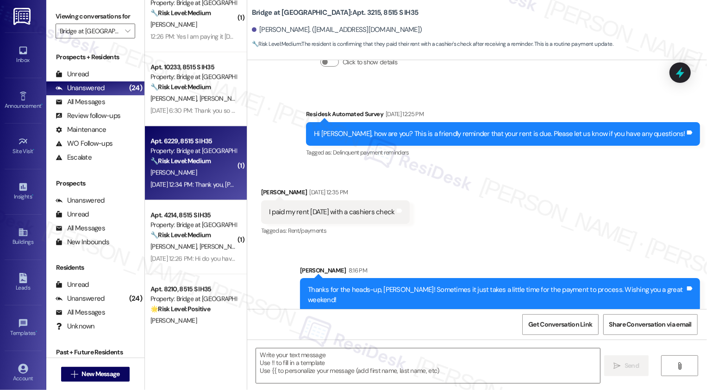
type textarea "Fetching suggested responses. Please feel free to read through the conversation…"
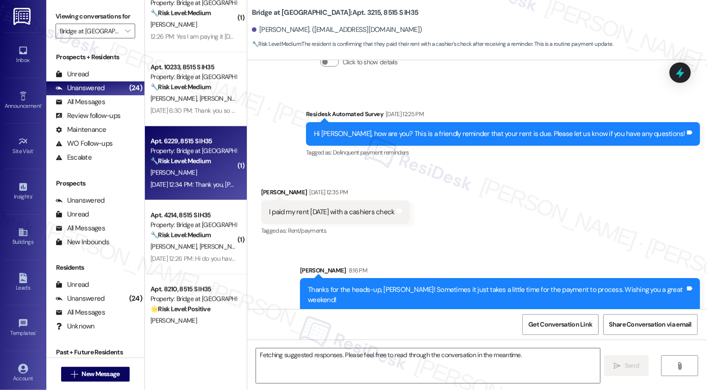
click at [203, 172] on div "H. Ochoa" at bounding box center [194, 173] width 88 height 12
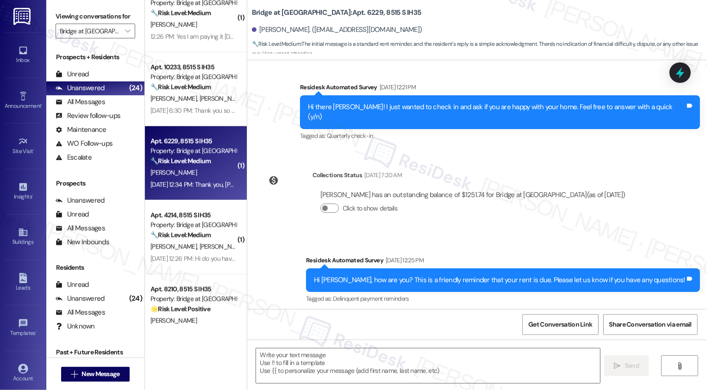
type textarea "Fetching suggested responses. Please feel free to read through the conversation…"
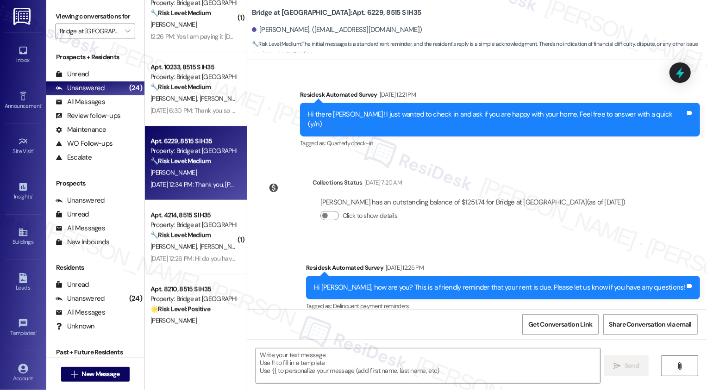
scroll to position [240, 0]
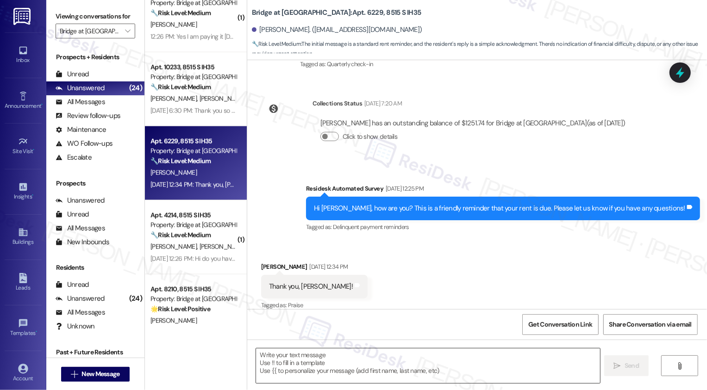
click at [344, 358] on textarea at bounding box center [428, 366] width 344 height 35
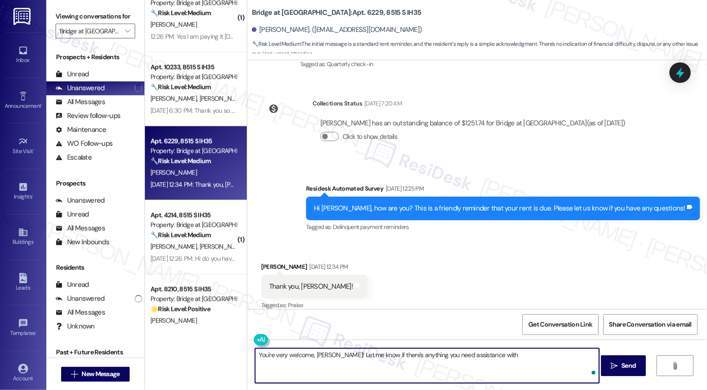
type textarea "You're very welcome, Hannah! Let me know if there's anything you need assistanc…"
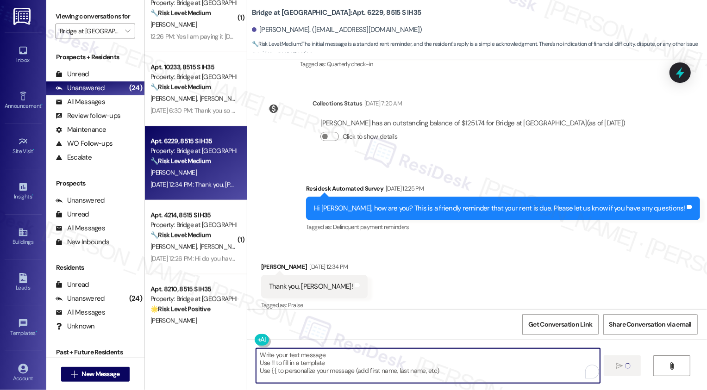
scroll to position [240, 0]
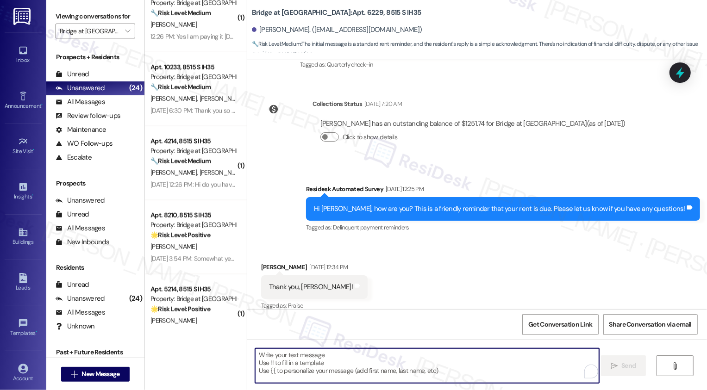
click at [191, 158] on strong "🔧 Risk Level: Medium" at bounding box center [181, 161] width 60 height 8
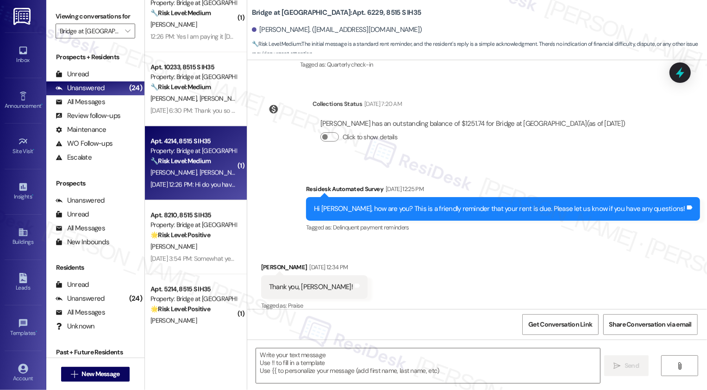
click at [191, 158] on strong "🔧 Risk Level: Medium" at bounding box center [181, 161] width 60 height 8
type textarea "Fetching suggested responses. Please feel free to read through the conversation…"
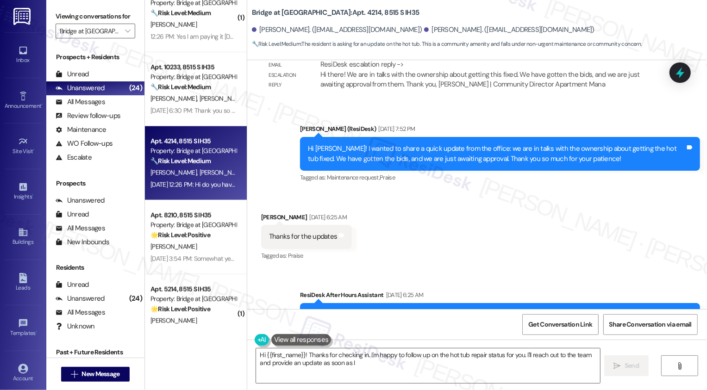
scroll to position [2112, 0]
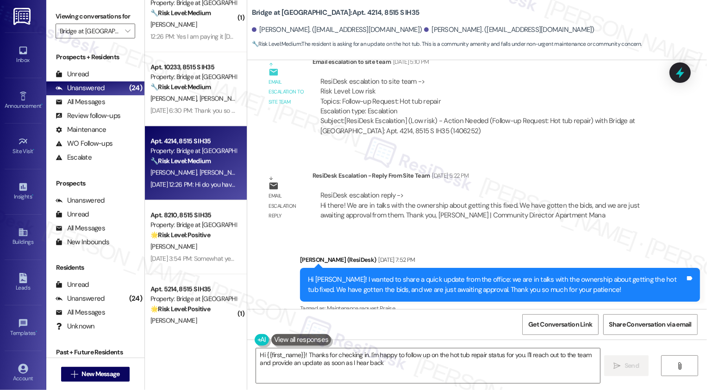
type textarea "Hi {{first_name}}! Thanks for checking in. I'm happy to follow up on the hot tu…"
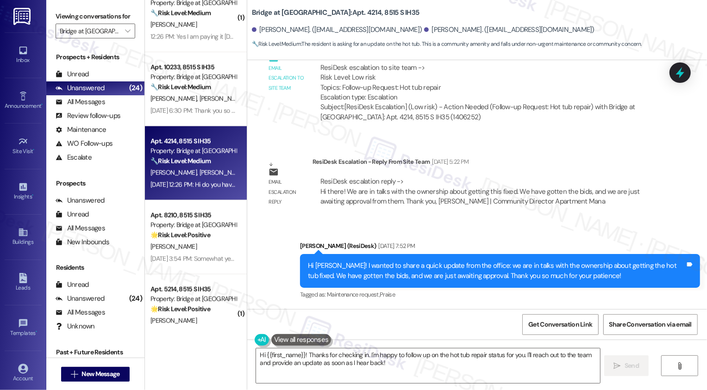
scroll to position [2112, 0]
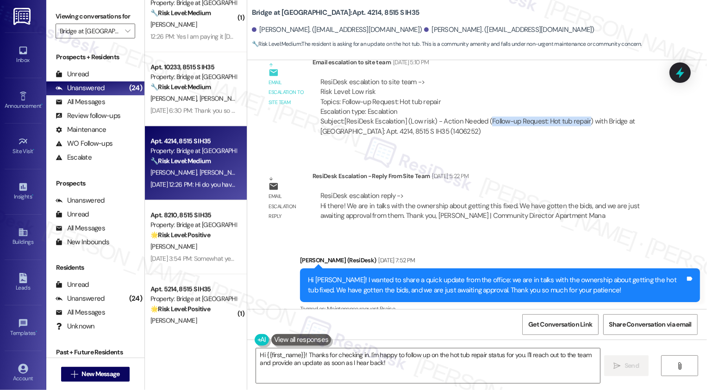
drag, startPoint x: 482, startPoint y: 112, endPoint x: 580, endPoint y: 111, distance: 98.2
click at [580, 117] on div "Subject: [ResiDesk Escalation] (Low risk) - Action Needed (Follow-up Request: H…" at bounding box center [487, 127] width 333 height 20
copy div "Follow-up Request: Hot tub repair"
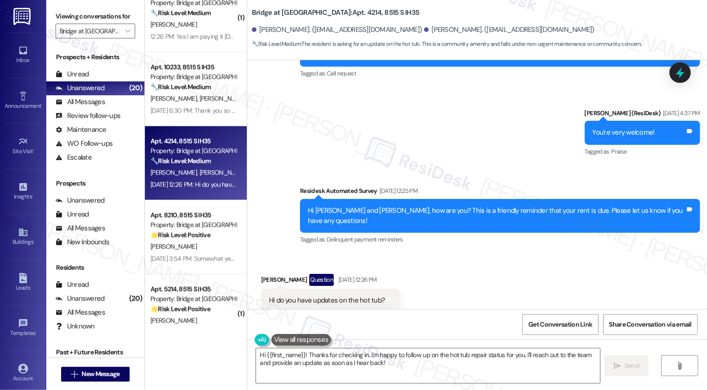
scroll to position [2603, 0]
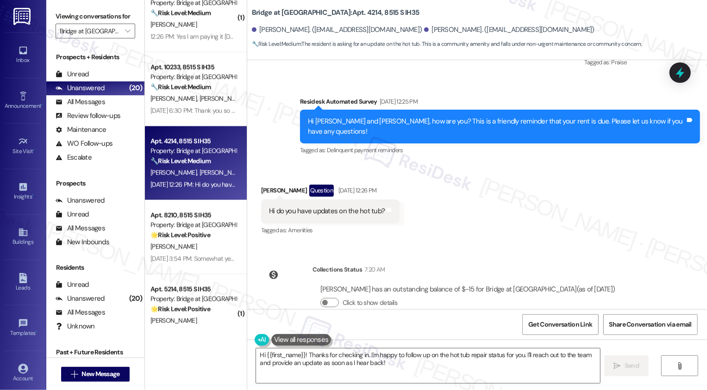
click at [487, 213] on div "Received via SMS Robert Gilardi Question Sep 03, 2025 at 12:26 PM Hi do you hav…" at bounding box center [477, 204] width 460 height 80
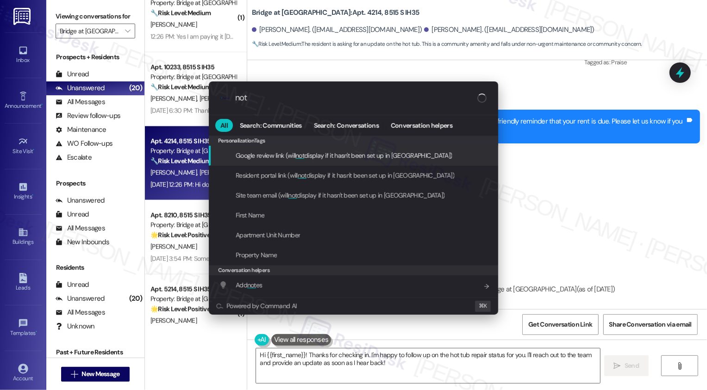
type input "note"
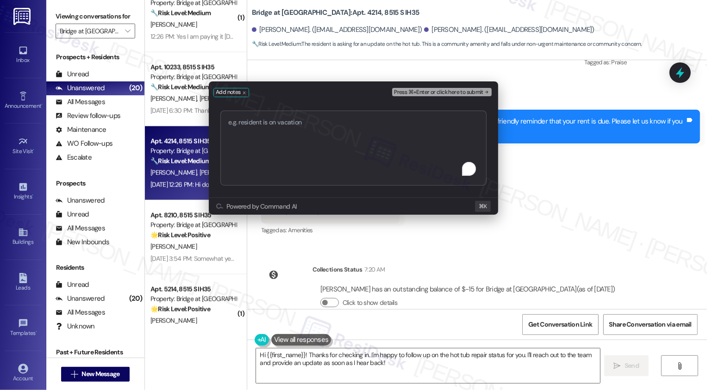
type textarea "https://residesk.slack.com/archives/C08UF05BBB4/p1757117949327109?thread_ts=175…"
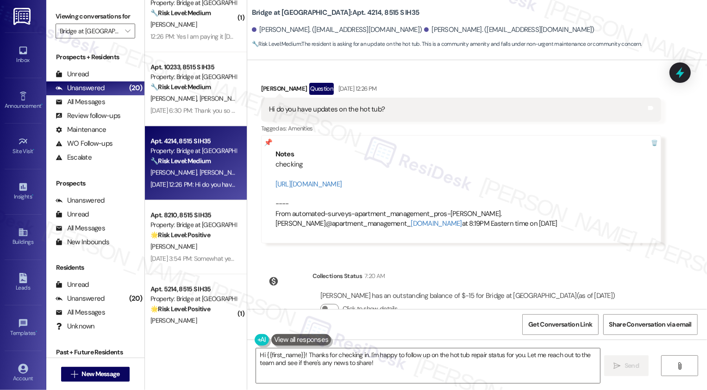
scroll to position [2712, 0]
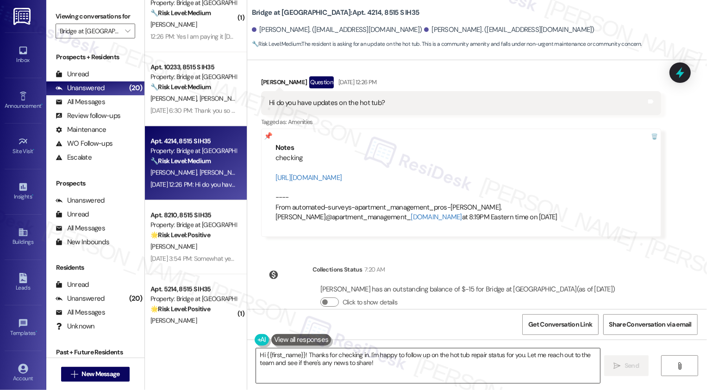
click at [334, 364] on textarea "Hi {{first_name}}! Thanks for checking in. I'm happy to follow up on the hot tu…" at bounding box center [428, 366] width 344 height 35
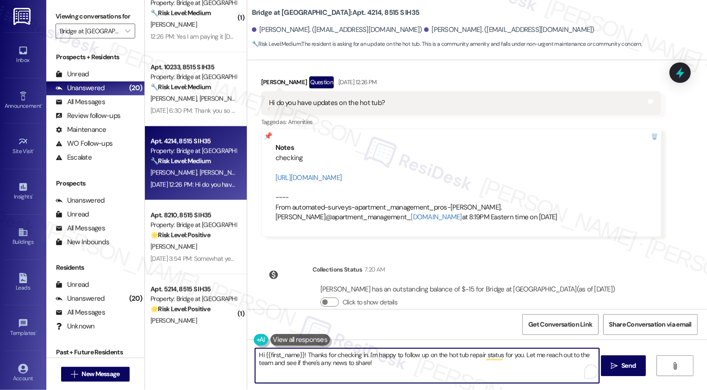
scroll to position [2700, 0]
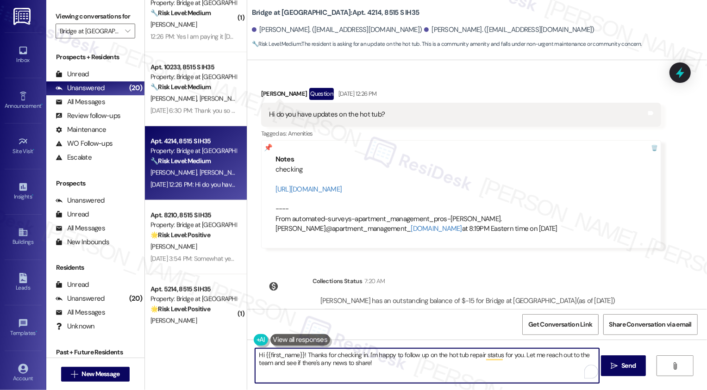
click at [266, 88] on div "Robert Gilardi Question Sep 03, 2025 at 12:26 PM" at bounding box center [461, 95] width 400 height 15
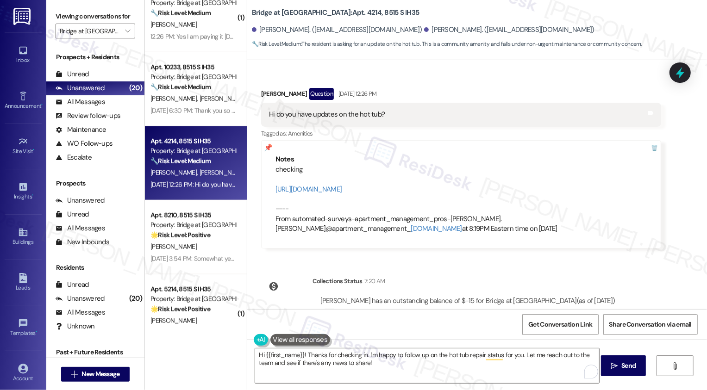
click at [266, 88] on div "Robert Gilardi Question Sep 03, 2025 at 12:26 PM" at bounding box center [461, 95] width 400 height 15
copy div "Robert"
click at [284, 352] on textarea "Hi {{first_name}}! Thanks for checking in. I'm happy to follow up on the hot tu…" at bounding box center [427, 366] width 344 height 35
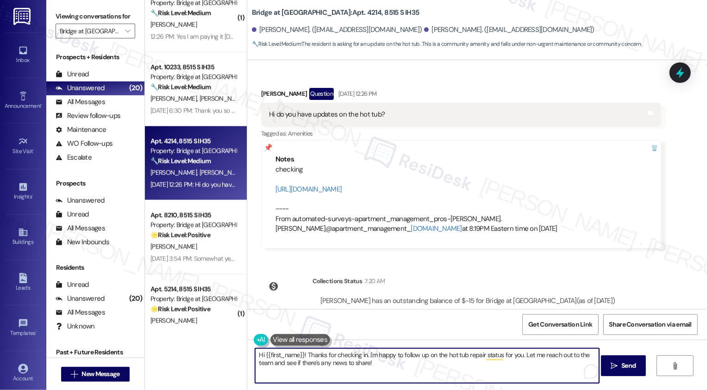
click at [284, 352] on textarea "Hi {{first_name}}! Thanks for checking in. I'm happy to follow up on the hot tu…" at bounding box center [427, 366] width 344 height 35
paste textarea "Robert"
click at [368, 365] on textarea "Hi Robert! Thanks for checking in. I'm happy to follow up on the hot tub repair…" at bounding box center [427, 366] width 344 height 35
click at [491, 356] on textarea "Hi Robert! Thanks for checking in. I'm happy to follow up on the hot tub repair…" at bounding box center [427, 366] width 344 height 35
click at [517, 362] on textarea "Hi Robert! Thanks for checking in. I'm happy to follow up on the hot tub repair…" at bounding box center [427, 366] width 344 height 35
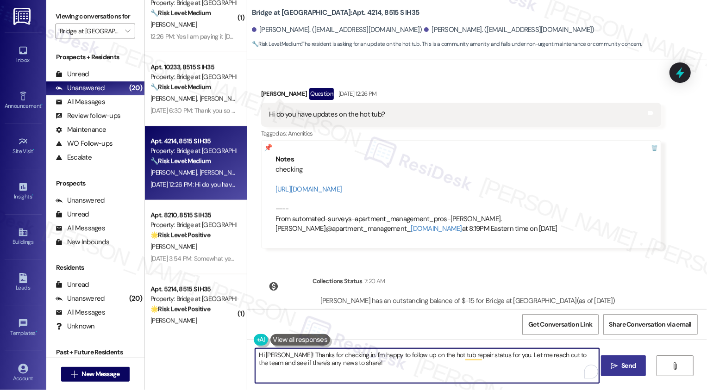
type textarea "Hi Robert! Thanks for checking in. I'm happy to follow up on the hot tub repair…"
click at [620, 371] on span "Send" at bounding box center [629, 366] width 18 height 10
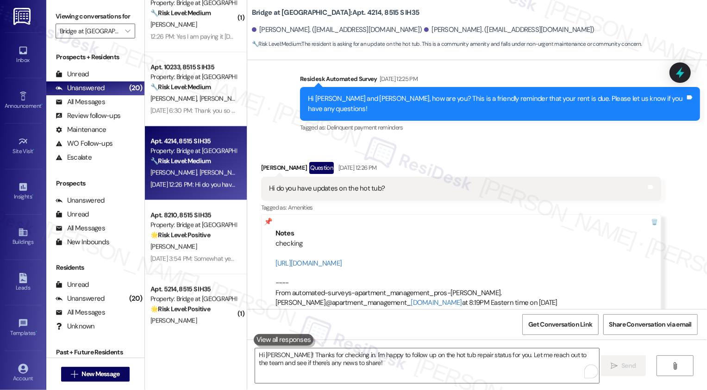
scroll to position [2786, 0]
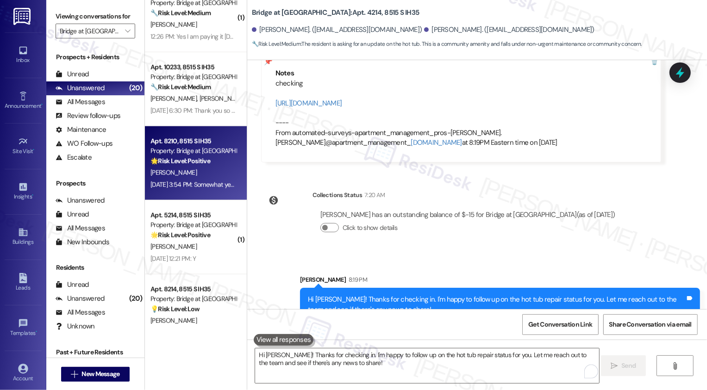
click at [206, 170] on div "H. Staley" at bounding box center [194, 173] width 88 height 12
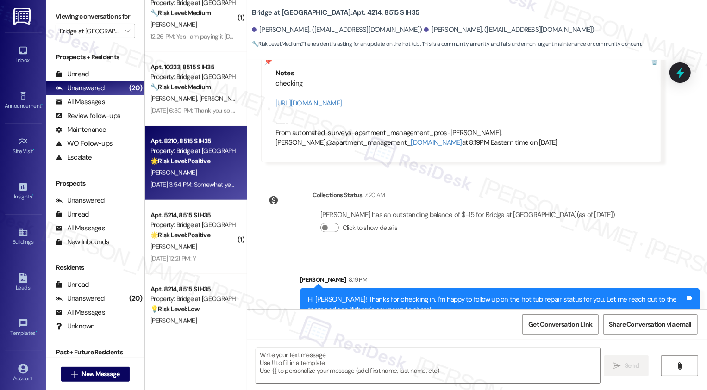
click at [206, 170] on div "H. Staley" at bounding box center [194, 173] width 88 height 12
type textarea "Fetching suggested responses. Please feel free to read through the conversation…"
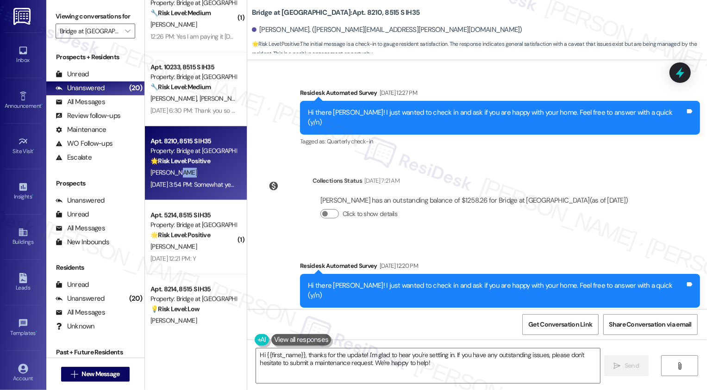
scroll to position [250, 0]
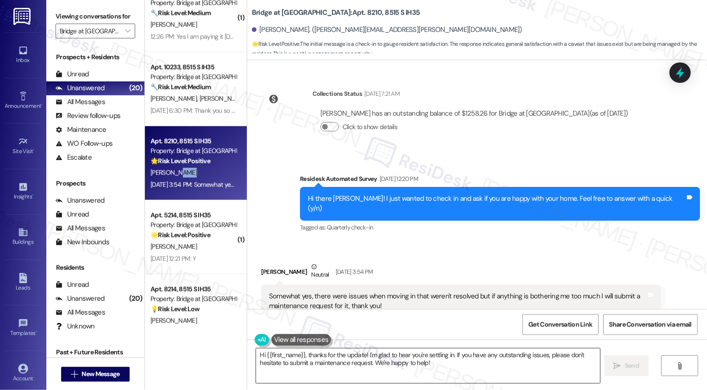
click at [379, 361] on textarea "Hi {{first_name}}, thanks for the update! I'm glad to hear you're settling in. …" at bounding box center [428, 366] width 344 height 35
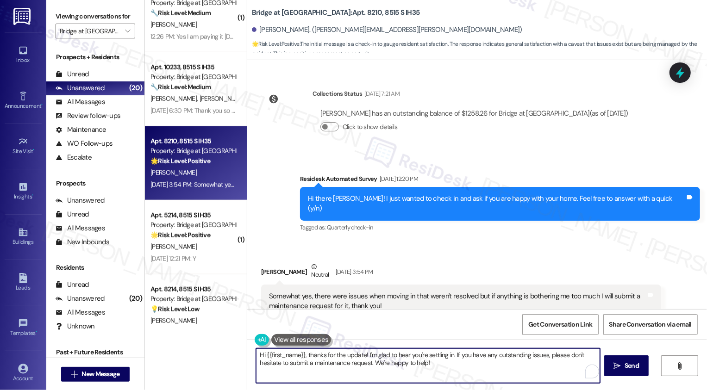
click at [433, 359] on textarea "Hi {{first_name}}, thanks for the update! I'm glad to hear you're settling in. …" at bounding box center [428, 366] width 344 height 35
click at [453, 359] on textarea "Hi {{first_name}}, thanks for the update! I'm glad to hear you're settling in. …" at bounding box center [428, 366] width 344 height 35
drag, startPoint x: 253, startPoint y: 363, endPoint x: 366, endPoint y: 363, distance: 113.0
click at [366, 363] on textarea "Hi {{first_name}}, thanks for the update! I'm glad to hear you're settling in. …" at bounding box center [427, 366] width 344 height 35
click at [291, 361] on textarea "Hi {{first_name}}, thanks for the update! I'm glad to hear you're settling in. …" at bounding box center [427, 366] width 344 height 35
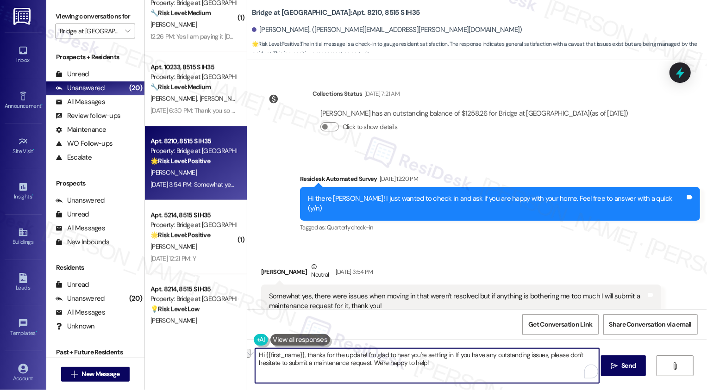
click at [291, 361] on textarea "Hi {{first_name}}, thanks for the update! I'm glad to hear you're settling in. …" at bounding box center [427, 366] width 344 height 35
drag, startPoint x: 502, startPoint y: 362, endPoint x: 517, endPoint y: 372, distance: 18.4
click at [517, 373] on textarea "Hi {{first_name}}, thanks for the update! I'm glad to hear you're settling in. …" at bounding box center [427, 366] width 344 height 35
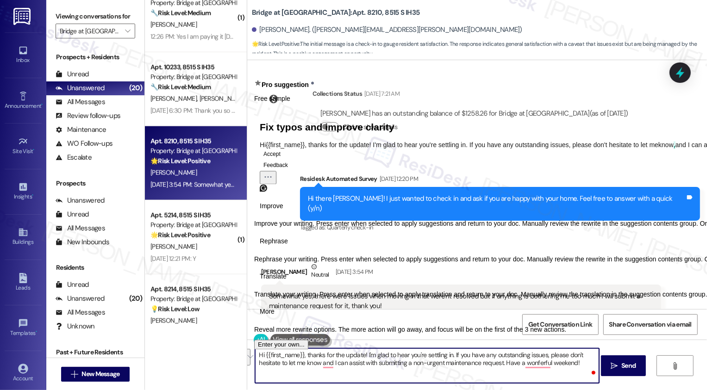
click at [294, 249] on button "Rephrase" at bounding box center [273, 241] width 39 height 15
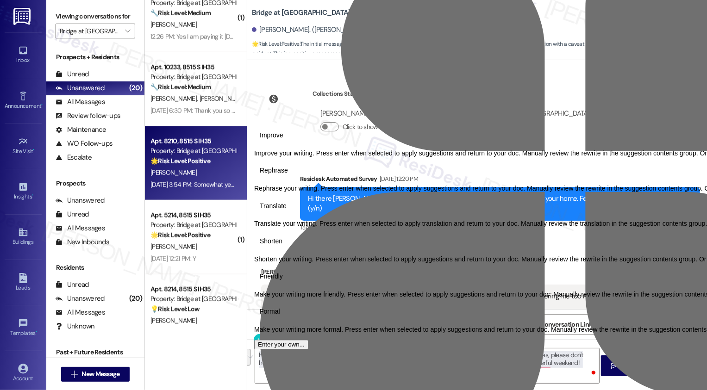
click at [283, 282] on span "Friendly" at bounding box center [271, 277] width 23 height 10
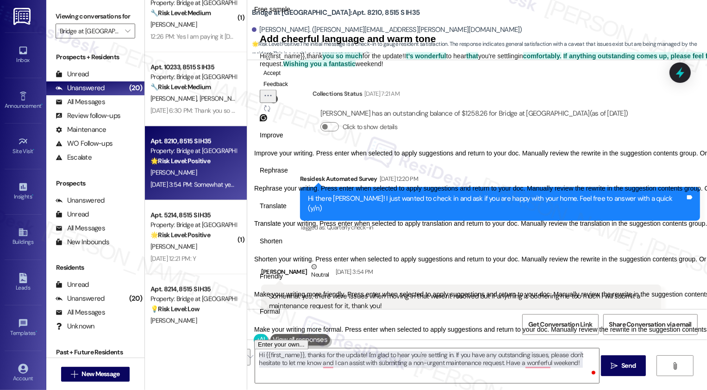
click at [271, 112] on icon "Regenerate" at bounding box center [267, 108] width 7 height 7
click at [280, 78] on button "Accept" at bounding box center [272, 72] width 25 height 11
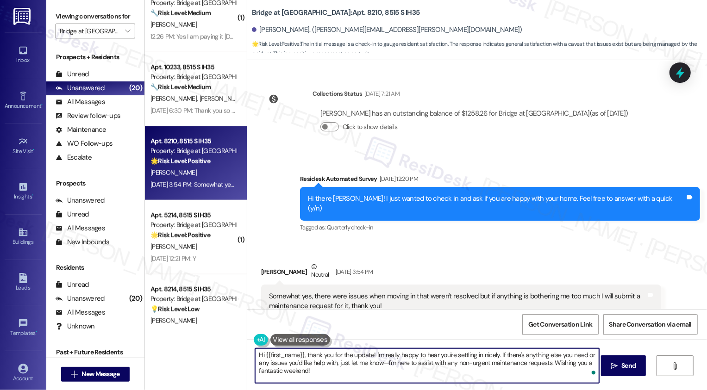
click at [305, 292] on div "Somewhat yes, there were issues when moving in that weren't resolved but if any…" at bounding box center [458, 302] width 378 height 20
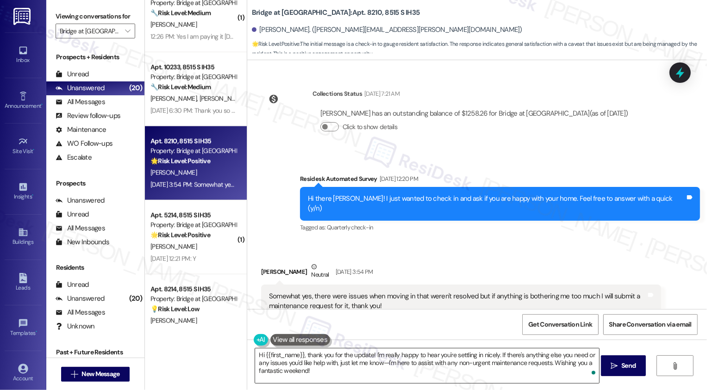
click at [382, 363] on textarea "Hi {{first_name}}, thank you for the update! I'm really happy to hear you're se…" at bounding box center [427, 366] width 344 height 35
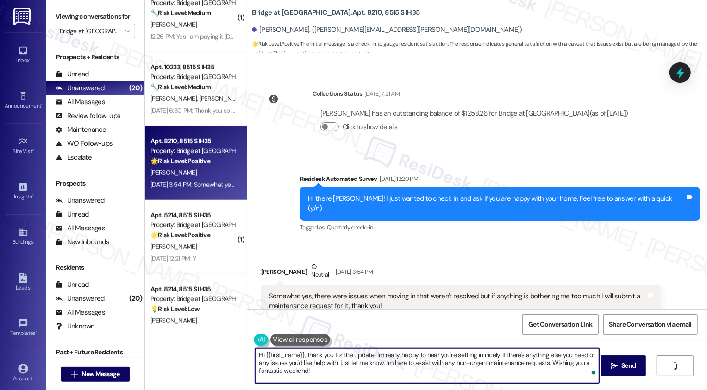
click at [524, 375] on textarea "Hi {{first_name}}, thank you for the update! I'm really happy to hear you're se…" at bounding box center [427, 366] width 344 height 35
click at [548, 361] on textarea "Hi {{first_name}}, thank you for the update! I'm really happy to hear you're se…" at bounding box center [427, 366] width 344 height 35
type textarea "Hi {{first_name}}, thank you for the update! I'm really happy to hear you're se…"
click at [618, 365] on span " Send" at bounding box center [623, 366] width 29 height 10
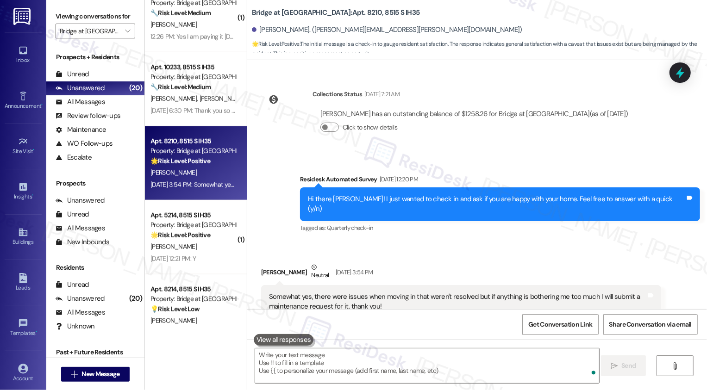
scroll to position [325, 0]
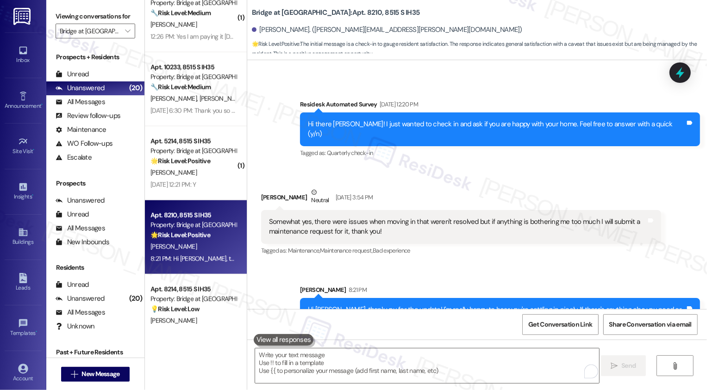
click at [200, 173] on div "K. Lopes" at bounding box center [194, 173] width 88 height 12
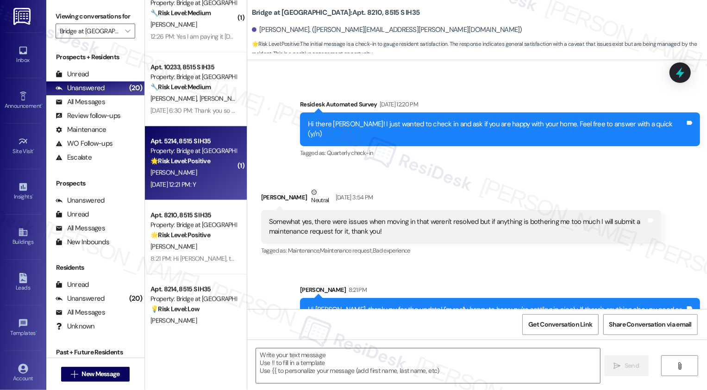
click at [200, 173] on div "K. Lopes" at bounding box center [194, 173] width 88 height 12
type textarea "Fetching suggested responses. Please feel free to read through the conversation…"
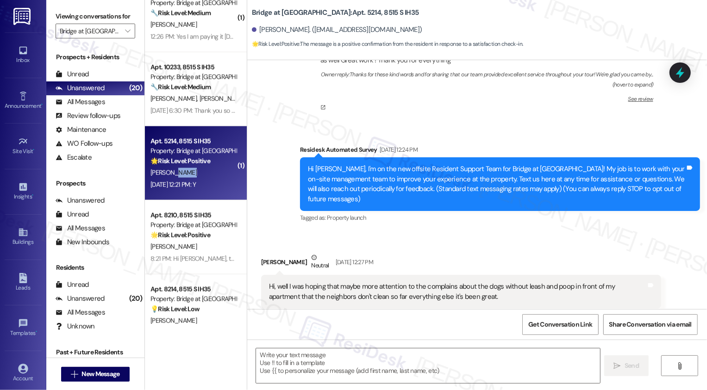
scroll to position [298, 0]
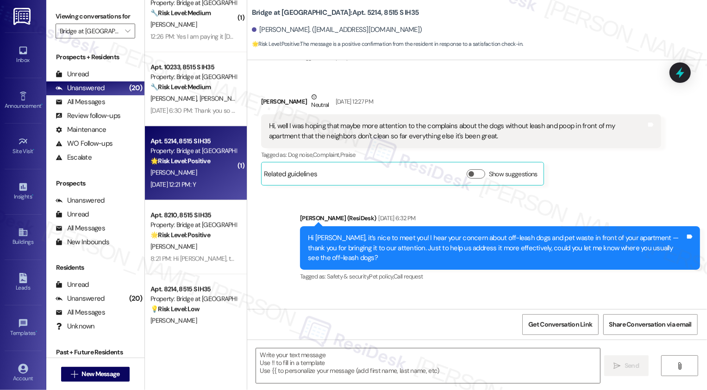
type textarea "Fetching suggested responses. Please feel free to read through the conversation…"
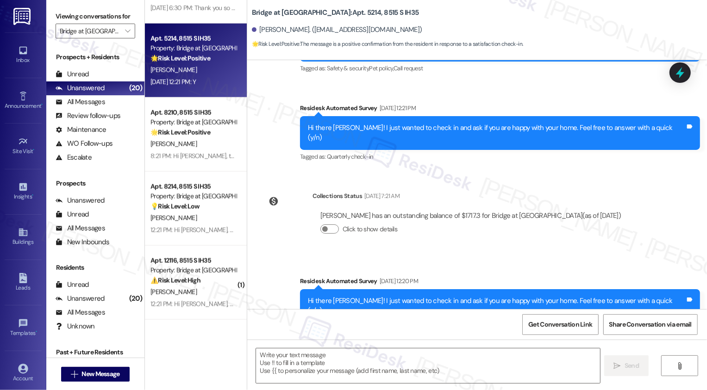
scroll to position [599, 0]
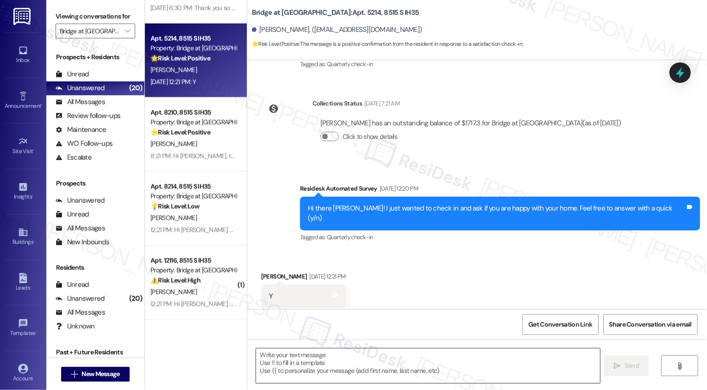
click at [324, 353] on textarea at bounding box center [428, 366] width 344 height 35
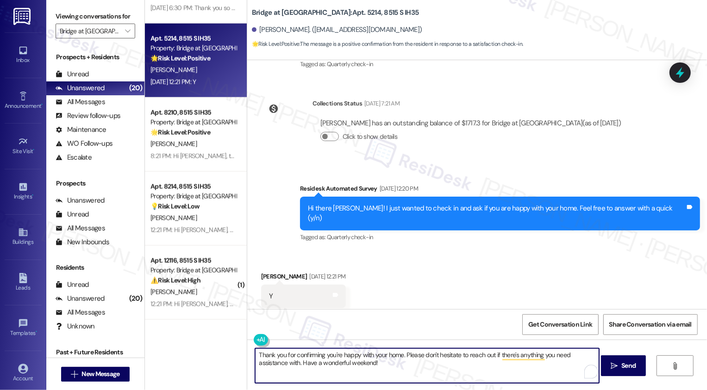
click at [265, 272] on div "Kassandra Lopes Sep 02, 2025 at 12:21 PM" at bounding box center [303, 278] width 85 height 13
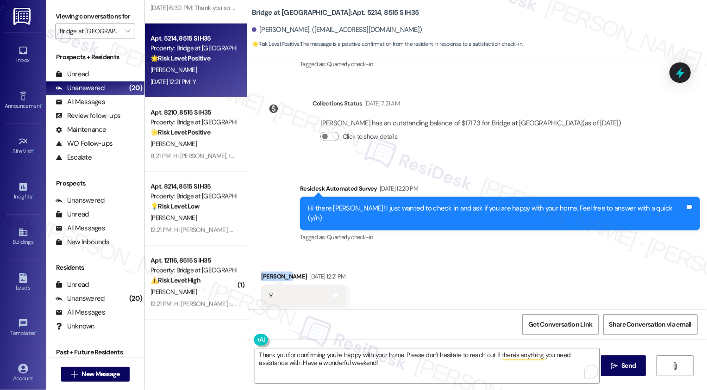
copy div "Kassandra"
click at [398, 355] on textarea "Thank you for confirming you're happy with your home. Please don't hesitate to …" at bounding box center [427, 366] width 344 height 35
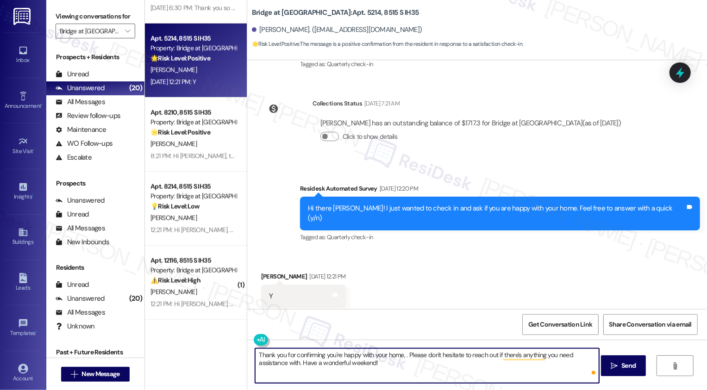
paste textarea "Kassandra"
click at [409, 368] on textarea "Thank you for confirming you're happy with your home, Kassandra. Please don't h…" at bounding box center [427, 366] width 344 height 35
type textarea "Thank you for confirming you're happy with your home, Kassandra. Please don't h…"
click at [629, 368] on span "Send" at bounding box center [629, 366] width 14 height 10
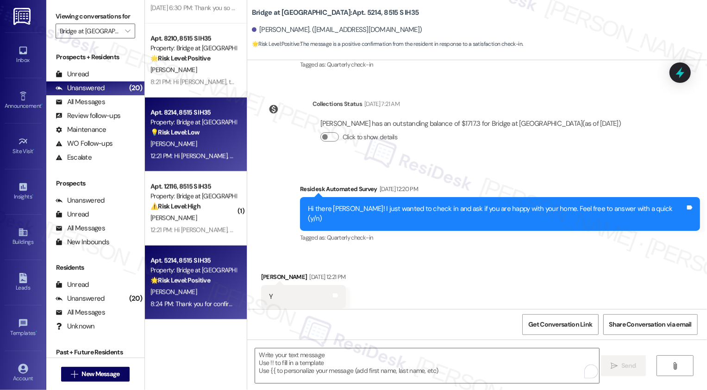
scroll to position [674, 0]
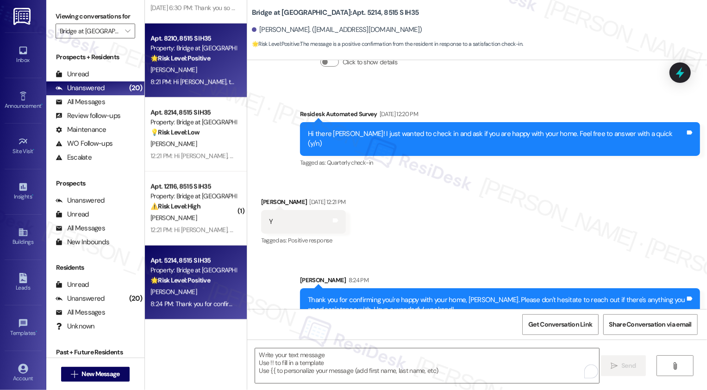
click at [204, 71] on div "H. Staley" at bounding box center [194, 70] width 88 height 12
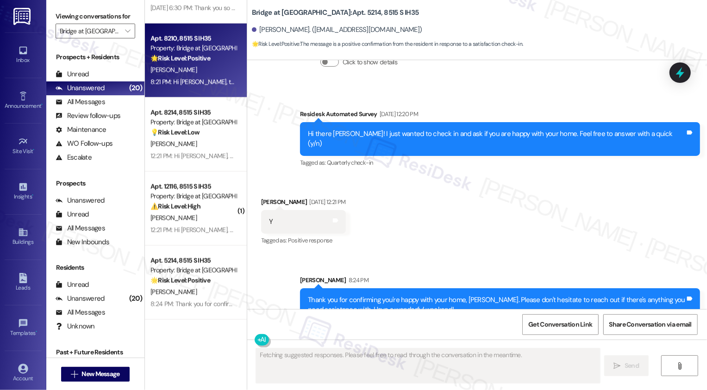
click at [204, 71] on div "H. Staley" at bounding box center [194, 70] width 88 height 12
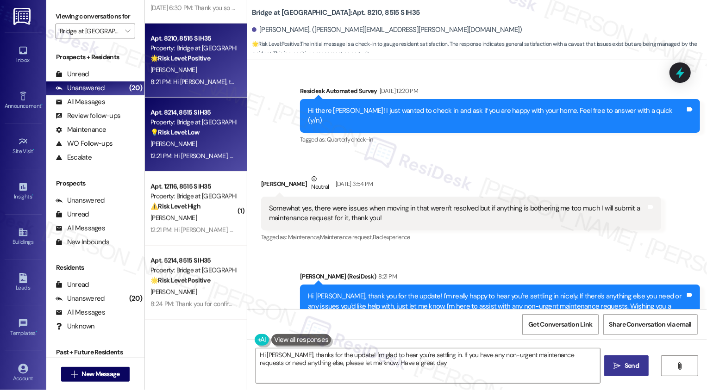
type textarea "Hi Henri, thanks for the update! I'm glad to hear you're settling in. If you ha…"
click at [206, 132] on div "💡 Risk Level: Low The resident is inquiring about paperwork, likely related to …" at bounding box center [194, 133] width 86 height 10
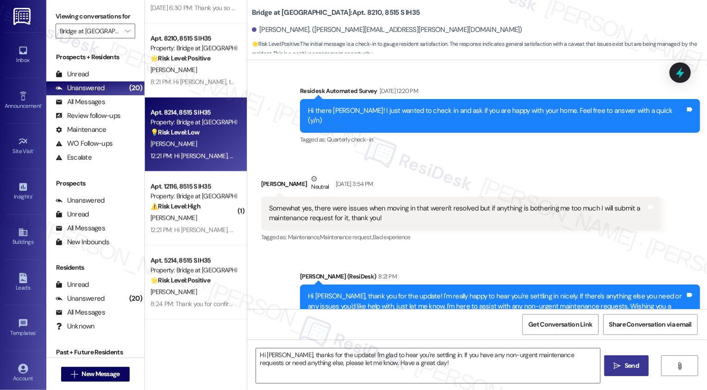
type textarea "Fetching suggested responses. Please feel free to read through the conversation…"
click at [206, 132] on div "💡 Risk Level: Low The resident is inquiring about paperwork, likely related to …" at bounding box center [194, 133] width 86 height 10
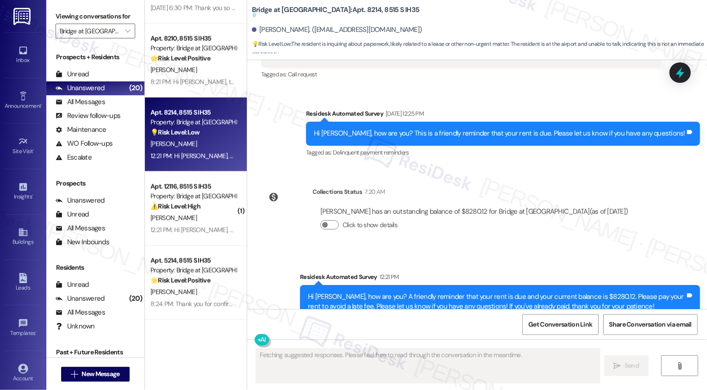
scroll to position [1414, 0]
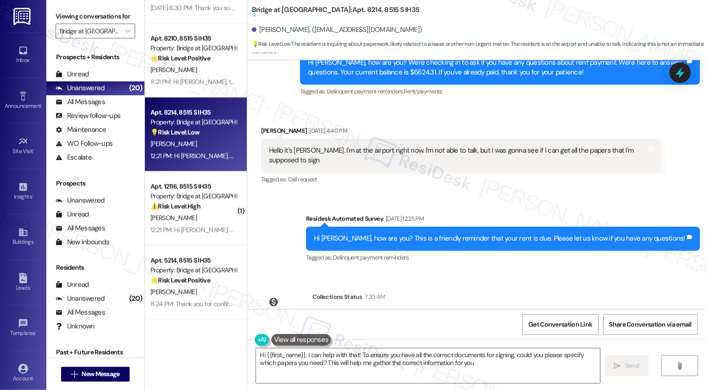
type textarea "Hi {{first_name}}, I can help with that! To ensure you have all the correct doc…"
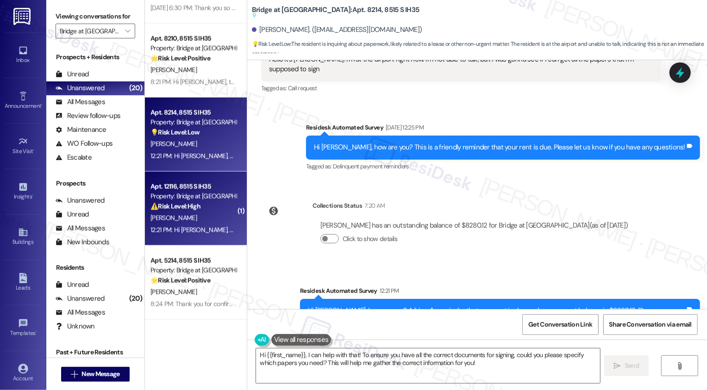
scroll to position [837, 0]
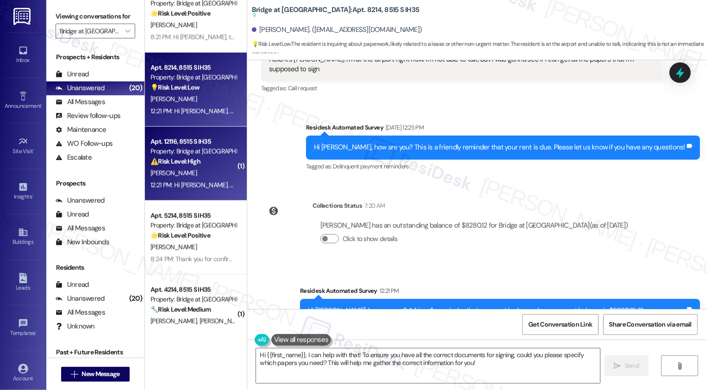
click at [206, 171] on div "S. Juarez" at bounding box center [194, 174] width 88 height 12
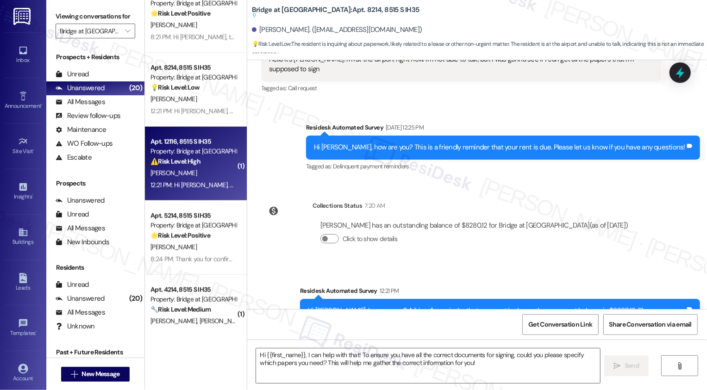
type textarea "Fetching suggested responses. Please feel free to read through the conversation…"
click at [206, 171] on div "S. Juarez" at bounding box center [194, 174] width 88 height 12
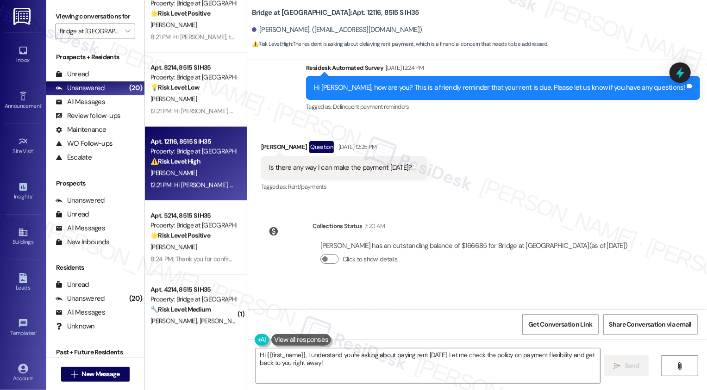
scroll to position [829, 0]
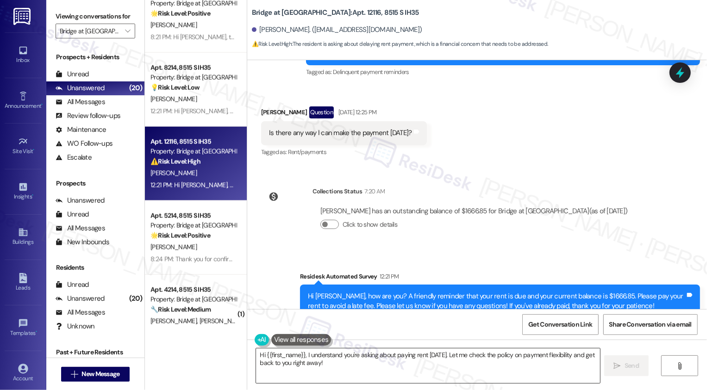
click at [327, 361] on textarea "Hi {{first_name}}, I understand you're asking about paying rent on Friday. Let …" at bounding box center [428, 366] width 344 height 35
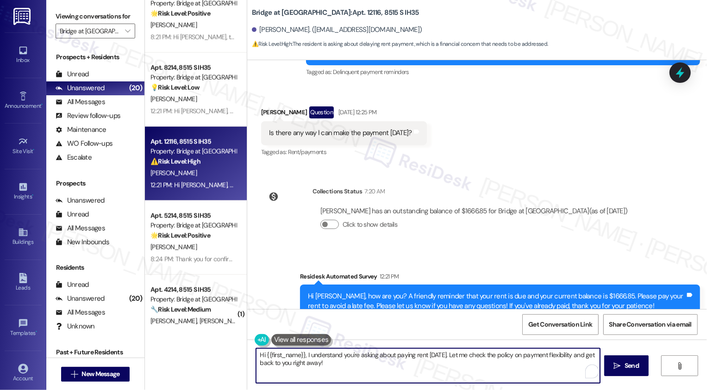
click at [353, 362] on textarea "Hi {{first_name}}, I understand you're asking about paying rent on Friday. Let …" at bounding box center [428, 366] width 344 height 35
drag, startPoint x: 448, startPoint y: 354, endPoint x: 457, endPoint y: 365, distance: 14.5
click at [457, 365] on textarea "Hi {{first_name}}, I understand you're asking about paying rent on Friday. Let …" at bounding box center [428, 366] width 344 height 35
type textarea "Hi Sergio, thanks for reaching out! You may pay the rent today, but please note…"
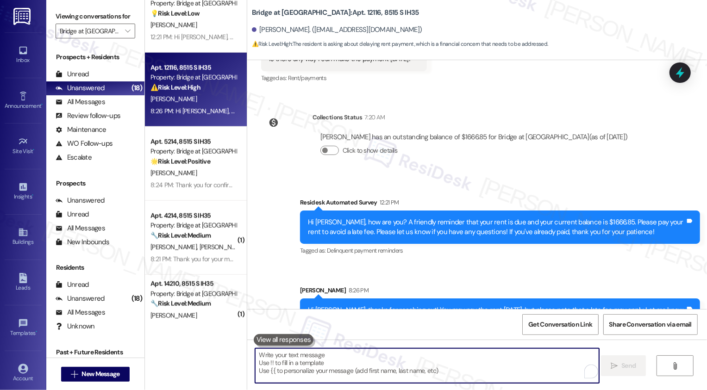
scroll to position [892, 0]
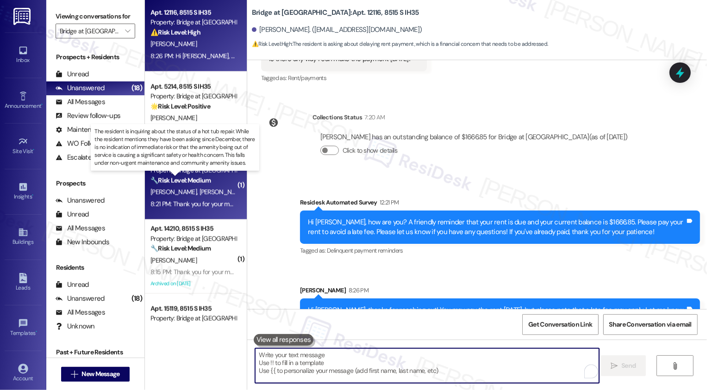
click at [200, 183] on strong "🔧 Risk Level: Medium" at bounding box center [181, 180] width 60 height 8
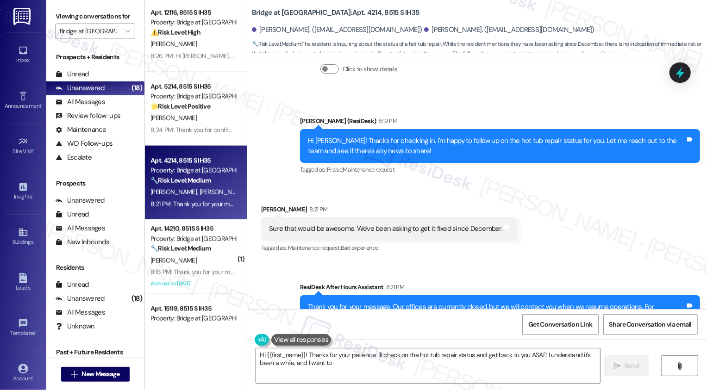
scroll to position [2966, 0]
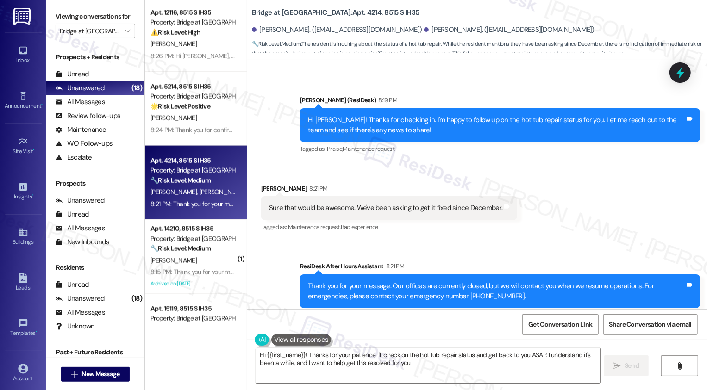
type textarea "Hi {{first_name}}! Thanks for your patience. I'll check on the hot tub repair s…"
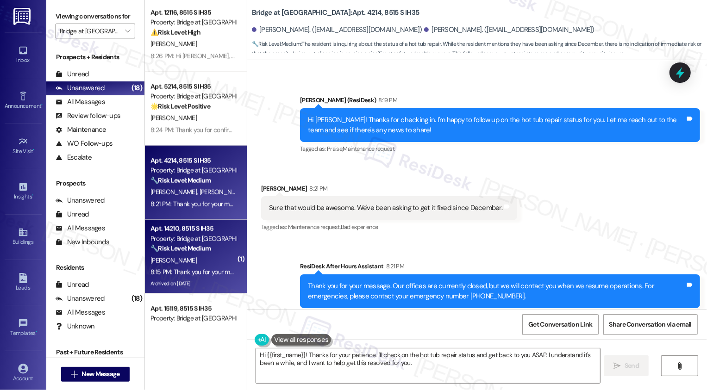
click at [209, 239] on div "Property: Bridge at Monarch Bluffs" at bounding box center [194, 239] width 86 height 10
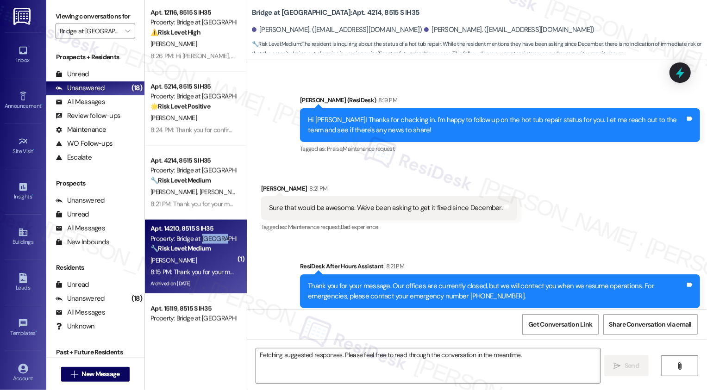
click at [209, 239] on div "Property: Bridge at Monarch Bluffs" at bounding box center [194, 239] width 86 height 10
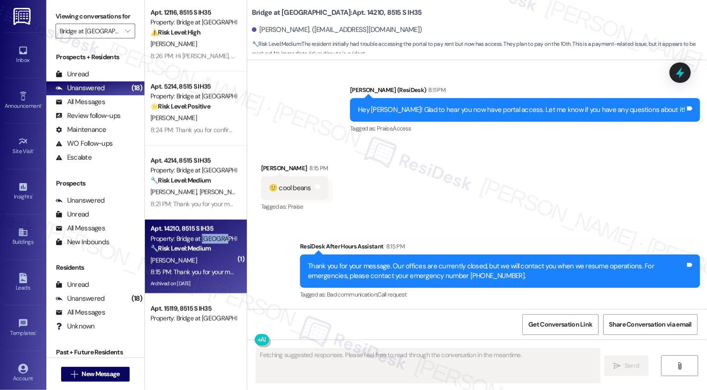
scroll to position [1556, 0]
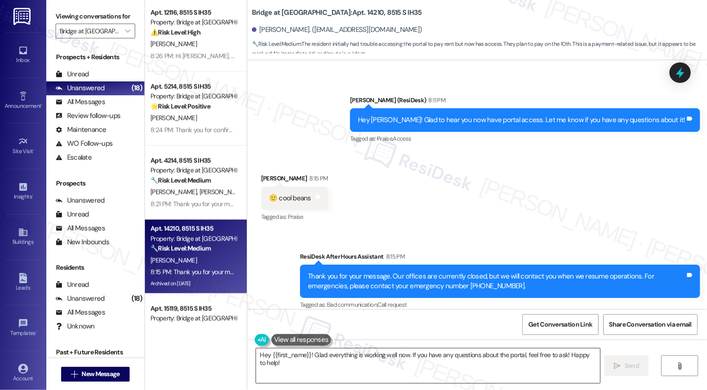
click at [309, 368] on textarea "Hey {{first_name}}! Glad everything is working well now. If you have any questi…" at bounding box center [428, 366] width 344 height 35
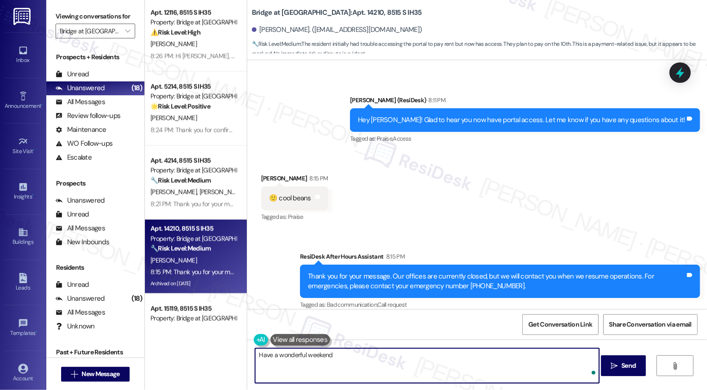
type textarea "Have a wonderful weekend!"
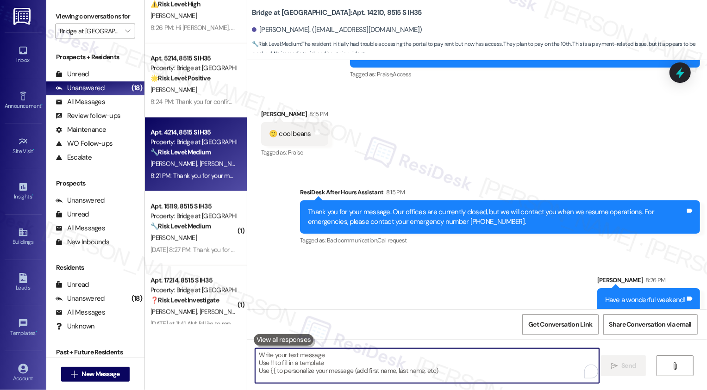
scroll to position [1009, 0]
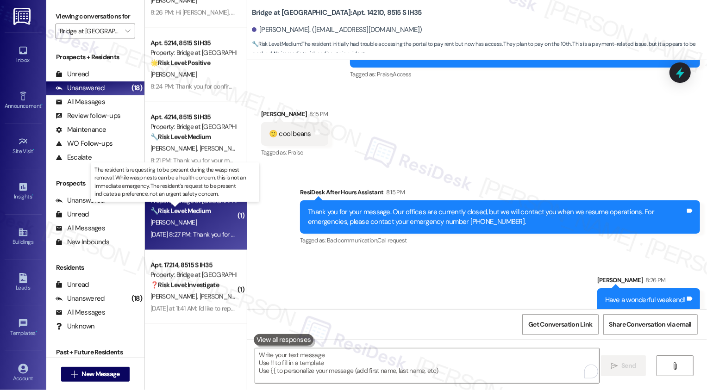
click at [200, 209] on strong "🔧 Risk Level: Medium" at bounding box center [181, 211] width 60 height 8
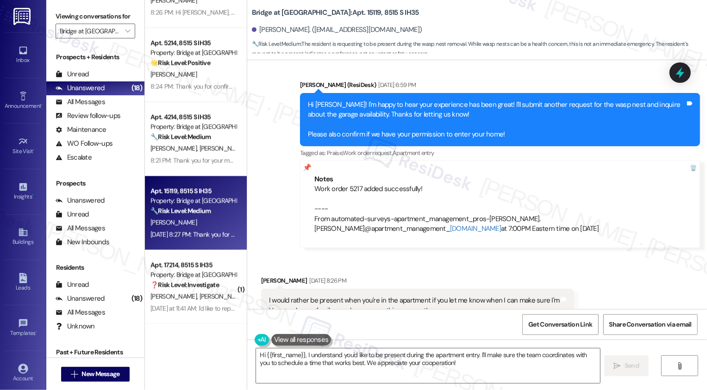
scroll to position [384, 0]
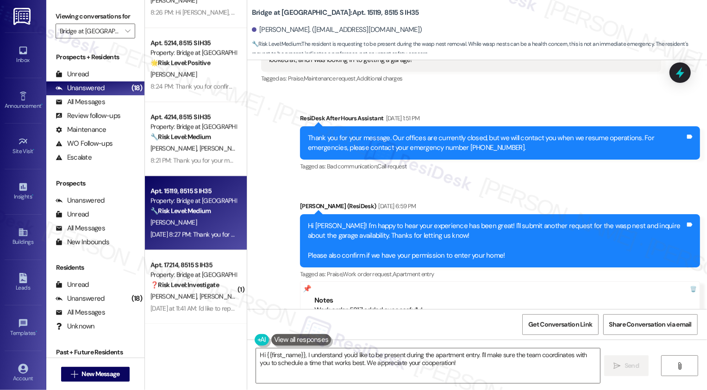
click at [343, 11] on b "Bridge at Monarch Bluffs: Apt. 15119, 8515 S IH35" at bounding box center [335, 13] width 167 height 10
copy b "15119"
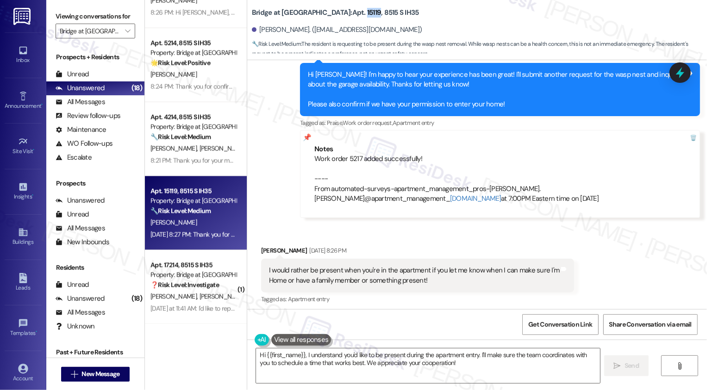
scroll to position [633, 0]
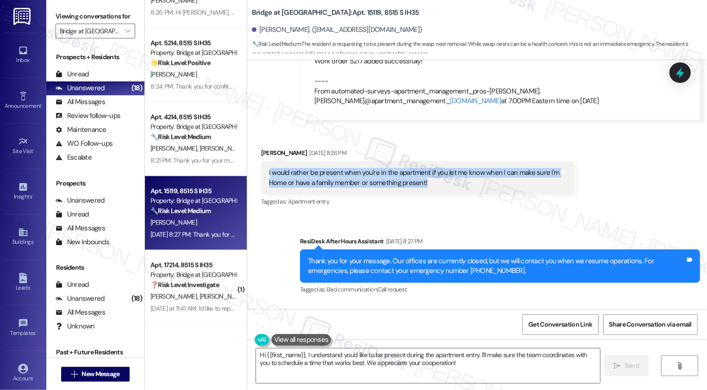
drag, startPoint x: 264, startPoint y: 174, endPoint x: 441, endPoint y: 182, distance: 176.6
click at [441, 181] on div "I would rather be present when you're in the apartment if you let me know when …" at bounding box center [414, 178] width 291 height 20
copy div "would rather be present when you're in the apartment if you let me know when I …"
click at [524, 213] on div "Received via SMS Victoria Wallin Sep 02, 2025 at 8:26 PM I would rather be pres…" at bounding box center [417, 178] width 327 height 74
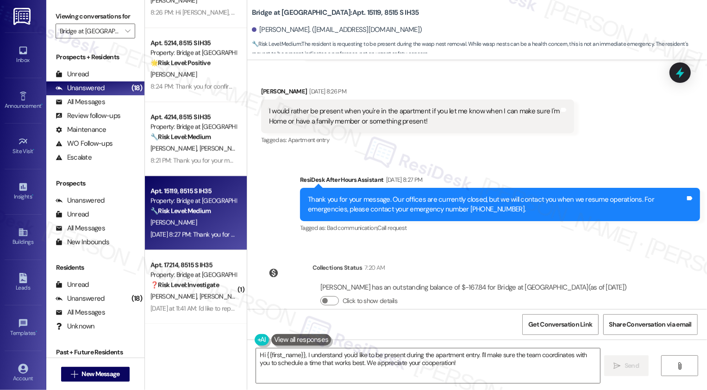
scroll to position [713, 0]
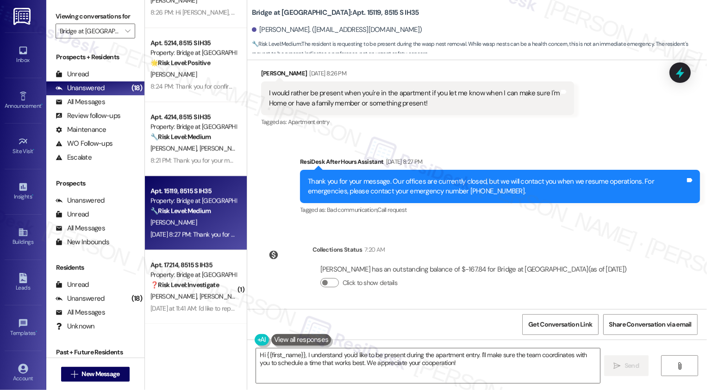
click at [520, 233] on div "Lease started Aug 19, 2025 at 8:00 PM Survey, sent via SMS Residesk Automated S…" at bounding box center [477, 184] width 460 height 249
click at [362, 359] on textarea "Hi {{first_name}}, I understand you'd like to be present during the apartment e…" at bounding box center [428, 366] width 344 height 35
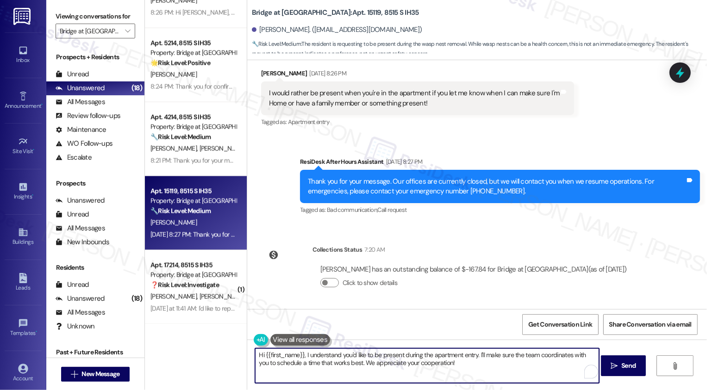
drag, startPoint x: 302, startPoint y: 355, endPoint x: 490, endPoint y: 367, distance: 187.5
click at [490, 367] on textarea "Hi {{first_name}}, I understand you'd like to be present during the apartment e…" at bounding box center [427, 366] width 344 height 35
click at [315, 356] on textarea "Hi {{first_name}}, I understand you'd like to be present during the apartment e…" at bounding box center [427, 366] width 344 height 35
drag, startPoint x: 301, startPoint y: 355, endPoint x: 479, endPoint y: 390, distance: 181.7
click at [479, 390] on div "Hi {{first_name}}, I understand you'd like to be present during the apartment e…" at bounding box center [477, 374] width 460 height 69
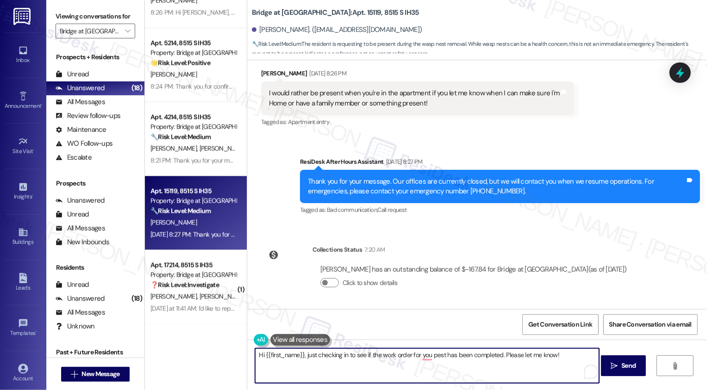
click at [422, 358] on textarea "Hi {{first_name}}, just checking in to see if the work order for you pest has b…" at bounding box center [427, 366] width 344 height 35
type textarea "Hi {{first_name}}, just checking in to see if the work order for your pest has …"
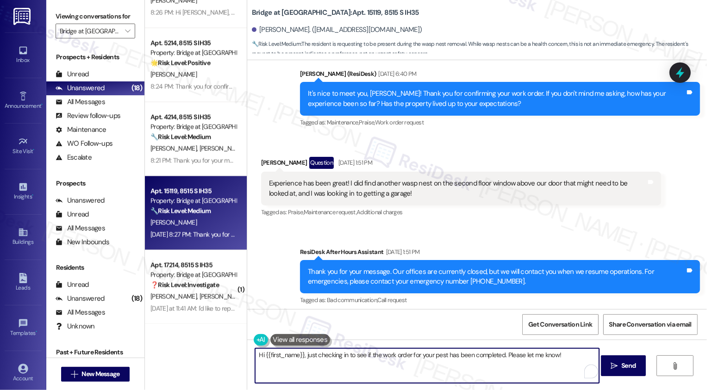
scroll to position [246, 0]
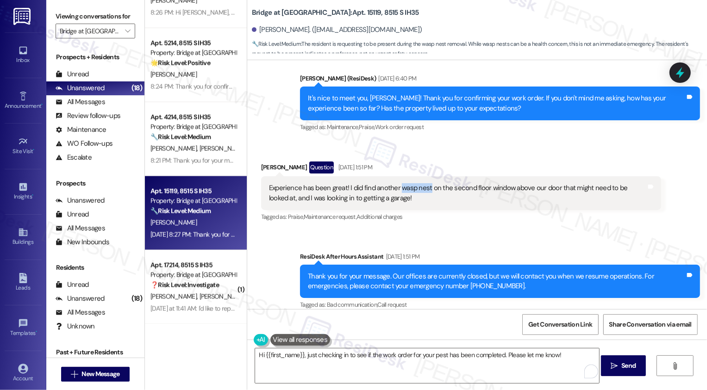
drag, startPoint x: 394, startPoint y: 189, endPoint x: 422, endPoint y: 193, distance: 28.4
click at [422, 193] on div "Experience has been great! I did find another wasp nest on the second floor win…" at bounding box center [458, 193] width 378 height 20
copy div "wasp nest"
click at [418, 358] on textarea "Hi {{first_name}}, just checking in to see if the work order for your pest has …" at bounding box center [427, 366] width 344 height 35
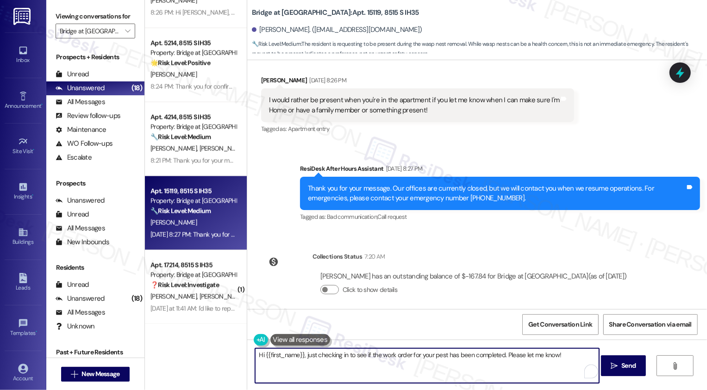
scroll to position [713, 0]
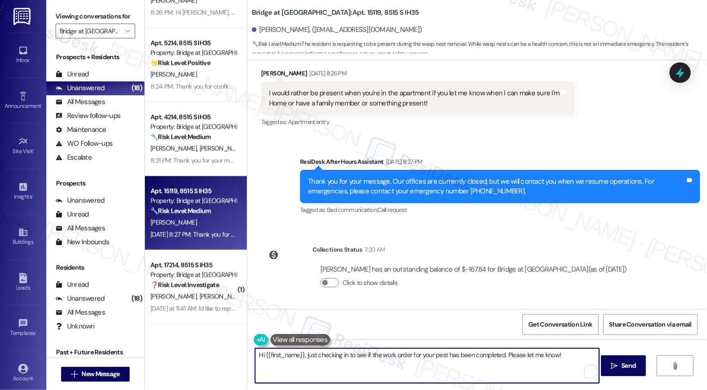
click at [422, 355] on textarea "Hi {{first_name}}, just checking in to see if the work order for your pest has …" at bounding box center [427, 366] width 344 height 35
paste textarea "wasp nest"
type textarea "Hi {{first_name}}, just checking in to see if the work order for the wasp nest …"
click at [636, 367] on span "Send" at bounding box center [629, 366] width 18 height 10
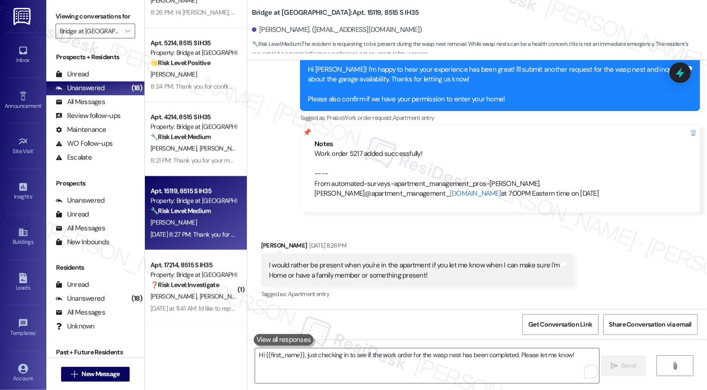
scroll to position [777, 0]
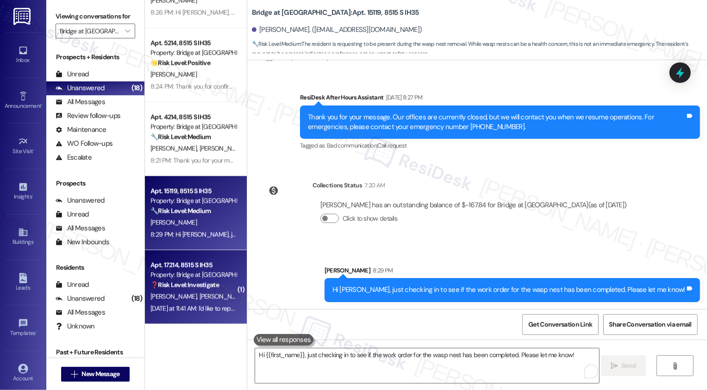
click at [201, 274] on div "Property: Bridge at [GEOGRAPHIC_DATA]" at bounding box center [194, 276] width 86 height 10
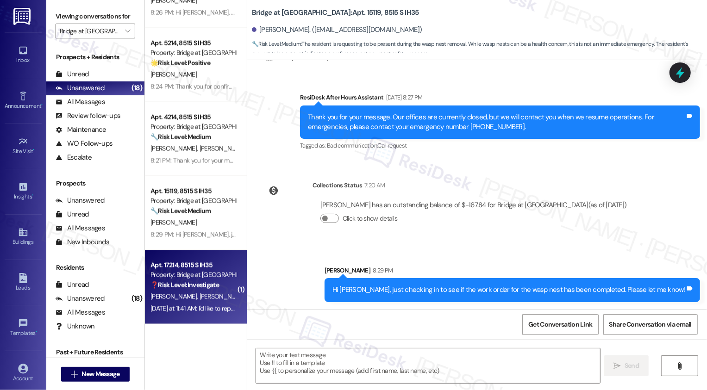
click at [201, 274] on div "Property: Bridge at [GEOGRAPHIC_DATA]" at bounding box center [194, 276] width 86 height 10
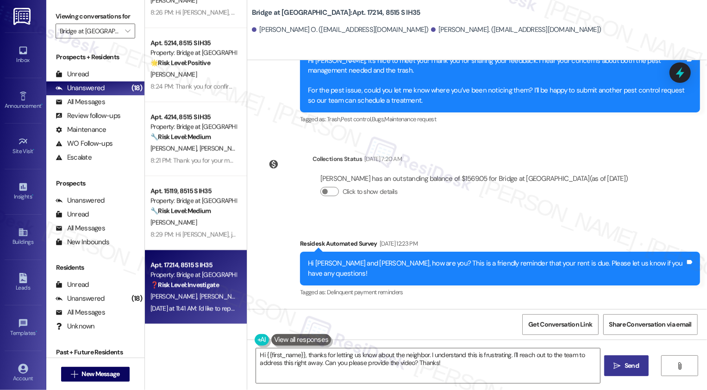
scroll to position [668, 0]
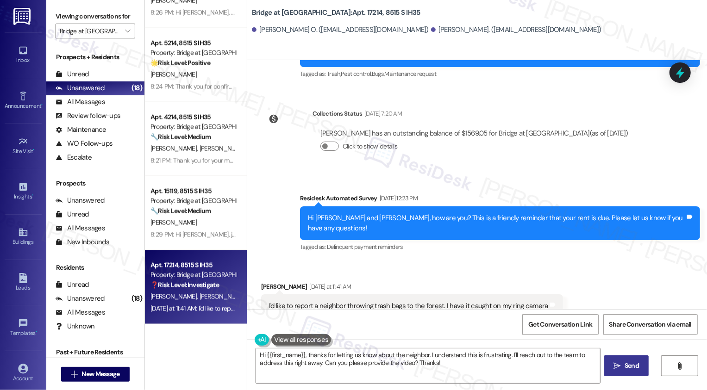
click at [261, 282] on div "[PERSON_NAME] [DATE] at 11:41 AM" at bounding box center [412, 288] width 302 height 13
copy div "Diego"
click at [289, 353] on textarea "Hi {{first_name}}, thanks for letting us know about the neighbor. I understand …" at bounding box center [428, 366] width 344 height 35
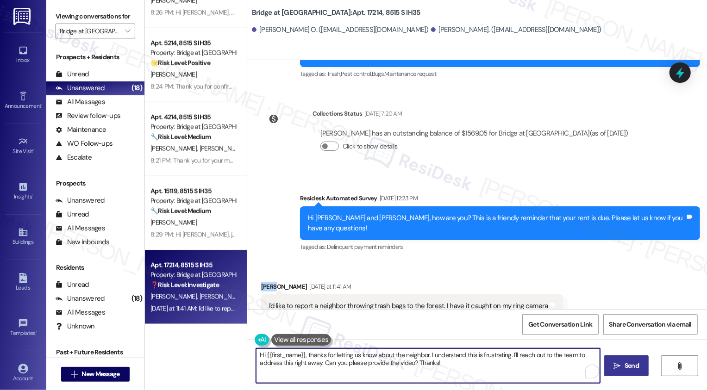
click at [289, 353] on textarea "Hi {{first_name}}, thanks for letting us know about the neighbor. I understand …" at bounding box center [428, 366] width 344 height 35
paste textarea "Diego"
click at [341, 363] on textarea "Hi [PERSON_NAME], thanks for letting us know about the neighbor. I understand t…" at bounding box center [427, 366] width 344 height 35
drag, startPoint x: 402, startPoint y: 354, endPoint x: 413, endPoint y: 367, distance: 16.8
click at [412, 367] on textarea "Hi [PERSON_NAME], thanks for letting us know about the neighbor. I understand t…" at bounding box center [427, 366] width 344 height 35
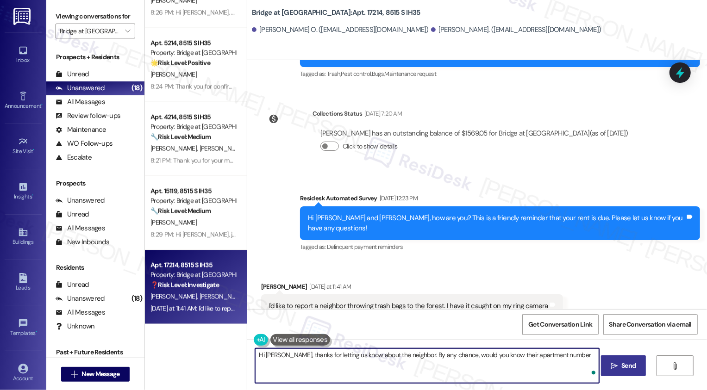
type textarea "Hi [PERSON_NAME], thanks for letting us know about the neighbor. By any chance,…"
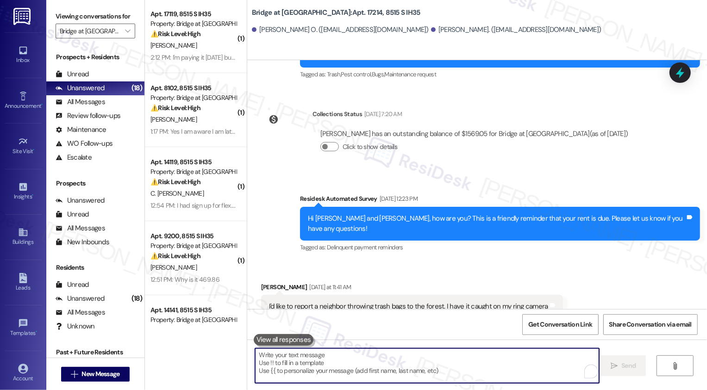
scroll to position [0, 0]
click at [125, 35] on icon "" at bounding box center [127, 30] width 5 height 7
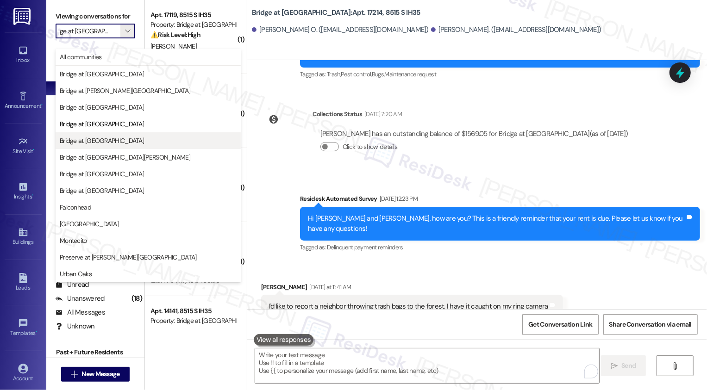
click at [116, 142] on span "Bridge at [GEOGRAPHIC_DATA]" at bounding box center [148, 140] width 177 height 9
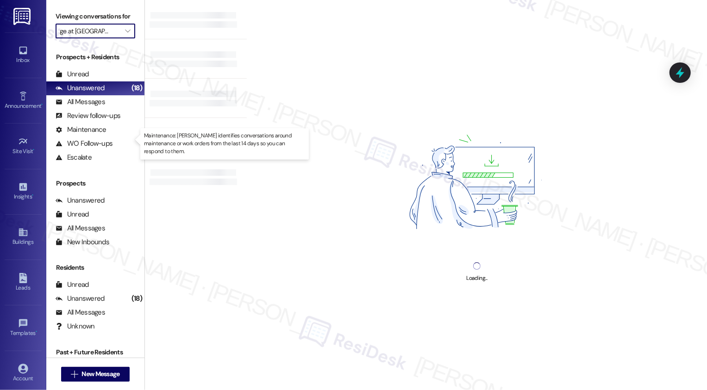
type input "Bridge at [GEOGRAPHIC_DATA]"
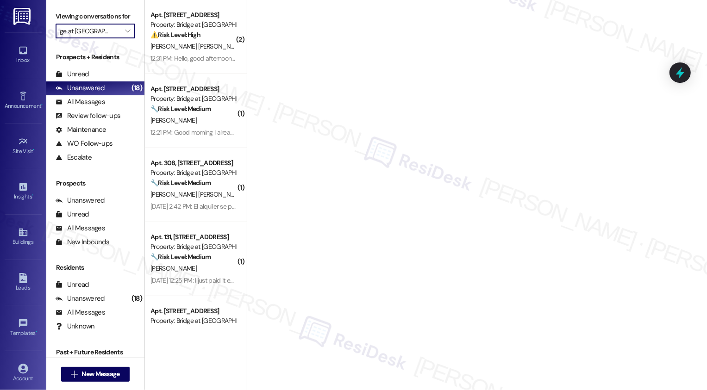
scroll to position [0, 1]
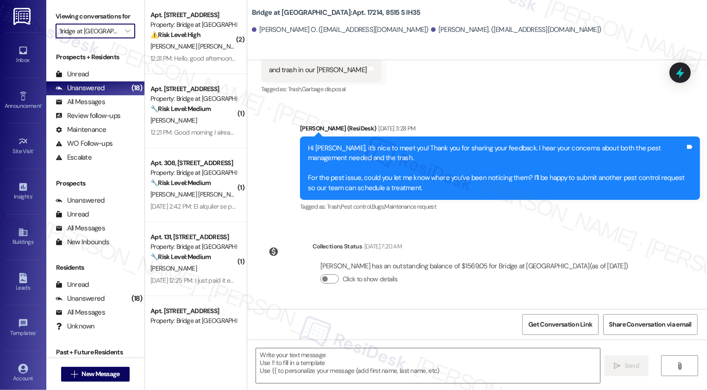
type textarea "Fetching suggested responses. Please feel free to read through the conversation…"
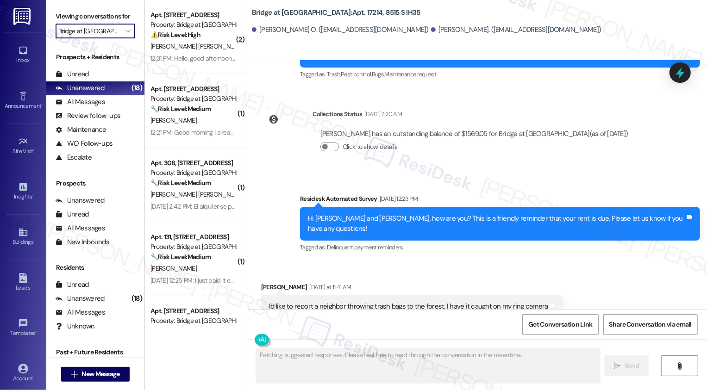
scroll to position [9, 0]
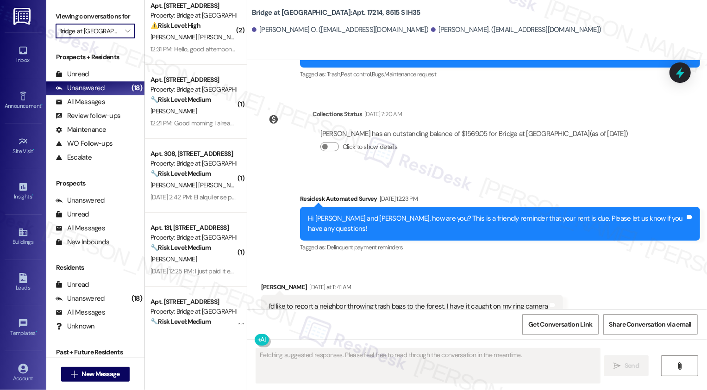
click at [194, 180] on div "B. Freiria Rivera R. Calunga Diaz" at bounding box center [194, 186] width 88 height 12
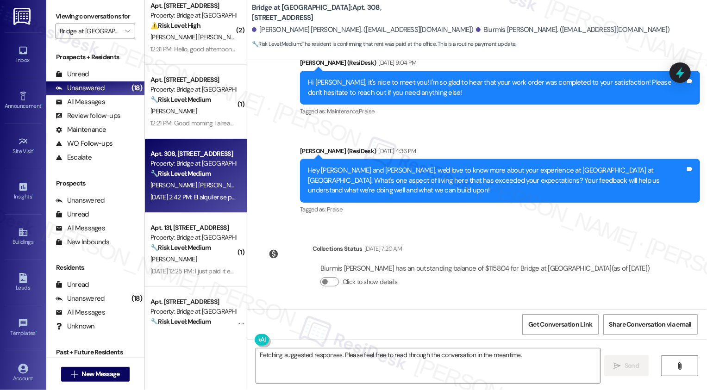
scroll to position [799, 0]
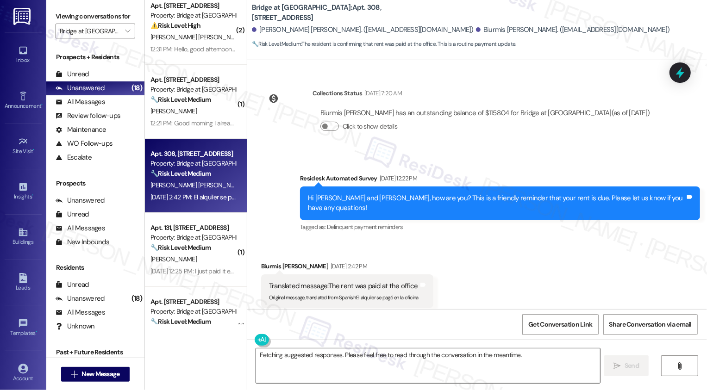
click at [344, 358] on textarea "Fetching suggested responses. Please feel free to read through the conversation…" at bounding box center [428, 366] width 344 height 35
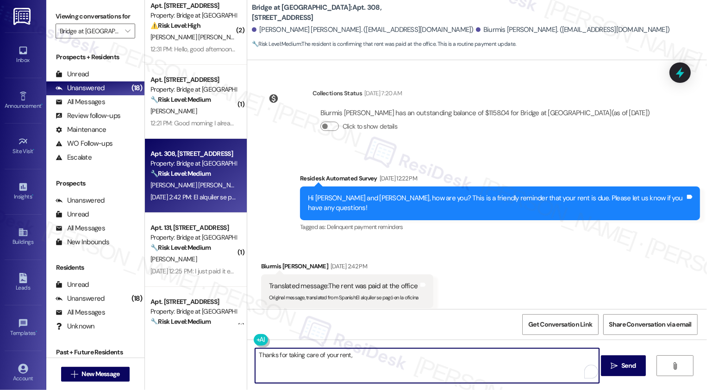
click at [263, 262] on div "Biurmis Freiria Rivera Sep 03, 2025 at 2:42 PM" at bounding box center [347, 268] width 172 height 13
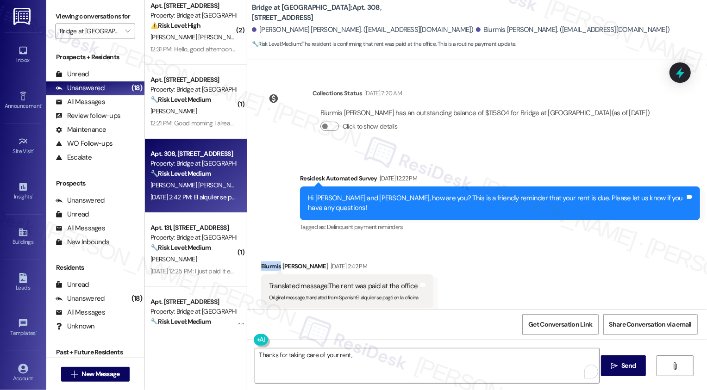
copy div "Biurmis"
click at [361, 365] on textarea "Thanks for taking care of your rent," at bounding box center [427, 366] width 344 height 35
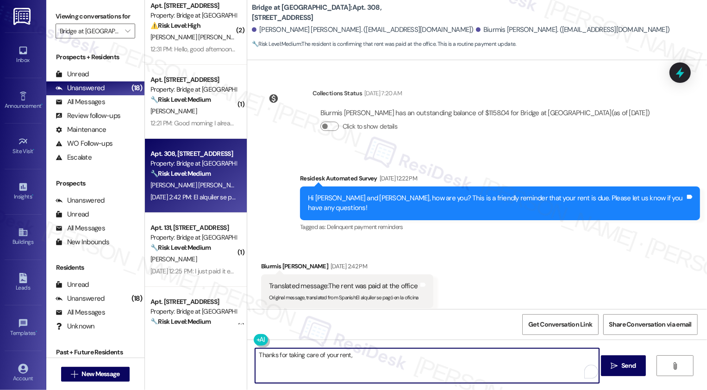
paste textarea "Biurmis"
type textarea "Thanks for taking care of your rent, Biurmis. Have a great weekend!"
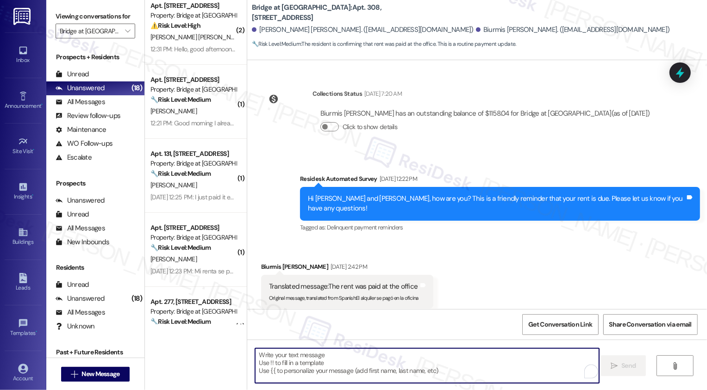
scroll to position [863, 0]
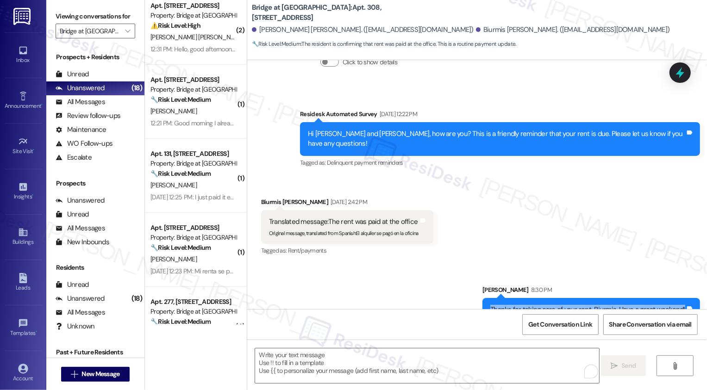
drag, startPoint x: 488, startPoint y: 289, endPoint x: 682, endPoint y: 290, distance: 194.1
click at [682, 298] on div "Thanks for taking care of your rent, Biurmis. Have a great weekend! Tags and no…" at bounding box center [592, 310] width 218 height 24
copy div "Thanks for taking care of your rent, Biurmis. Have a great weekend!"
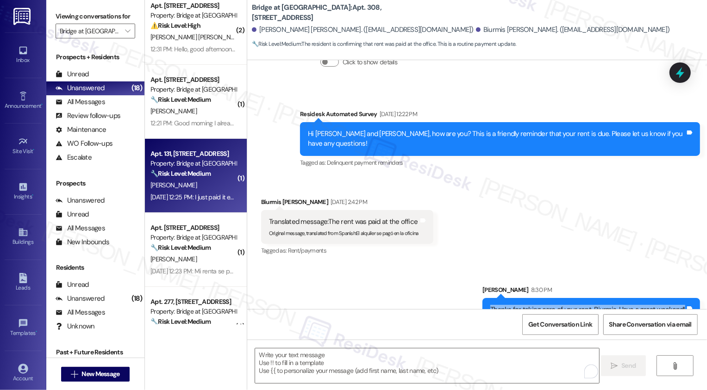
click at [191, 171] on strong "🔧 Risk Level: Medium" at bounding box center [181, 174] width 60 height 8
type textarea "Fetching suggested responses. Please feel free to read through the conversation…"
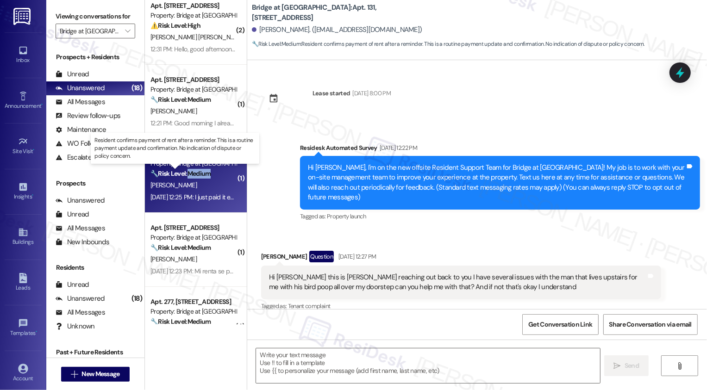
click at [191, 171] on strong "🔧 Risk Level: Medium" at bounding box center [181, 174] width 60 height 8
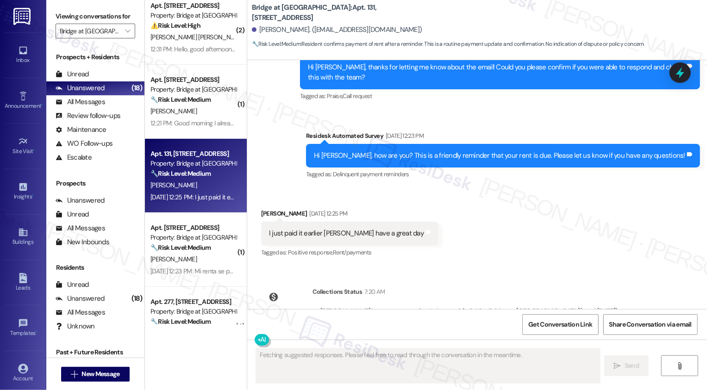
scroll to position [1259, 0]
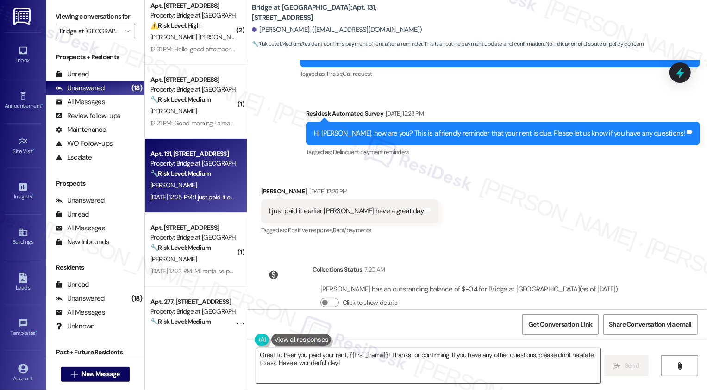
click at [344, 360] on textarea "Great to hear you paid your rent, {{first_name}}! Thanks for confirming. If you…" at bounding box center [428, 366] width 344 height 35
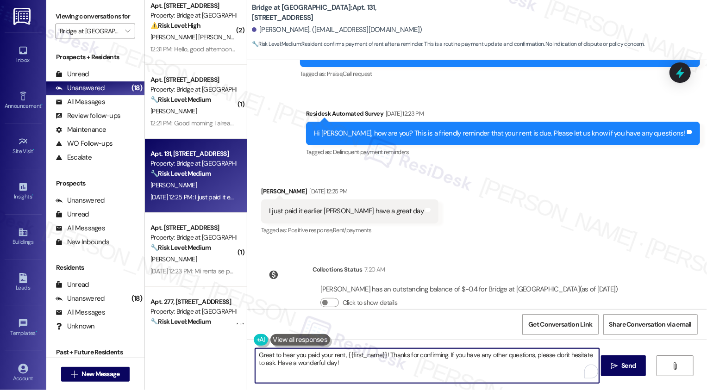
click at [344, 360] on textarea "Great to hear you paid your rent, {{first_name}}! Thanks for confirming. If you…" at bounding box center [427, 366] width 344 height 35
click at [314, 363] on textarea "Great to hear you paid your rent, {{first_name}}! Thanks for confirming. If you…" at bounding box center [427, 366] width 344 height 35
type textarea "Great to hear you paid your rent, {{first_name}}! Thanks for confirming. If you…"
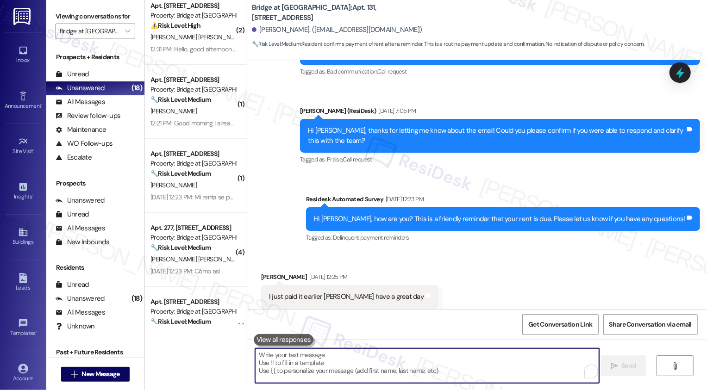
scroll to position [1334, 0]
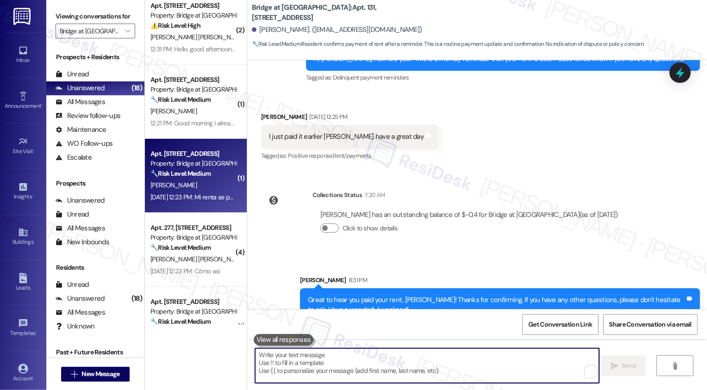
click at [184, 177] on strong "🔧 Risk Level: Medium" at bounding box center [181, 174] width 60 height 8
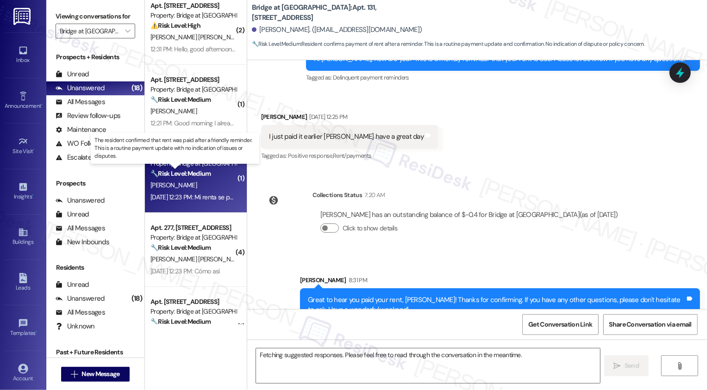
click at [184, 177] on strong "🔧 Risk Level: Medium" at bounding box center [181, 174] width 60 height 8
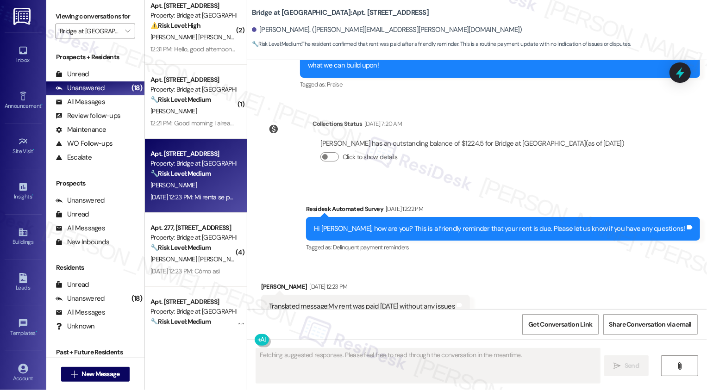
scroll to position [681, 0]
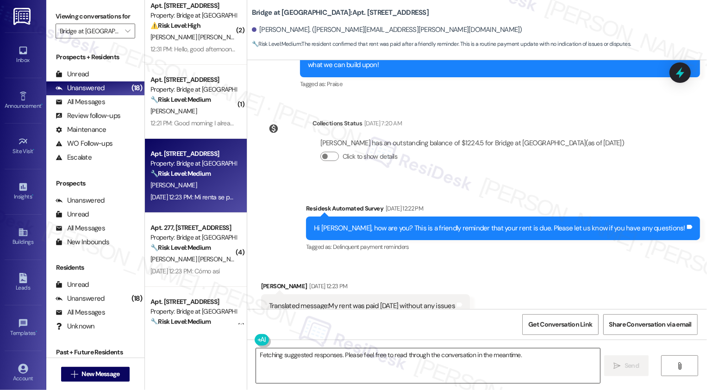
click at [301, 350] on textarea "Fetching suggested responses. Please feel free to read through the conversation…" at bounding box center [428, 366] width 344 height 35
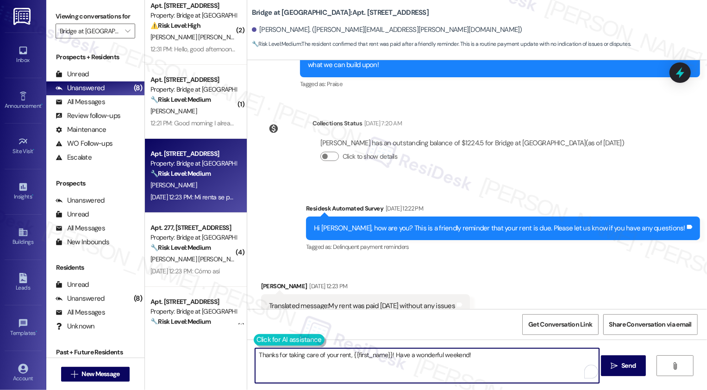
click at [287, 340] on button at bounding box center [289, 340] width 71 height 12
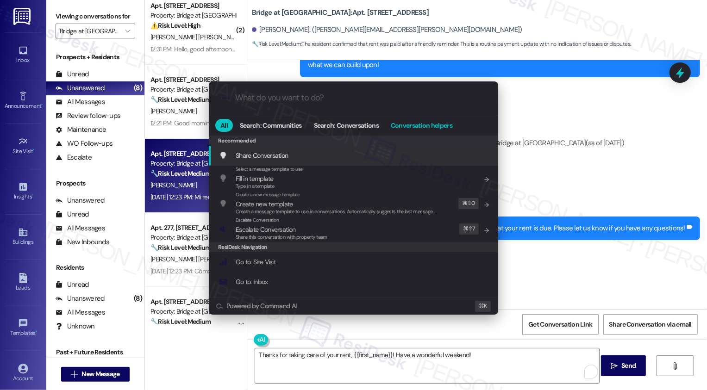
click at [408, 125] on span "Conversation helpers" at bounding box center [422, 125] width 62 height 6
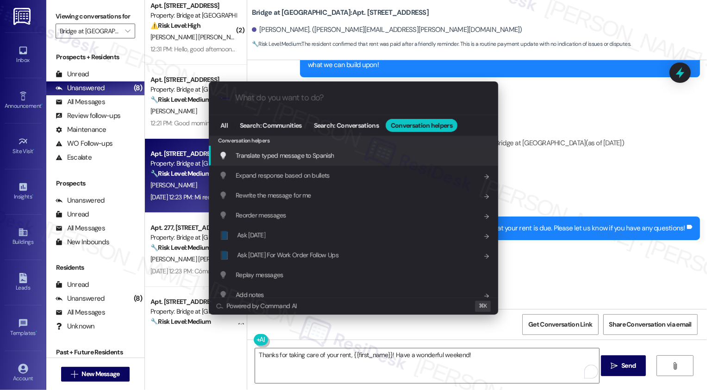
click at [340, 156] on div "Translate typed message to Spanish Add shortcut" at bounding box center [354, 156] width 271 height 10
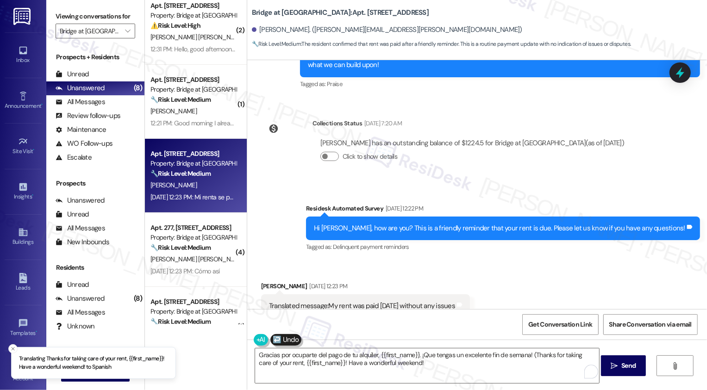
type textarea "Gracias por ocuparte del pago de tu alquiler, {{first_name}}. ¡Que tengas un ex…"
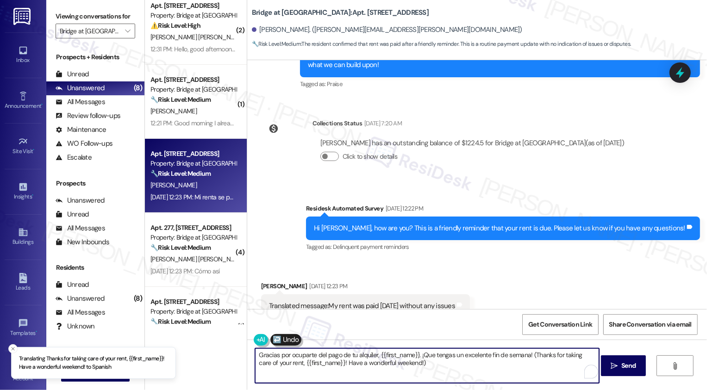
click at [413, 361] on textarea "Gracias por ocuparte del pago de tu alquiler, {{first_name}}. ¡Que tengas un ex…" at bounding box center [427, 366] width 344 height 35
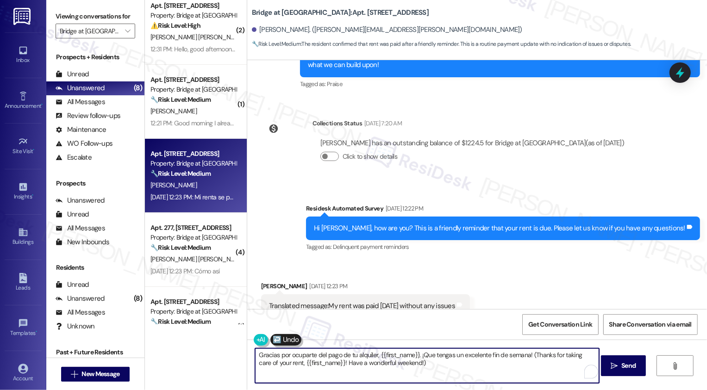
click at [424, 365] on textarea "Gracias por ocuparte del pago de tu alquiler, {{first_name}}. ¡Que tengas un ex…" at bounding box center [427, 366] width 344 height 35
click at [620, 365] on span "Send" at bounding box center [629, 366] width 18 height 10
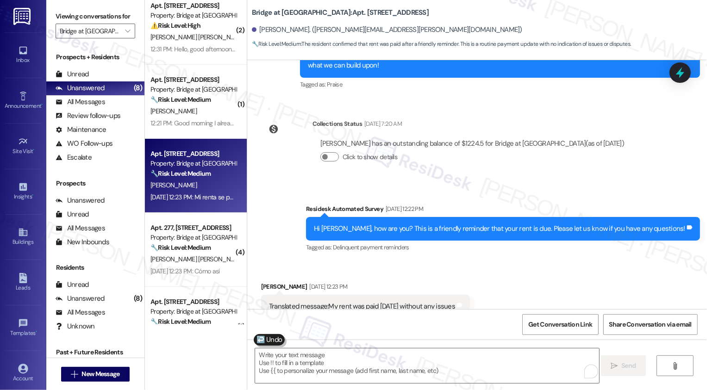
scroll to position [755, 0]
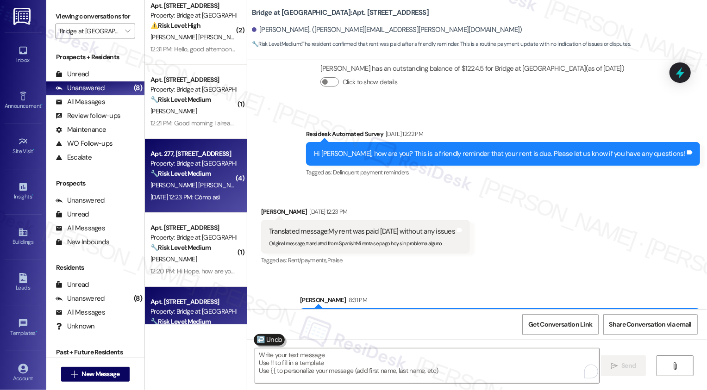
click at [187, 171] on strong "🔧 Risk Level: Medium" at bounding box center [181, 174] width 60 height 8
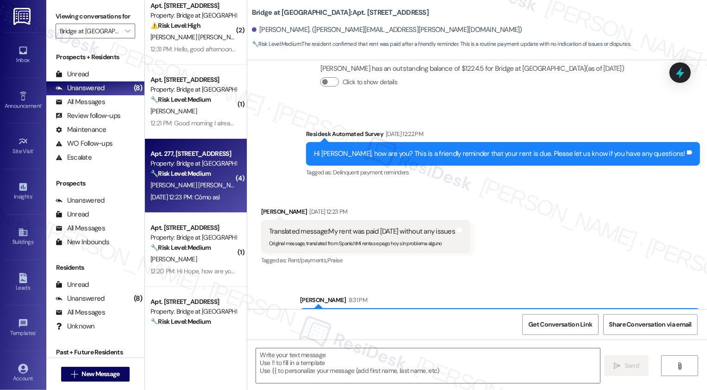
click at [187, 171] on strong "🔧 Risk Level: Medium" at bounding box center [181, 174] width 60 height 8
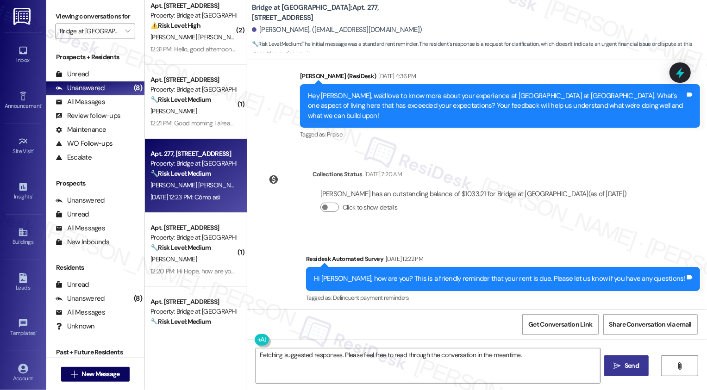
scroll to position [960, 0]
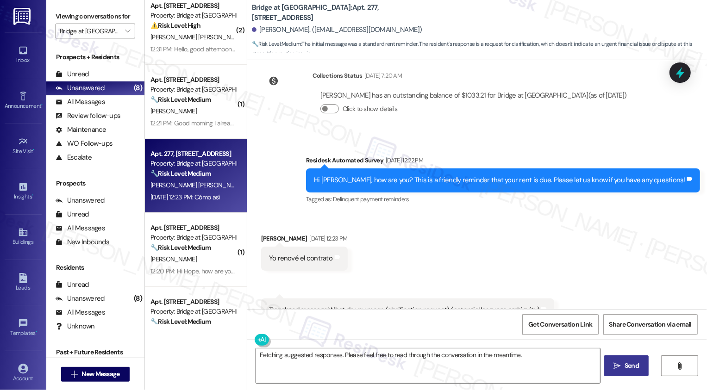
click at [321, 378] on textarea "Fetching suggested responses. Please feel free to read through the conversation…" at bounding box center [428, 366] width 344 height 35
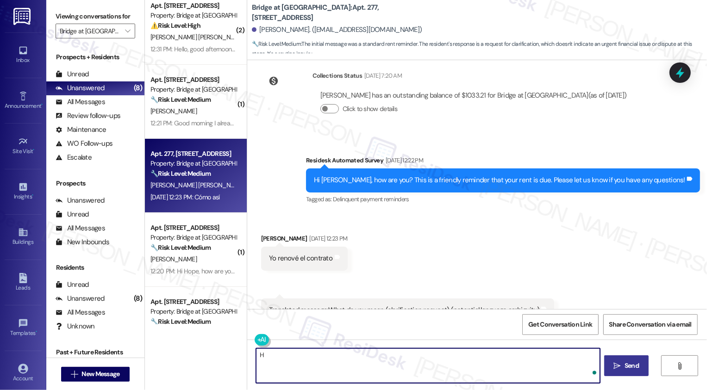
type textarea "H"
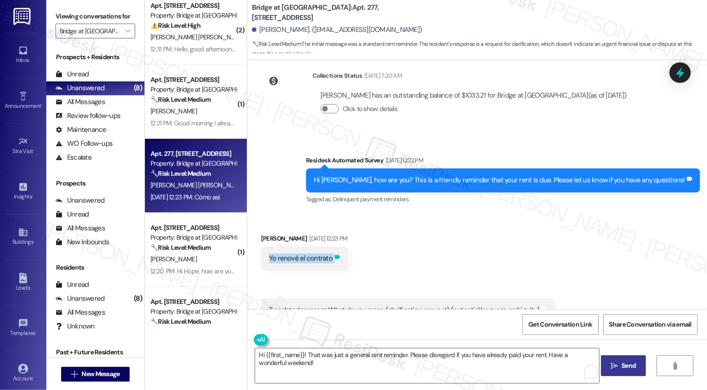
drag, startPoint x: 264, startPoint y: 228, endPoint x: 368, endPoint y: 228, distance: 103.8
click at [348, 247] on div "Yo renové el contrato Tags and notes" at bounding box center [304, 259] width 87 height 24
copy div "Yo renové el contrato Tags and notes Received via SMS 12:23 PM Yansel Perez Rod…"
click at [318, 368] on textarea "Hi {{first_name}}! That was just a general rent reminder. Please disregard if y…" at bounding box center [427, 366] width 344 height 35
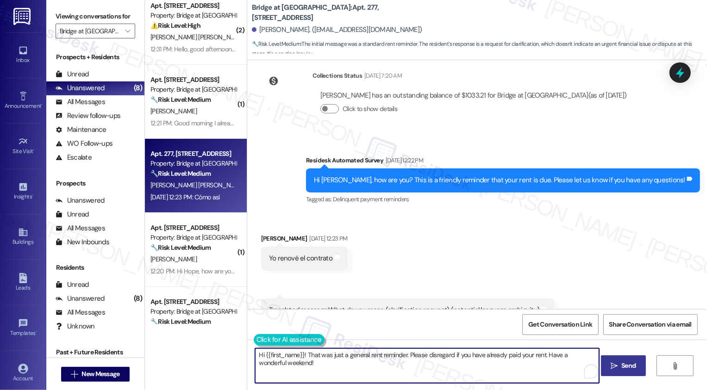
click at [254, 340] on button at bounding box center [289, 340] width 71 height 12
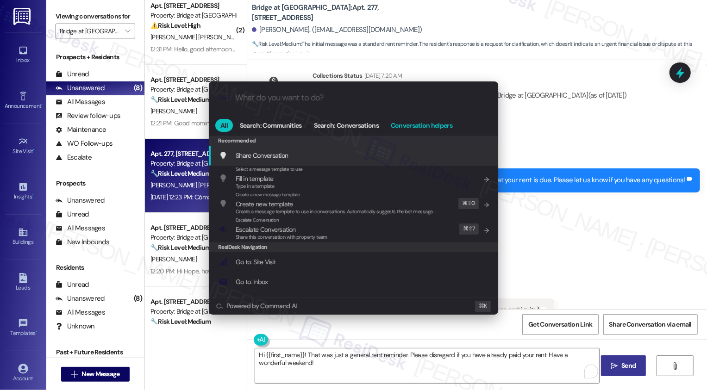
click at [407, 126] on span "Conversation helpers" at bounding box center [422, 125] width 62 height 6
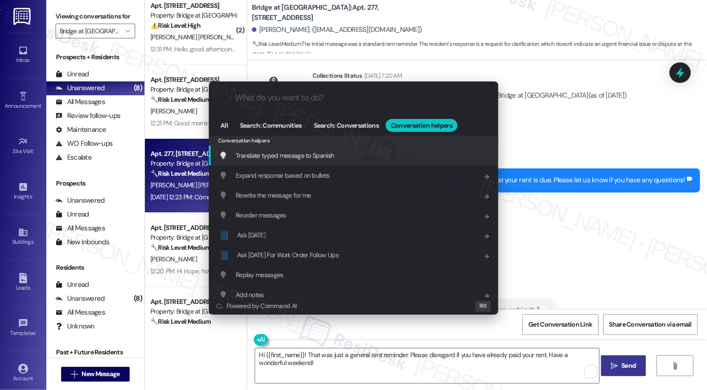
click at [338, 155] on div "Translate typed message to Spanish Add shortcut" at bounding box center [354, 156] width 271 height 10
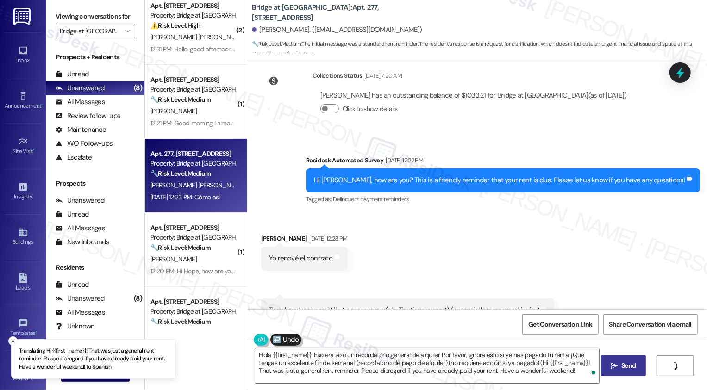
type textarea "Hola {{first_name}}. Eso era solo un recordatorio general de alquiler. Por favo…"
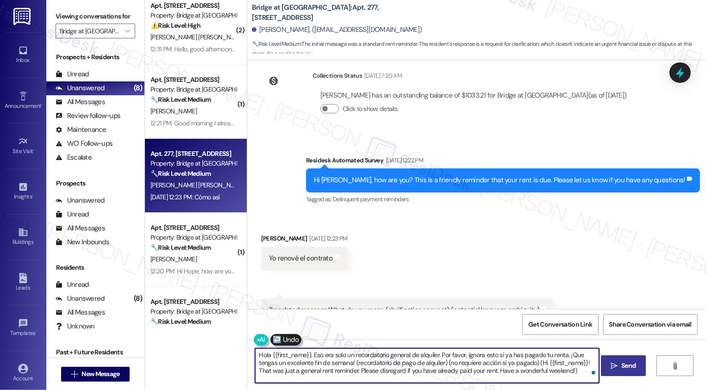
click at [617, 369] on icon "" at bounding box center [614, 366] width 7 height 7
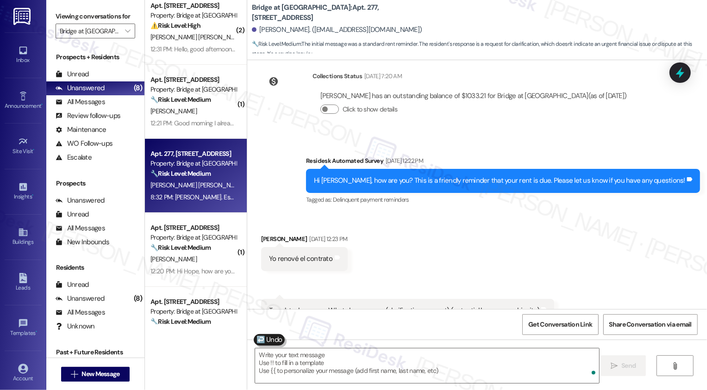
scroll to position [1023, 0]
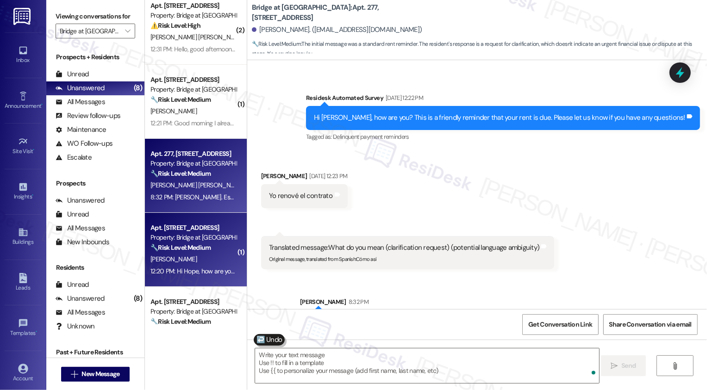
click at [192, 268] on div "12:20 PM: Hi Hope, how are you? A friendly reminder that your rent is due and y…" at bounding box center [480, 271] width 659 height 8
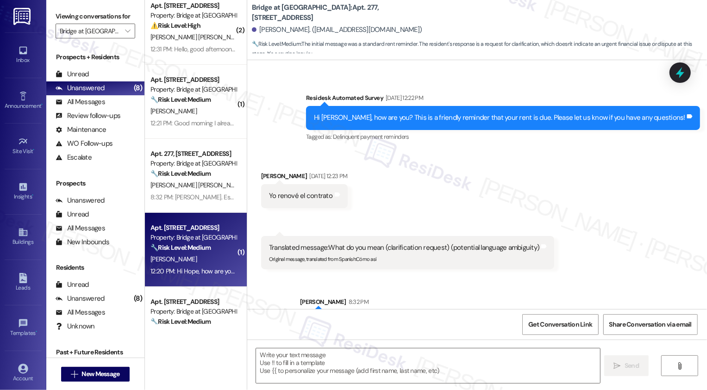
click at [192, 268] on div "12:20 PM: Hi Hope, how are you? A friendly reminder that your rent is due and y…" at bounding box center [480, 271] width 659 height 8
type textarea "Fetching suggested responses. Please feel free to read through the conversation…"
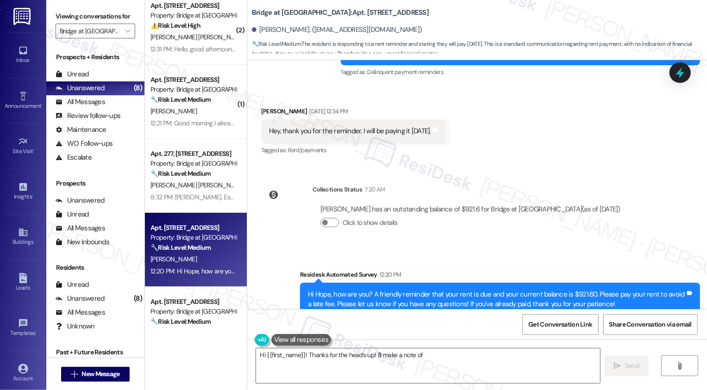
scroll to position [907, 0]
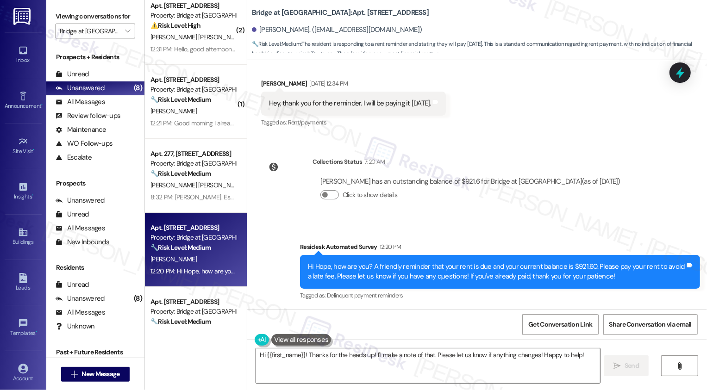
click at [388, 354] on textarea "Hi {{first_name}}! Thanks for the heads up! I'll make a note of that. Please le…" at bounding box center [428, 366] width 344 height 35
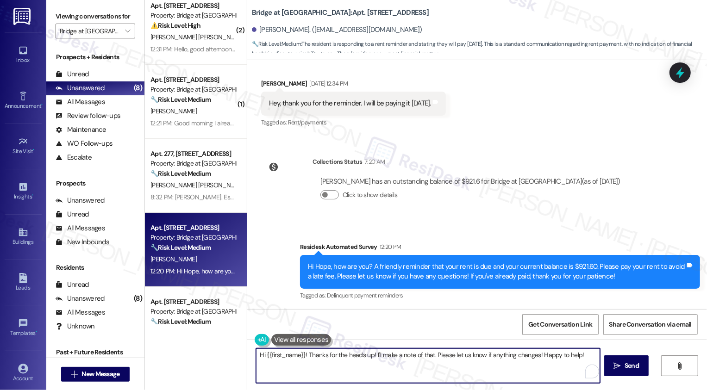
click at [440, 358] on textarea "Hi {{first_name}}! Thanks for the heads up! I'll make a note of that. Please le…" at bounding box center [428, 366] width 344 height 35
drag, startPoint x: 370, startPoint y: 356, endPoint x: 393, endPoint y: 374, distance: 29.0
click at [392, 374] on textarea "Hi {{first_name}}! Thanks for the heads up! I'll make a note of that. Please le…" at bounding box center [427, 366] width 344 height 35
type textarea "Hi {{first_name}}! Thanks for the heads up! You're all set if you"
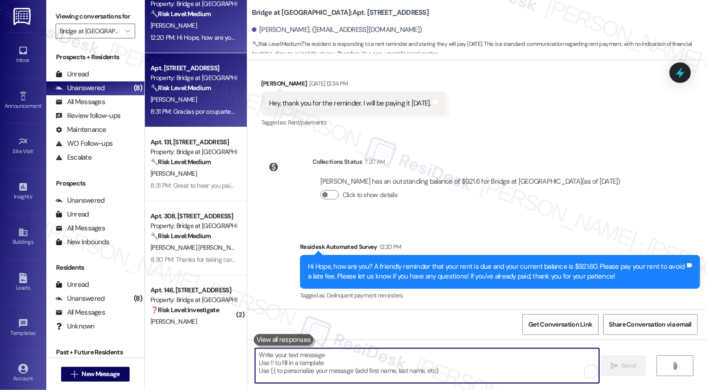
scroll to position [268, 0]
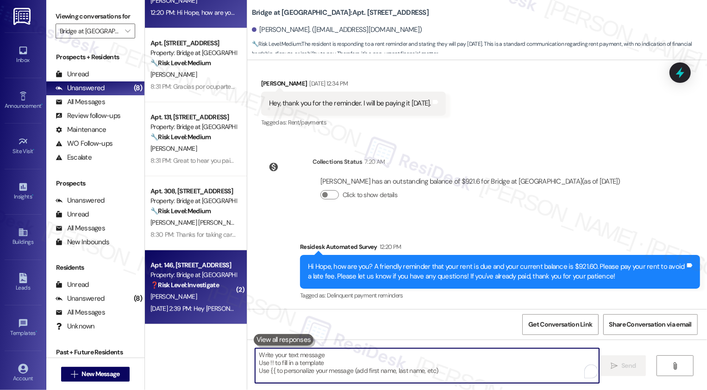
click at [188, 287] on strong "❓ Risk Level: Investigate" at bounding box center [185, 285] width 69 height 8
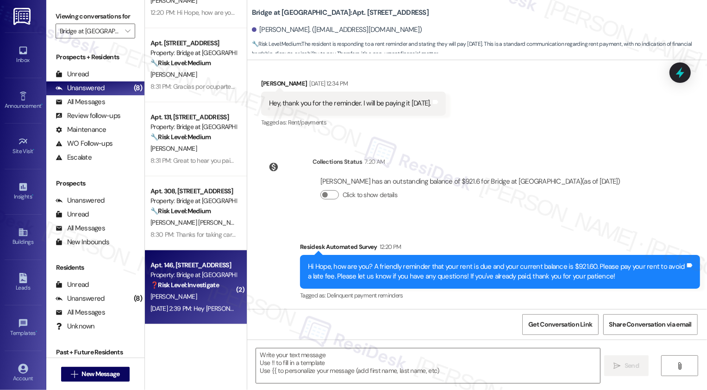
click at [188, 287] on strong "❓ Risk Level: Investigate" at bounding box center [185, 285] width 69 height 8
type textarea "Fetching suggested responses. Please feel free to read through the conversation…"
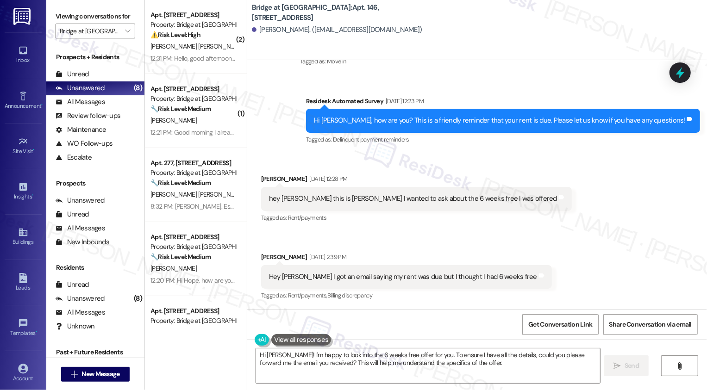
scroll to position [231, 0]
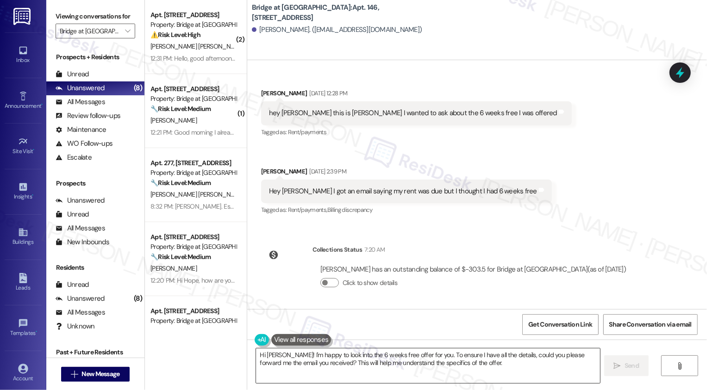
click at [308, 357] on textarea "Hi Abraham! I'm happy to look into the 6 weeks free offer for you. To ensure I …" at bounding box center [428, 366] width 344 height 35
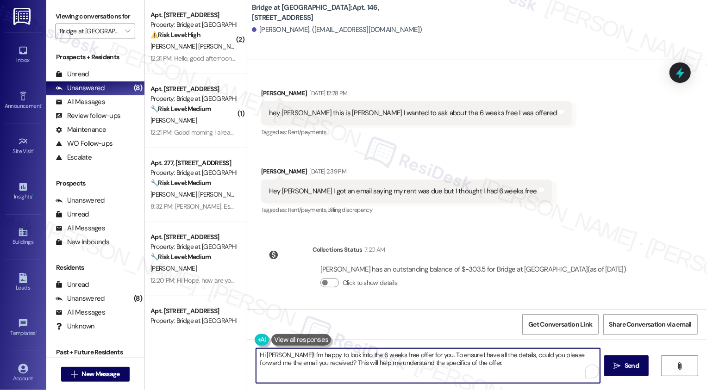
click at [347, 359] on textarea "Hi Abraham! I'm happy to look into the 6 weeks free offer for you. To ensure I …" at bounding box center [428, 366] width 344 height 35
drag, startPoint x: 288, startPoint y: 355, endPoint x: 528, endPoint y: 382, distance: 241.9
click at [528, 382] on textarea "Hi Abraham! I'm happy to look into the 6 weeks free offer for you. To ensure I …" at bounding box center [427, 366] width 344 height 35
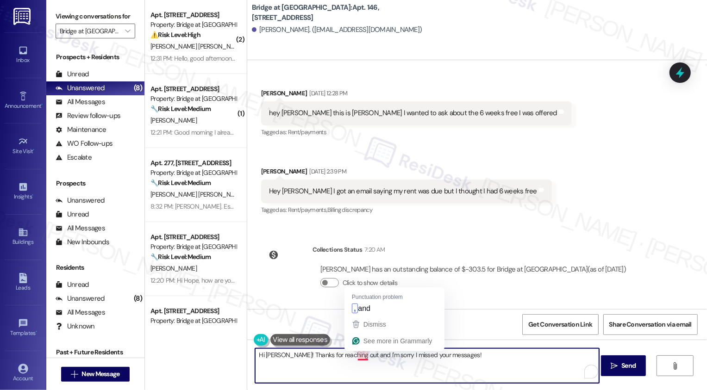
click at [358, 356] on textarea "Hi Abraham! Thanks for reaching out and I'm sorry I missed your messages!" at bounding box center [427, 366] width 344 height 35
click at [490, 356] on textarea "Hi Abraham! Thanks for reaching out, and I'm sorry I missed your messages!" at bounding box center [427, 366] width 344 height 35
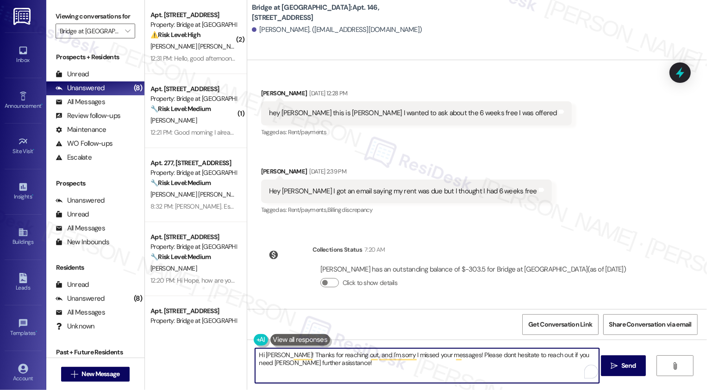
click at [455, 356] on textarea "Hi Abraham! Thanks for reaching out, and I'm sorry I missed your messages! Plea…" at bounding box center [427, 366] width 344 height 35
click at [376, 355] on textarea "Hi Abraham! Thanks for reaching out, and I'm sorry I missed your messages. Plea…" at bounding box center [427, 366] width 344 height 35
click at [488, 359] on textarea "Hi Abraham! Thanks for reaching out, and I'm so sorry I missed your messages. P…" at bounding box center [427, 366] width 344 height 35
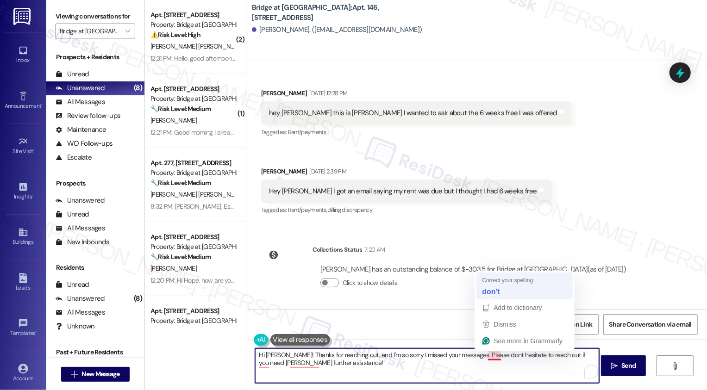
type textarea "Hi [PERSON_NAME]! Thanks for reaching out, and I'm so sorry I missed your messa…"
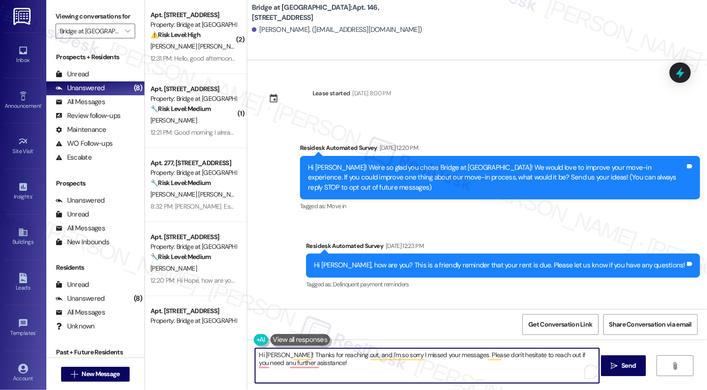
scroll to position [231, 0]
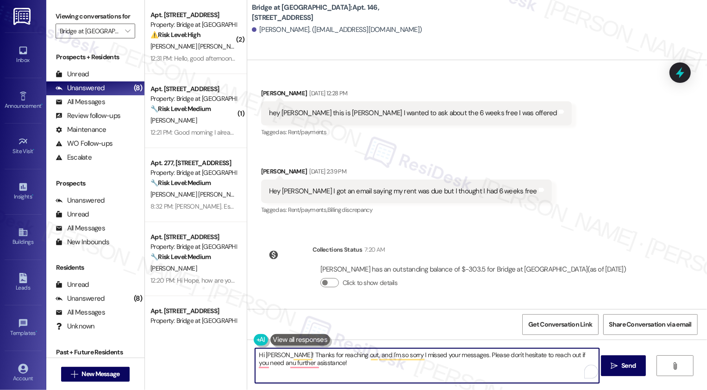
click at [421, 363] on textarea "Hi [PERSON_NAME]! Thanks for reaching out, and I'm so sorry I missed your messa…" at bounding box center [427, 366] width 344 height 35
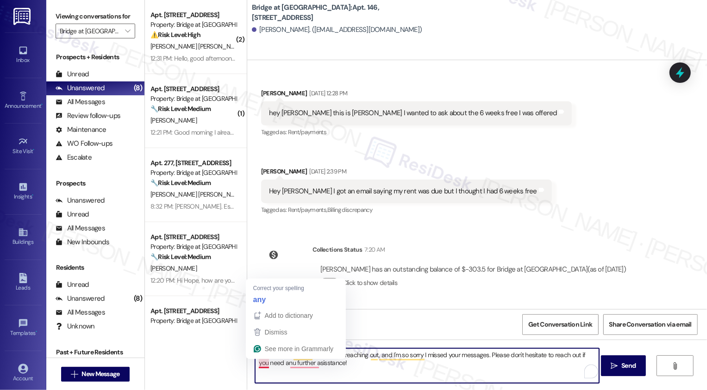
click at [261, 365] on textarea "Hi [PERSON_NAME]! Thanks for reaching out, and I'm so sorry I missed your messa…" at bounding box center [427, 366] width 344 height 35
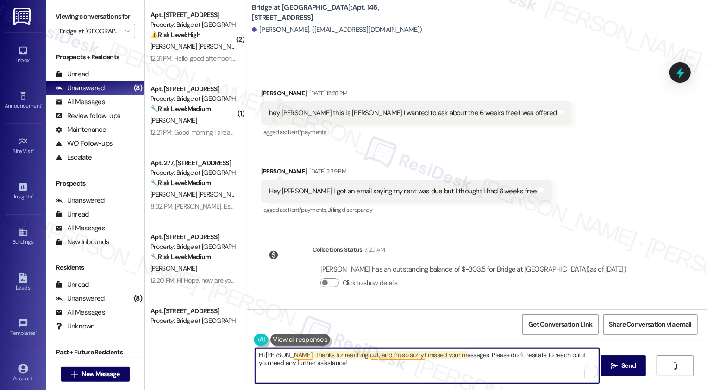
click at [299, 365] on textarea "Hi [PERSON_NAME]! Thanks for reaching out, and I'm so sorry I missed your messa…" at bounding box center [427, 366] width 344 height 35
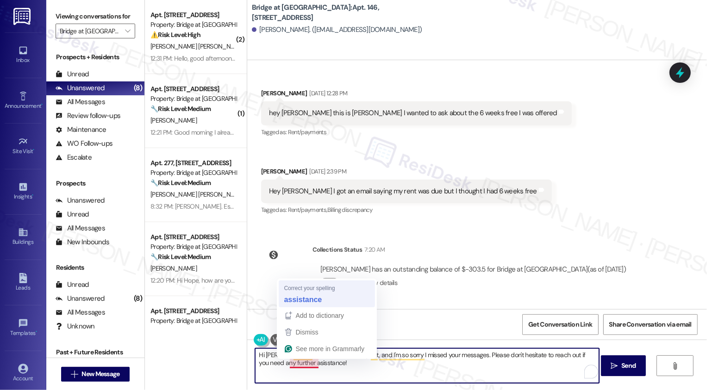
type textarea "Hi [PERSON_NAME]! Thanks for reaching out, and I'm so sorry I missed your messa…"
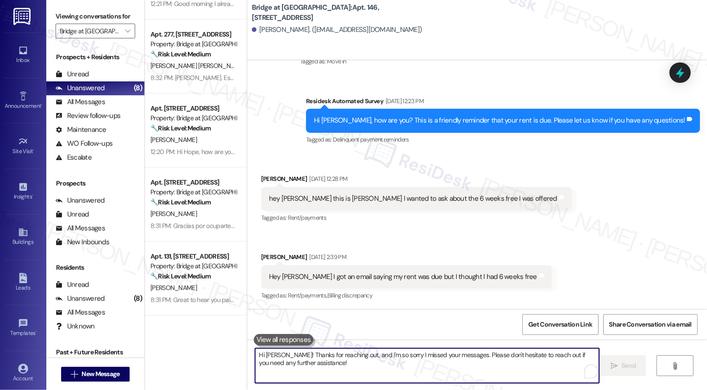
scroll to position [0, 0]
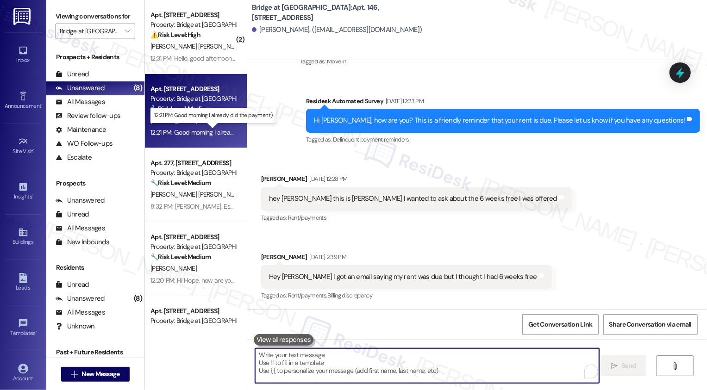
click at [190, 129] on div "12:21 PM: Good morning I already did the payment:) 12:21 PM: Good morning I alr…" at bounding box center [219, 132] width 137 height 8
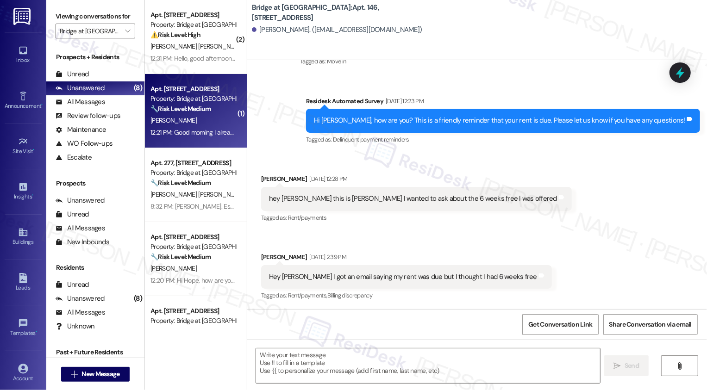
click at [190, 129] on div "12:21 PM: Good morning I already did the payment:) 12:21 PM: Good morning I alr…" at bounding box center [219, 132] width 137 height 8
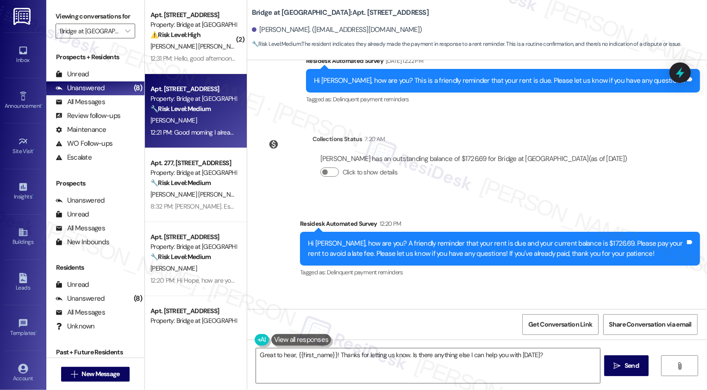
scroll to position [769, 0]
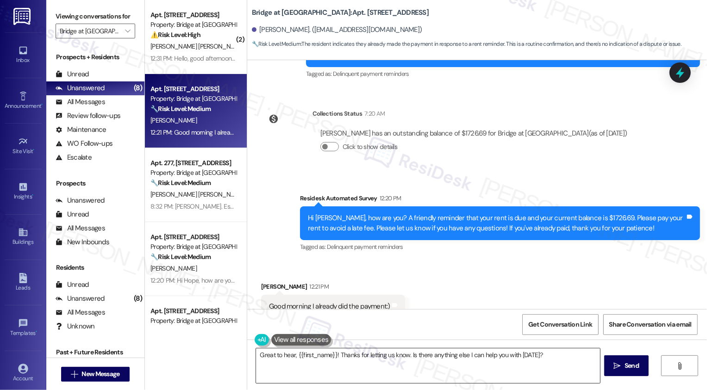
click at [362, 371] on textarea "Great to hear, {{first_name}}! Thanks for letting us know. Is there anything el…" at bounding box center [428, 366] width 344 height 35
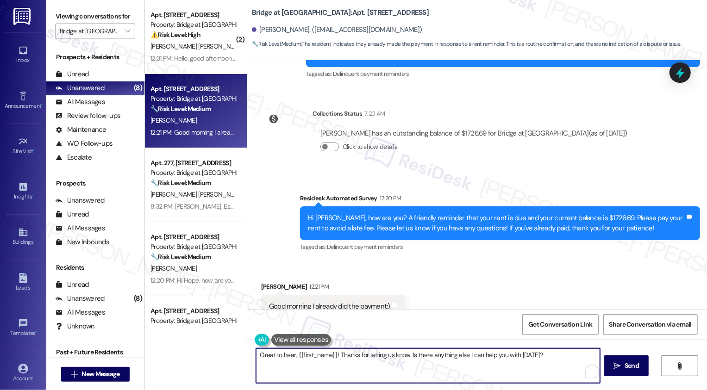
paste textarea "Thanks for the heads-up, {{first_name}}! Sometimes it just takes a little time …"
click at [472, 383] on textarea "Thanks for the heads-up, {{first_name}}! Sometimes it just takes a little time …" at bounding box center [427, 366] width 344 height 35
click at [491, 371] on textarea "Thanks for the heads-up, {{first_name}}! Sometimes it just takes a little time …" at bounding box center [427, 366] width 344 height 35
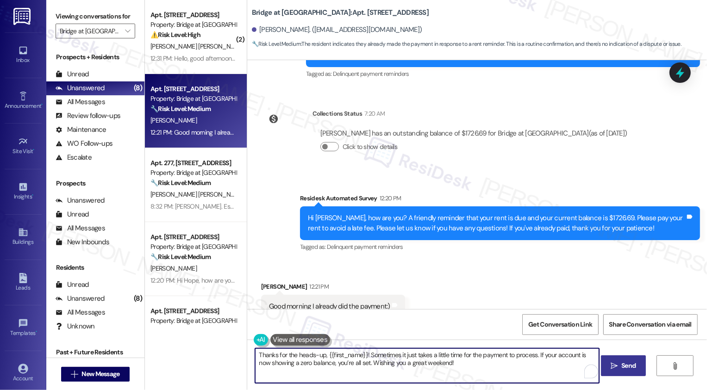
type textarea "Thanks for the heads-up, {{first_name}}! Sometimes it just takes a little time …"
click at [622, 364] on span "Send" at bounding box center [629, 366] width 14 height 10
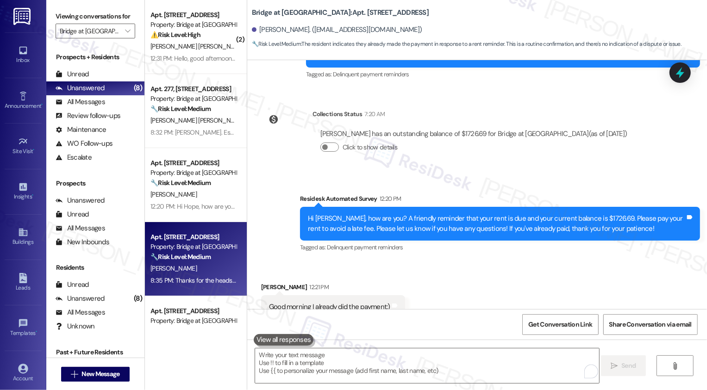
scroll to position [844, 0]
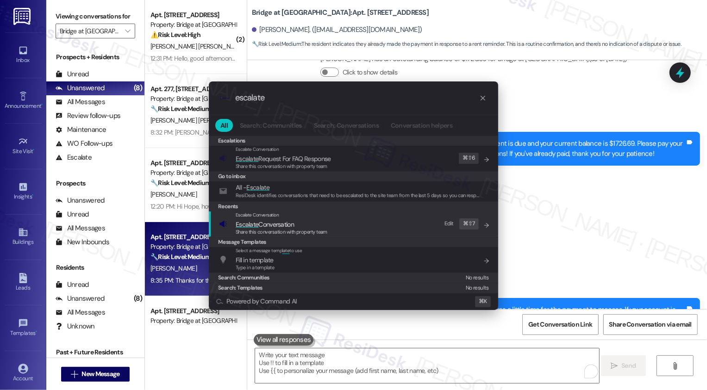
type input "escalate"
click at [282, 231] on span "Share this conversation with property team" at bounding box center [282, 232] width 92 height 6
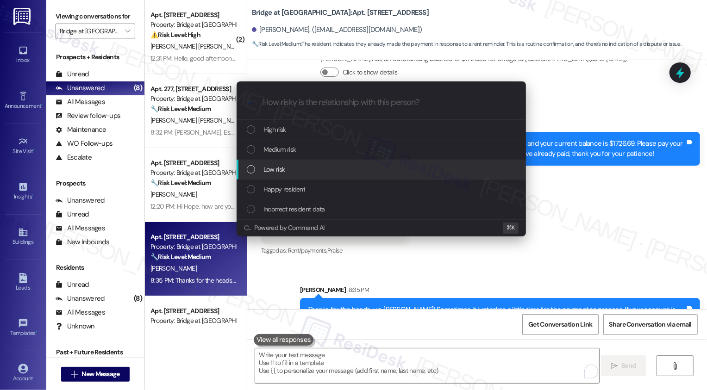
click at [276, 174] on span "Low risk" at bounding box center [274, 169] width 21 height 10
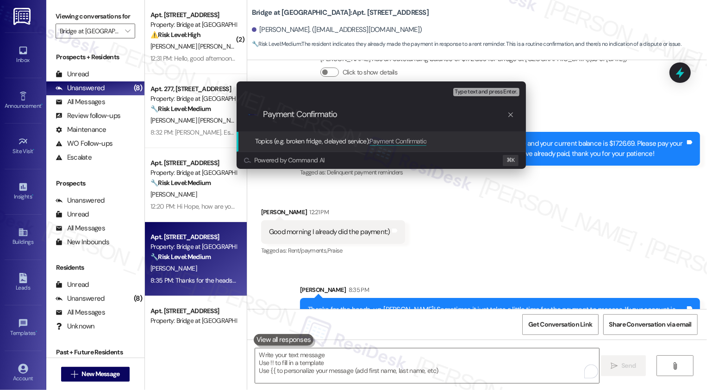
type input "Payment Confirmation"
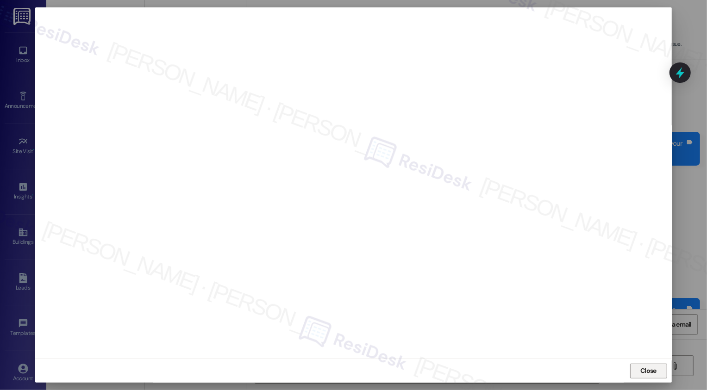
click at [653, 371] on button "Close" at bounding box center [648, 371] width 37 height 15
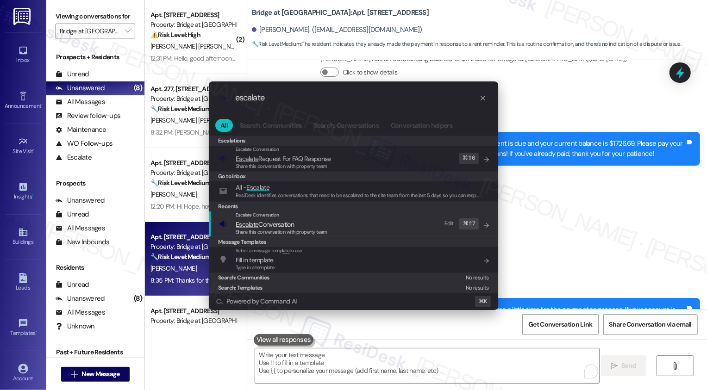
type input "escalate"
click at [315, 227] on span "Escalate Conversation" at bounding box center [282, 225] width 92 height 10
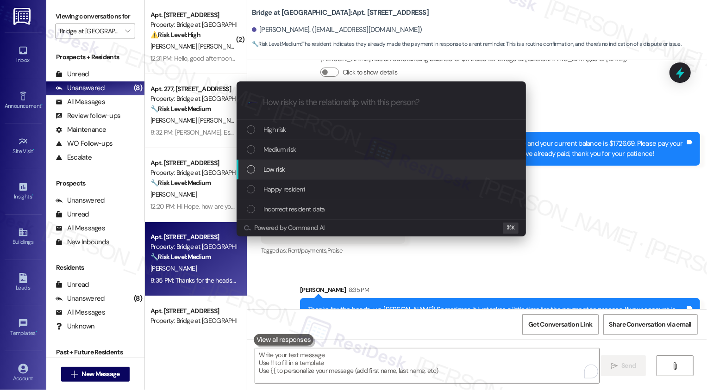
click at [278, 174] on span "Low risk" at bounding box center [274, 169] width 21 height 10
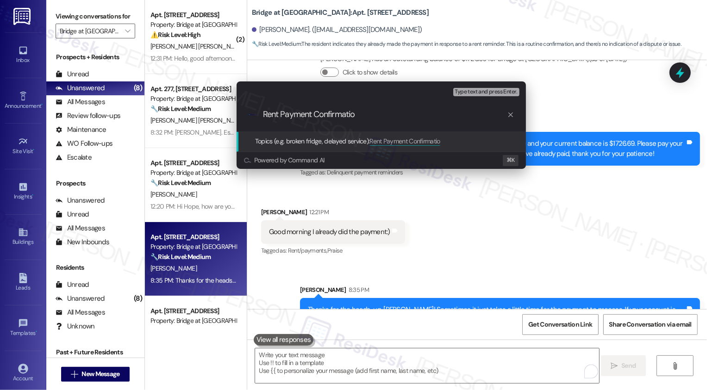
type input "Rent Payment Confirmation"
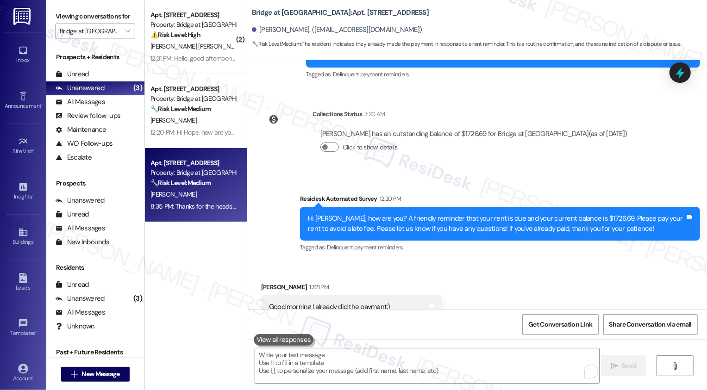
scroll to position [0, 0]
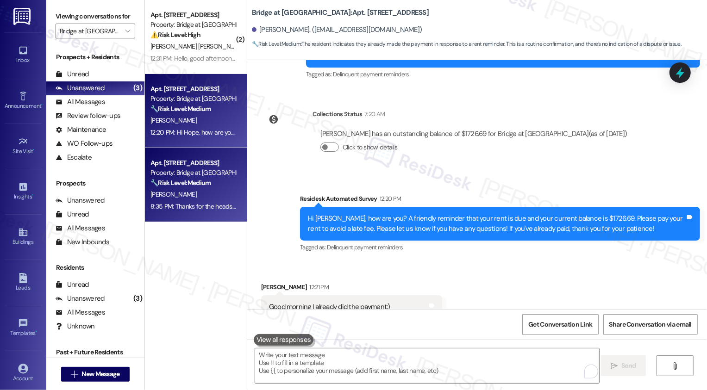
click at [189, 116] on div "[PERSON_NAME]" at bounding box center [194, 121] width 88 height 12
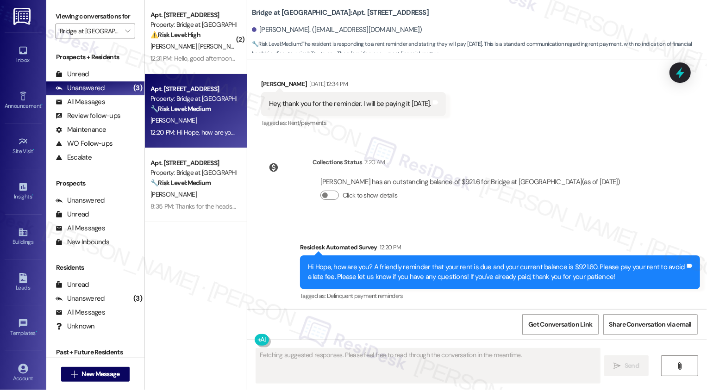
scroll to position [907, 0]
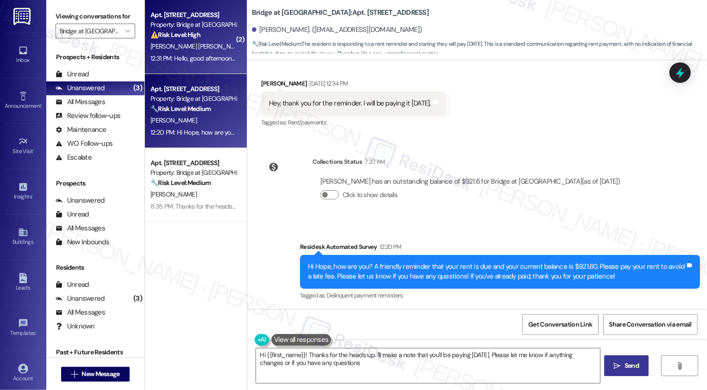
type textarea "Hi {{first_name}}! Thanks for the heads up. I'll make a note that you'll be pay…"
click at [199, 63] on div "12:31 PM: Hello, good afternoon, yes, as I told you, I’m waiting for the paymen…" at bounding box center [459, 58] width 616 height 8
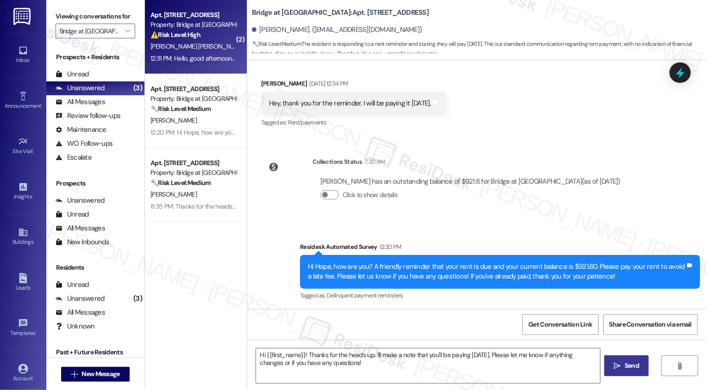
type textarea "Fetching suggested responses. Please feel free to read through the conversation…"
click at [199, 63] on div "12:31 PM: Hello, good afternoon, yes, as I told you, I’m waiting for the paymen…" at bounding box center [459, 58] width 616 height 8
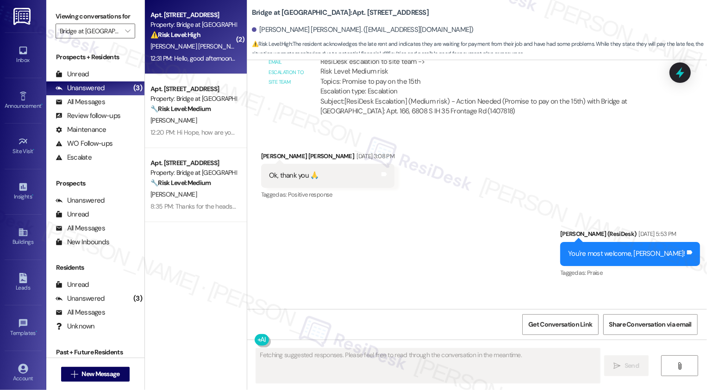
scroll to position [2193, 0]
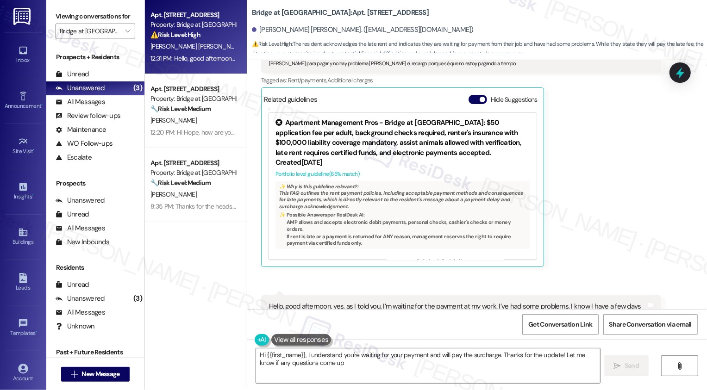
type textarea "Hi {{first_name}}, I understand you're waiting for your payment and will pay th…"
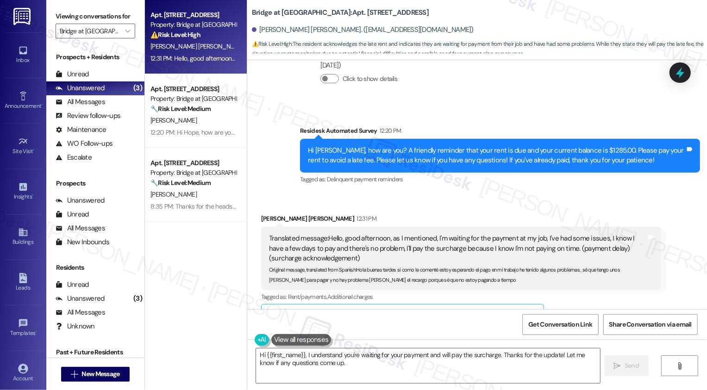
scroll to position [1991, 0]
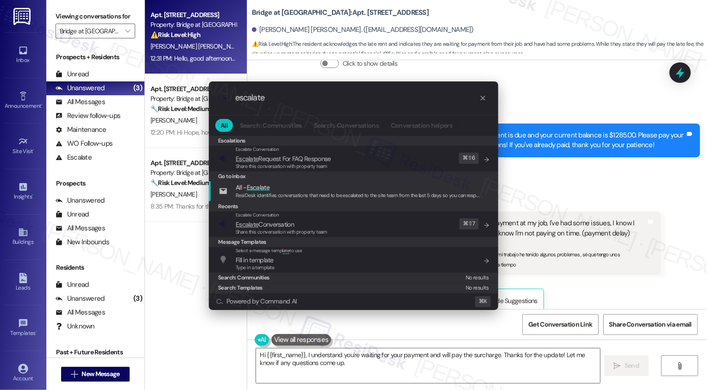
type input "escalate"
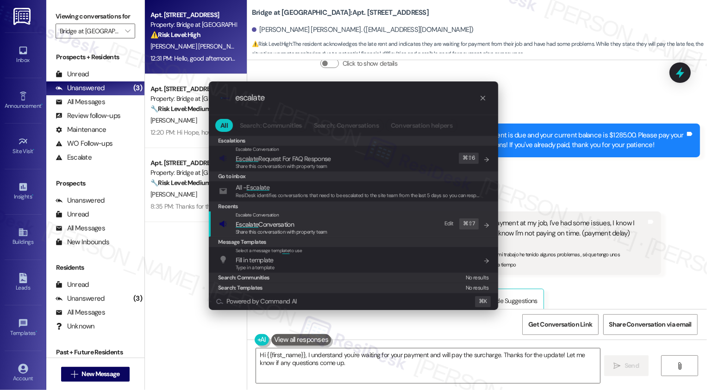
click at [303, 231] on span "Share this conversation with property team" at bounding box center [282, 232] width 92 height 6
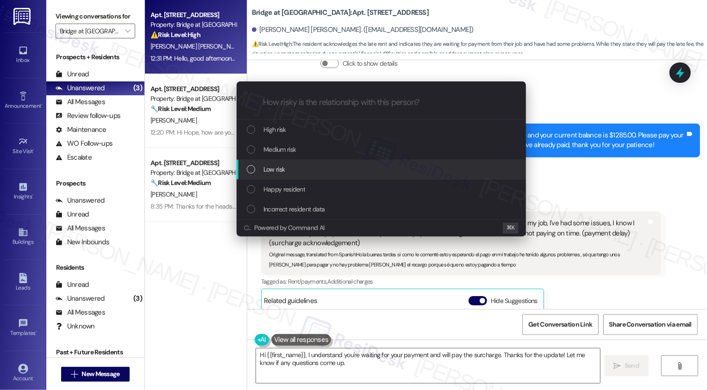
click at [276, 169] on span "Low risk" at bounding box center [274, 169] width 21 height 10
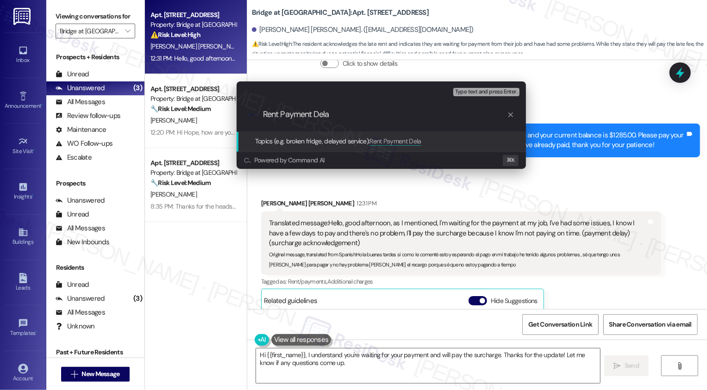
type input "Rent Payment Delay"
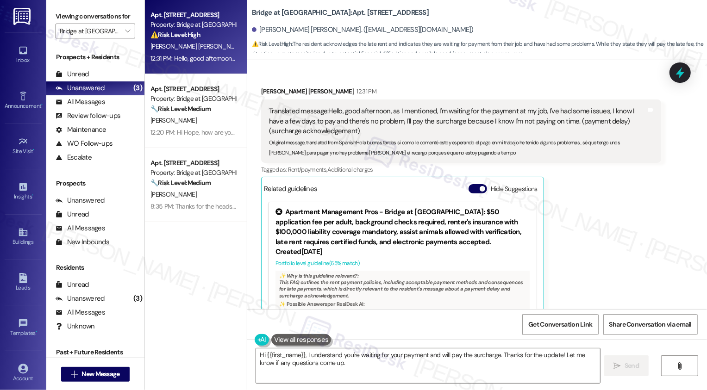
scroll to position [2193, 0]
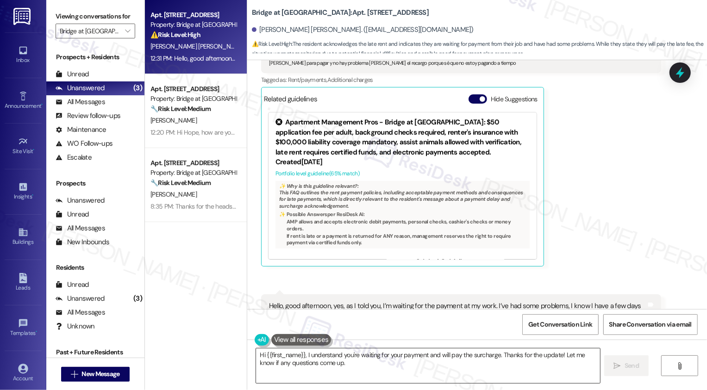
click at [327, 364] on textarea "Hi {{first_name}}, I understand you're waiting for your payment and will pay th…" at bounding box center [428, 366] width 344 height 35
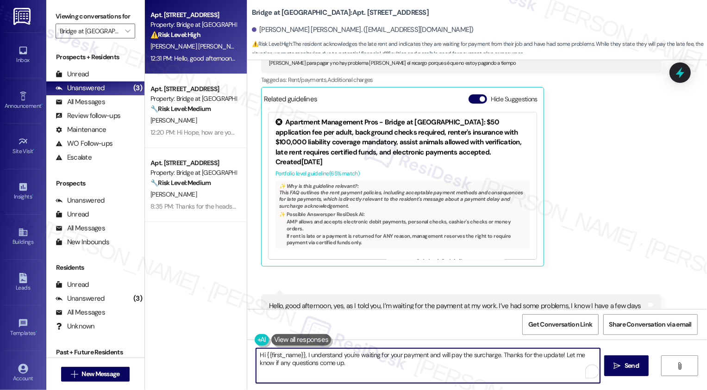
click at [353, 366] on textarea "Hi {{first_name}}, I understand you're waiting for your payment and will pay th…" at bounding box center [428, 366] width 344 height 35
click at [488, 369] on textarea "Hi {{first_name}}, I understand you're waiting for your payment and will pay th…" at bounding box center [428, 366] width 344 height 35
click at [477, 353] on textarea "Hi {{first_name}}, I understand you're waiting for your payment and will pay th…" at bounding box center [427, 366] width 344 height 35
click at [542, 365] on textarea "Hi {{first_name}}, I understand you're waiting for your payment and will pay la…" at bounding box center [427, 366] width 344 height 35
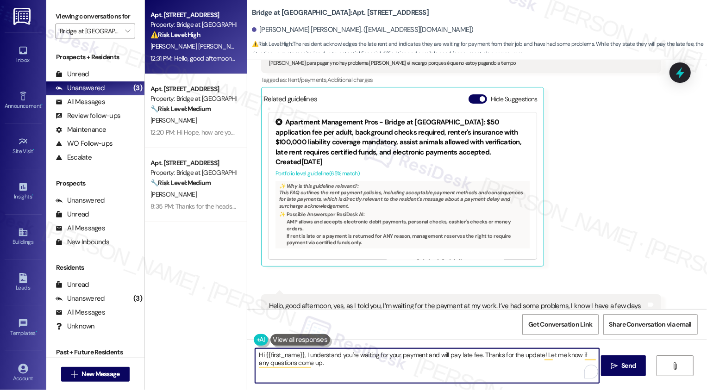
click at [544, 363] on textarea "Hi {{first_name}}, I understand you're waiting for your payment and will pay la…" at bounding box center [427, 366] width 344 height 35
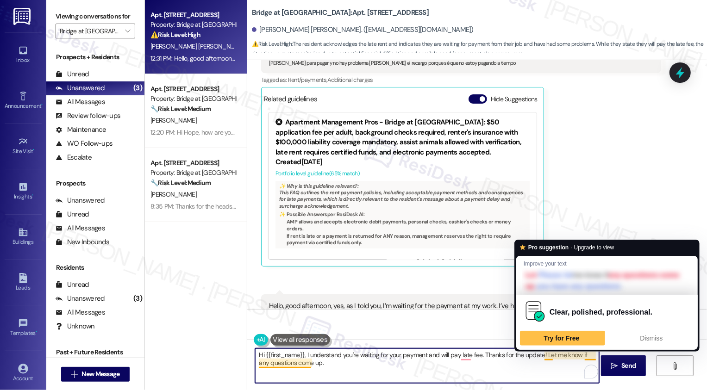
drag, startPoint x: 540, startPoint y: 355, endPoint x: 544, endPoint y: 370, distance: 15.4
click at [544, 370] on textarea "Hi {{first_name}}, I understand you're waiting for your payment and will pay la…" at bounding box center [427, 366] width 344 height 35
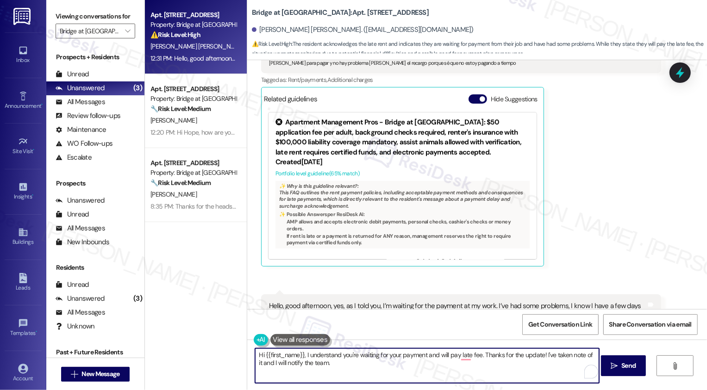
click at [414, 364] on textarea "Hi {{first_name}}, I understand you're waiting for your payment and will pay la…" at bounding box center [427, 366] width 344 height 35
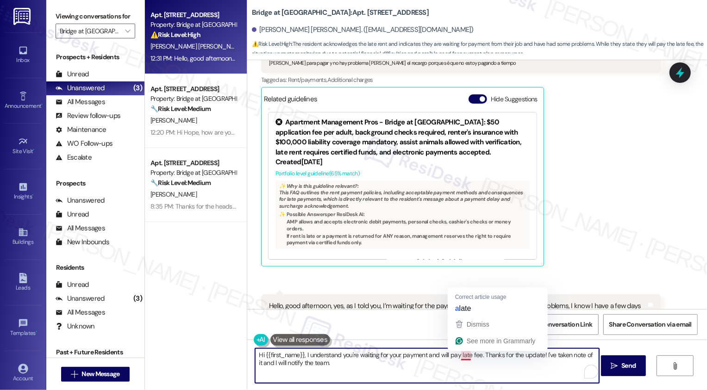
click at [461, 353] on textarea "Hi {{first_name}}, I understand you're waiting for your payment and will pay la…" at bounding box center [427, 366] width 344 height 35
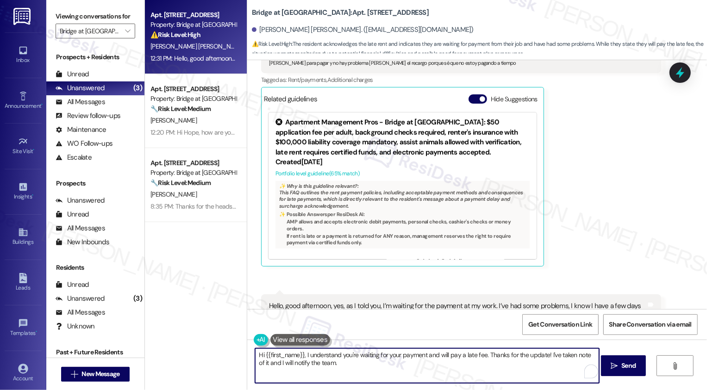
click at [476, 368] on textarea "Hi {{first_name}}, I understand you're waiting for your payment and will pay a …" at bounding box center [427, 366] width 344 height 35
type textarea "Hi {{first_name}}, I understand you're waiting for your payment and will pay a …"
click at [612, 375] on button " Send" at bounding box center [623, 366] width 45 height 21
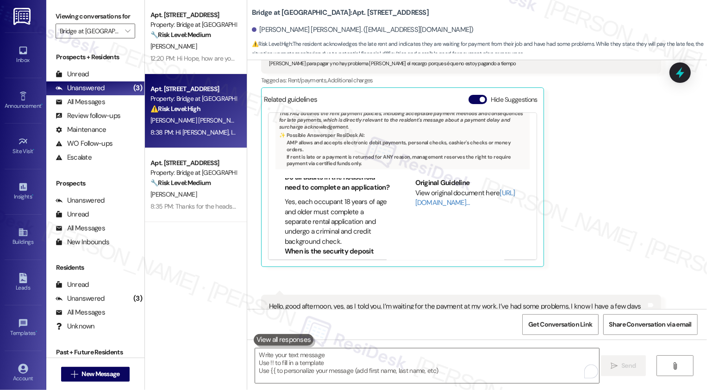
scroll to position [2267, 0]
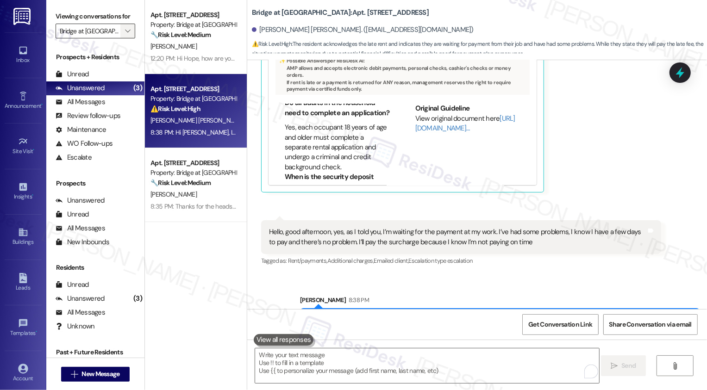
click at [125, 35] on icon "" at bounding box center [127, 30] width 5 height 7
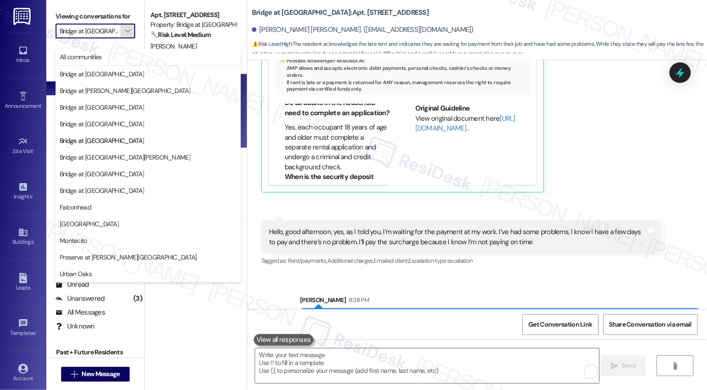
scroll to position [0, 1]
click at [109, 161] on span "Bridge at [GEOGRAPHIC_DATA][PERSON_NAME]" at bounding box center [125, 157] width 131 height 9
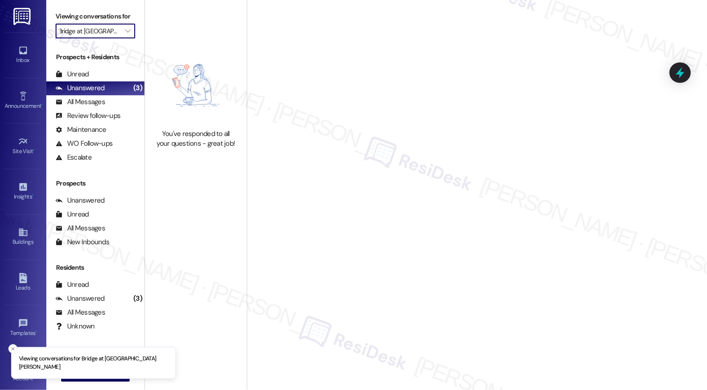
type input "Bridge at [GEOGRAPHIC_DATA][PERSON_NAME]"
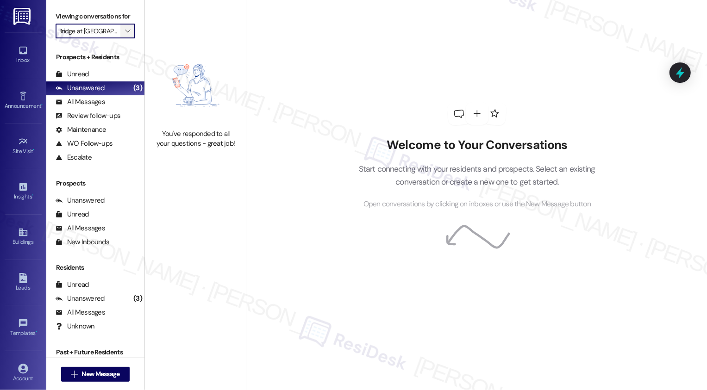
click at [123, 38] on span "" at bounding box center [127, 31] width 9 height 15
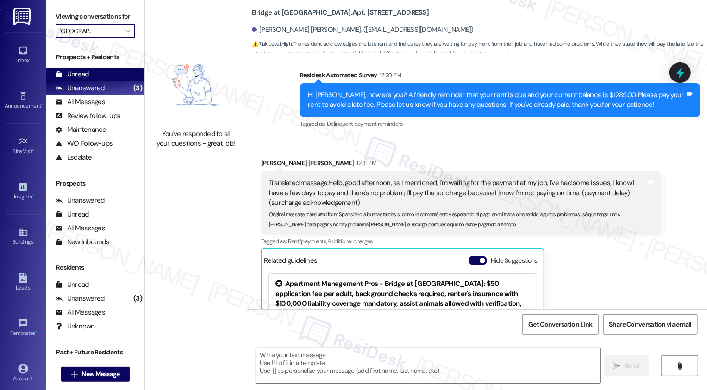
type textarea "Fetching suggested responses. Please feel free to read through the conversation…"
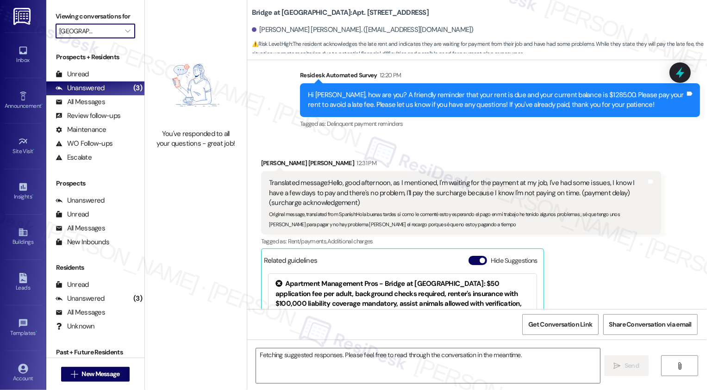
scroll to position [2193, 0]
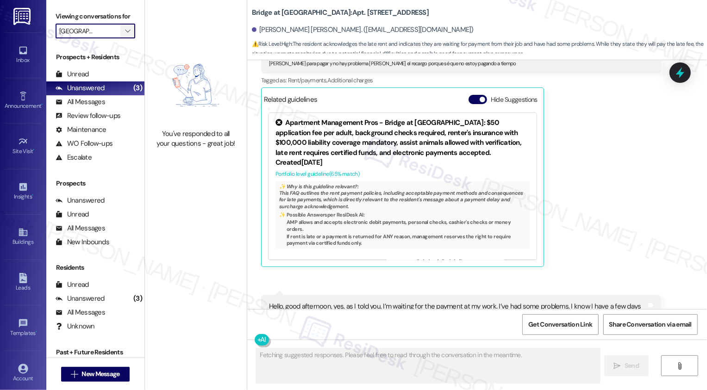
click at [125, 35] on icon "" at bounding box center [127, 30] width 5 height 7
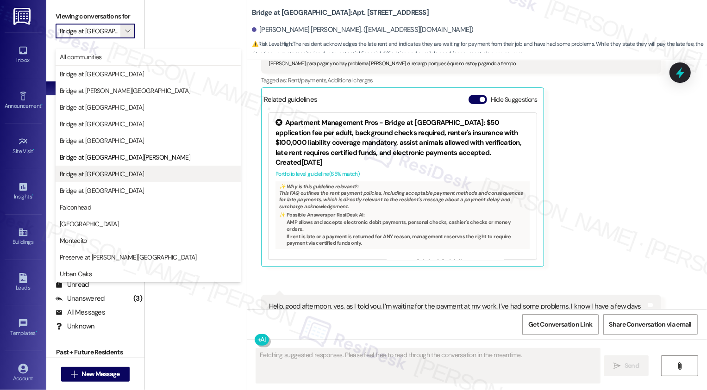
click at [86, 170] on span "Bridge at [GEOGRAPHIC_DATA]" at bounding box center [102, 174] width 84 height 9
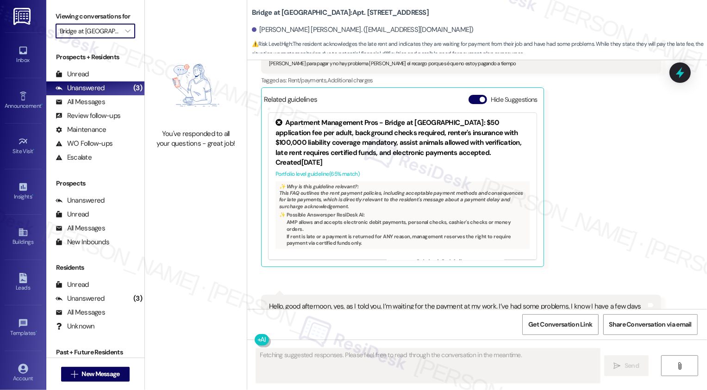
type input "Bridge at [GEOGRAPHIC_DATA]"
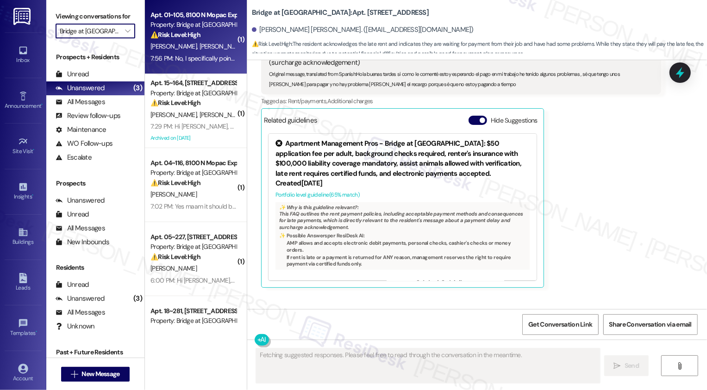
scroll to position [2193, 0]
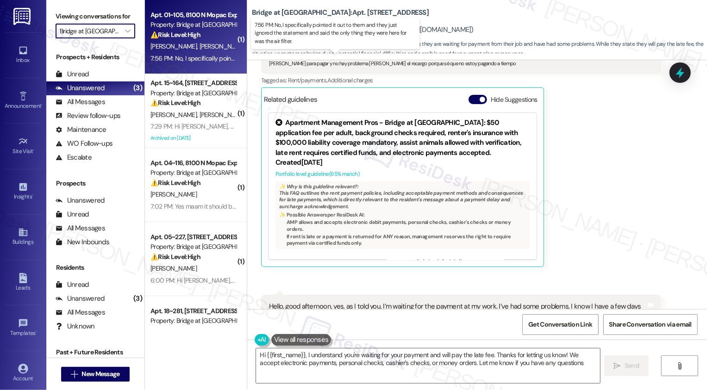
type textarea "Hi {{first_name}}, I understand you're waiting for your payment and will pay th…"
click at [199, 58] on div "7:56 PM: No, I specifically pointed it out to them and they just ignored the st…" at bounding box center [343, 58] width 384 height 8
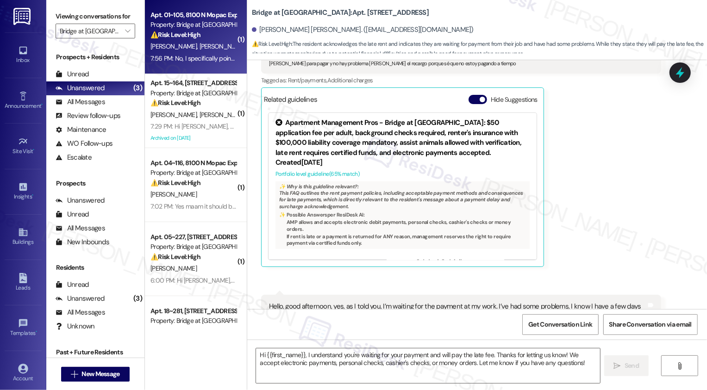
type textarea "Fetching suggested responses. Please feel free to read through the conversation…"
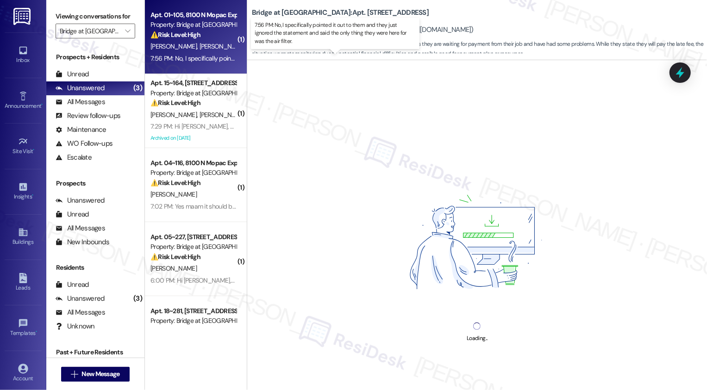
click at [199, 58] on div "7:56 PM: No, I specifically pointed it out to them and they just ignored the st…" at bounding box center [343, 58] width 384 height 8
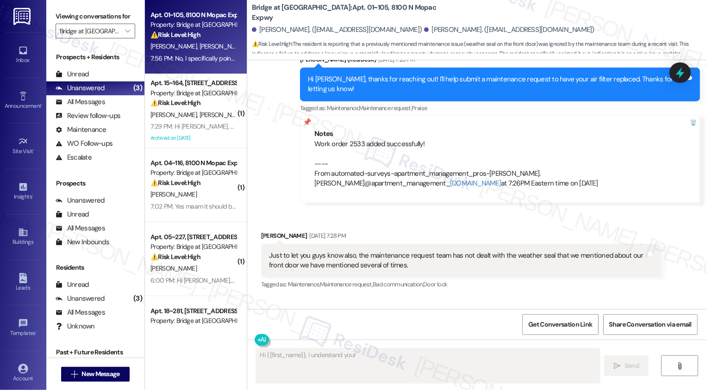
scroll to position [5725, 0]
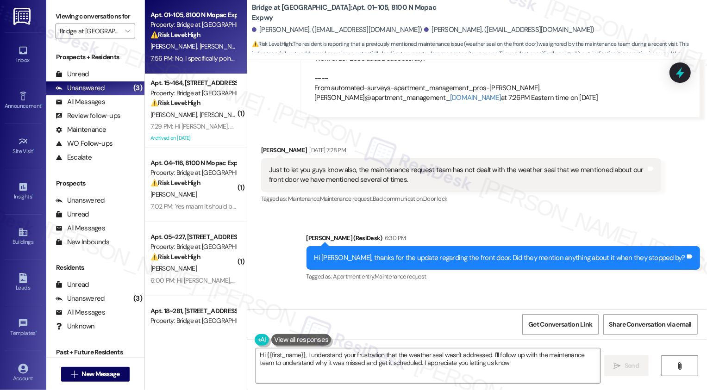
type textarea "Hi {{first_name}}, I understand your frustration that the weather seal wasn't a…"
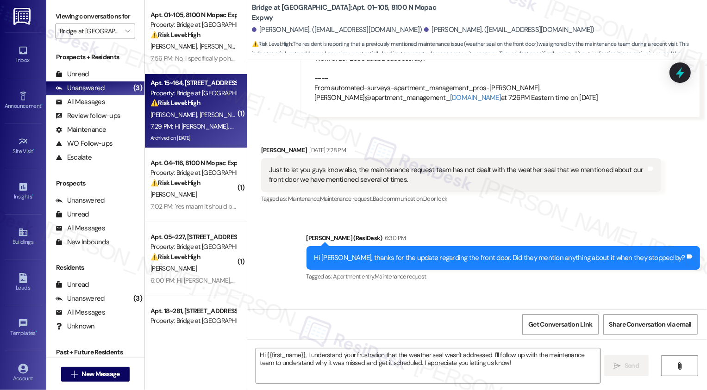
type textarea "Fetching suggested responses. Please feel free to read through the conversation…"
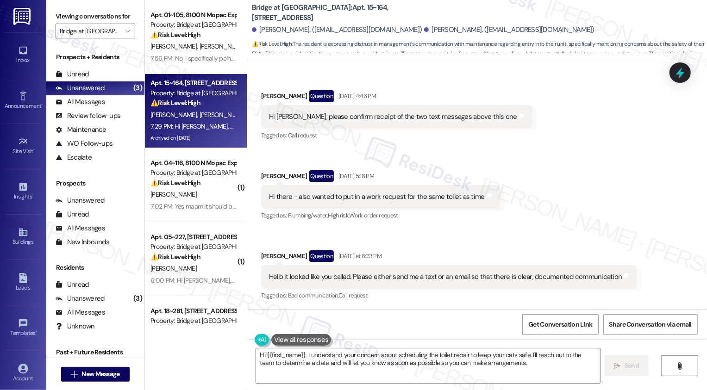
scroll to position [13493, 0]
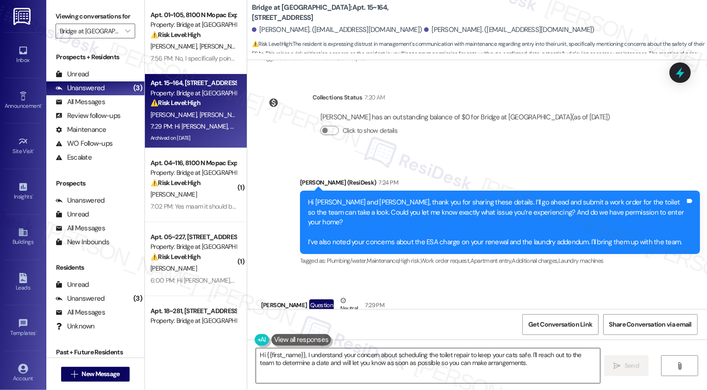
click at [317, 365] on textarea "Hi {{first_name}}, I understand your concern about scheduling the toilet repair…" at bounding box center [428, 366] width 344 height 35
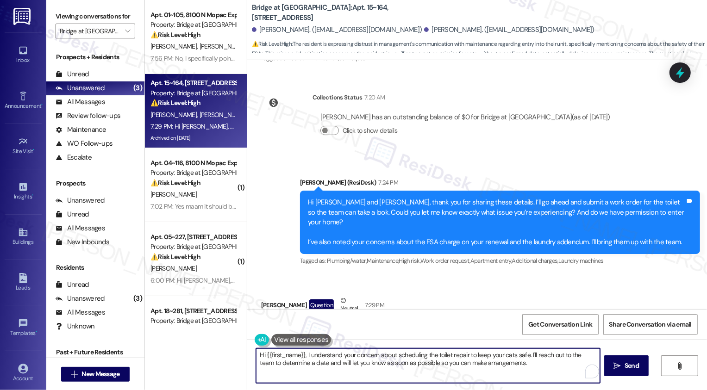
click at [398, 356] on textarea "Hi {{first_name}}, I understand your concern about scheduling the toilet repair…" at bounding box center [428, 366] width 344 height 35
drag, startPoint x: 525, startPoint y: 355, endPoint x: 542, endPoint y: 379, distance: 29.3
click at [542, 380] on textarea "Hi {{first_name}}, I understand your concern about scheduling the toilet repair…" at bounding box center [427, 366] width 344 height 35
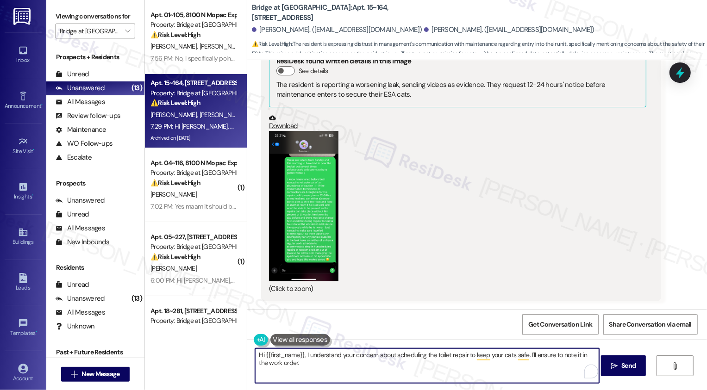
scroll to position [11593, 0]
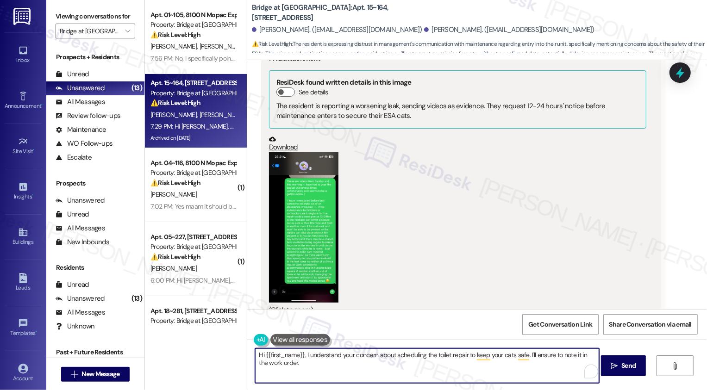
type textarea "Hi {{first_name}}, I understand your concern about scheduling the toilet repair…"
click at [297, 152] on button "Zoom image" at bounding box center [303, 227] width 69 height 151
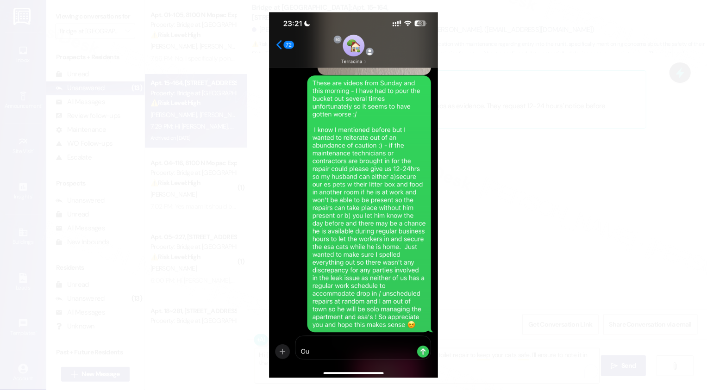
click at [529, 145] on button "Unzoom image" at bounding box center [353, 195] width 707 height 390
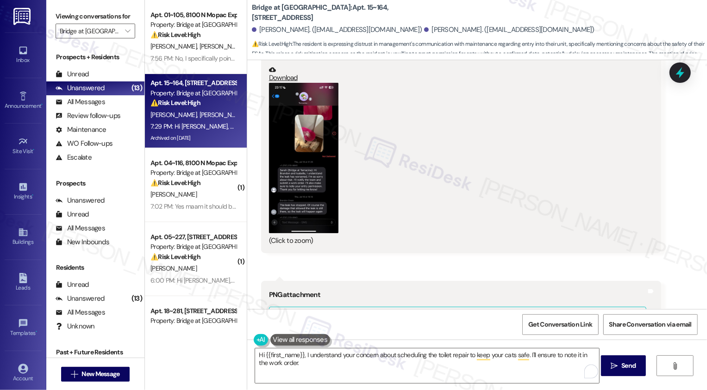
scroll to position [11224, 0]
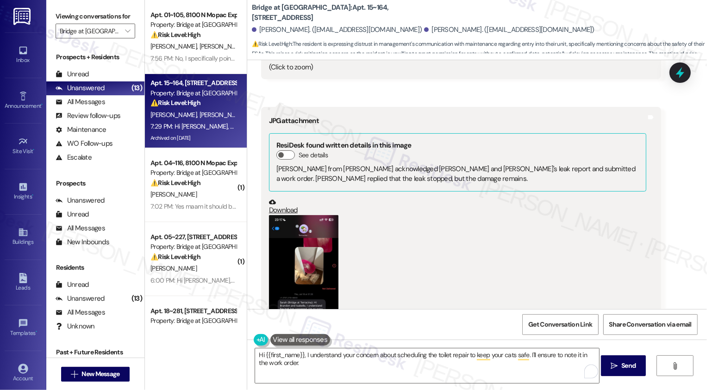
click at [315, 215] on button "Zoom image" at bounding box center [303, 290] width 69 height 151
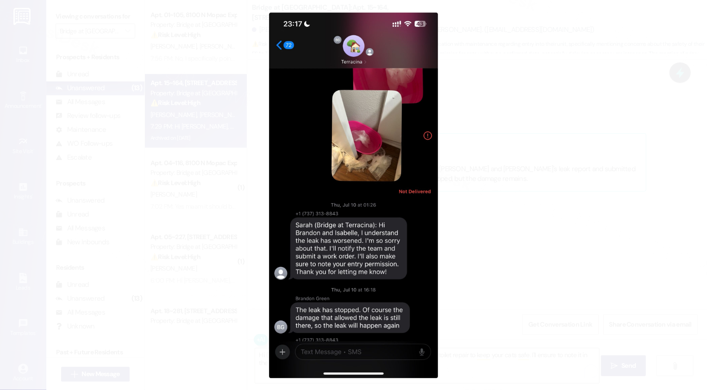
click at [494, 188] on button "Unzoom image" at bounding box center [353, 195] width 707 height 390
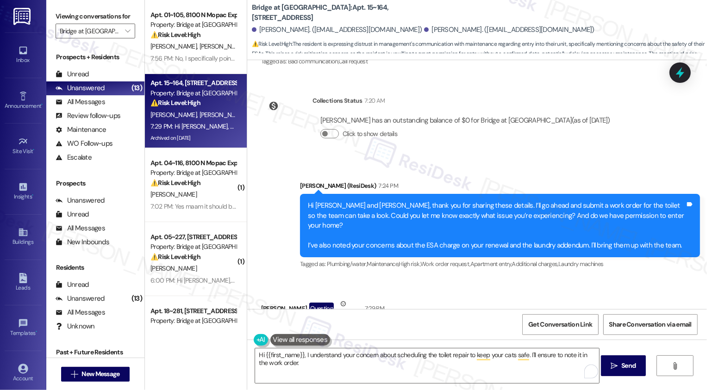
scroll to position [13493, 0]
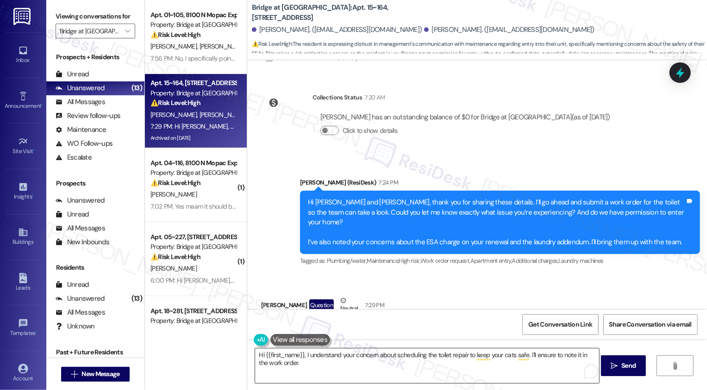
click at [317, 367] on textarea "Hi {{first_name}}, I understand your concern about scheduling the toilet repair…" at bounding box center [427, 366] width 344 height 35
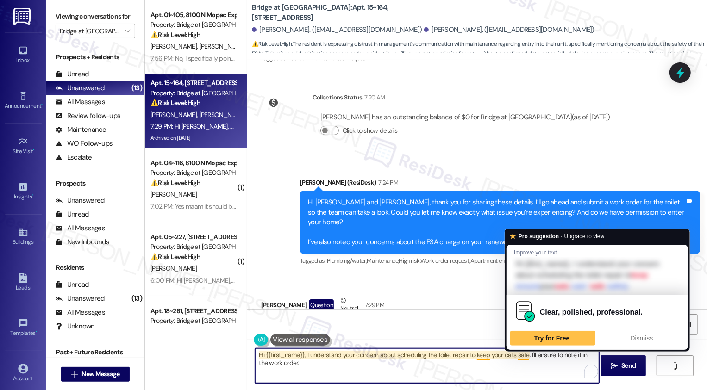
click at [523, 356] on textarea "Hi {{first_name}}, I understand your concern about scheduling the toilet repair…" at bounding box center [427, 366] width 344 height 35
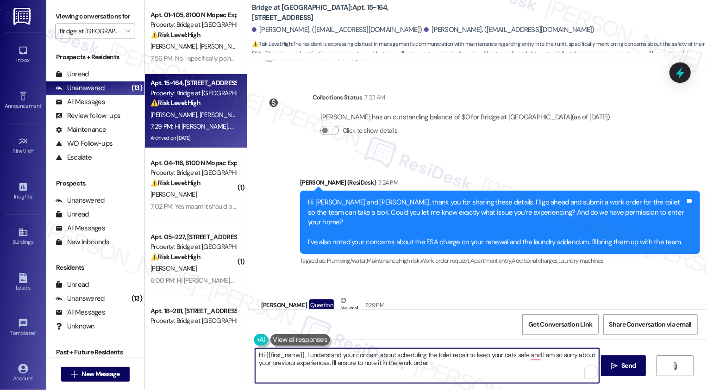
click at [497, 373] on textarea "Hi {{first_name}}, I understand your concern about scheduling the toilet repair…" at bounding box center [427, 366] width 344 height 35
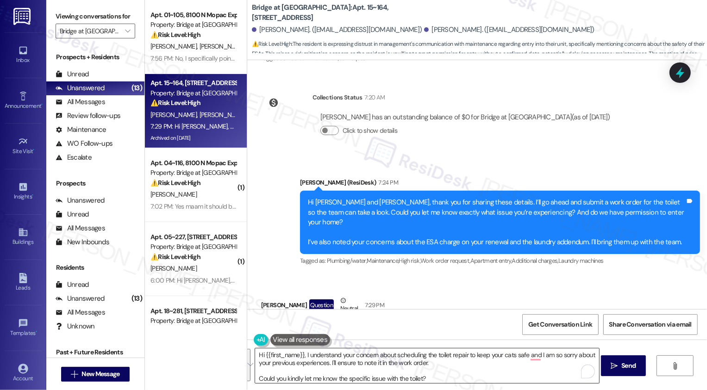
paste textarea ", and I’m so sorry to hear about your previous experiences. I’ll make sure to n…"
click at [341, 356] on textarea "Hi {{first_name}}, I understand your concern about scheduling the toilet repair…" at bounding box center [427, 366] width 344 height 35
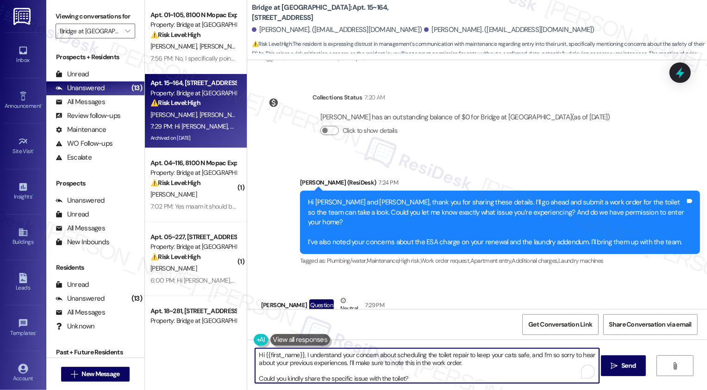
click at [422, 362] on textarea "Hi {{first_name}}, I understand your concern about scheduling the toilet repair…" at bounding box center [427, 366] width 344 height 35
click at [452, 362] on textarea "Hi {{first_name}}, I understand your concern about scheduling the toilet repair…" at bounding box center [427, 366] width 344 height 35
click at [481, 361] on textarea "Hi {{first_name}}, I understand your concern about scheduling the toilet repair…" at bounding box center [427, 366] width 344 height 35
click at [406, 360] on textarea "Hi {{first_name}}, I understand your concern about scheduling the toilet repair…" at bounding box center [427, 366] width 344 height 35
click at [474, 370] on textarea "Hi {{first_name}}, I understand your concern about scheduling the toilet repair…" at bounding box center [427, 366] width 344 height 35
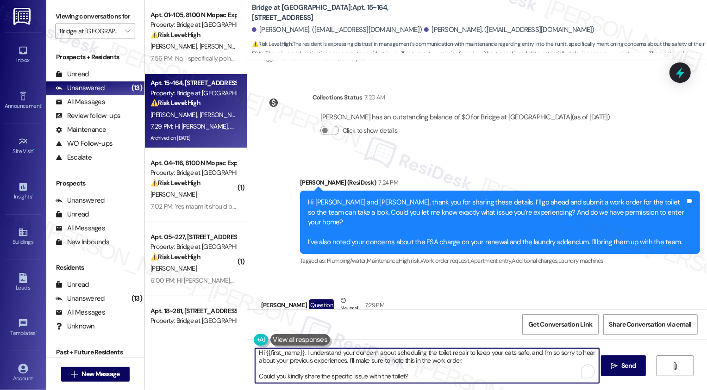
scroll to position [0, 0]
drag, startPoint x: 302, startPoint y: 354, endPoint x: 185, endPoint y: 353, distance: 116.7
click at [185, 353] on div "Apt. 01~105, 8100 N Mopac Expwy Property: Bridge at [GEOGRAPHIC_DATA] ⚠️ Risk L…" at bounding box center [426, 195] width 562 height 390
click at [255, 352] on textarea "understand your concern about scheduling the toilet repair to keep your cats sa…" at bounding box center [427, 366] width 344 height 35
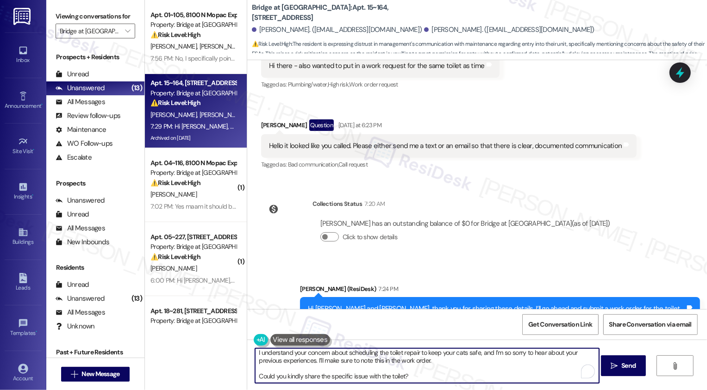
scroll to position [13493, 0]
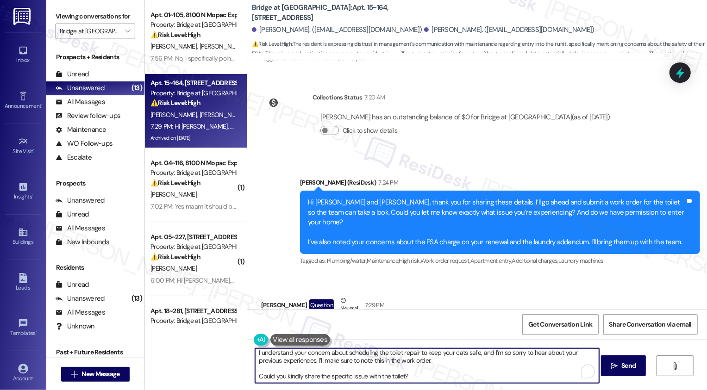
click at [360, 362] on textarea "I understand your concern about scheduling the toilet repair to keep your cats …" at bounding box center [427, 366] width 344 height 35
click at [393, 373] on textarea "I understand your concern about scheduling the toilet repair to keep your cats …" at bounding box center [427, 366] width 344 height 35
click at [472, 365] on textarea "I understand your concern about scheduling the toilet repair to keep your cats …" at bounding box center [427, 366] width 344 height 35
type textarea "I understand your concern about scheduling the toilet repair to keep your cats …"
click at [605, 376] on button " Send" at bounding box center [623, 366] width 45 height 21
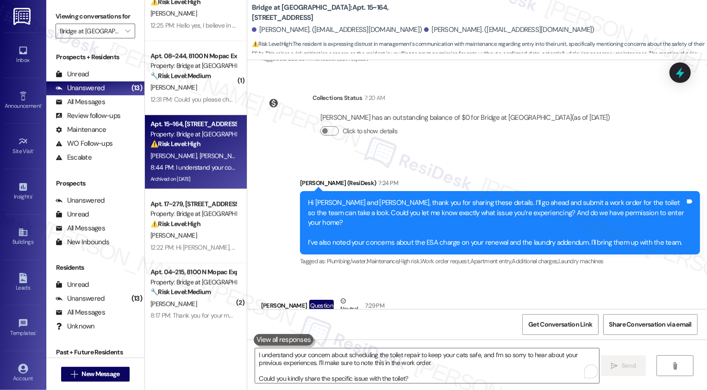
scroll to position [639, 0]
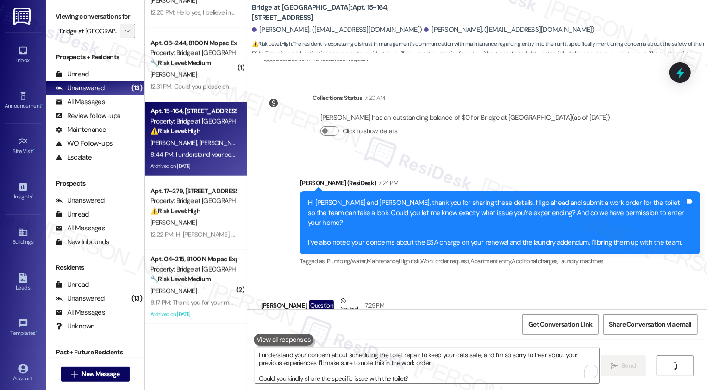
click at [123, 38] on span "" at bounding box center [127, 31] width 9 height 15
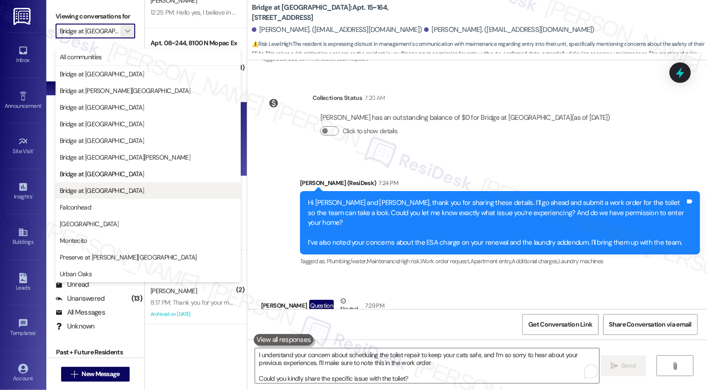
click at [105, 189] on span "Bridge at [GEOGRAPHIC_DATA]" at bounding box center [102, 190] width 84 height 9
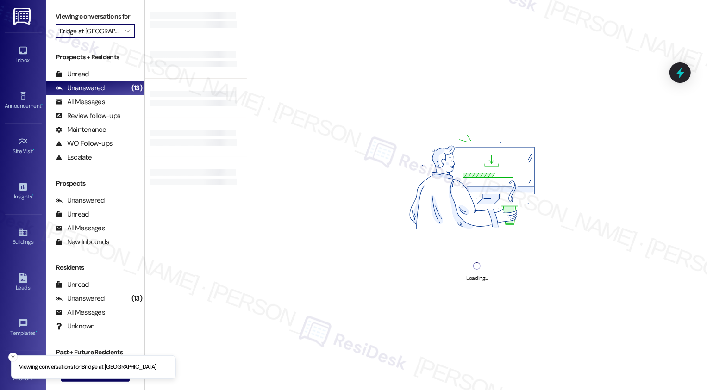
type input "Bridge at [GEOGRAPHIC_DATA]"
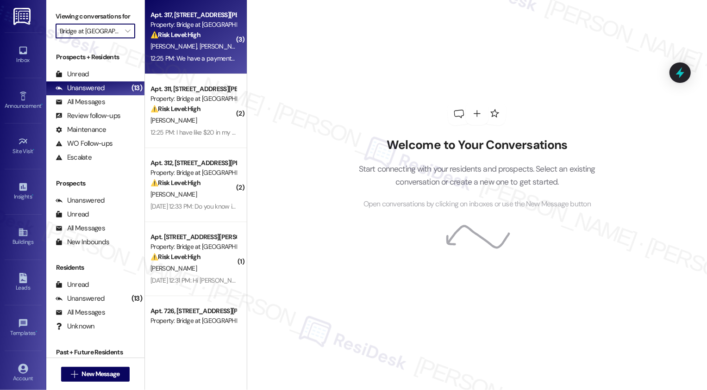
click at [189, 36] on strong "⚠️ Risk Level: High" at bounding box center [176, 35] width 50 height 8
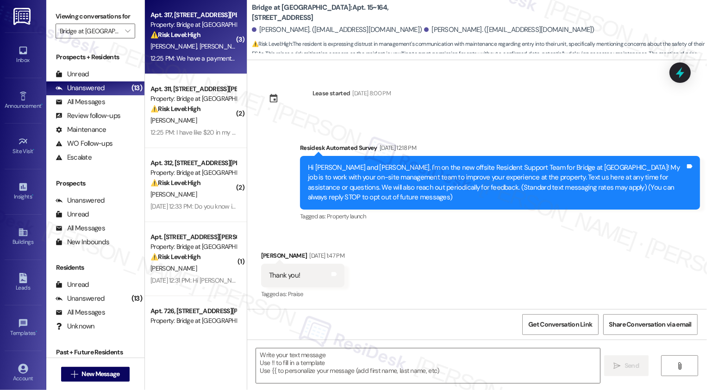
click at [189, 36] on strong "⚠️ Risk Level: High" at bounding box center [176, 35] width 50 height 8
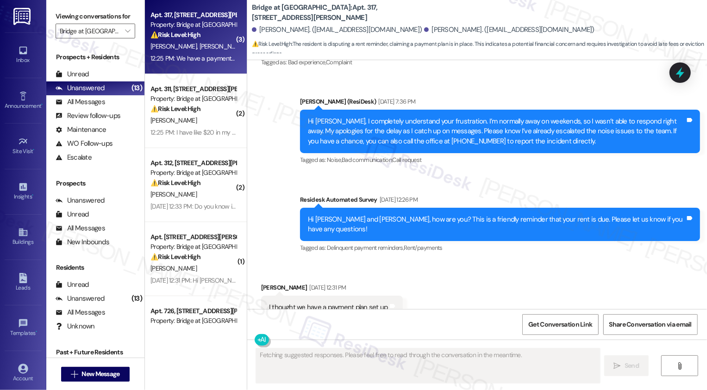
scroll to position [2774, 0]
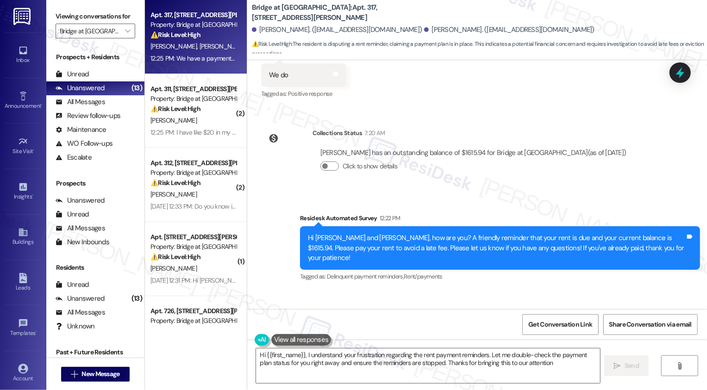
type textarea "Hi {{first_name}}, I understand your frustration regarding the rent payment rem…"
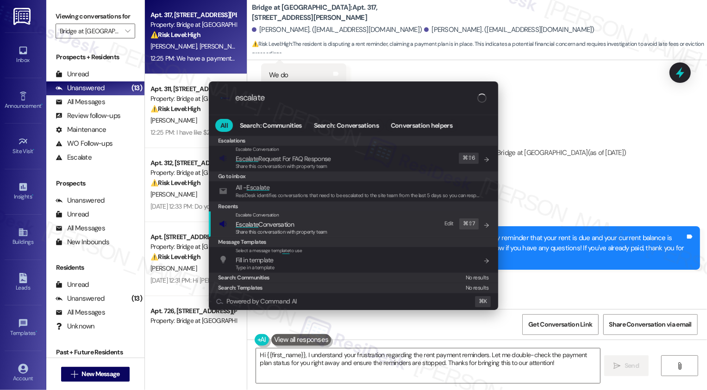
type input "escalate"
click at [260, 224] on span "Escalate Conversation" at bounding box center [265, 224] width 58 height 8
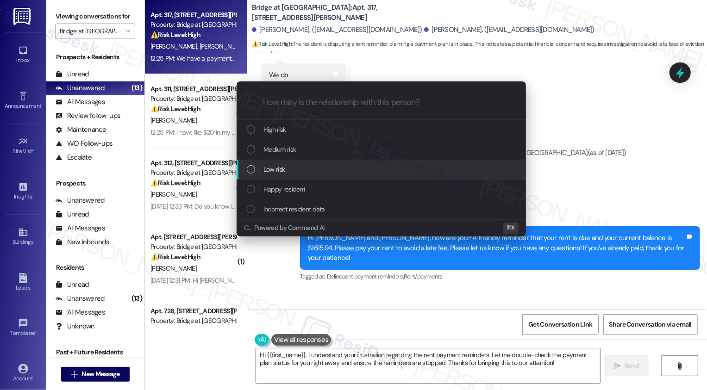
click at [293, 170] on div "Low risk" at bounding box center [382, 169] width 271 height 10
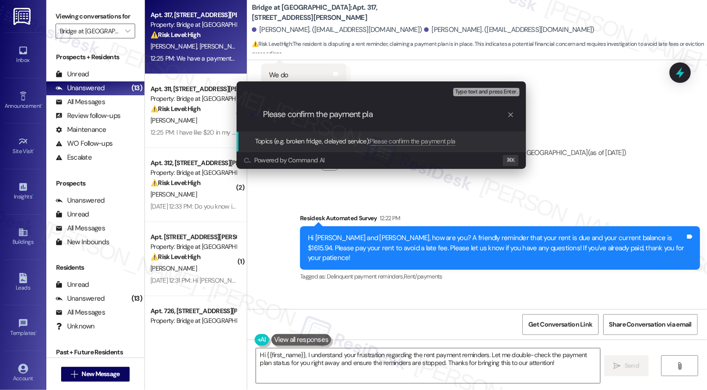
type input "Please confirm the payment plan"
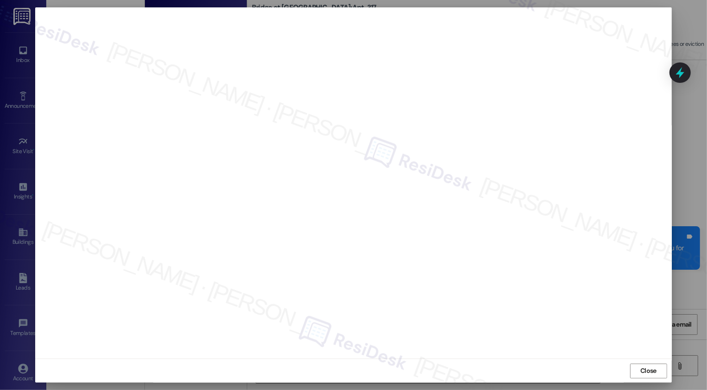
type input "Bridge at [GEOGRAPHIC_DATA]"
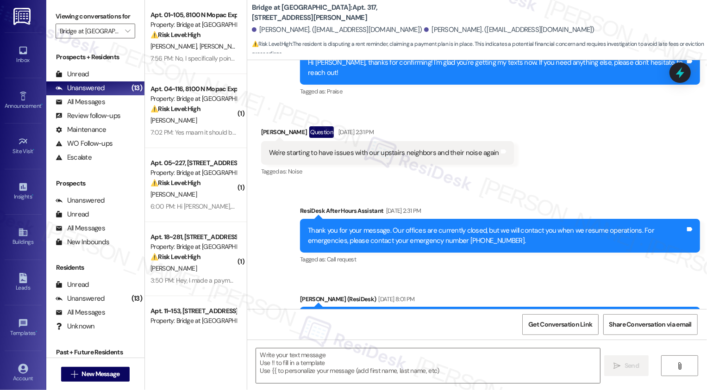
type textarea "Fetching suggested responses. Please feel free to read through the conversation…"
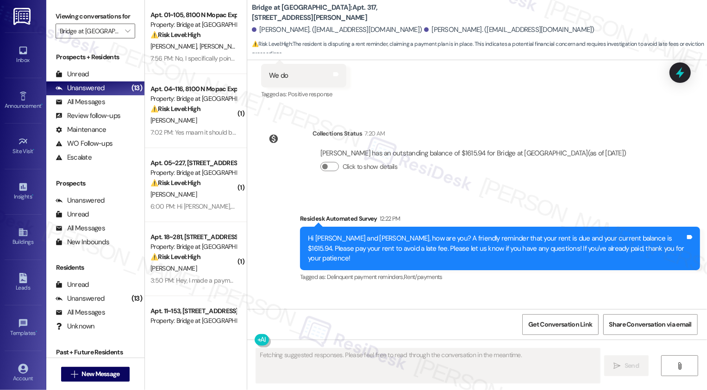
scroll to position [2774, 0]
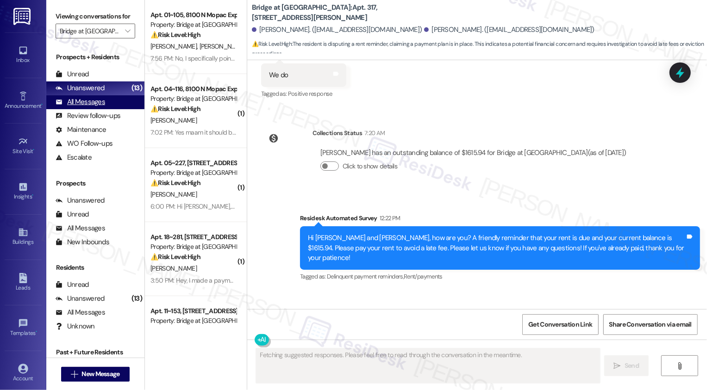
click at [106, 109] on div "All Messages (undefined)" at bounding box center [95, 102] width 98 height 14
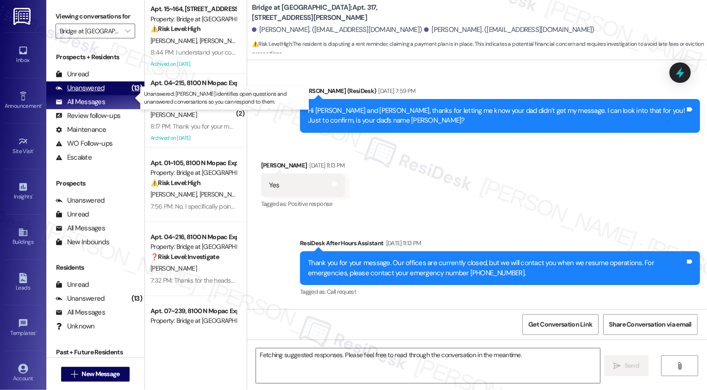
click at [105, 95] on div "Unanswered (13)" at bounding box center [95, 89] width 98 height 14
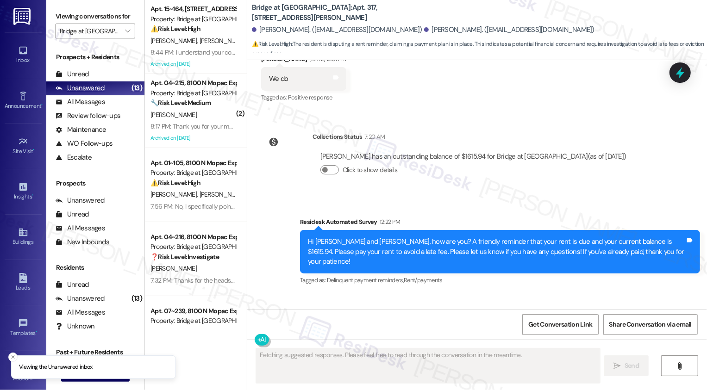
scroll to position [2774, 0]
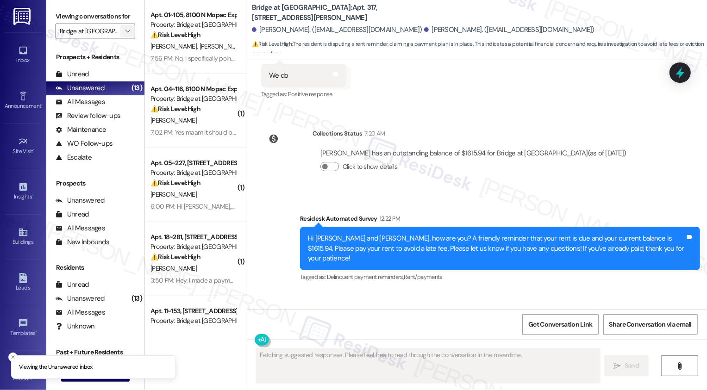
click at [123, 37] on span "" at bounding box center [127, 31] width 9 height 15
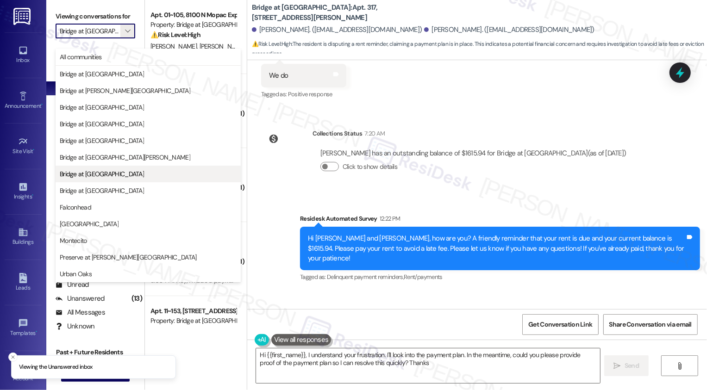
type textarea "Hi {{first_name}}, I understand your frustration. I'll look into the payment pl…"
click at [100, 183] on button "Bridge at [GEOGRAPHIC_DATA]" at bounding box center [148, 191] width 185 height 17
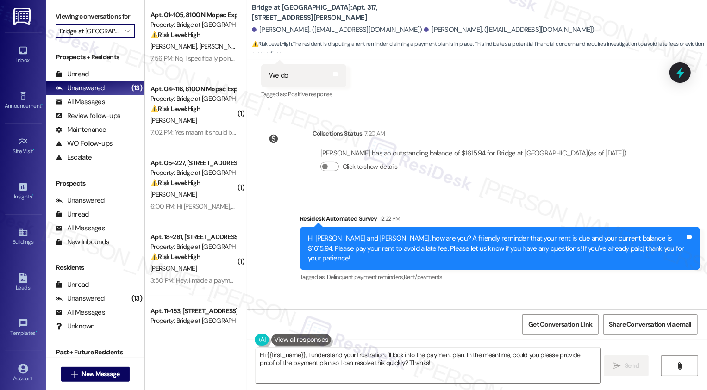
type input "Bridge at [GEOGRAPHIC_DATA]"
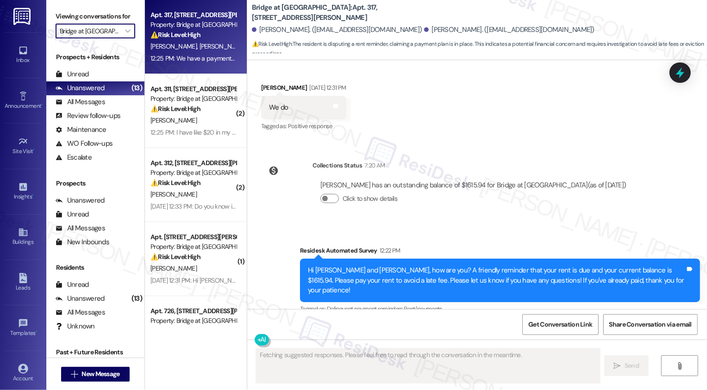
scroll to position [2774, 0]
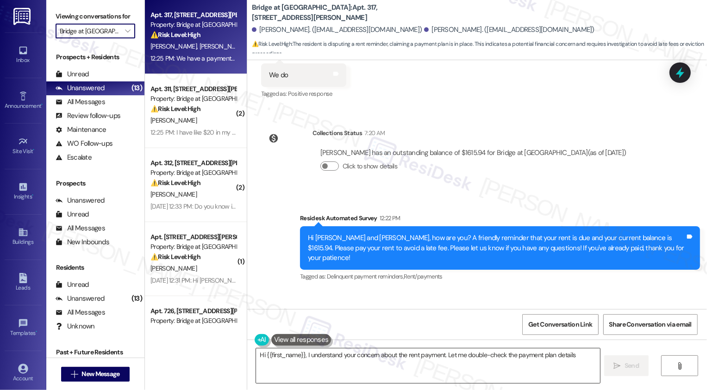
click at [375, 356] on textarea "Hi {{first_name}}, I understand your concern about the rent payment. Let me dou…" at bounding box center [428, 366] width 344 height 35
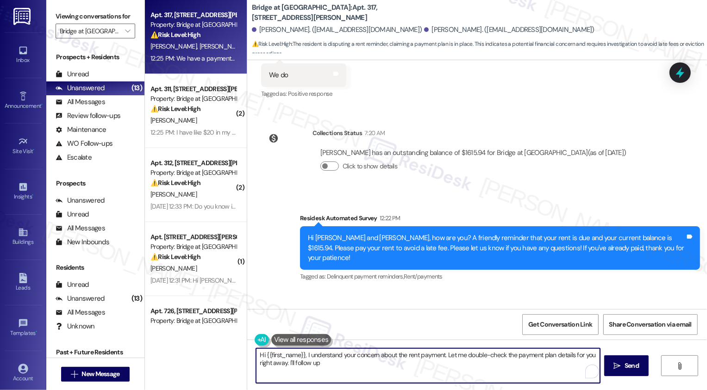
click at [379, 359] on textarea "Hi {{first_name}}, I understand your concern about the rent payment. Let me dou…" at bounding box center [428, 366] width 344 height 35
click at [349, 358] on textarea "Hi {{first_name}}, I understand your concern about the rent payment. Let me dou…" at bounding box center [428, 366] width 344 height 35
type textarea "Thanks for the heads-up, {{first_name}}! I've taken note of it and will coordin…"
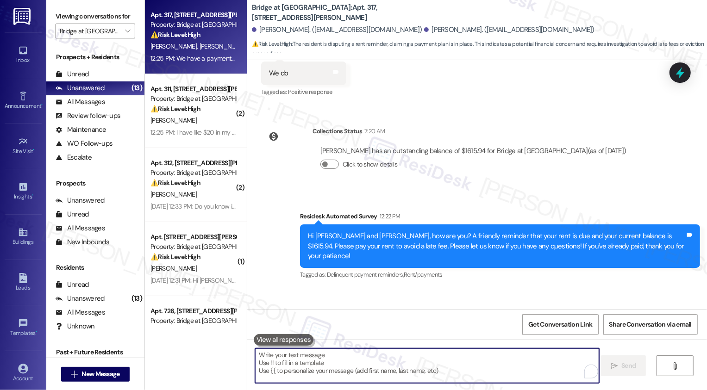
scroll to position [2839, 0]
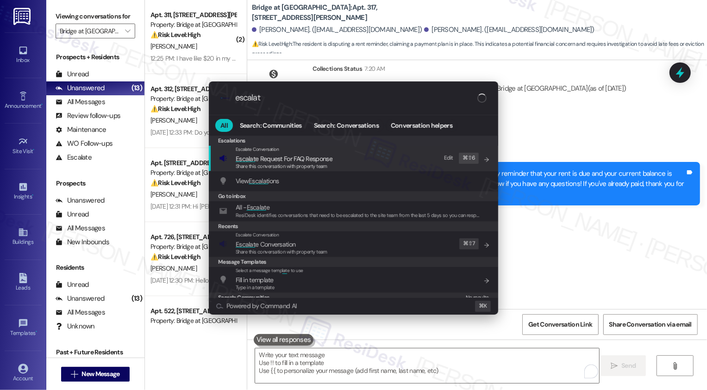
type input "escalate"
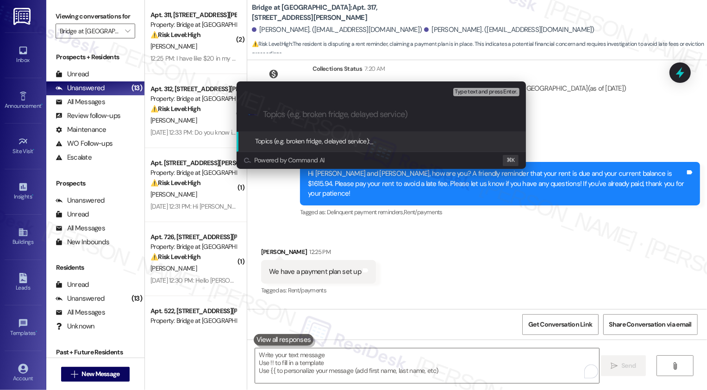
paste input "Please confirm the payment plan"
type input "Please confirm the payment plan"
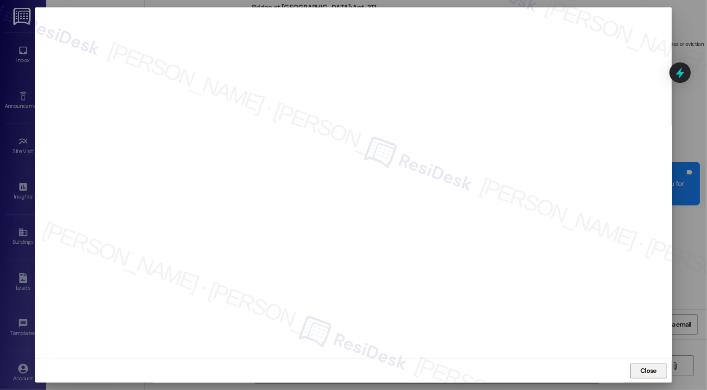
click at [652, 368] on button "Close" at bounding box center [648, 371] width 37 height 15
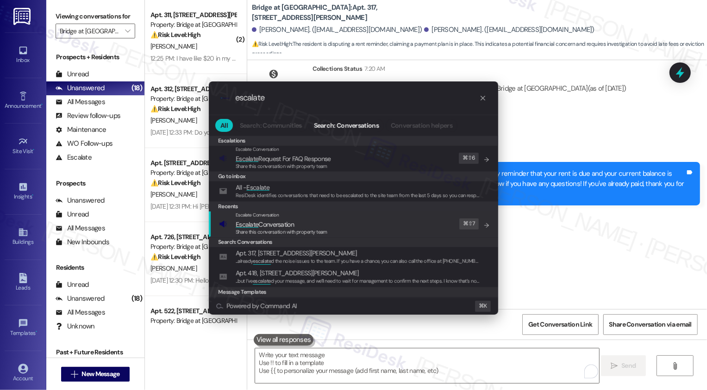
type input "escalate"
click at [286, 227] on span "Escalate Conversation" at bounding box center [265, 224] width 58 height 8
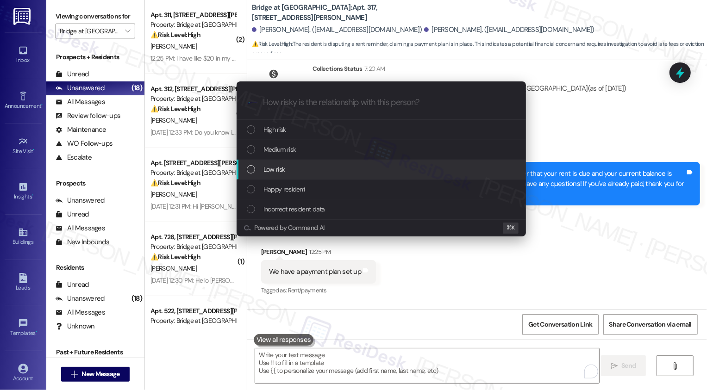
click at [277, 166] on span "Low risk" at bounding box center [274, 169] width 21 height 10
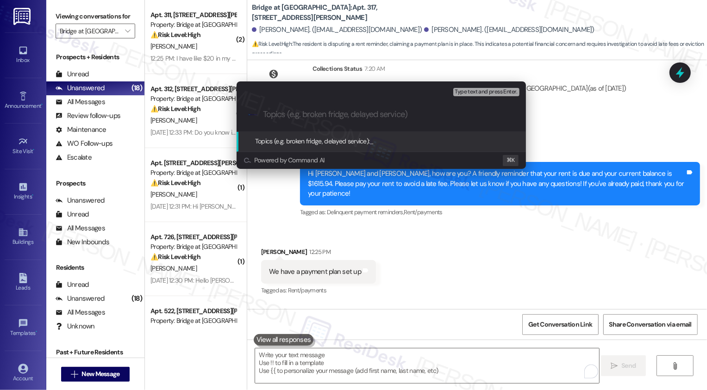
paste input "Please confirm the payment plan"
type input "Please confirm the payment plan"
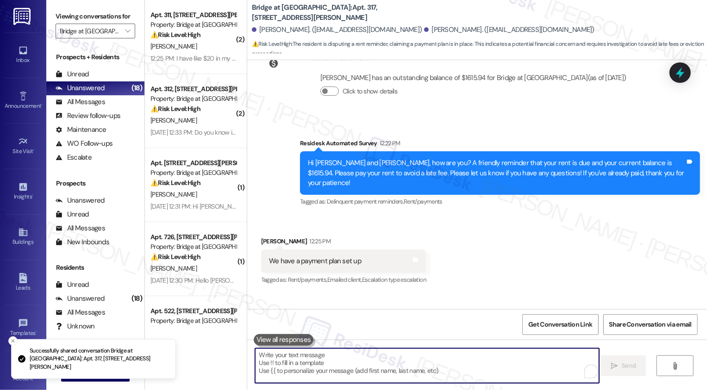
scroll to position [2852, 0]
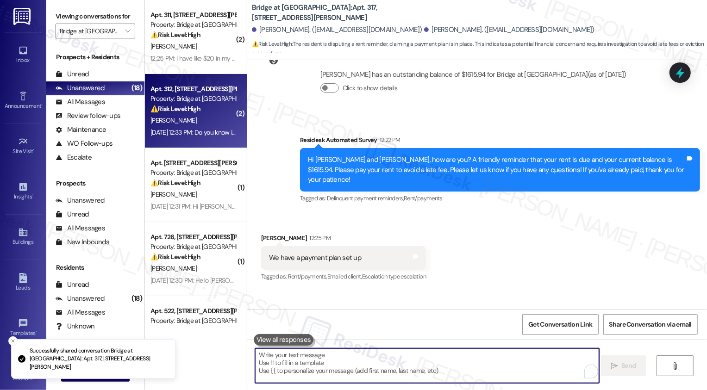
click at [173, 104] on div "⚠️ Risk Level: High The resident is disputing a back charge of rent, indicating…" at bounding box center [194, 109] width 86 height 10
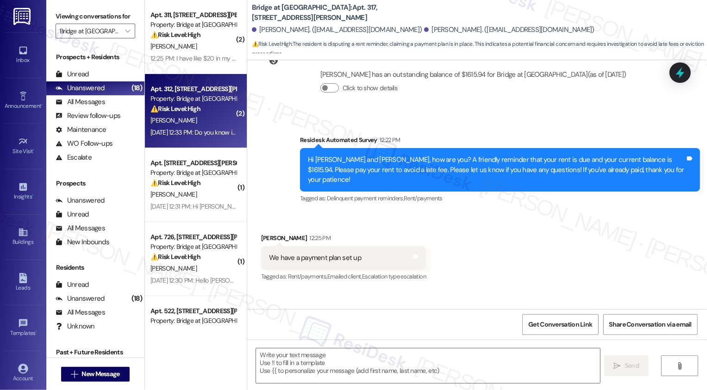
click at [173, 104] on div "⚠️ Risk Level: High The resident is disputing a back charge of rent, indicating…" at bounding box center [194, 109] width 86 height 10
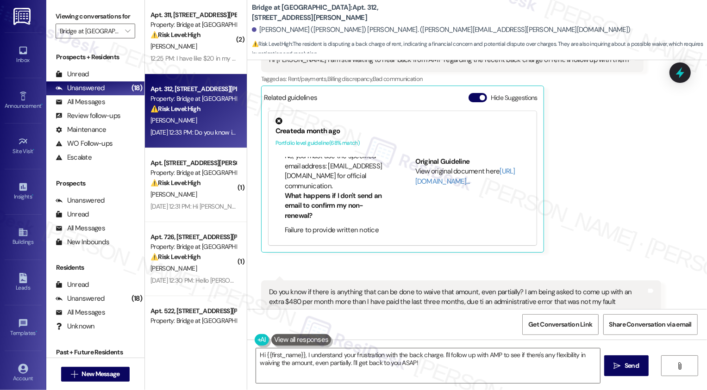
scroll to position [1573, 0]
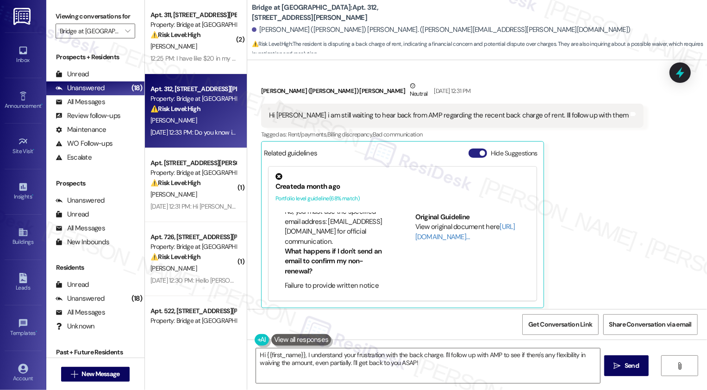
click at [472, 149] on button "Hide Suggestions" at bounding box center [478, 153] width 19 height 9
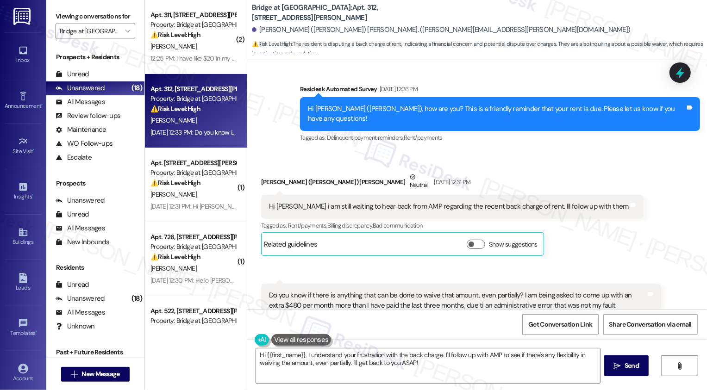
scroll to position [1469, 0]
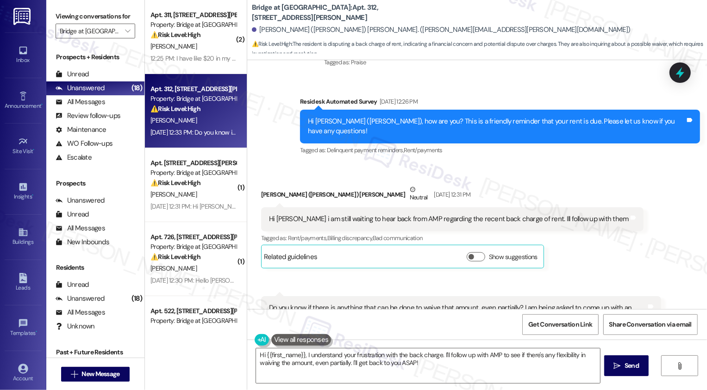
click at [286, 185] on div "[PERSON_NAME] ([PERSON_NAME]) [PERSON_NAME] Neutral [DATE] 12:31 PM" at bounding box center [452, 196] width 383 height 23
copy div "[PERSON_NAME]"
click at [287, 357] on textarea "Hi {{first_name}}, I understand your frustration with the back charge. I'll fol…" at bounding box center [428, 366] width 344 height 35
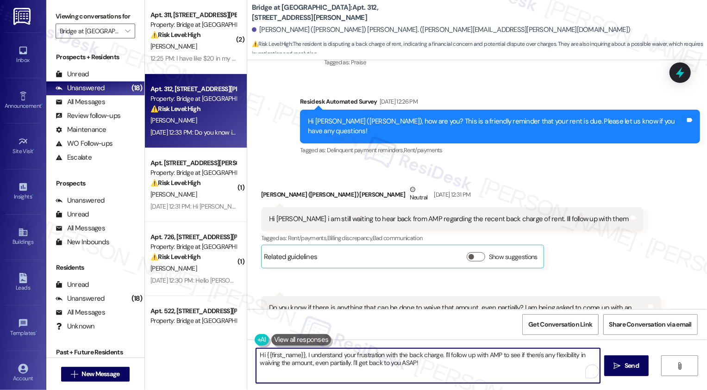
click at [287, 357] on textarea "Hi {{first_name}}, I understand your frustration with the back charge. I'll fol…" at bounding box center [428, 366] width 344 height 35
paste textarea "[PERSON_NAME]"
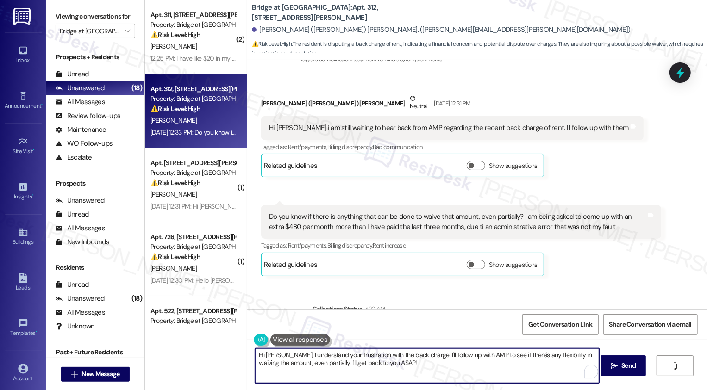
scroll to position [1600, 0]
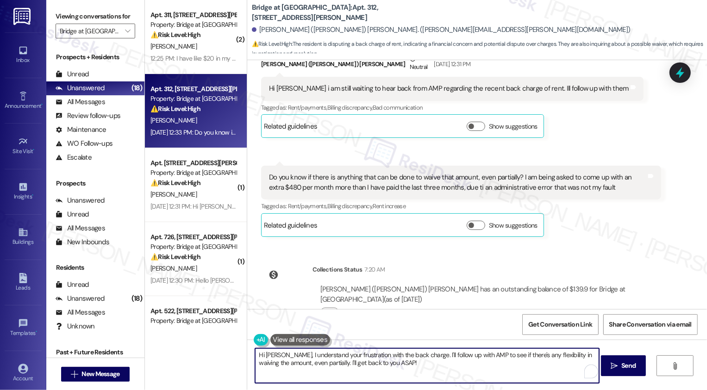
drag, startPoint x: 278, startPoint y: 354, endPoint x: 397, endPoint y: 361, distance: 118.8
click at [398, 361] on textarea "Hi [PERSON_NAME], I understand your frustration with the back charge. I'll foll…" at bounding box center [427, 366] width 344 height 35
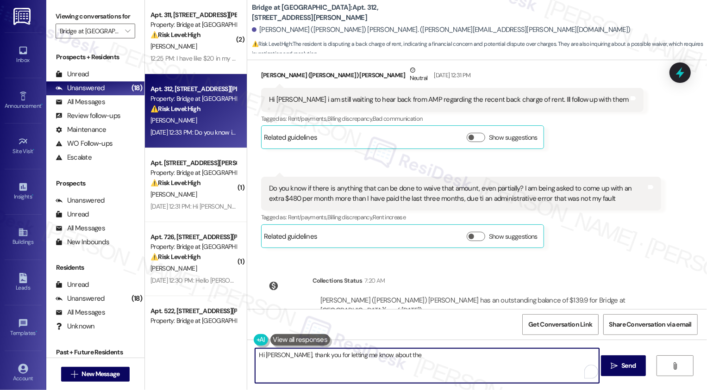
scroll to position [1581, 0]
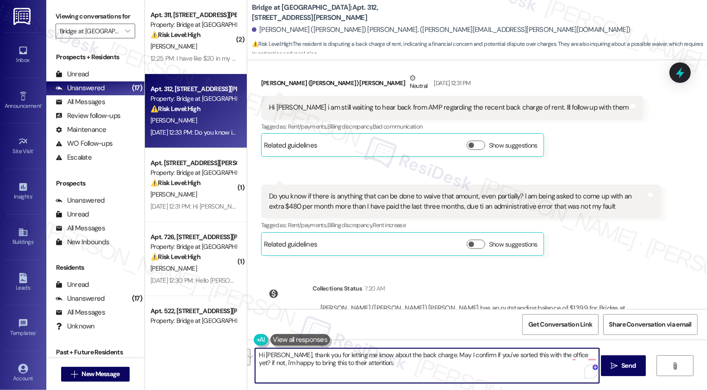
paste textarea "’ve already had a chance to sort this out with the office? If not, I’ll be happ…"
click at [439, 367] on textarea "Hi [PERSON_NAME], thank you for letting me know about the back charge. May I co…" at bounding box center [427, 366] width 344 height 35
type textarea "Hi [PERSON_NAME], thank you for letting me know about the back charge. May I co…"
click at [622, 370] on span "Send" at bounding box center [629, 366] width 14 height 10
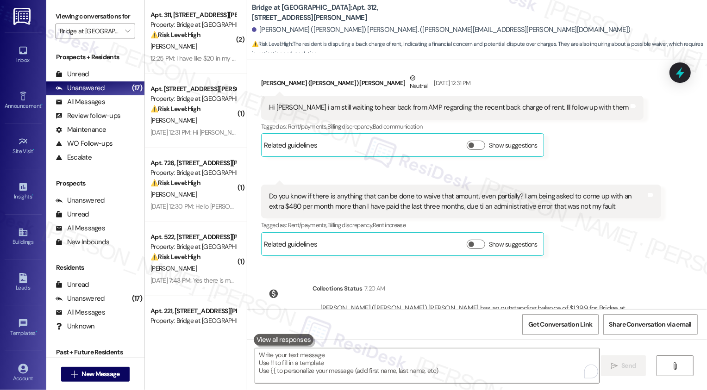
scroll to position [1675, 0]
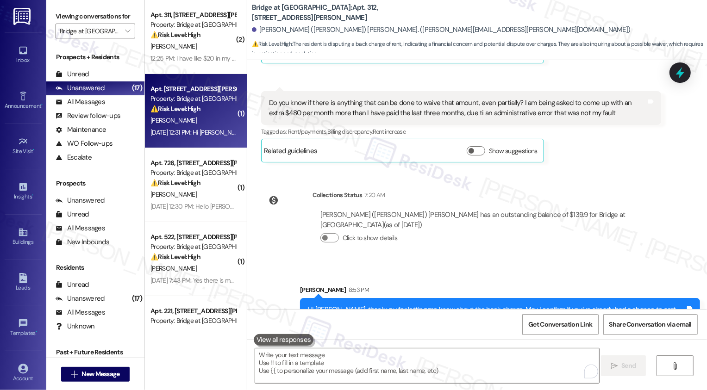
click at [182, 121] on div "[PERSON_NAME]" at bounding box center [194, 121] width 88 height 12
type textarea "Fetching suggested responses. Please feel free to read through the conversation…"
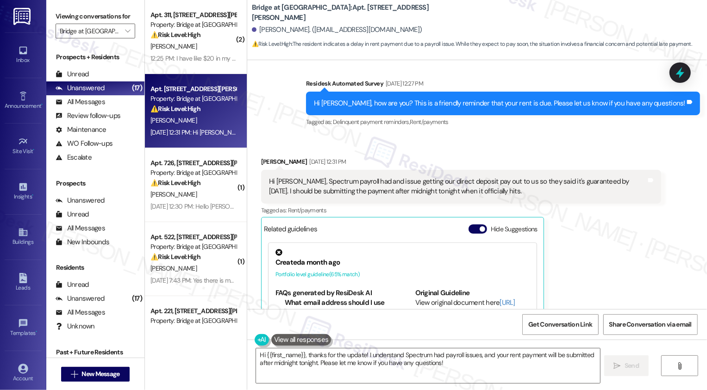
scroll to position [1259, 0]
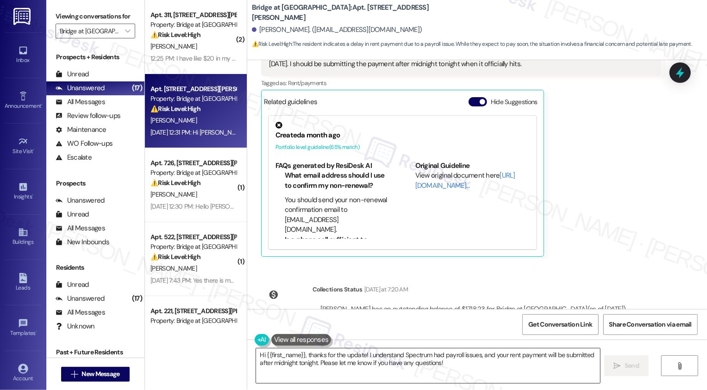
click at [344, 353] on textarea "Hi {{first_name}}, thanks for the update! I understand Spectrum had payroll iss…" at bounding box center [428, 366] width 344 height 35
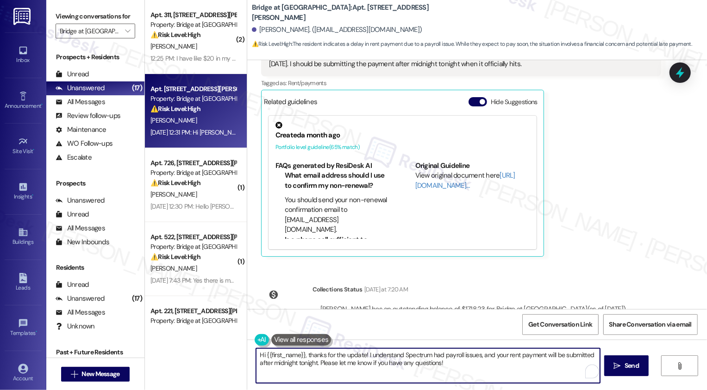
click at [416, 357] on textarea "Hi {{first_name}}, thanks for the update! I understand Spectrum had payroll iss…" at bounding box center [428, 366] width 344 height 35
click at [467, 359] on textarea "Hi {{first_name}}, thanks for the update! I understand Spectrum had payroll iss…" at bounding box center [428, 366] width 344 height 35
click at [324, 371] on textarea "Hi {{first_name}}, thanks for the update! I understand Spectrum had payroll iss…" at bounding box center [427, 366] width 344 height 35
drag, startPoint x: 313, startPoint y: 365, endPoint x: 251, endPoint y: 351, distance: 63.7
click at [255, 351] on textarea "Hi {{first_name}}, thanks for the update! I understand Spectrum had payroll iss…" at bounding box center [427, 366] width 344 height 35
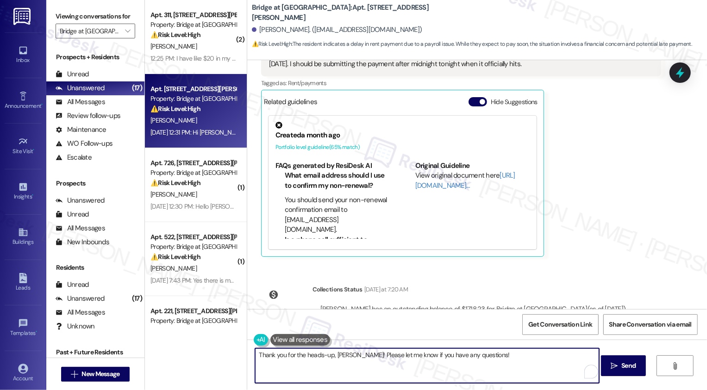
click at [477, 353] on textarea "Thank you for the heads-up, [PERSON_NAME]! Please let me know if you have any q…" at bounding box center [427, 366] width 344 height 35
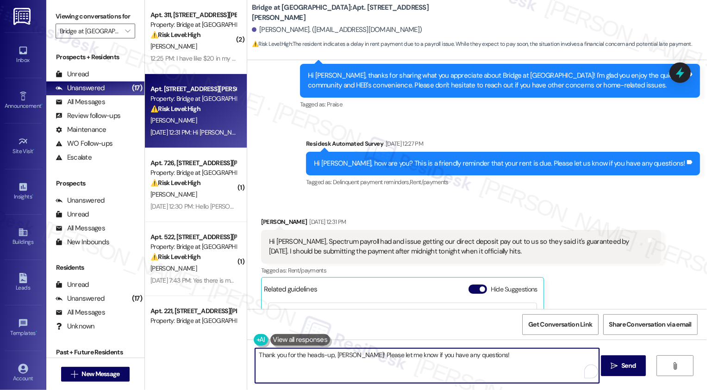
scroll to position [1069, 0]
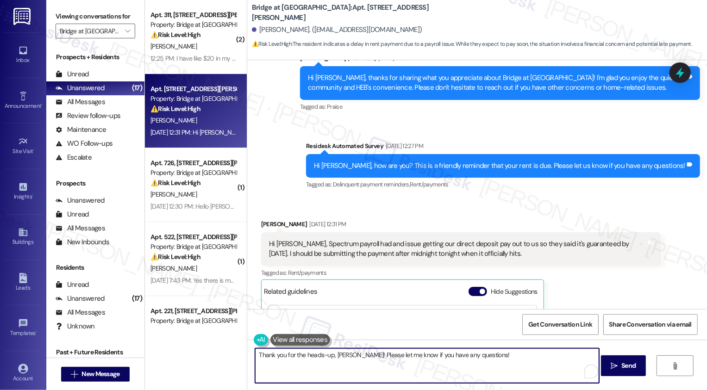
click at [443, 353] on textarea "Thank you for the heads-up, [PERSON_NAME]! Please let me know if you have any q…" at bounding box center [427, 366] width 344 height 35
type textarea "Thank you for the heads-up, [PERSON_NAME]! Please let me know if you have any o…"
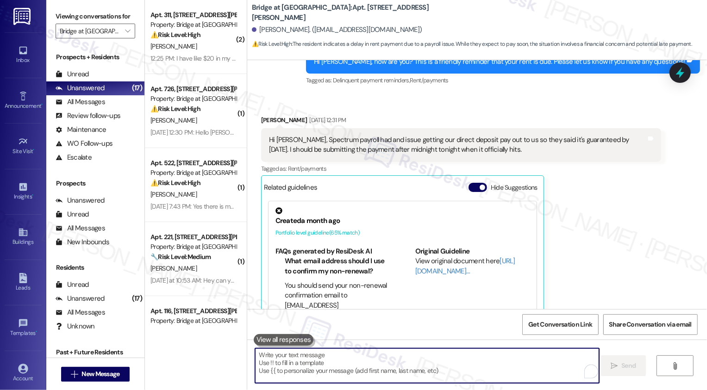
scroll to position [1323, 0]
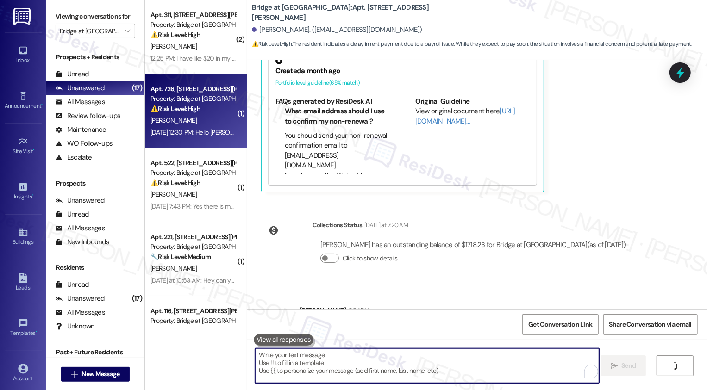
click at [227, 118] on div "[PERSON_NAME]" at bounding box center [194, 121] width 88 height 12
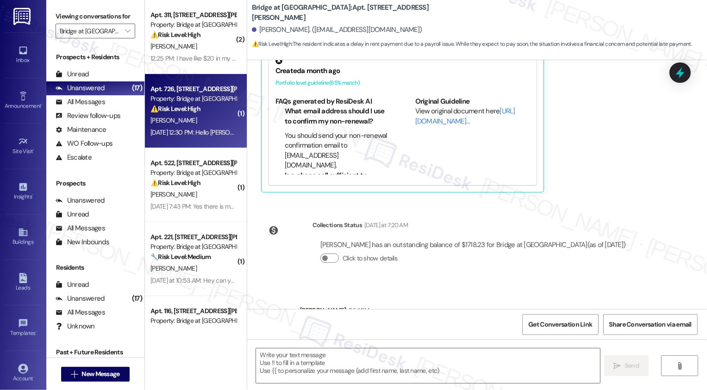
click at [227, 118] on div "[PERSON_NAME]" at bounding box center [194, 121] width 88 height 12
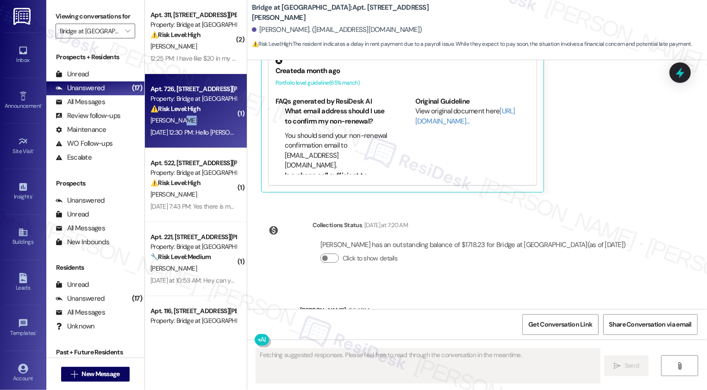
scroll to position [507, 0]
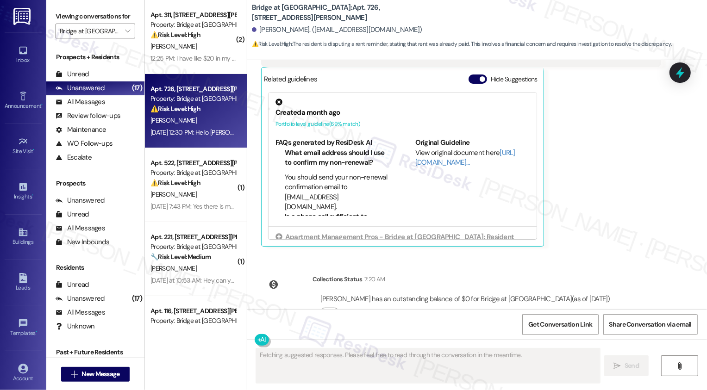
click at [227, 118] on div "[PERSON_NAME]" at bounding box center [194, 121] width 88 height 12
click at [210, 115] on div "[PERSON_NAME]" at bounding box center [194, 121] width 88 height 12
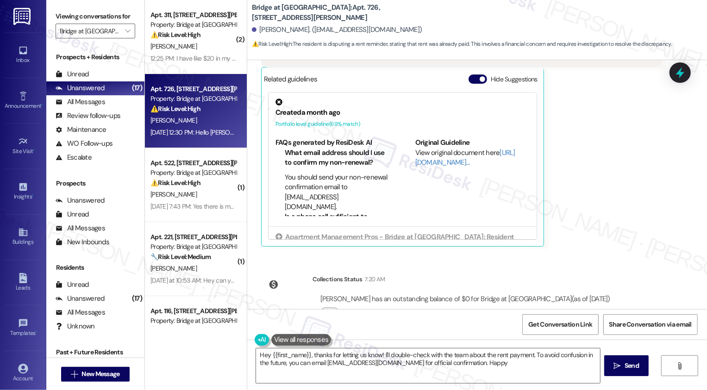
click at [227, 105] on div "Apt. 726, [STREET_ADDRESS][PERSON_NAME] Property: Bridge at Volente ⚠️ Risk Lev…" at bounding box center [194, 98] width 88 height 31
type textarea "Hey {{first_name}}, thanks for letting us know! I'll double-check with the team…"
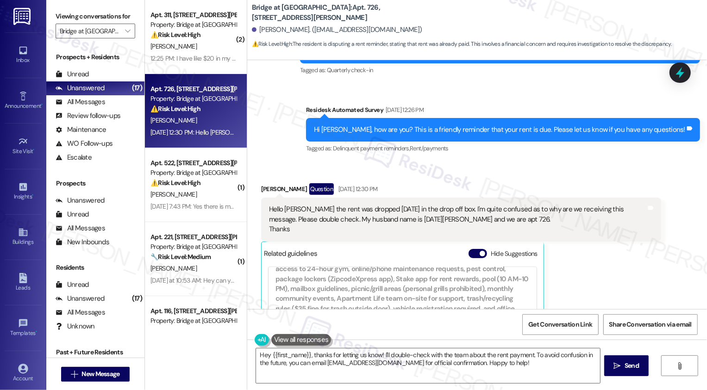
scroll to position [330, 0]
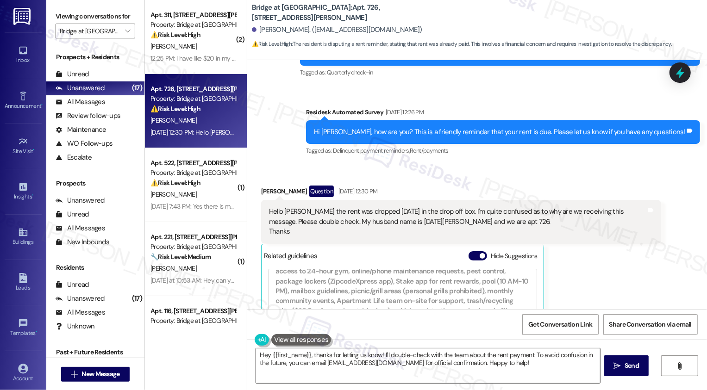
click at [324, 355] on textarea "Hey {{first_name}}, thanks for letting us know! I'll double-check with the team…" at bounding box center [428, 366] width 344 height 35
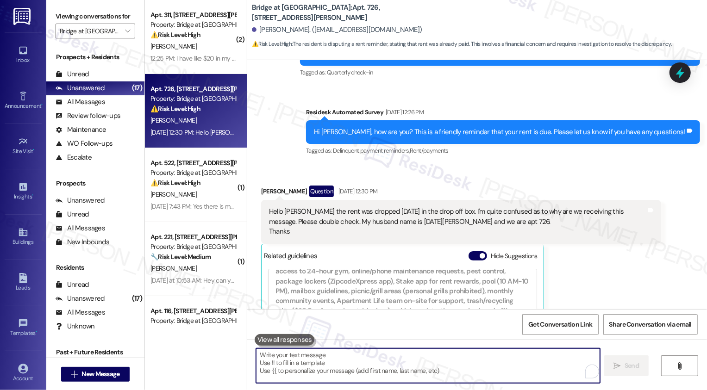
paste textarea "Thanks for the heads-up, {{first_name}}! Sometimes it just takes a little time …"
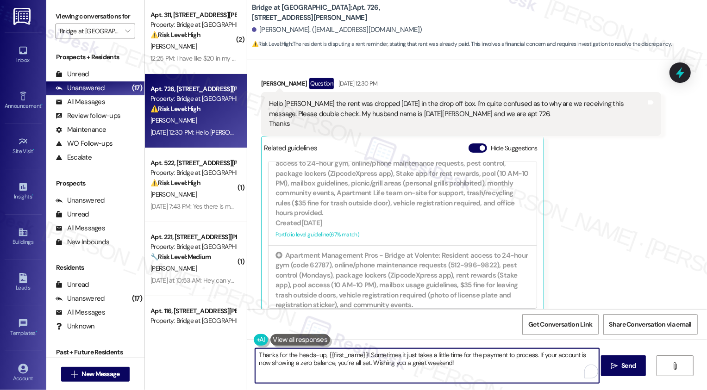
scroll to position [507, 0]
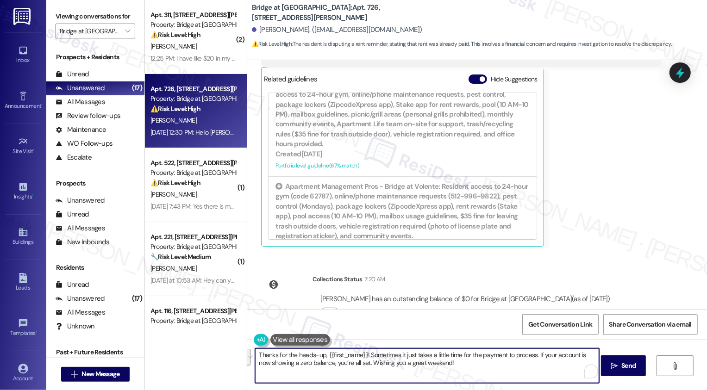
drag, startPoint x: 536, startPoint y: 355, endPoint x: 352, endPoint y: 363, distance: 185.0
click at [351, 363] on textarea "Thanks for the heads-up, {{first_name}}! Sometimes it just takes a little time …" at bounding box center [427, 366] width 344 height 35
type textarea "Thanks for the heads-up, {{first_name}}! Sometimes it just takes a little time …"
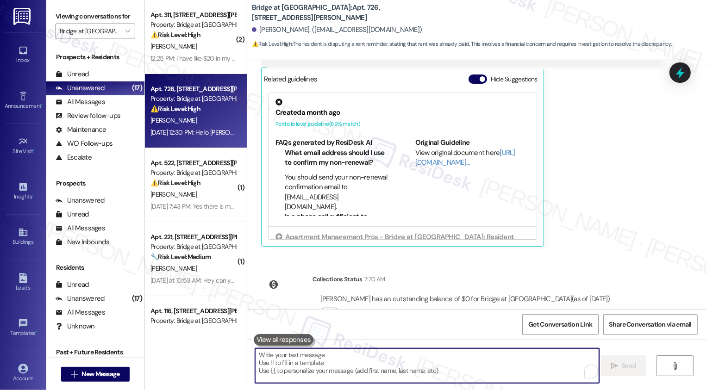
scroll to position [571, 0]
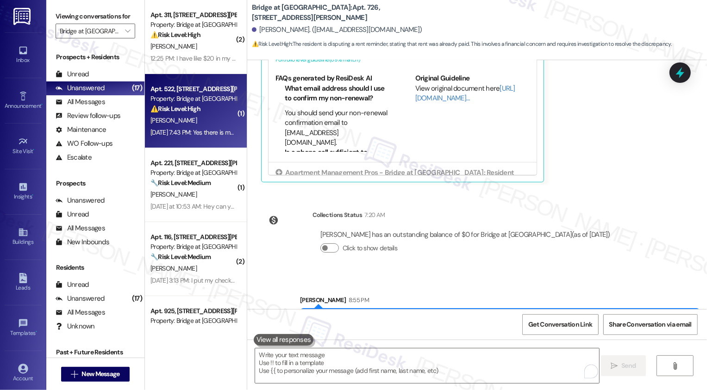
click at [219, 120] on div "[PERSON_NAME]" at bounding box center [194, 121] width 88 height 12
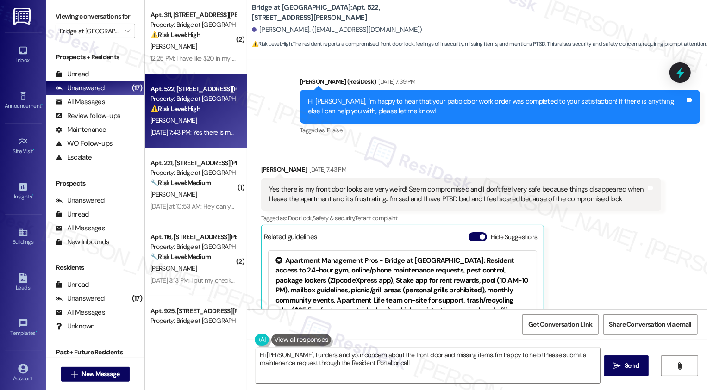
scroll to position [1002, 0]
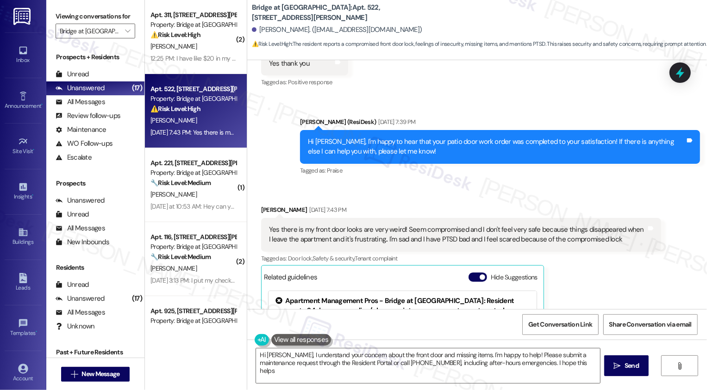
type textarea "Hi [PERSON_NAME], I understand your concern about the front door and missing it…"
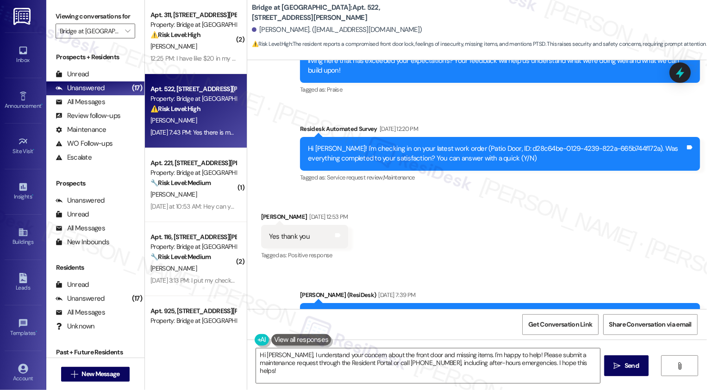
scroll to position [1096, 0]
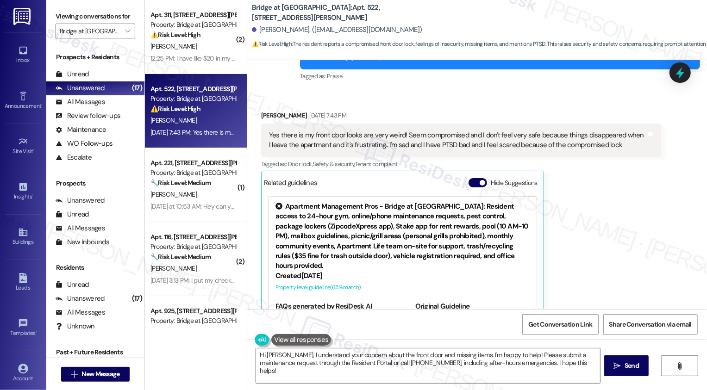
click at [321, 8] on b "Bridge at Volente: Apt. 522, [STREET_ADDRESS][PERSON_NAME]" at bounding box center [344, 13] width 185 height 20
copy b "522"
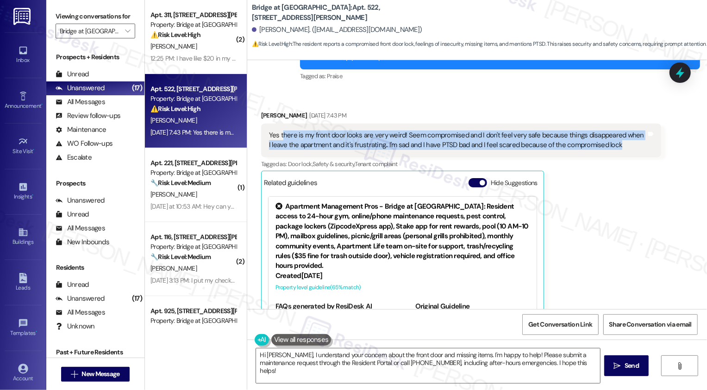
drag, startPoint x: 278, startPoint y: 115, endPoint x: 610, endPoint y: 129, distance: 332.4
click at [611, 131] on div "Yes there is my front door looks are very weird! Seem compromised and I don't f…" at bounding box center [458, 141] width 378 height 20
copy div "here is my front door looks are very weird! Seem compromised and I don't feel v…"
click at [685, 176] on div "Received via SMS [PERSON_NAME] [DATE] 7:43 PM Yes there is my front door looks …" at bounding box center [477, 224] width 460 height 268
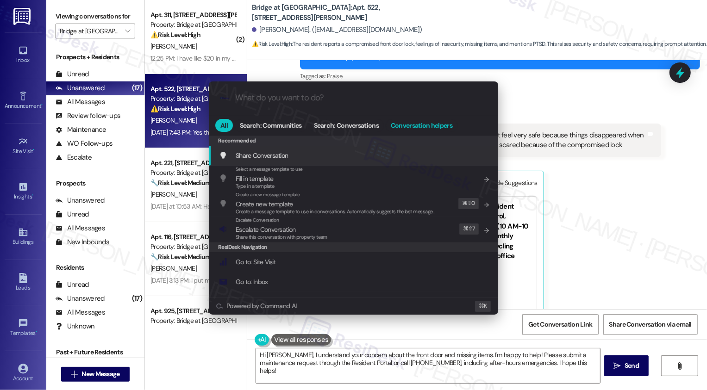
click at [394, 128] on span "Conversation helpers" at bounding box center [422, 125] width 62 height 6
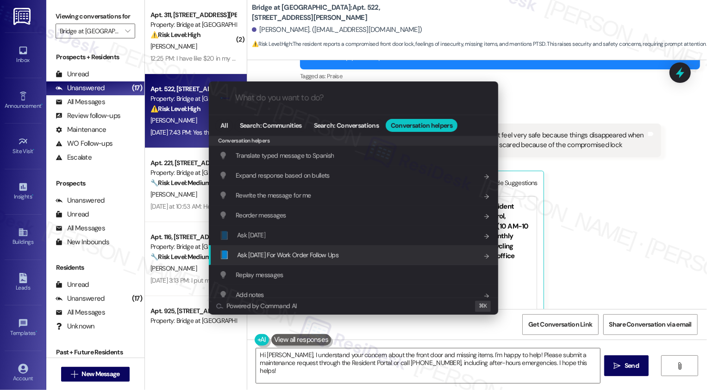
click at [317, 257] on span "Ask [DATE] For Work Order Follow Ups" at bounding box center [287, 255] width 101 height 8
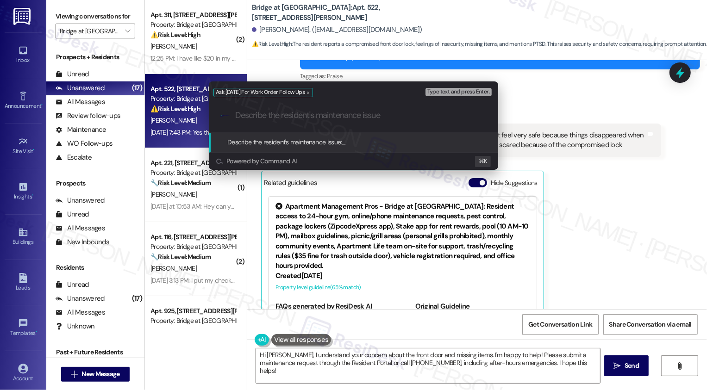
paste input "here is my front door looks are very weird! Seem compromised and I don't feel v…"
type input "here is my front door looks are very weird! Seem compromised and I don't feel v…"
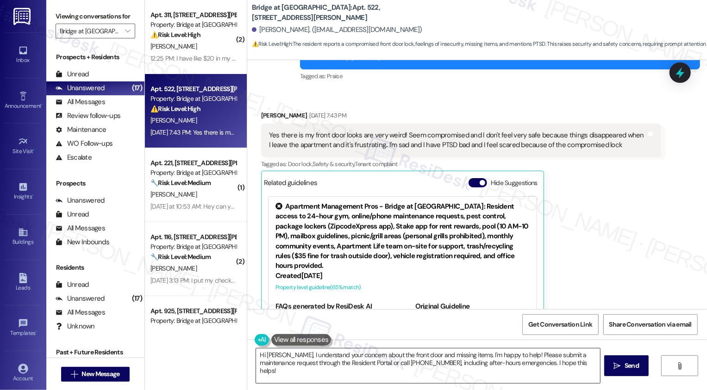
click at [293, 358] on textarea "Hi [PERSON_NAME], I understand your concern about the front door and missing it…" at bounding box center [428, 366] width 344 height 35
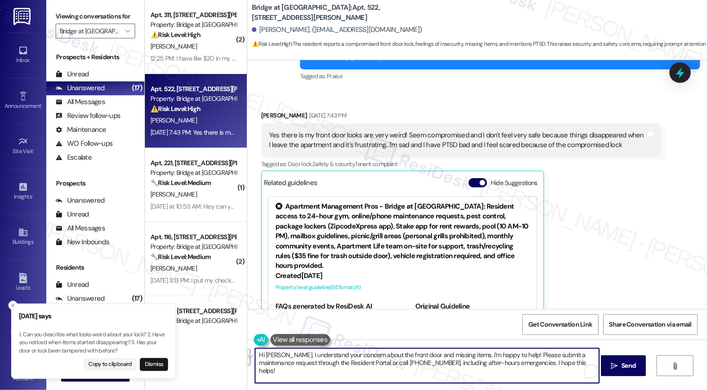
drag, startPoint x: 452, startPoint y: 355, endPoint x: 547, endPoint y: 376, distance: 96.9
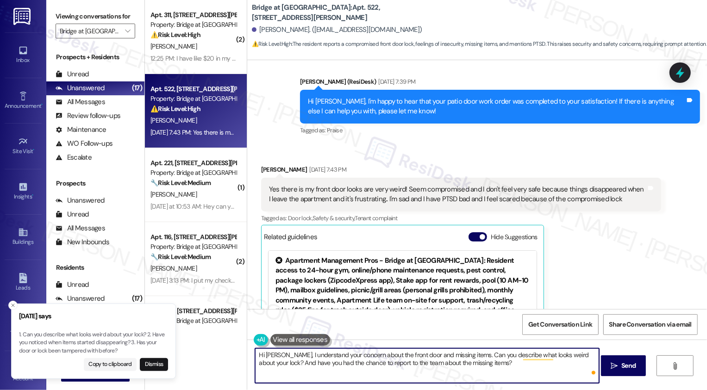
scroll to position [921, 0]
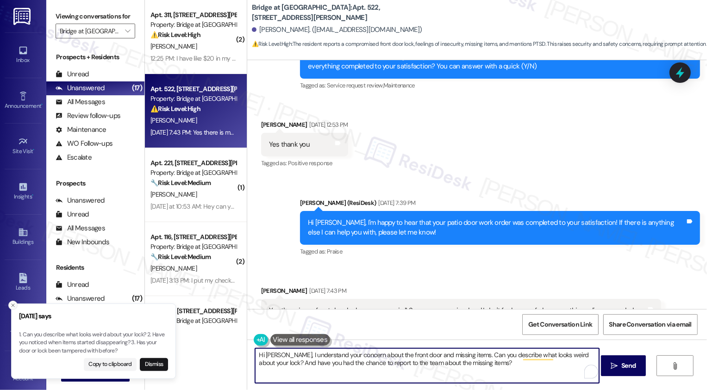
type textarea "Hi [PERSON_NAME], I understand your concern about the front door and missing it…"
click at [12, 305] on icon "Close toast" at bounding box center [13, 306] width 6 height 6
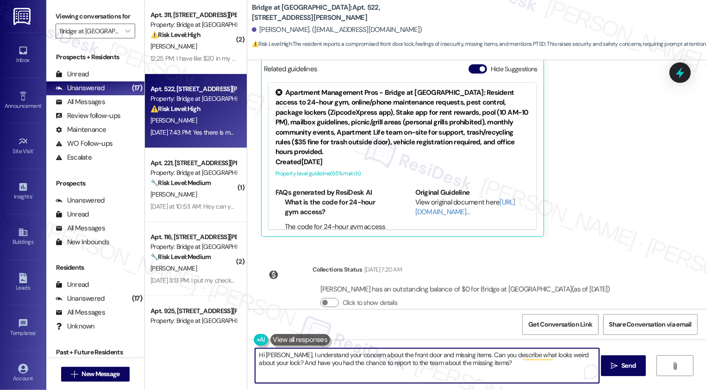
scroll to position [37, 0]
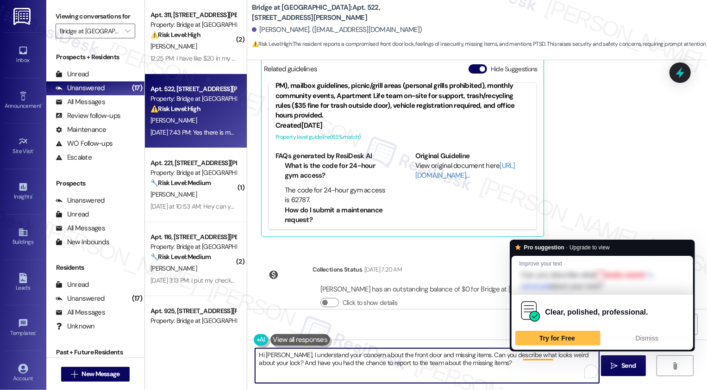
click at [521, 366] on textarea "Hi [PERSON_NAME], I understand your concern about the front door and missing it…" at bounding box center [427, 366] width 344 height 35
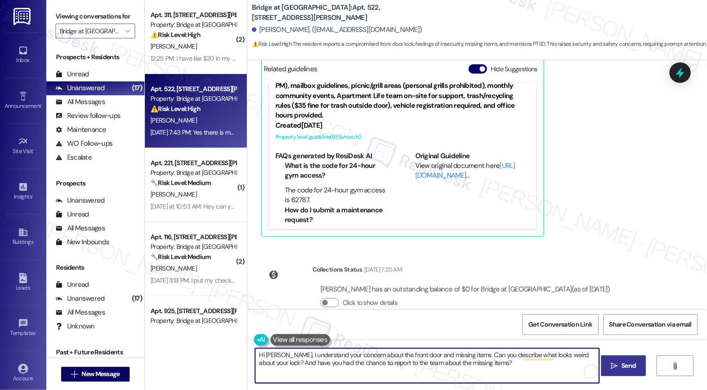
click at [632, 368] on span "Send" at bounding box center [629, 366] width 14 height 10
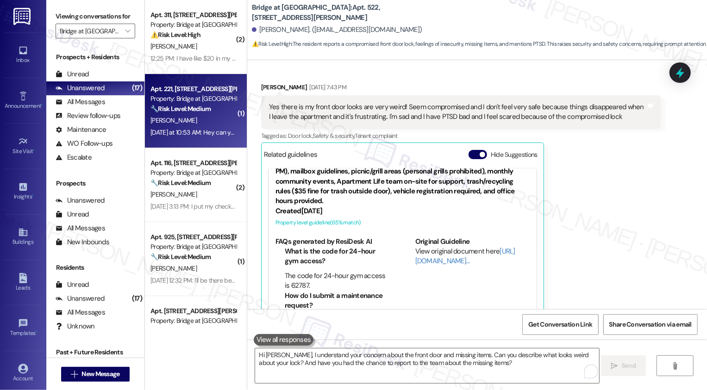
click at [191, 136] on div "Yesterday at 10:53 AM: Hey can you please send me your email address so they ca…" at bounding box center [297, 132] width 292 height 8
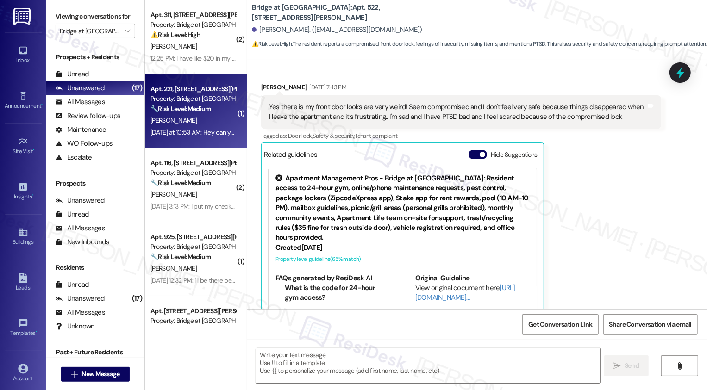
click at [191, 136] on div "Yesterday at 10:53 AM: Hey can you please send me your email address so they ca…" at bounding box center [297, 132] width 292 height 8
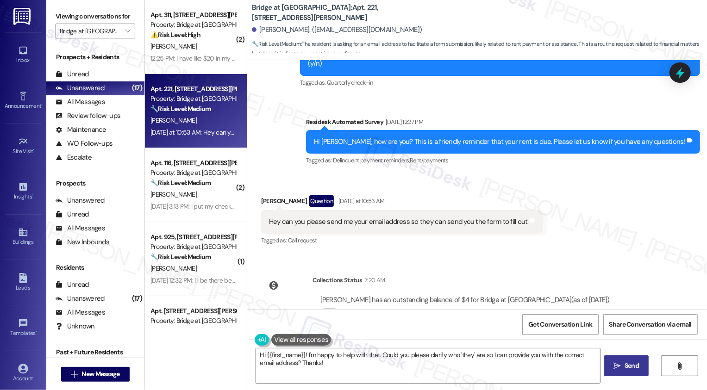
scroll to position [497, 0]
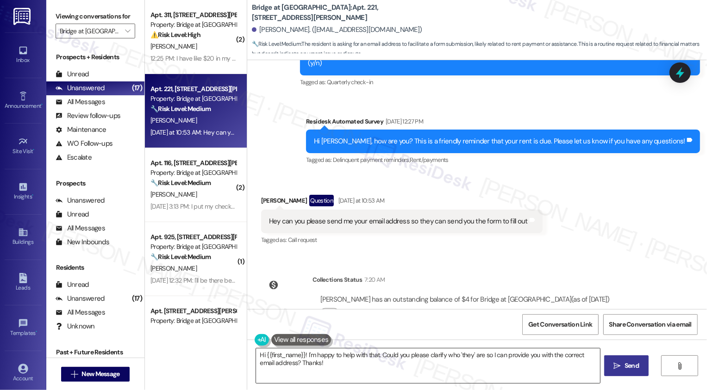
click at [353, 367] on textarea "Hi {{first_name}}! I'm happy to help with that. Could you please clarify who 't…" at bounding box center [428, 366] width 344 height 35
drag, startPoint x: 246, startPoint y: 13, endPoint x: 297, endPoint y: 11, distance: 51.0
click at [297, 11] on b "Bridge at Volente: Apt. 221, 11908 Anderson Mill Rd" at bounding box center [344, 13] width 185 height 20
copy b "Bridge at [GEOGRAPHIC_DATA]"
click at [305, 371] on textarea "Hi {{first_name}}! I'm happy to help with that. Could you please clarify who 't…" at bounding box center [427, 366] width 344 height 35
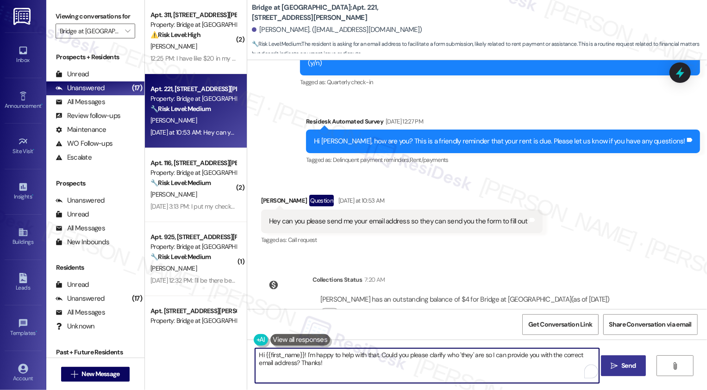
drag, startPoint x: 376, startPoint y: 356, endPoint x: 404, endPoint y: 382, distance: 38.4
click at [404, 382] on textarea "Hi {{first_name}}! I'm happy to help with that. Could you please clarify who 't…" at bounding box center [427, 366] width 344 height 35
paste textarea "manager@bridgeatvolente.com"
click at [477, 354] on textarea "Hi {{first_name}}! I'm happy to help with that. Here is the manager's email add…" at bounding box center [427, 366] width 344 height 35
click at [561, 357] on textarea "Hi {{first_name}}! I'm happy to help with that. Here is the manager's email add…" at bounding box center [427, 366] width 344 height 35
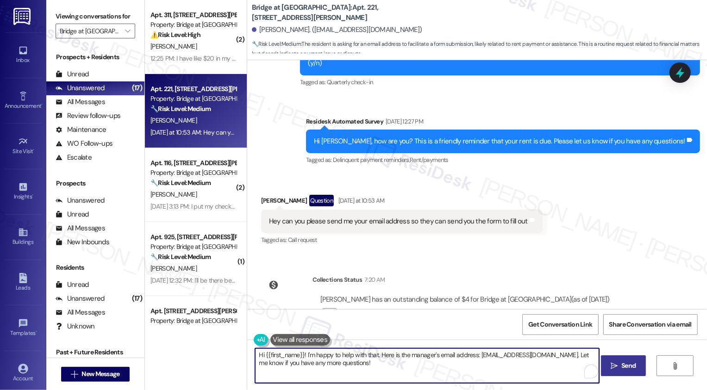
type textarea "Hi {{first_name}}! I'm happy to help with that. Here is the manager's email add…"
click at [618, 367] on span " Send" at bounding box center [623, 366] width 29 height 10
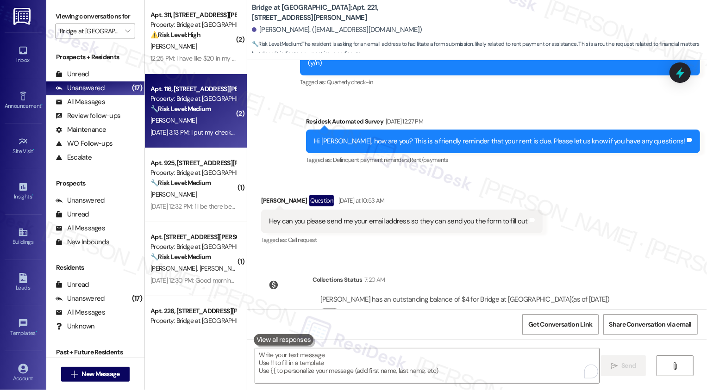
click at [204, 120] on div "[PERSON_NAME]" at bounding box center [194, 121] width 88 height 12
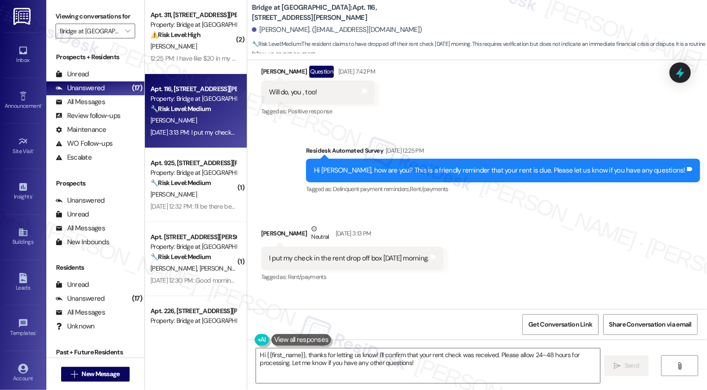
scroll to position [2366, 0]
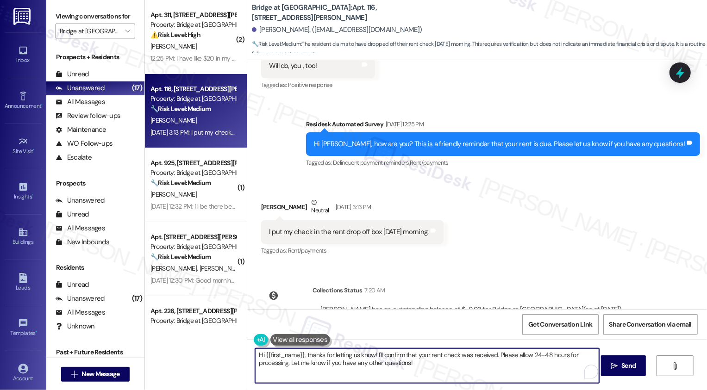
drag, startPoint x: 372, startPoint y: 355, endPoint x: 428, endPoint y: 364, distance: 56.4
click at [428, 364] on textarea "Hi {{first_name}}, thanks for letting us know! I'll confirm that your rent chec…" at bounding box center [427, 366] width 344 height 35
click at [352, 357] on textarea "Hi {{first_name}}, thanks for letting us know! Have a great weekend!" at bounding box center [427, 366] width 344 height 35
type textarea "Hi {{first_name}}, thanks for letting me know! Have a great weekend!"
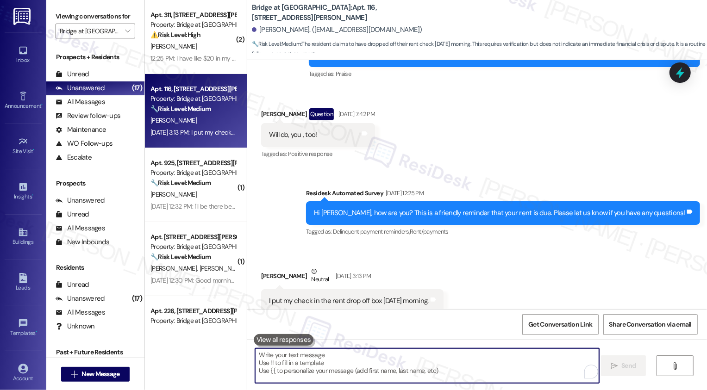
scroll to position [2280, 0]
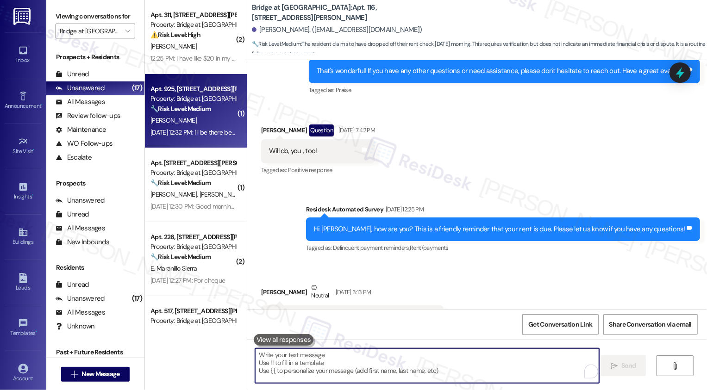
click at [217, 119] on div "[PERSON_NAME]" at bounding box center [194, 121] width 88 height 12
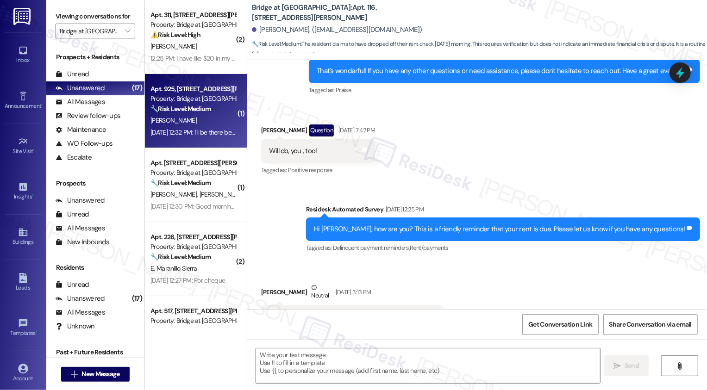
click at [217, 119] on div "[PERSON_NAME]" at bounding box center [194, 121] width 88 height 12
type textarea "Fetching suggested responses. Please feel free to read through the conversation…"
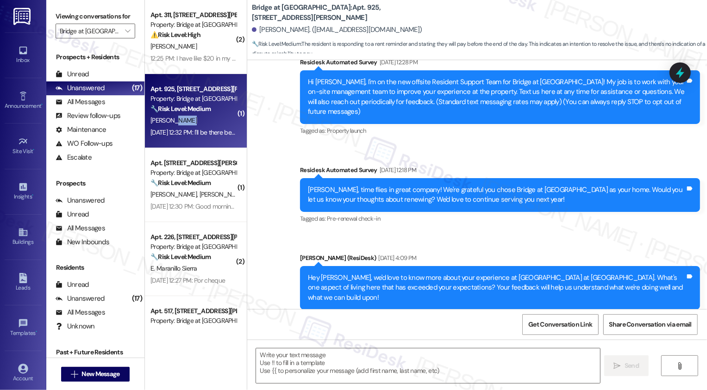
type textarea "Fetching suggested responses. Please feel free to read through the conversation…"
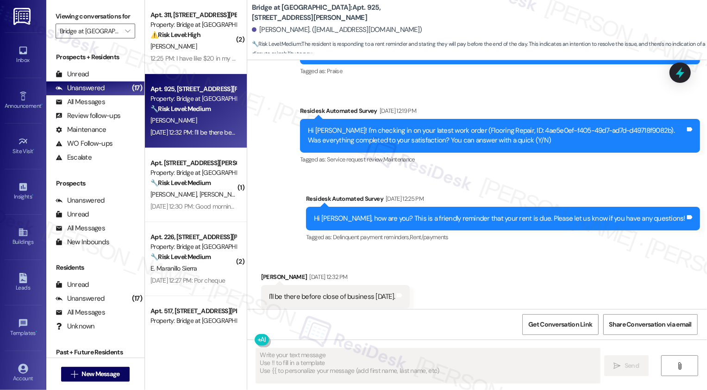
scroll to position [417, 0]
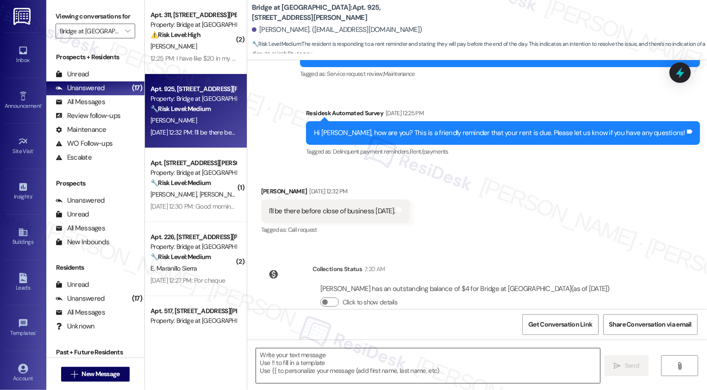
click at [318, 366] on textarea at bounding box center [428, 366] width 344 height 35
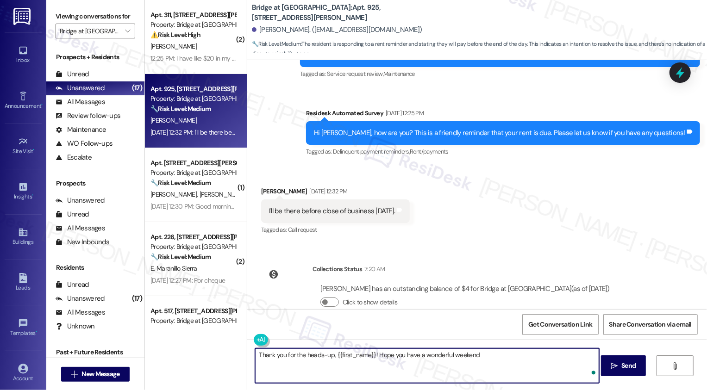
type textarea "Thank you for the heads-up, {{first_name}}! Hope you have a wonderful weekend!"
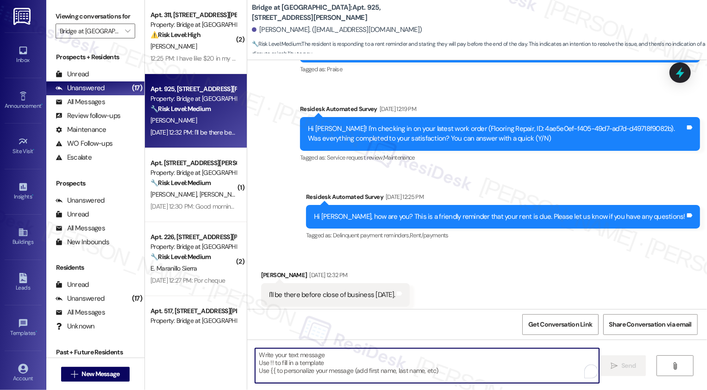
scroll to position [331, 0]
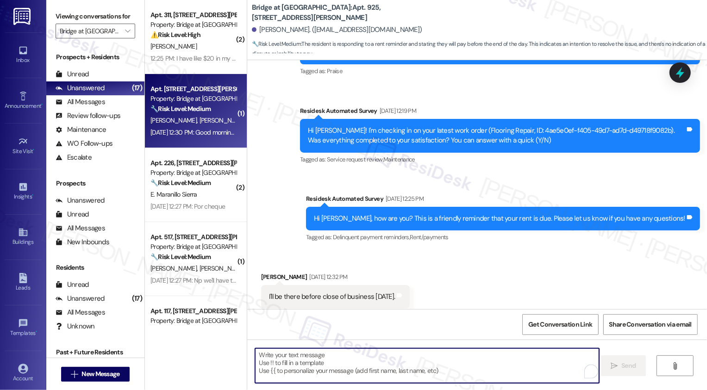
click at [185, 86] on div "Apt. [STREET_ADDRESS][PERSON_NAME]" at bounding box center [194, 89] width 86 height 10
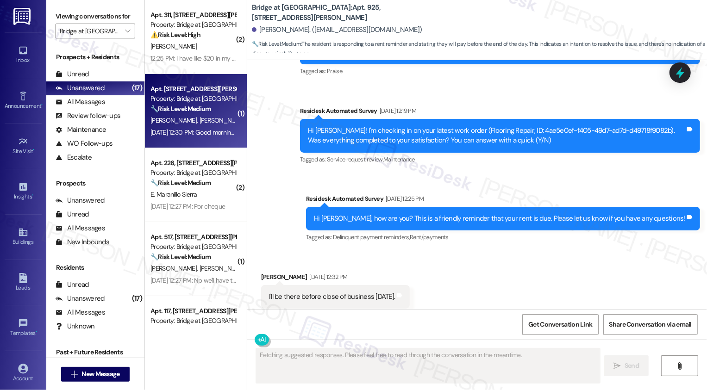
click at [185, 86] on div "Apt. [STREET_ADDRESS][PERSON_NAME]" at bounding box center [194, 89] width 86 height 10
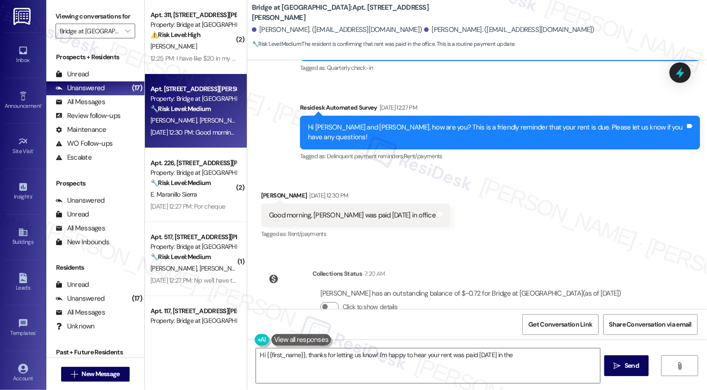
scroll to position [593, 0]
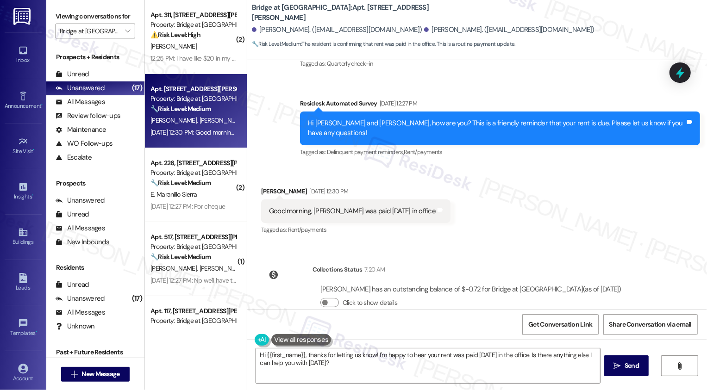
click at [263, 187] on div "Heather Filla Sep 03, 2025 at 12:30 PM" at bounding box center [355, 193] width 189 height 13
click at [283, 358] on textarea "Hi {{first_name}}, thanks for letting us know! I'm happy to hear your rent was …" at bounding box center [428, 366] width 344 height 35
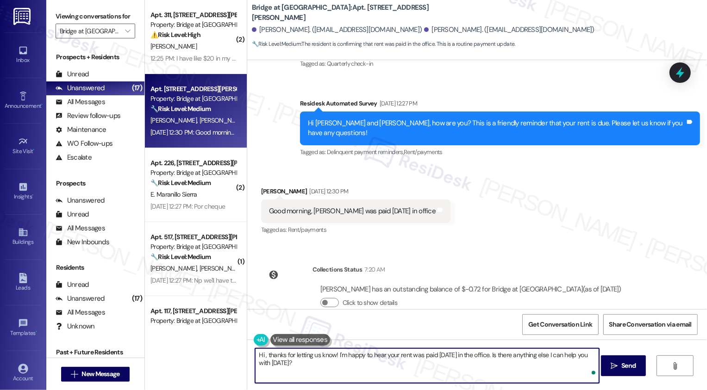
paste textarea "manager@bridgeatvolente.com"
click at [264, 187] on div "Heather Filla Sep 03, 2025 at 12:30 PM" at bounding box center [355, 193] width 189 height 13
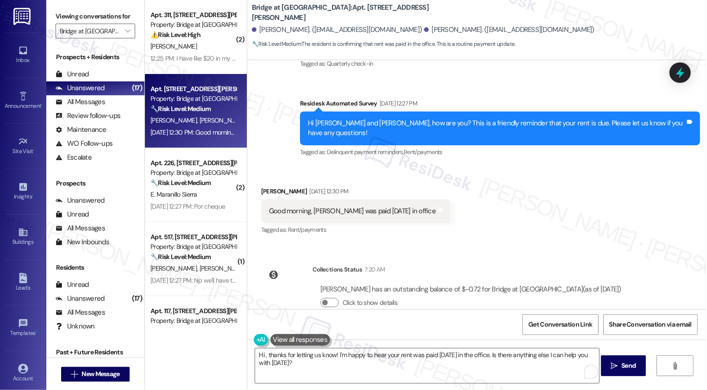
click at [264, 187] on div "Heather Filla Sep 03, 2025 at 12:30 PM" at bounding box center [355, 193] width 189 height 13
copy div "Heather"
click at [259, 354] on textarea "Hi , thanks for letting us know! I'm happy to hear your rent was paid yesterday…" at bounding box center [427, 366] width 344 height 35
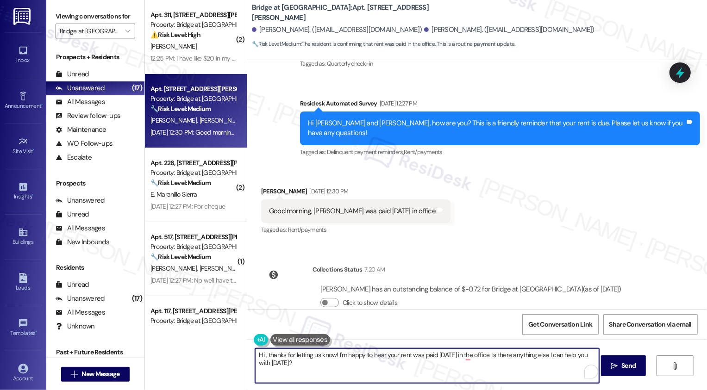
paste textarea "Heather"
click at [335, 356] on textarea "Hi Heather, thanks for letting us know! I'm happy to hear your rent was paid ye…" at bounding box center [427, 366] width 344 height 35
click at [413, 360] on textarea "Hi Heather, thanks for letting me know! I'm happy to hear your rent was paid ye…" at bounding box center [427, 366] width 344 height 35
drag, startPoint x: 309, startPoint y: 355, endPoint x: 334, endPoint y: 382, distance: 36.4
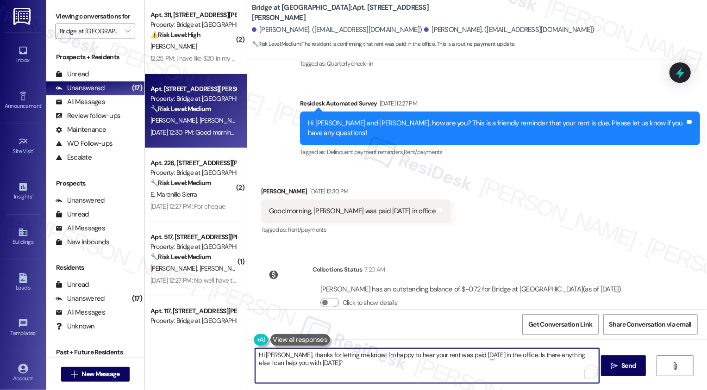
click at [334, 382] on textarea "Hi Heather, thanks for letting me know! I'm happy to hear your rent was paid ye…" at bounding box center [427, 366] width 344 height 35
type textarea "Hi Heather, thanks for taking care of your rent. Have a wonderful weekend!"
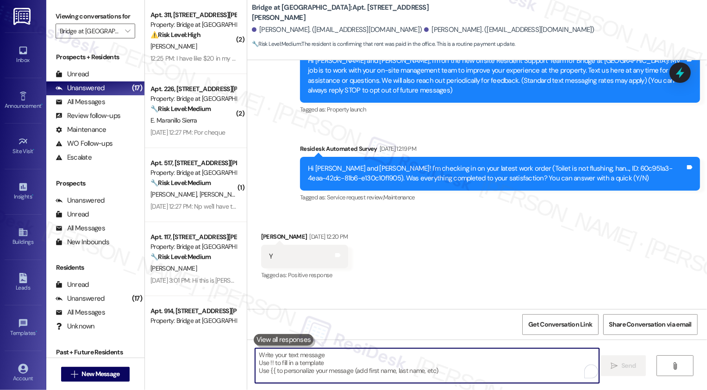
scroll to position [87, 0]
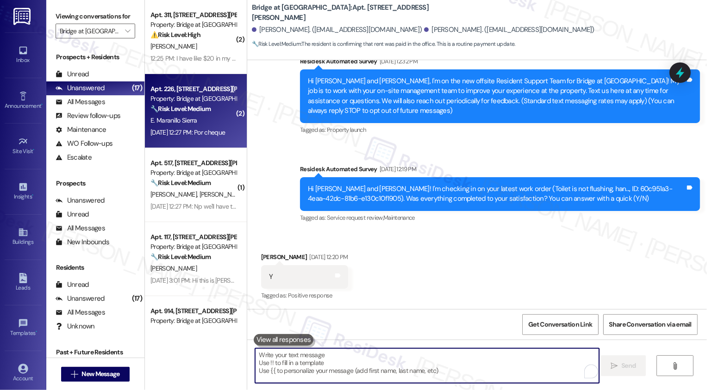
click at [174, 131] on div "Sep 03, 2025 at 12:27 PM: Por cheque Sep 03, 2025 at 12:27 PM: Por cheque" at bounding box center [188, 132] width 75 height 8
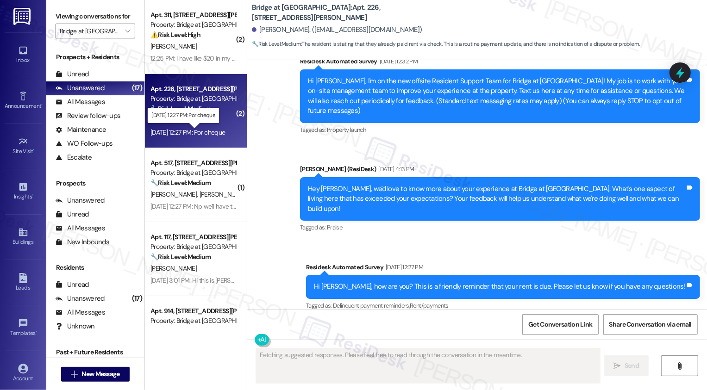
click at [174, 131] on div "Sep 03, 2025 at 12:27 PM: Por cheque Sep 03, 2025 at 12:27 PM: Por cheque" at bounding box center [188, 132] width 75 height 8
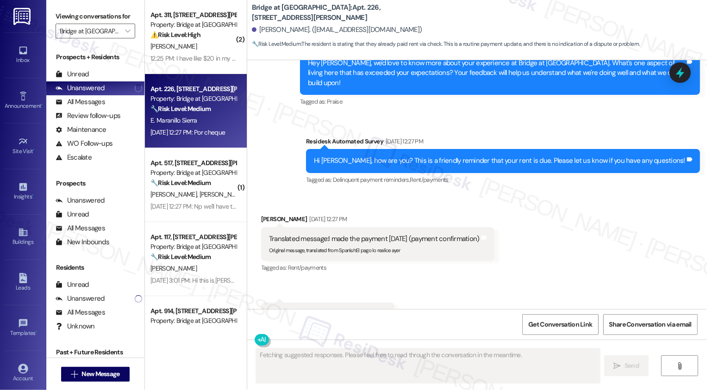
scroll to position [326, 0]
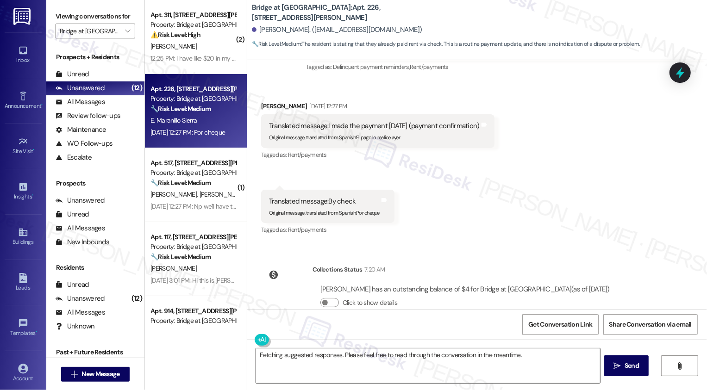
click at [283, 361] on textarea "Fetching suggested responses. Please feel free to read through the conversation…" at bounding box center [428, 366] width 344 height 35
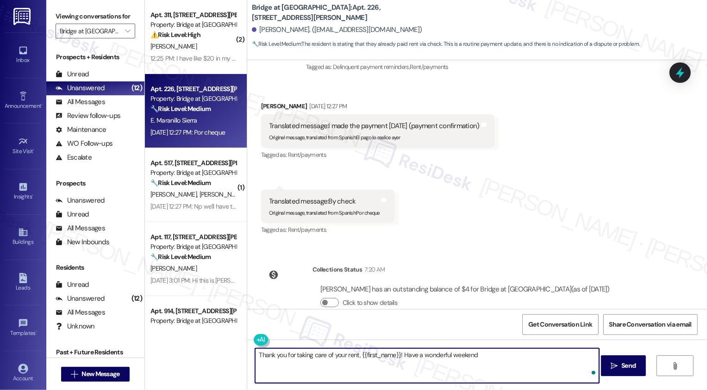
type textarea "Thank you for taking care of your rent, {{first_name}}! Have a wonderful weeken…"
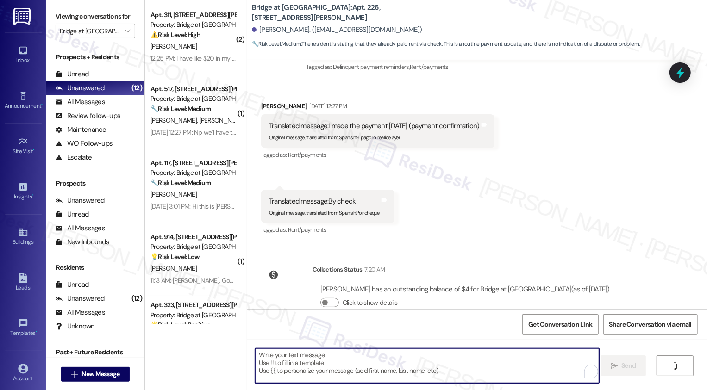
scroll to position [390, 0]
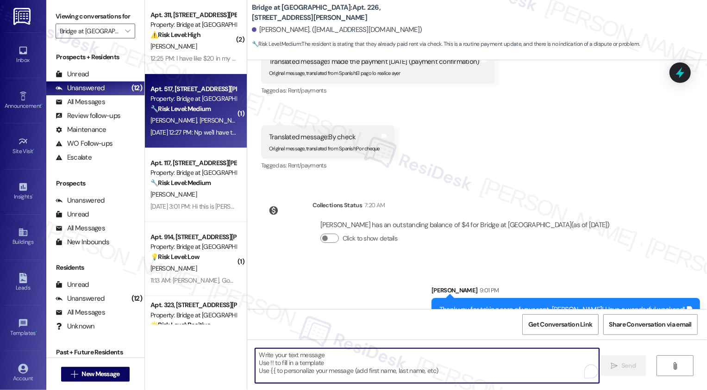
click at [204, 120] on span "C. Arrington" at bounding box center [222, 120] width 46 height 8
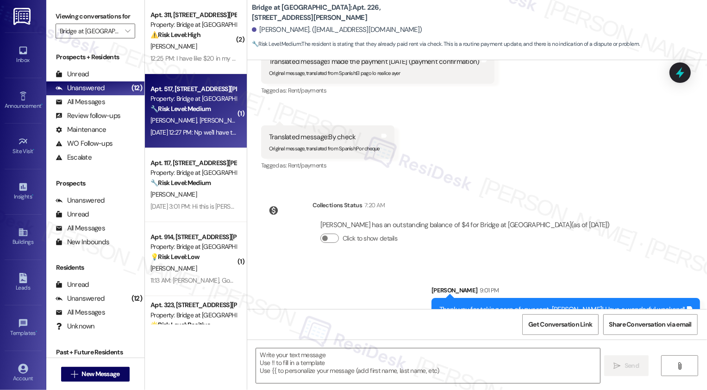
click at [204, 120] on span "C. Arrington" at bounding box center [222, 120] width 46 height 8
type textarea "Fetching suggested responses. Please feel free to read through the conversation…"
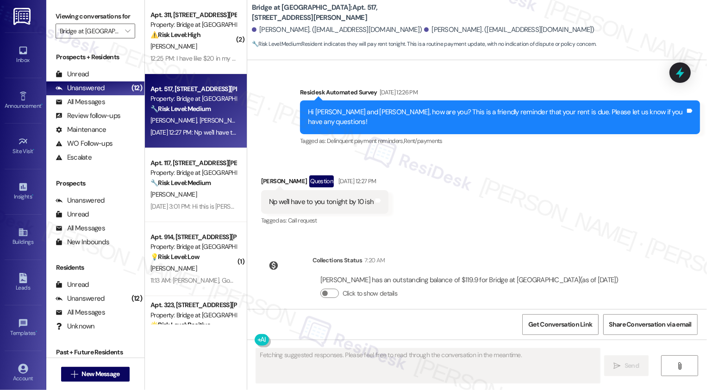
scroll to position [434, 0]
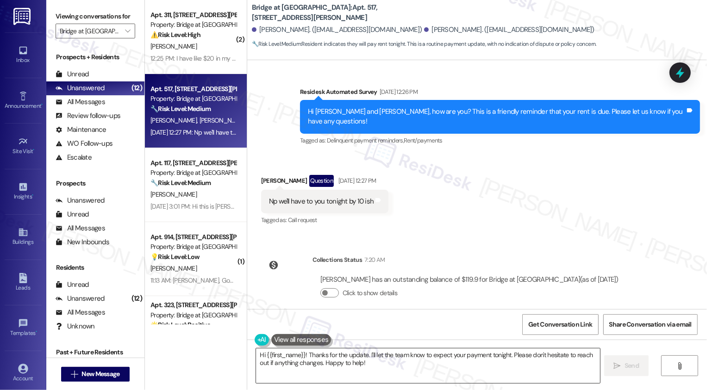
click at [308, 355] on textarea "Hi {{first_name}}! Thanks for the update. I'll let the team know to expect your…" at bounding box center [428, 366] width 344 height 35
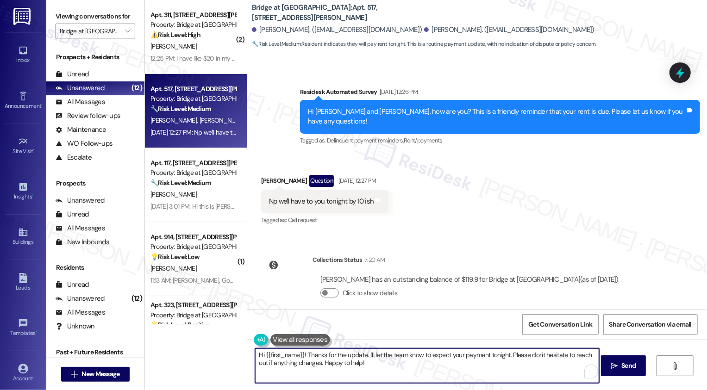
click at [292, 357] on textarea "Hi {{first_name}}! Thanks for the update. I'll let the team know to expect your…" at bounding box center [427, 366] width 344 height 35
click at [357, 366] on textarea "Hi Corey! Thanks for the update. I'll let the team know to expect your payment …" at bounding box center [427, 366] width 344 height 35
drag, startPoint x: 341, startPoint y: 355, endPoint x: 354, endPoint y: 374, distance: 23.4
click at [354, 374] on textarea "Hi Corey! Thanks for the update. I'll let the team know to expect your payment …" at bounding box center [427, 366] width 344 height 35
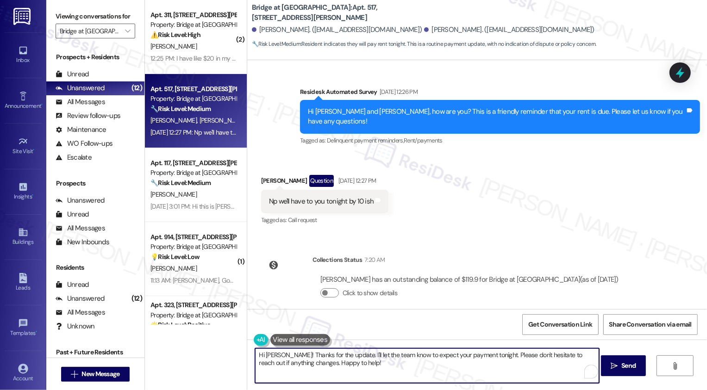
click at [469, 360] on textarea "Hi Corey! Thanks for the update. I'll let the team know to expect your payment …" at bounding box center [427, 366] width 344 height 35
drag, startPoint x: 483, startPoint y: 355, endPoint x: 339, endPoint y: 354, distance: 143.6
click at [339, 354] on textarea "Hi Corey! Thanks for the update. I'll let the team know to expect your payment …" at bounding box center [427, 366] width 344 height 35
click at [417, 356] on textarea "Hi Corey! Thanks for the update. Please don't hesitate to reach out if anything…" at bounding box center [427, 366] width 344 height 35
click at [451, 354] on textarea "Hi Corey! Thanks for the update. Please don't hesitate to reach out if anything…" at bounding box center [427, 366] width 344 height 35
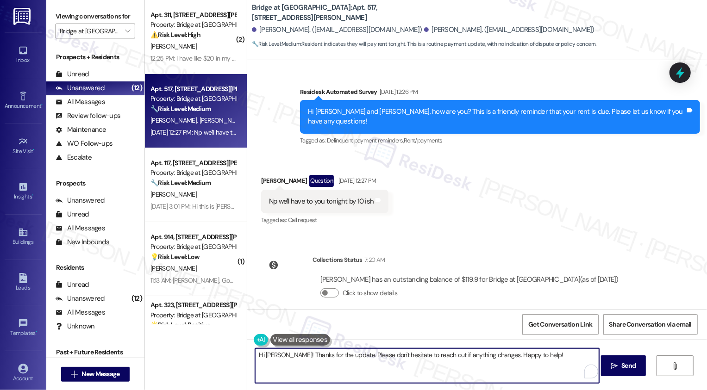
click at [451, 354] on textarea "Hi Corey! Thanks for the update. Please don't hesitate to reach out if anything…" at bounding box center [427, 366] width 344 height 35
click at [456, 364] on textarea "Hi Corey! Thanks for the update. Please don't hesitate to reach out if anything…" at bounding box center [427, 366] width 344 height 35
drag, startPoint x: 436, startPoint y: 354, endPoint x: 479, endPoint y: 383, distance: 51.9
click at [478, 382] on textarea "Hi Corey! Thanks for the update. Please don't hesitate to reach out if anything…" at bounding box center [427, 366] width 344 height 35
type textarea "Hi Corey! Thanks for the update. Please don't hesitate to reach out if there's …"
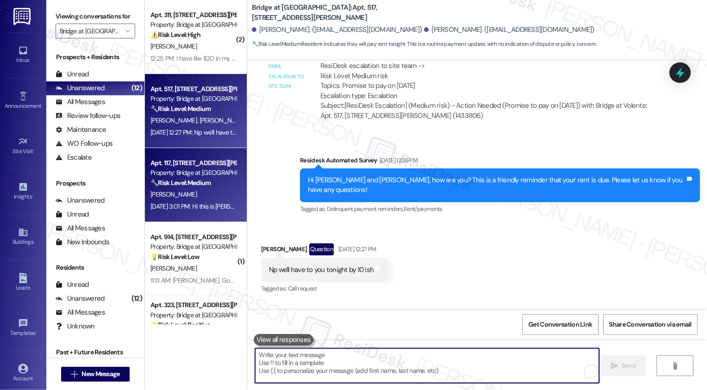
scroll to position [349, 0]
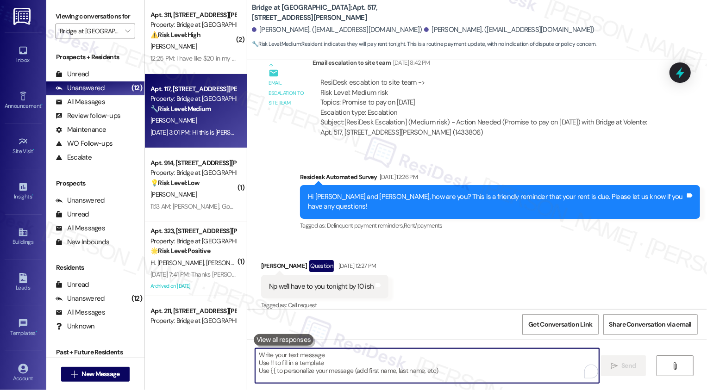
click at [193, 122] on div "C. Menghi" at bounding box center [194, 121] width 88 height 12
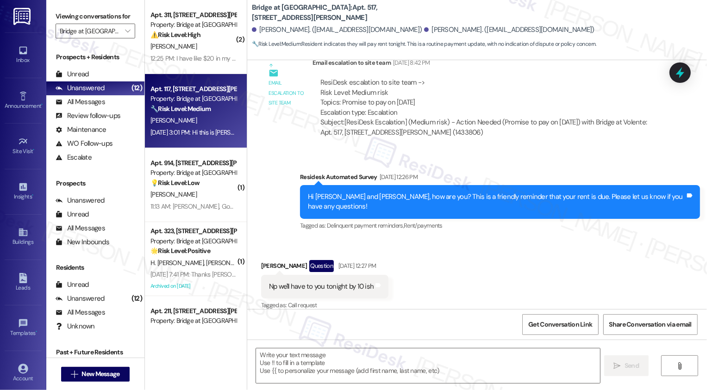
click at [193, 122] on div "C. Menghi" at bounding box center [194, 121] width 88 height 12
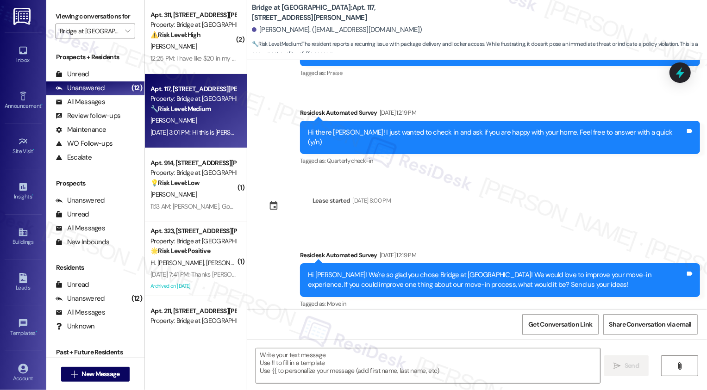
click at [193, 122] on div "C. Menghi" at bounding box center [194, 121] width 88 height 12
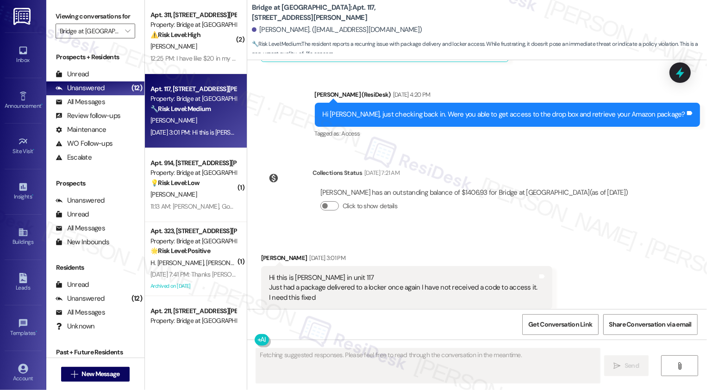
scroll to position [740, 0]
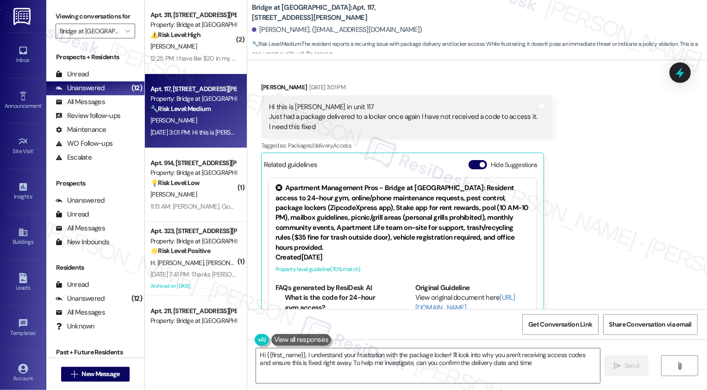
type textarea "Hi {{first_name}}, I understand your frustration with the package locker! I'll …"
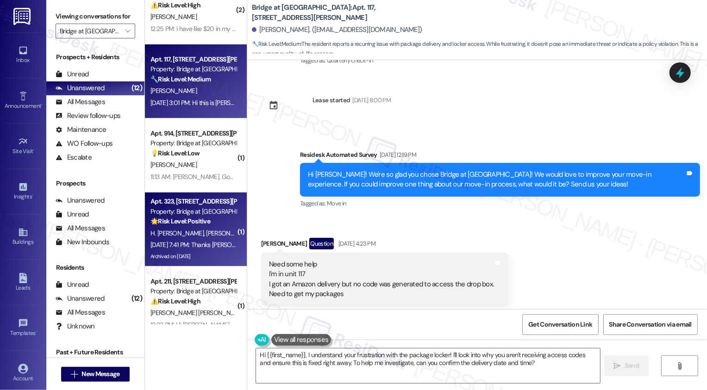
scroll to position [65, 0]
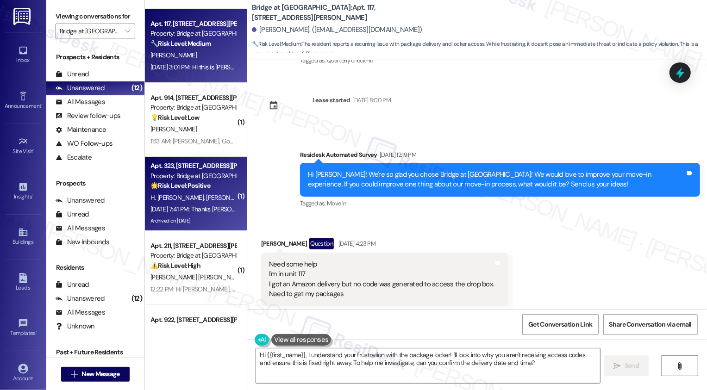
click at [206, 215] on div "Archived on 07/01/2025" at bounding box center [194, 221] width 88 height 12
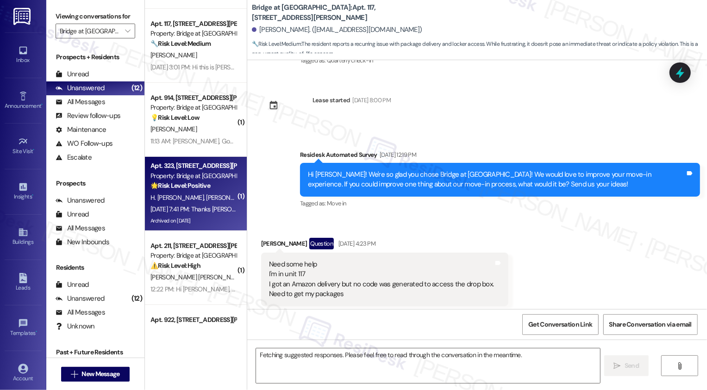
click at [206, 215] on div "Archived on 07/01/2025" at bounding box center [194, 221] width 88 height 12
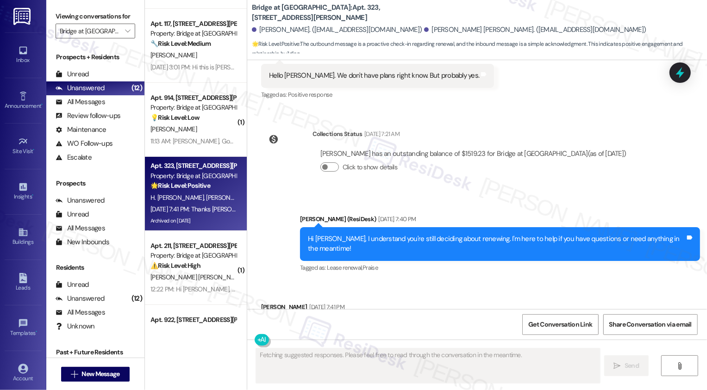
scroll to position [914, 0]
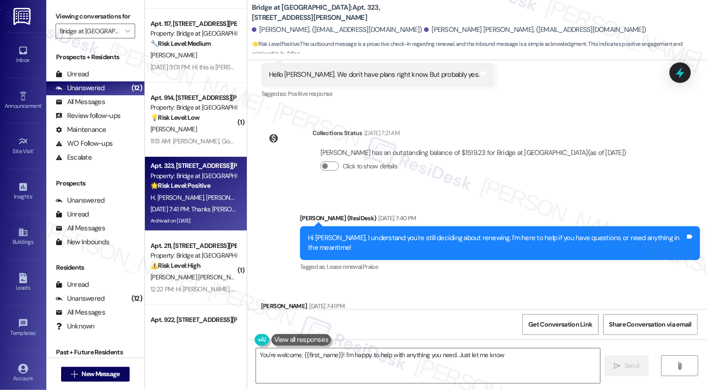
type textarea "You're welcome, {{first_name}}! I'm happy to help with anything you need. Just …"
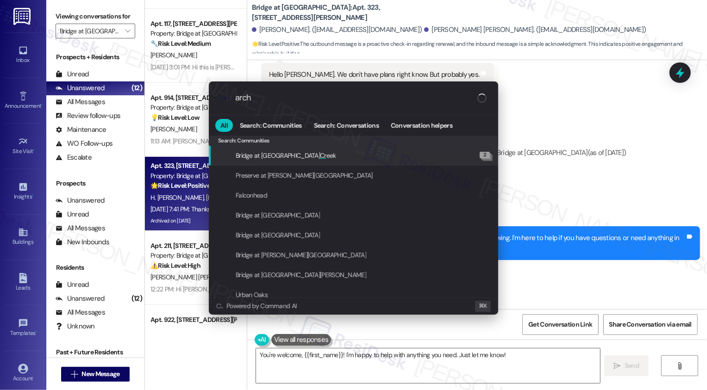
type input "archi"
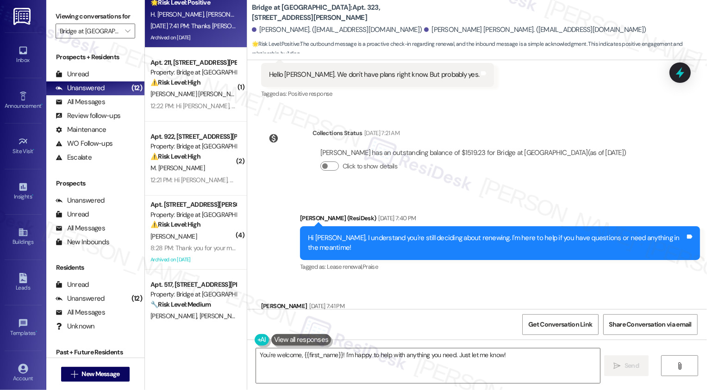
scroll to position [0, 0]
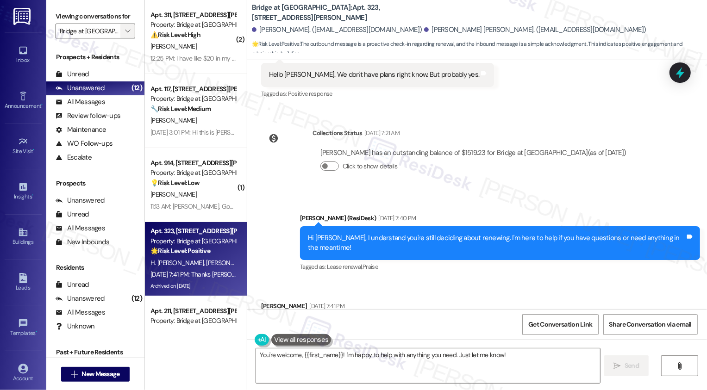
click at [123, 38] on span "" at bounding box center [127, 31] width 9 height 15
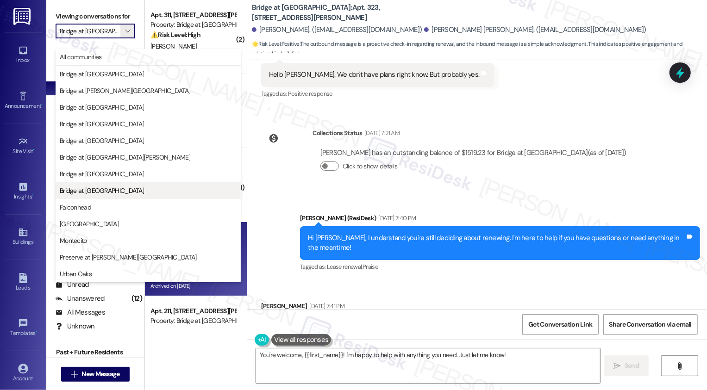
click at [87, 198] on button "Bridge at [GEOGRAPHIC_DATA]" at bounding box center [148, 191] width 185 height 17
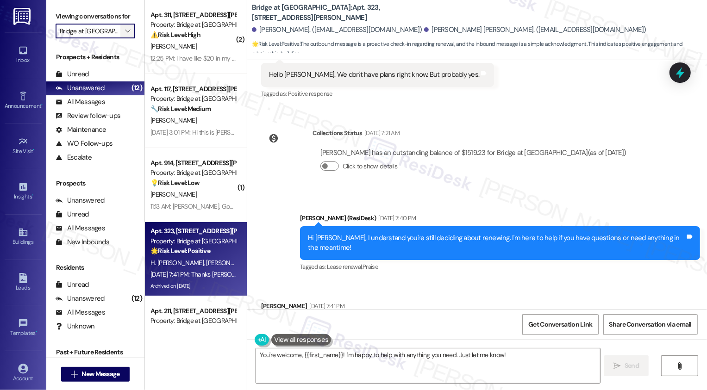
click at [125, 35] on icon "" at bounding box center [127, 30] width 5 height 7
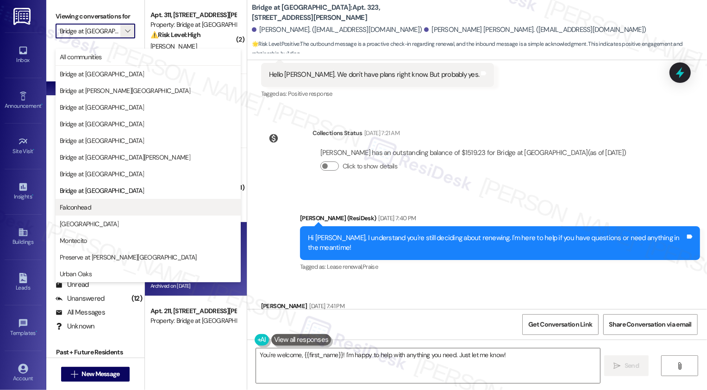
click at [78, 210] on span "Falconhead" at bounding box center [75, 207] width 31 height 9
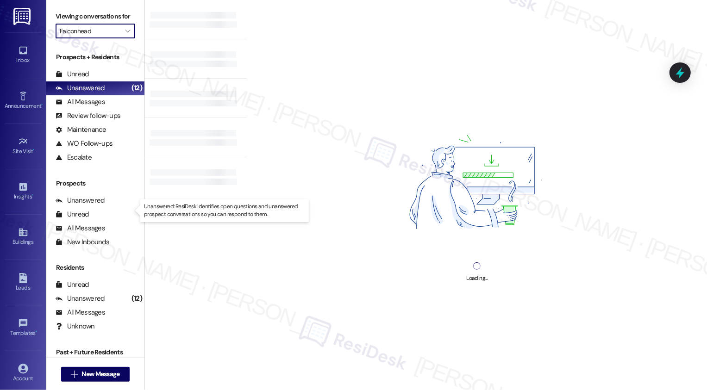
type input "Falconhead"
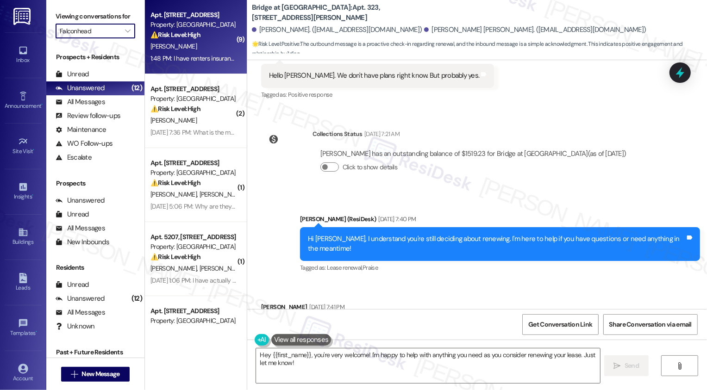
type textarea "Hey {{first_name}}, you're very welcome! I'm happy to help with anything you ne…"
